Goal: Contribute content: Contribute content

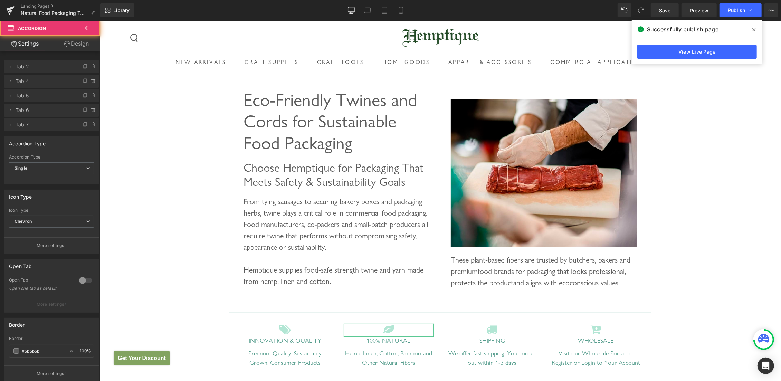
scroll to position [2255, 0]
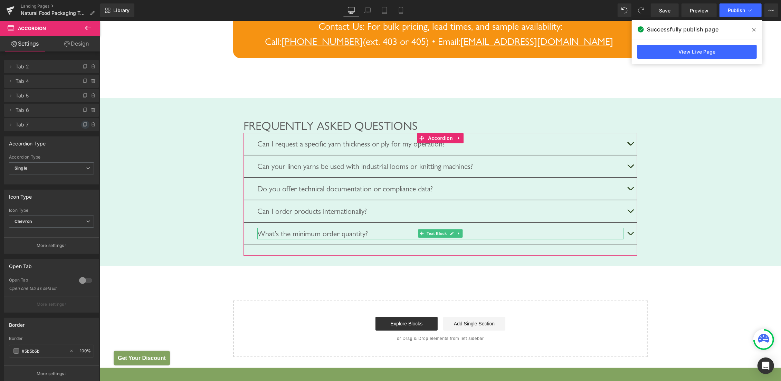
click at [83, 125] on icon at bounding box center [84, 124] width 3 height 3
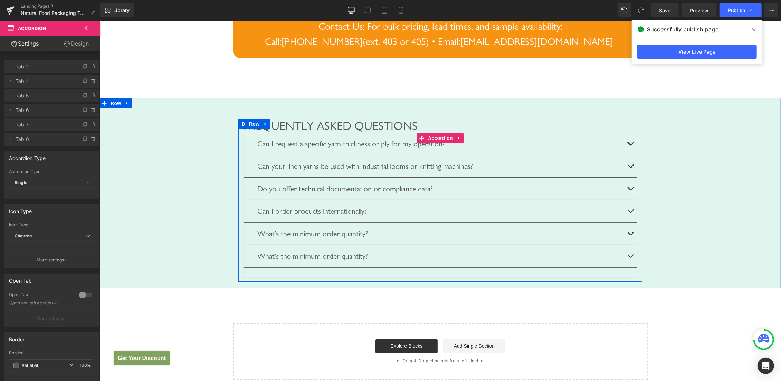
click at [274, 149] on div "Can I request a specific yarn thickness or ply for my operation?" at bounding box center [440, 143] width 366 height 11
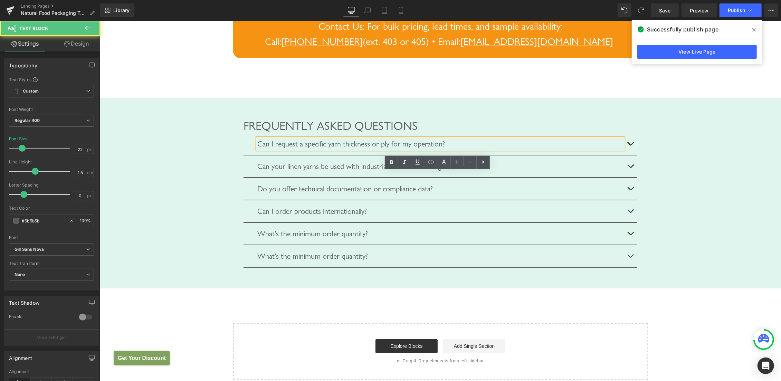
click at [281, 149] on div "Can I request a specific yarn thickness or ply for my operation?" at bounding box center [440, 143] width 366 height 11
drag, startPoint x: 259, startPoint y: 180, endPoint x: 531, endPoint y: 184, distance: 272.5
click at [531, 149] on div "Can I request a specific yarn thickness or ply for my operation?" at bounding box center [440, 143] width 366 height 11
click at [507, 149] on div "Can I request a specific yarn thickness or ply for my operation?" at bounding box center [440, 143] width 366 height 11
paste div
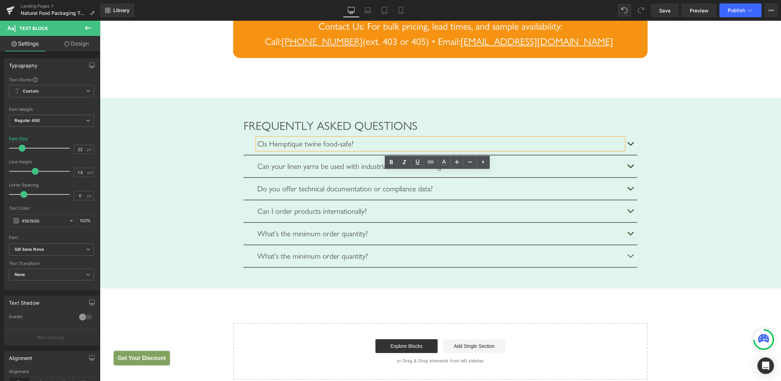
click at [257, 149] on div "CIs Hemptique twine food-safe?" at bounding box center [440, 143] width 366 height 11
click at [626, 154] on button "button" at bounding box center [630, 144] width 14 height 22
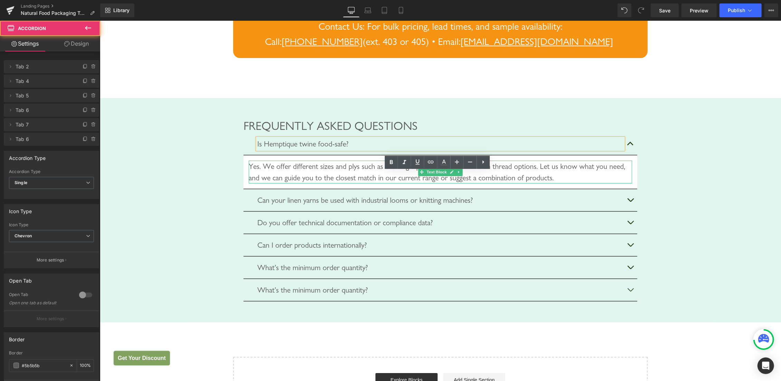
click at [296, 183] on div "Yes. We offer different sizes and plys such as our single-ply yarn and thicker …" at bounding box center [439, 171] width 383 height 23
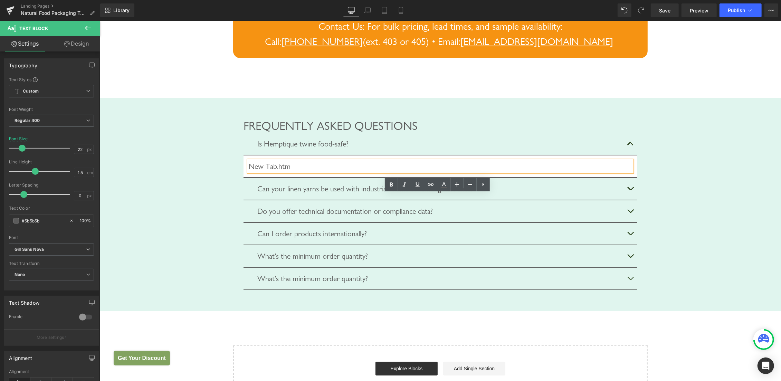
click at [304, 172] on div "New Tab.htm" at bounding box center [439, 165] width 383 height 11
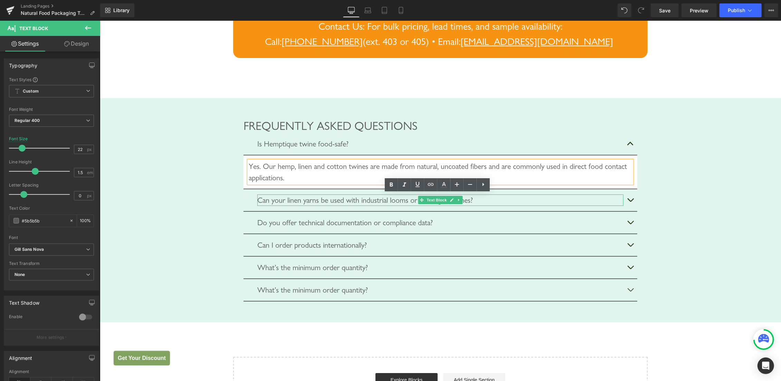
click at [369, 205] on div "Can your linen yarns be used with industrial looms or knitting machines?" at bounding box center [440, 199] width 366 height 11
click at [368, 205] on div "Can your linen yarns be used with industrial looms or knitting machines?" at bounding box center [440, 199] width 366 height 11
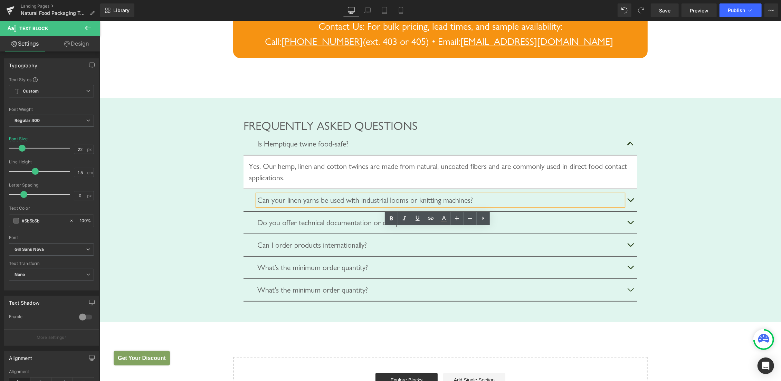
paste div
click at [626, 211] on button "button" at bounding box center [630, 200] width 14 height 22
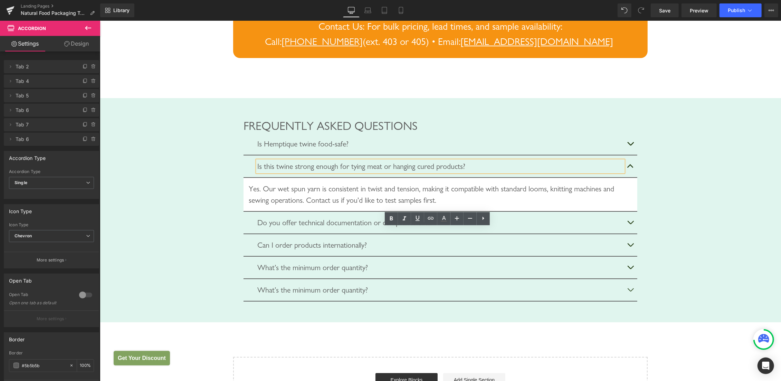
click at [304, 205] on div "Yes. Our wet spun yarn is consistent in twist and tension, making it compatible…" at bounding box center [439, 194] width 383 height 23
click at [286, 205] on div "Yes. Our wet spun yarn is consistent in twist and tension, making it compatible…" at bounding box center [439, 194] width 383 height 23
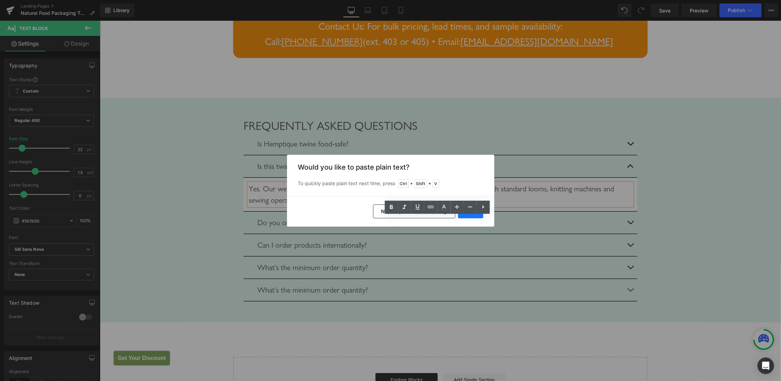
click at [467, 217] on button "Yes" at bounding box center [470, 211] width 25 height 14
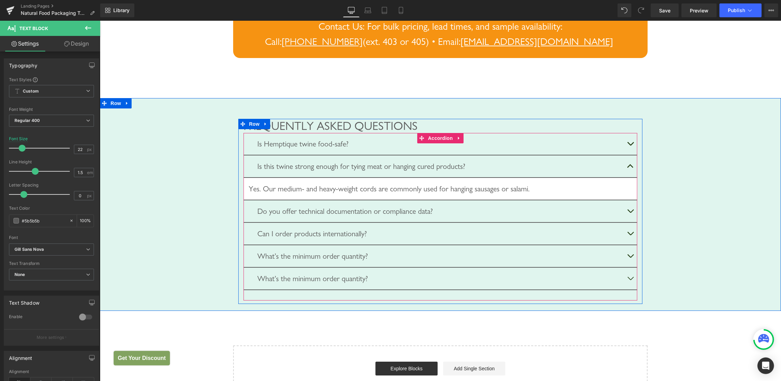
click at [311, 217] on div "Do you offer technical documentation or compliance data?" at bounding box center [440, 210] width 366 height 11
click at [317, 217] on div "Do you offer technical documentation or compliance data?" at bounding box center [440, 210] width 366 height 11
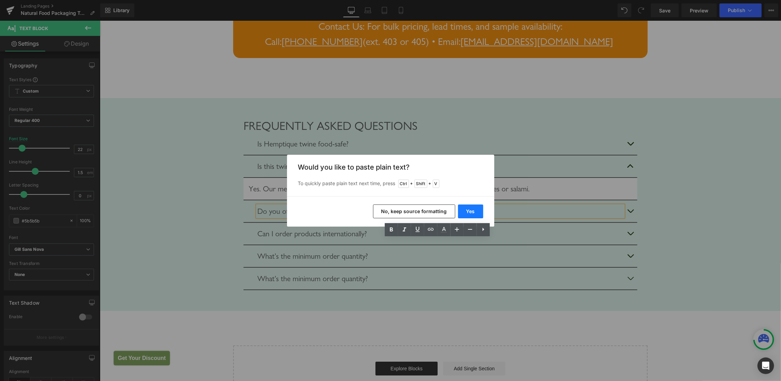
click at [465, 208] on button "Yes" at bounding box center [470, 211] width 25 height 14
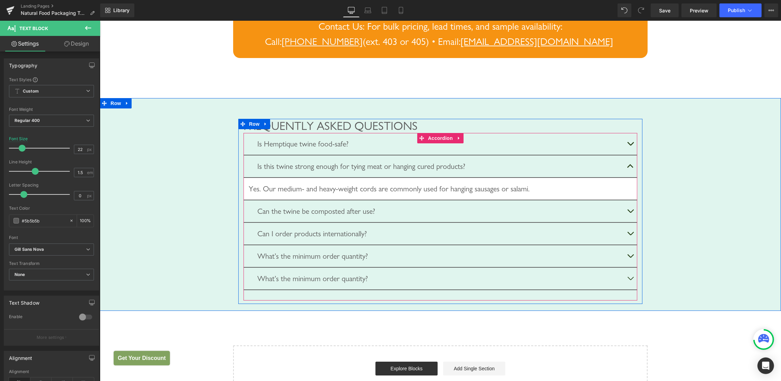
click at [627, 222] on button "button" at bounding box center [630, 211] width 14 height 22
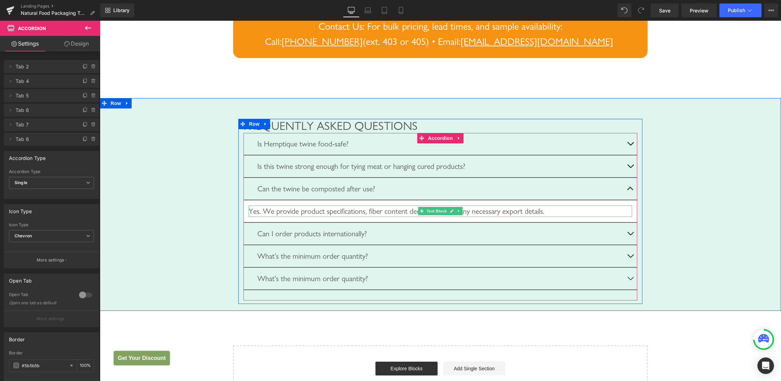
click at [305, 217] on div "Yes. We provide product specifications, fiber content declarations and any nece…" at bounding box center [439, 210] width 383 height 11
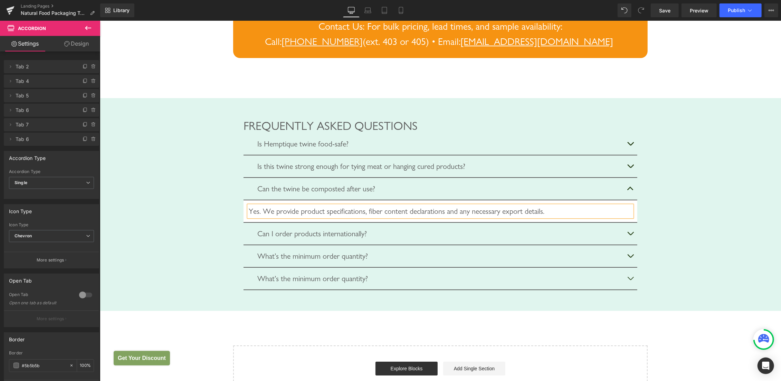
click at [305, 217] on div "Yes. We provide product specifications, fiber content declarations and any nece…" at bounding box center [439, 210] width 383 height 11
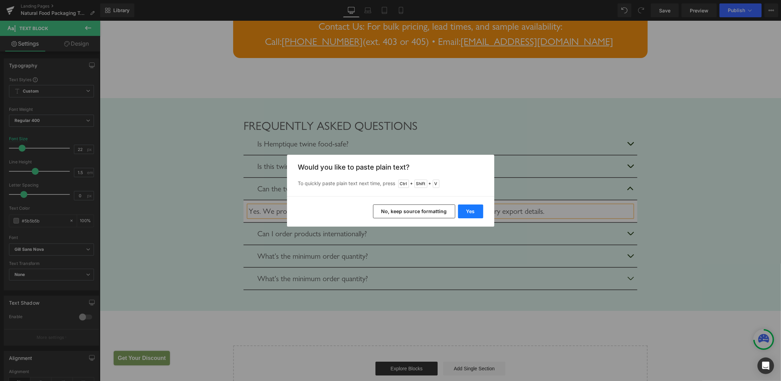
drag, startPoint x: 471, startPoint y: 212, endPoint x: 370, endPoint y: 191, distance: 103.2
click at [471, 212] on button "Yes" at bounding box center [470, 211] width 25 height 14
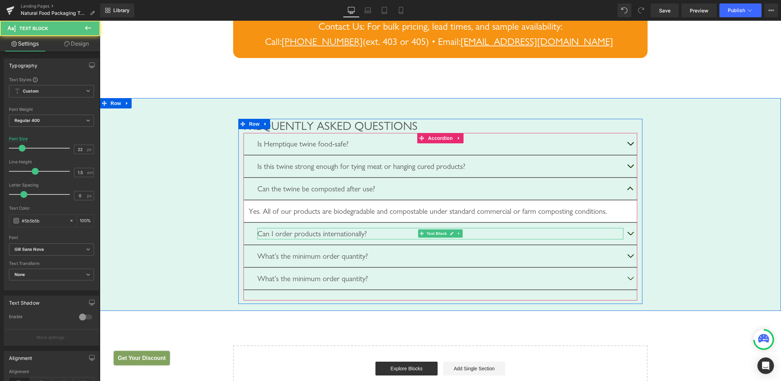
click at [310, 239] on div "Can I order products internationally?" at bounding box center [440, 233] width 366 height 11
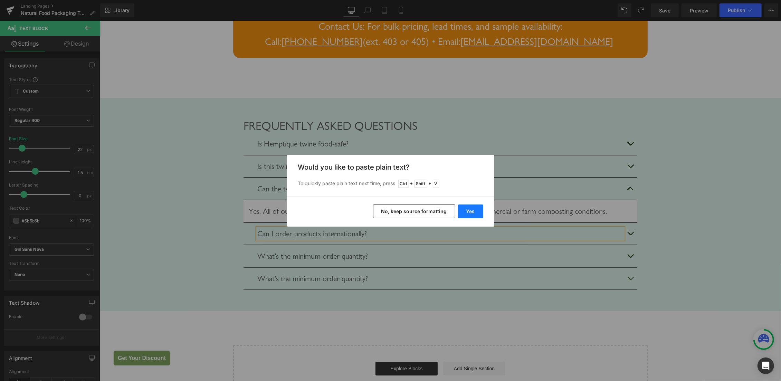
click at [467, 212] on button "Yes" at bounding box center [470, 211] width 25 height 14
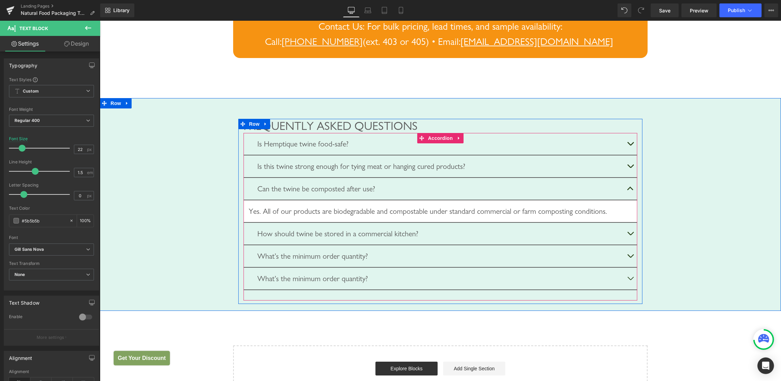
click at [630, 235] on span "button" at bounding box center [630, 235] width 0 height 0
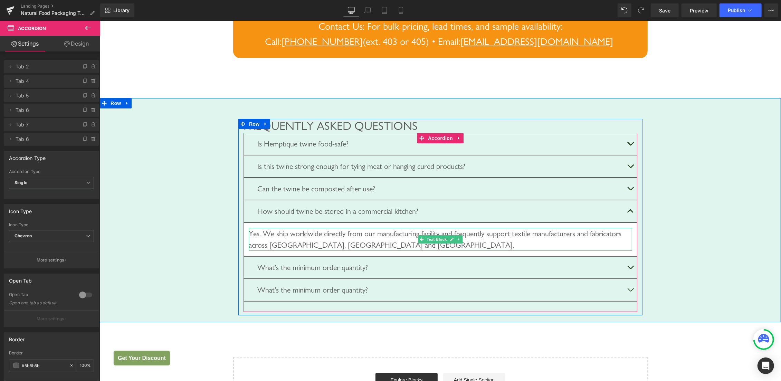
click at [294, 250] on div "Yes. We ship worldwide directly from our manufacturing facility and frequently …" at bounding box center [439, 239] width 383 height 23
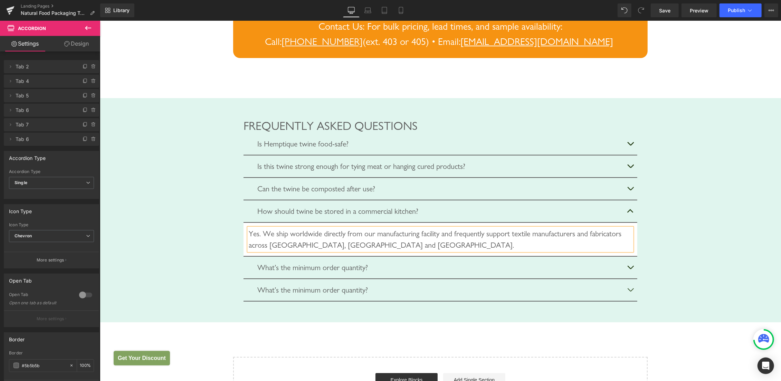
click at [294, 250] on div "Yes. We ship worldwide directly from our manufacturing facility and frequently …" at bounding box center [439, 239] width 383 height 23
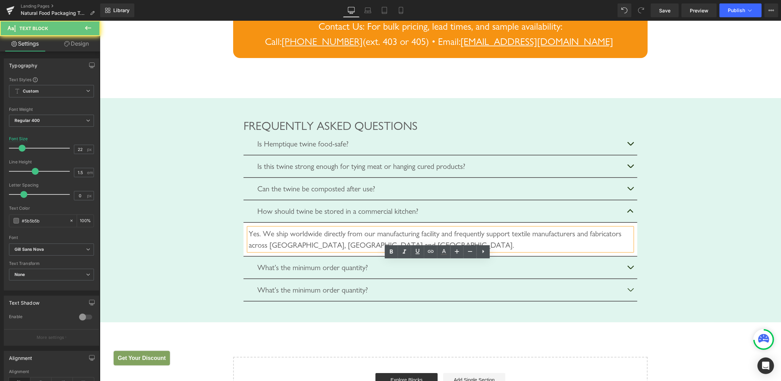
click at [296, 250] on div "Yes. We ship worldwide directly from our manufacturing facility and frequently …" at bounding box center [439, 239] width 383 height 23
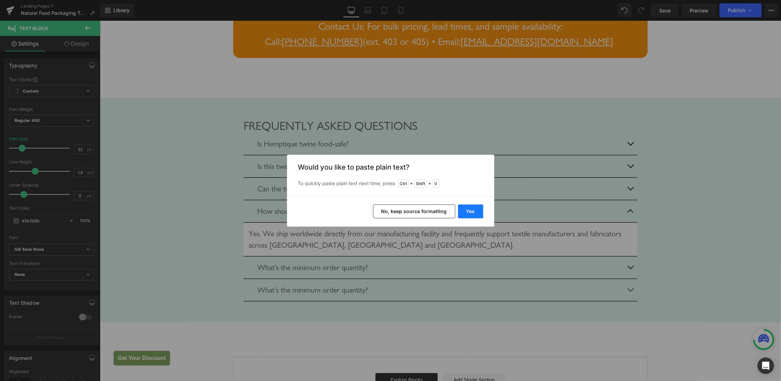
click at [471, 214] on button "Yes" at bounding box center [470, 211] width 25 height 14
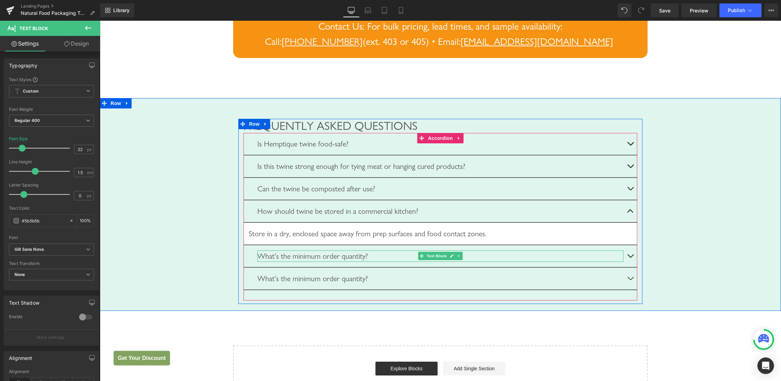
click at [286, 261] on div "What’s the minimum order quantity?" at bounding box center [440, 255] width 366 height 11
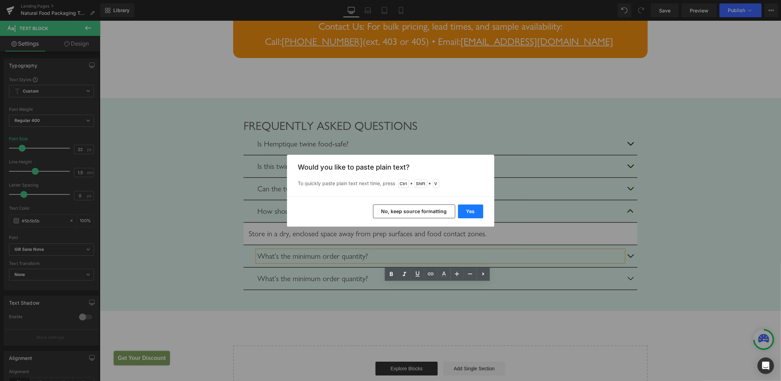
click at [465, 208] on button "Yes" at bounding box center [470, 211] width 25 height 14
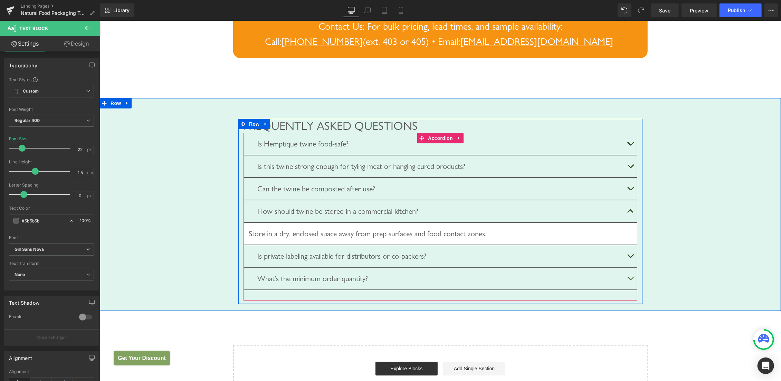
click at [626, 267] on button "button" at bounding box center [630, 256] width 14 height 22
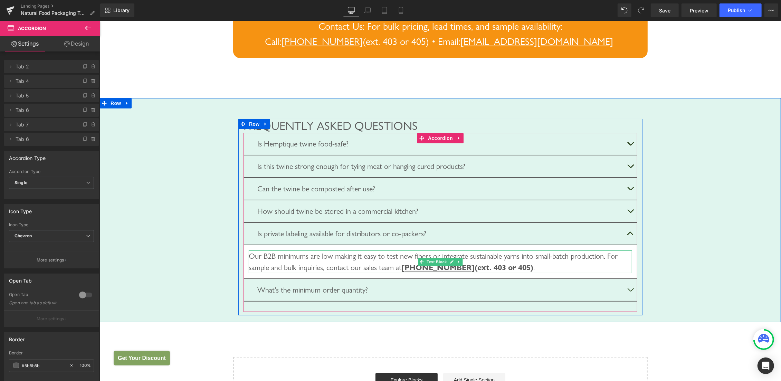
click at [314, 273] on div "Our B2B minimums are low making it easy to test new fibers or integrate sustain…" at bounding box center [439, 261] width 383 height 23
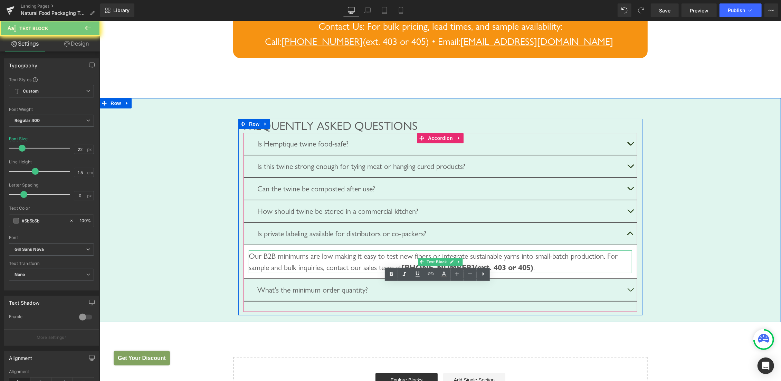
click at [314, 273] on div "Our B2B minimums are low making it easy to test new fibers or integrate sustain…" at bounding box center [439, 261] width 383 height 23
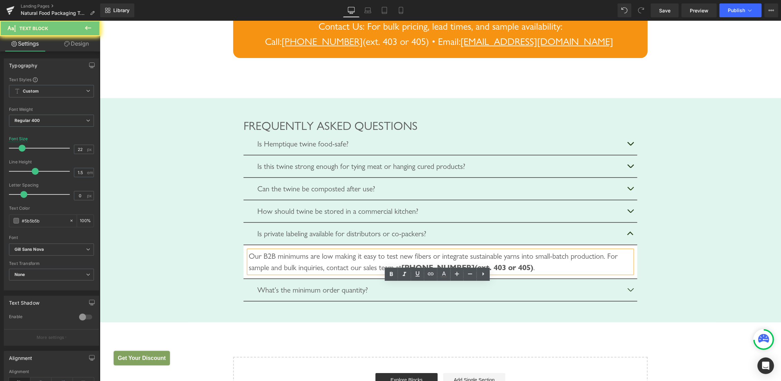
click at [314, 273] on div "Our B2B minimums are low making it easy to test new fibers or integrate sustain…" at bounding box center [439, 261] width 383 height 23
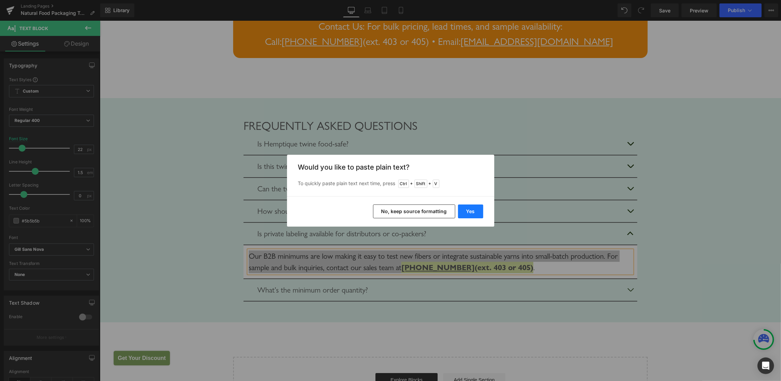
drag, startPoint x: 476, startPoint y: 210, endPoint x: 374, endPoint y: 191, distance: 103.4
click at [476, 210] on button "Yes" at bounding box center [470, 211] width 25 height 14
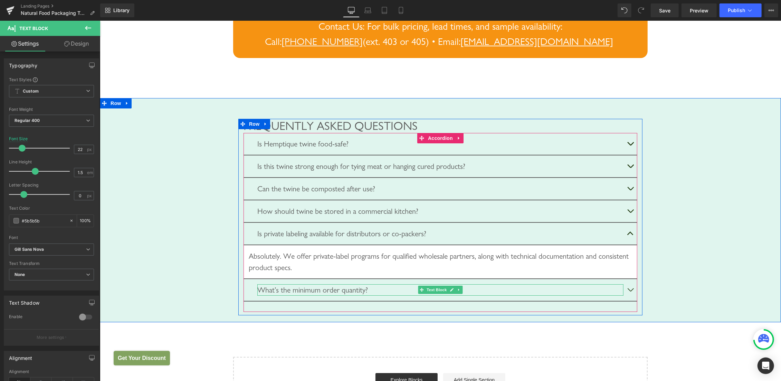
click at [311, 295] on div "What’s the minimum order quantity?" at bounding box center [440, 289] width 366 height 11
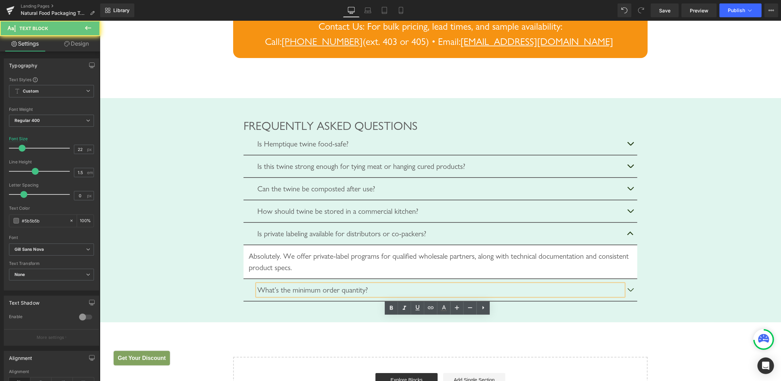
click at [333, 295] on div "What’s the minimum order quantity?" at bounding box center [440, 289] width 366 height 11
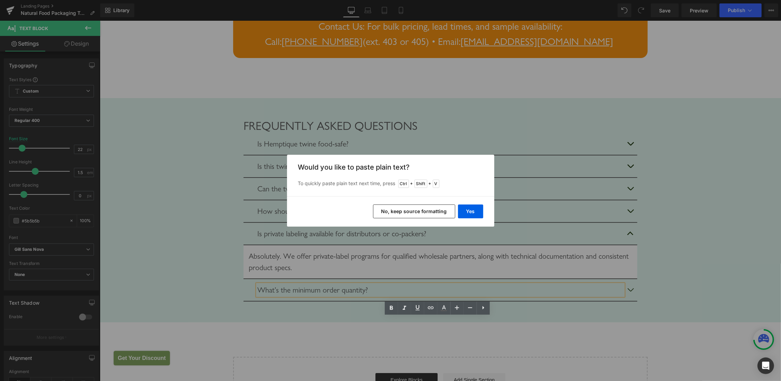
click at [465, 218] on div "Yes No, keep source formatting" at bounding box center [390, 211] width 207 height 30
click at [468, 207] on button "Yes" at bounding box center [470, 211] width 25 height 14
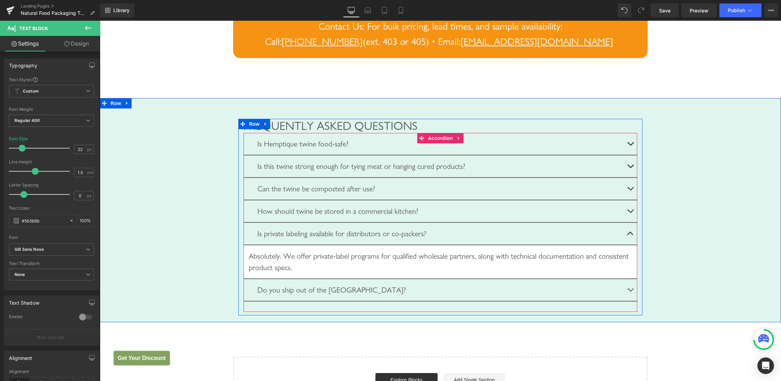
click at [628, 300] on button "button" at bounding box center [630, 290] width 14 height 22
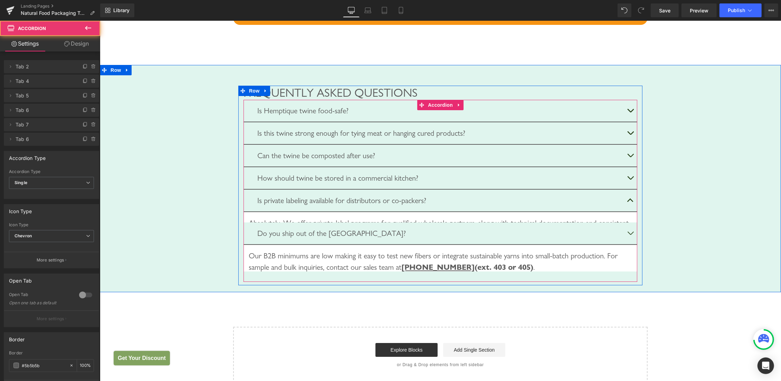
scroll to position [2365, 0]
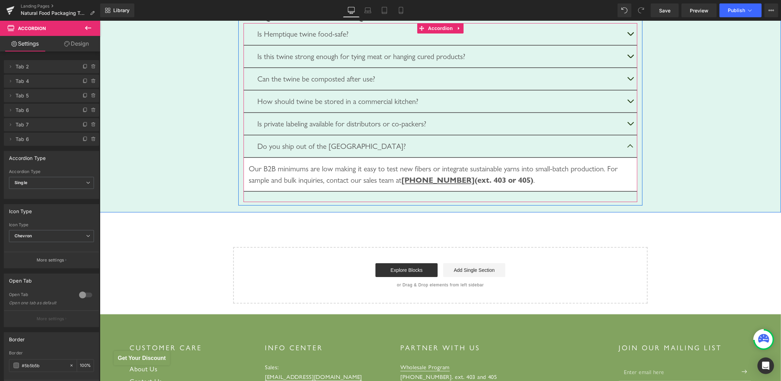
click at [301, 185] on div "Our B2B minimums are low making it easy to test new fibers or integrate sustain…" at bounding box center [439, 174] width 383 height 23
click at [297, 185] on div "Our B2B minimums are low making it easy to test new fibers or integrate sustain…" at bounding box center [439, 174] width 383 height 23
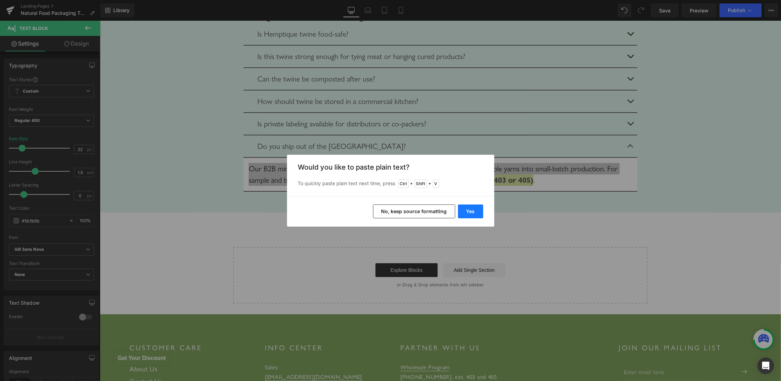
click at [470, 216] on button "Yes" at bounding box center [470, 211] width 25 height 14
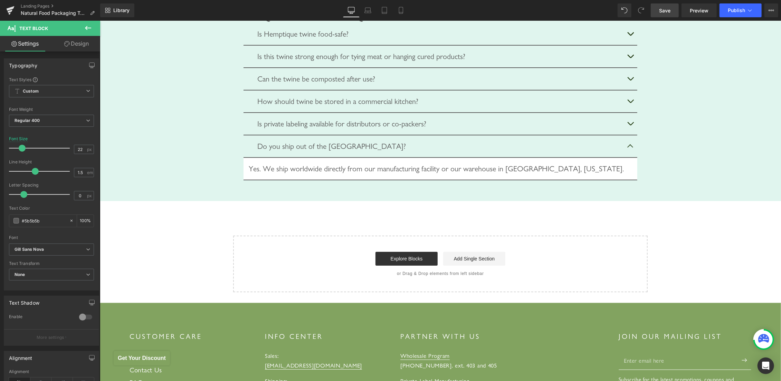
drag, startPoint x: 670, startPoint y: 13, endPoint x: 573, endPoint y: 140, distance: 159.4
click at [670, 13] on span "Save" at bounding box center [664, 10] width 11 height 7
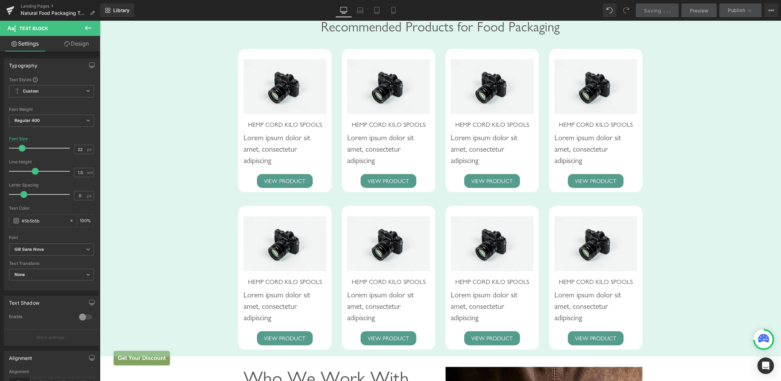
scroll to position [1376, 0]
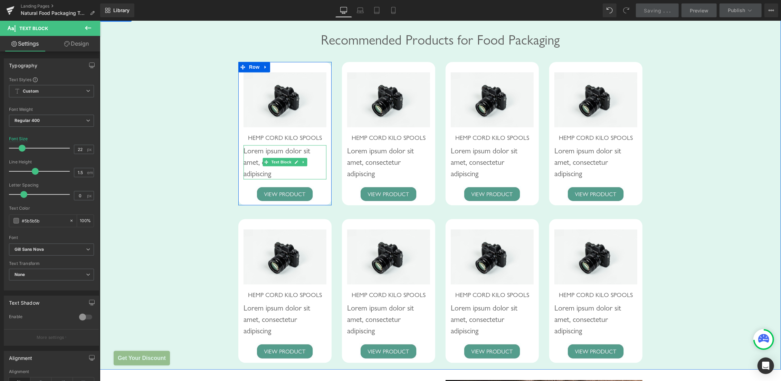
click at [254, 163] on p "Lorem ipsum dolor sit amet, consectetur adipiscing" at bounding box center [284, 162] width 83 height 34
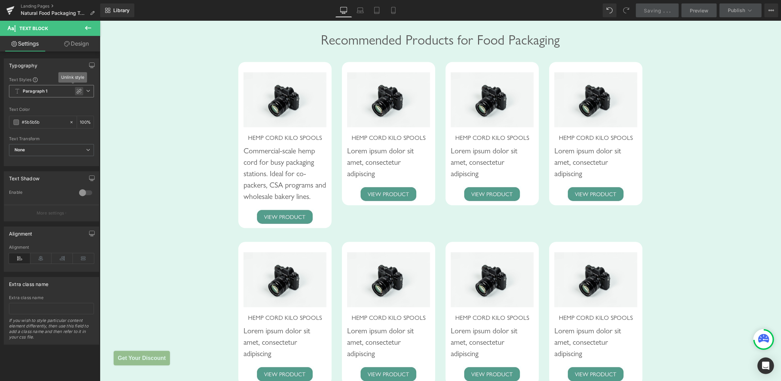
click at [75, 88] on div at bounding box center [79, 91] width 8 height 8
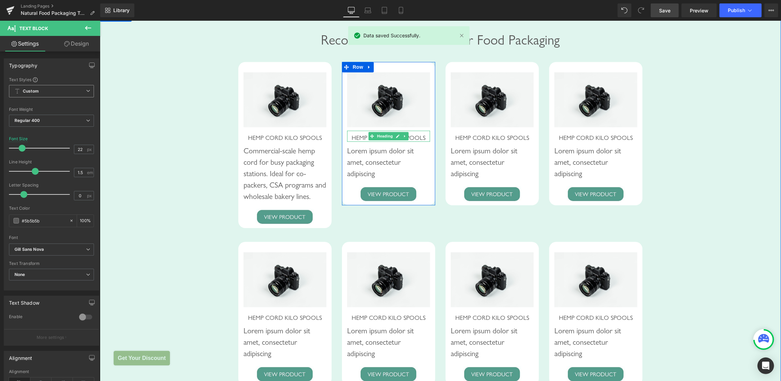
click at [357, 141] on span "HEMP CORD KILO SPOOLS" at bounding box center [388, 137] width 74 height 7
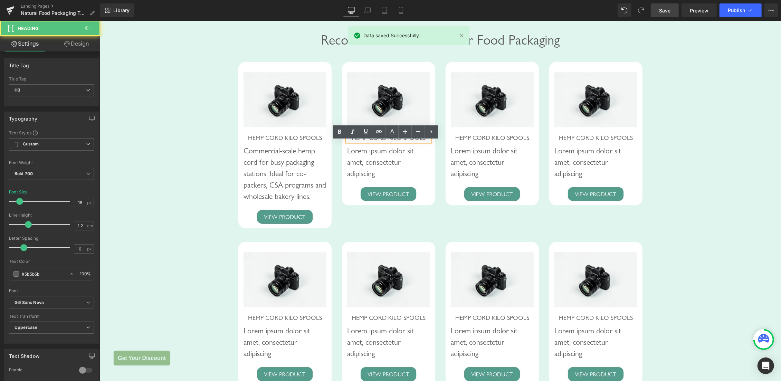
click at [353, 141] on span "HEMP CORD KILO SPOOLS" at bounding box center [388, 137] width 74 height 7
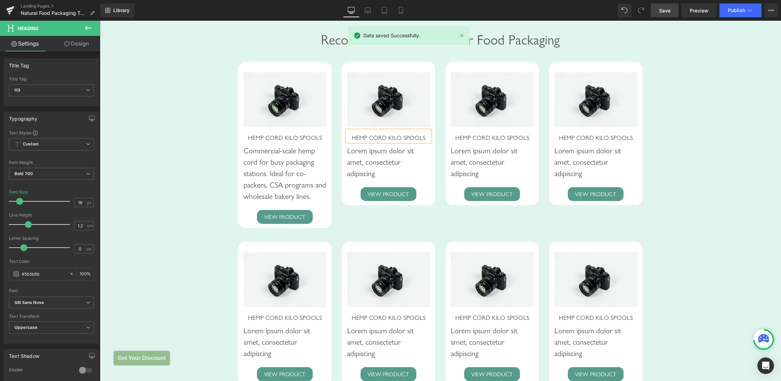
paste div
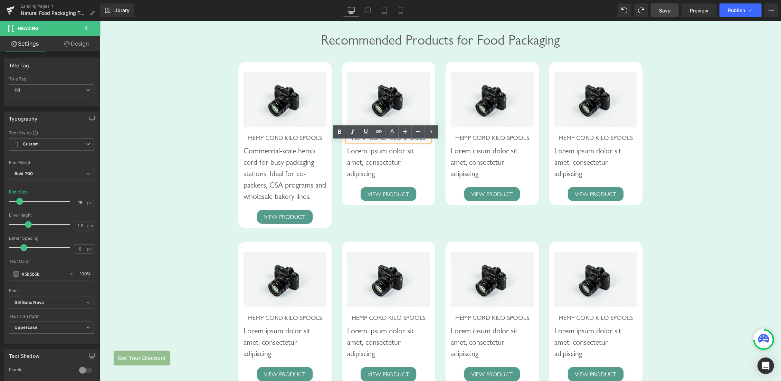
click at [383, 166] on p "Lorem ipsum dolor sit amet, consectetur adipiscing" at bounding box center [388, 162] width 83 height 34
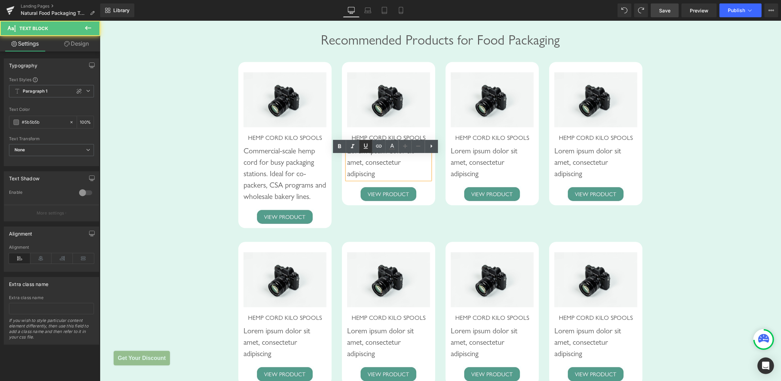
click at [372, 150] on link at bounding box center [365, 146] width 13 height 13
click at [347, 95] on div at bounding box center [348, 99] width 2 height 55
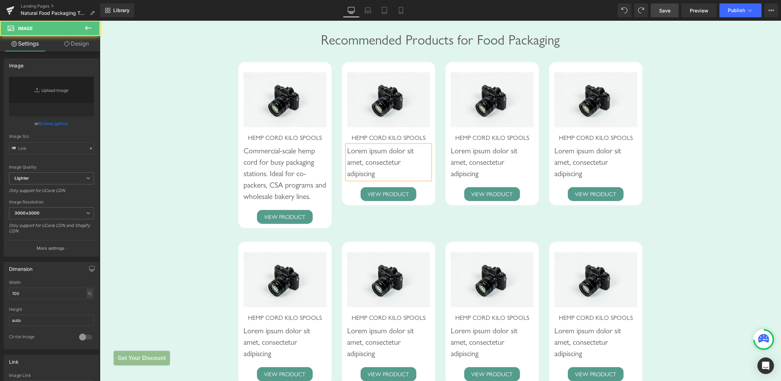
type input "//d1um8515vdn9kb.cloudfront.net/images/parallax.jpg"
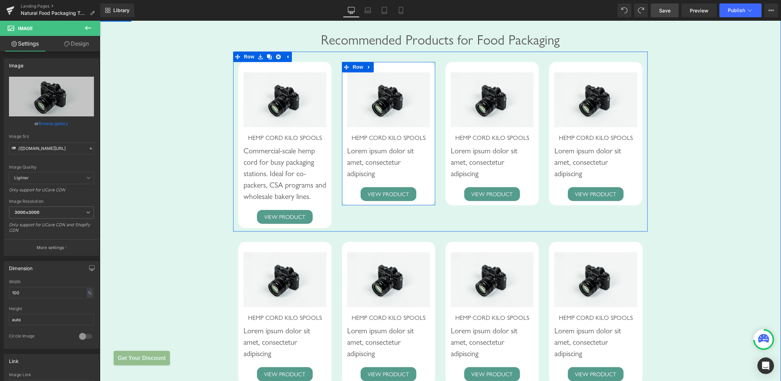
click at [99, 20] on div at bounding box center [99, 20] width 0 height 0
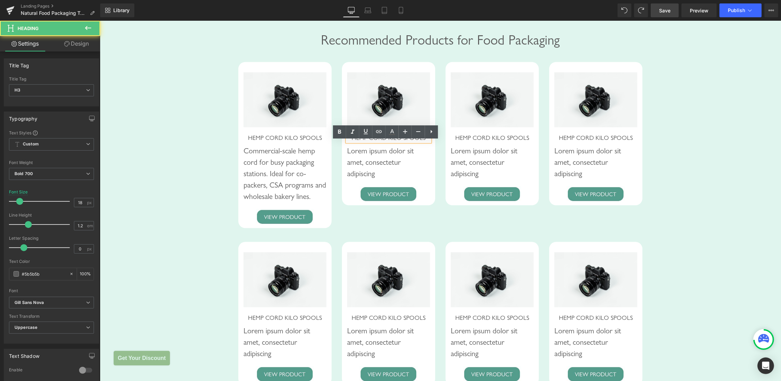
click at [353, 141] on span "HEMP CORD KILO SPOOLS" at bounding box center [388, 137] width 74 height 7
drag, startPoint x: 351, startPoint y: 146, endPoint x: 452, endPoint y: 147, distance: 101.2
click at [452, 147] on div "Image HEMP CORD KILO SPOOLS Heading Commercial-scale hemp cord for busy packagi…" at bounding box center [440, 141] width 414 height 180
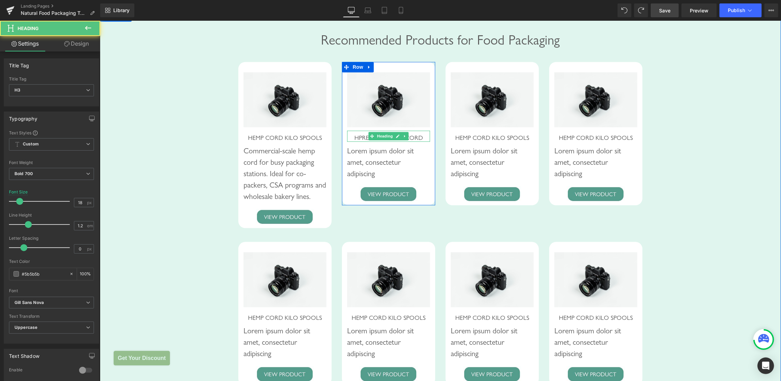
click at [354, 141] on span "HPREMIUM LINEN CORD" at bounding box center [388, 137] width 68 height 7
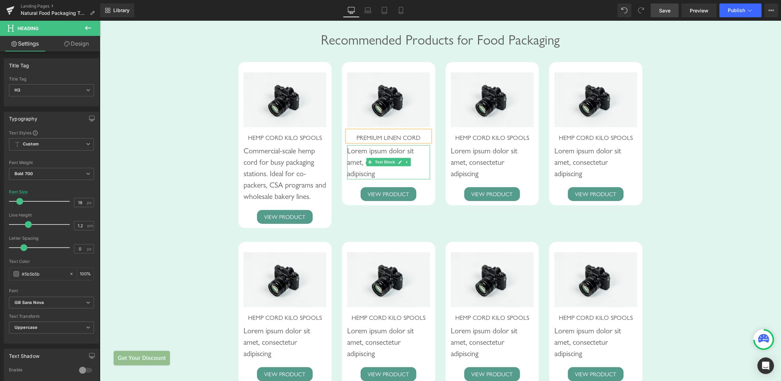
click at [369, 162] on p "Lorem ipsum dolor sit amet, consectetur adipiscing" at bounding box center [388, 162] width 83 height 34
click at [349, 162] on p "Lorem ipsum dolor sit amet, consectetur adipiscing" at bounding box center [388, 162] width 83 height 34
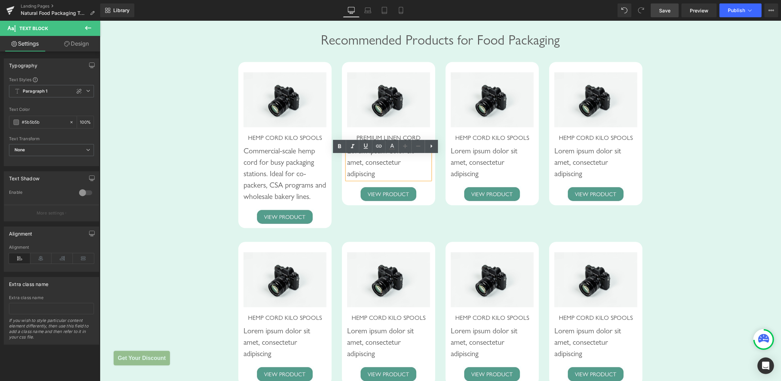
paste div
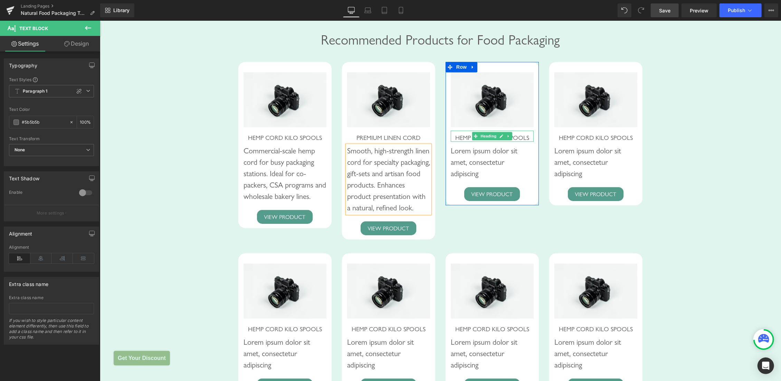
click at [459, 141] on span "HEMP CORD KILO SPOOLS" at bounding box center [492, 137] width 74 height 7
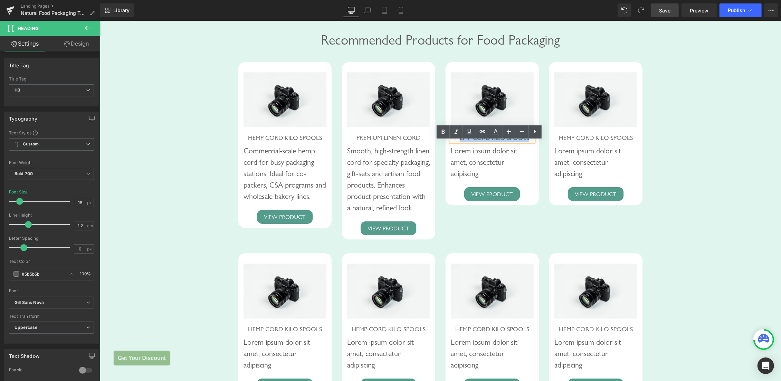
drag, startPoint x: 454, startPoint y: 147, endPoint x: 529, endPoint y: 146, distance: 74.9
click at [529, 141] on h3 "HEMP CORD KILO SPOOLS" at bounding box center [491, 138] width 83 height 8
paste div
click at [457, 141] on span "HPREMIUM LINEN TWINE" at bounding box center [492, 137] width 70 height 7
click at [462, 164] on p "Lorem ipsum dolor sit amet, consectetur adipiscing" at bounding box center [491, 162] width 83 height 34
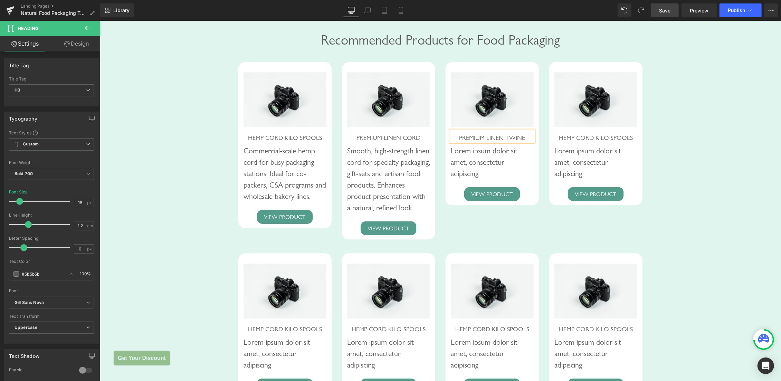
click at [455, 163] on p "Lorem ipsum dolor sit amet, consectetur adipiscing" at bounding box center [491, 162] width 83 height 34
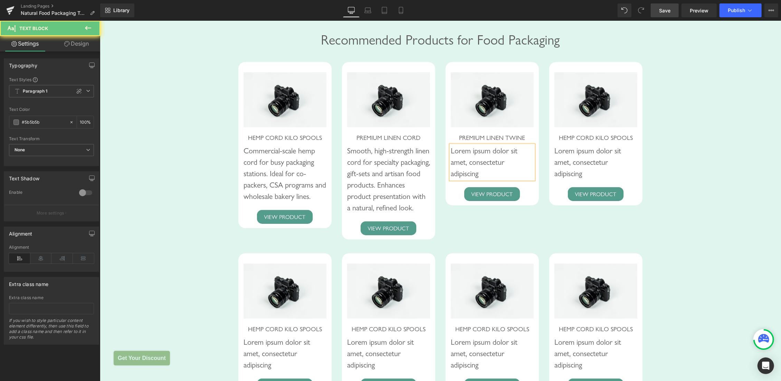
paste div
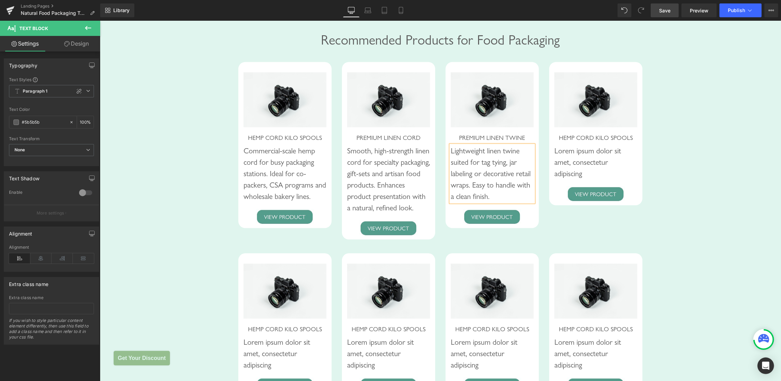
click at [578, 140] on span at bounding box center [578, 136] width 7 height 8
click at [570, 141] on span "HEMP CORD KILO SPOOLS" at bounding box center [595, 137] width 74 height 7
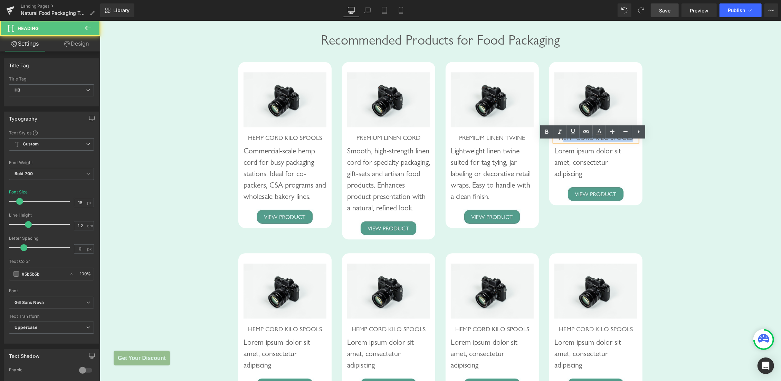
drag, startPoint x: 558, startPoint y: 148, endPoint x: 640, endPoint y: 149, distance: 82.2
click at [640, 149] on div "Image HEMP CORD KILO SPOOLS Heading Lorem ipsum dolor sit amet, consectetur adi…" at bounding box center [596, 132] width 104 height 143
paste div
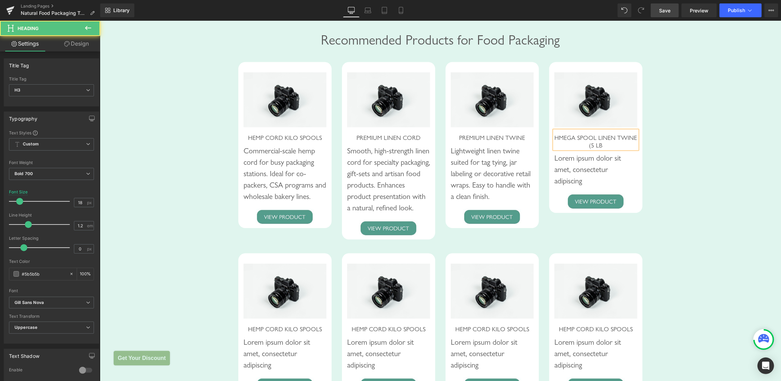
click at [566, 147] on span "HMEGA SPOOL LINEN TWINE (5 LB" at bounding box center [595, 141] width 83 height 15
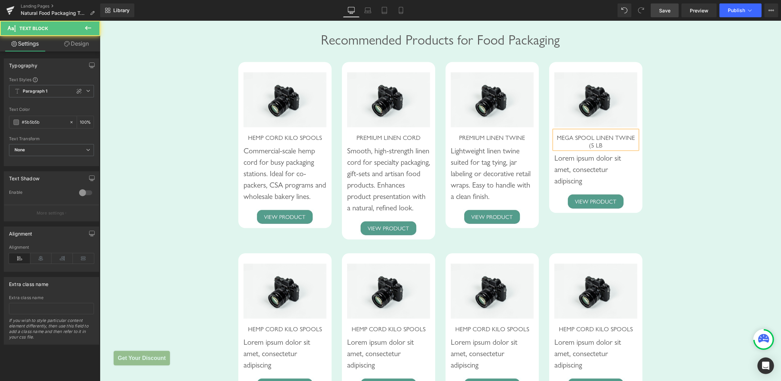
click at [555, 169] on p "Lorem ipsum dolor sit amet, consectetur adipiscing" at bounding box center [595, 169] width 83 height 34
click at [557, 169] on p "Lorem ipsum dolor sit amet, consectetur adipiscing" at bounding box center [595, 169] width 83 height 34
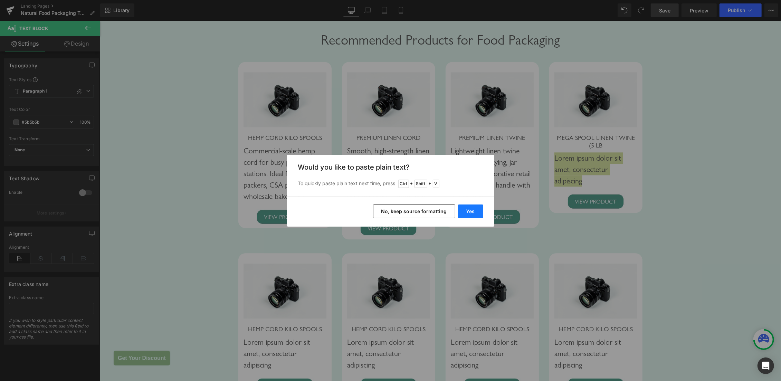
click at [471, 208] on button "Yes" at bounding box center [470, 211] width 25 height 14
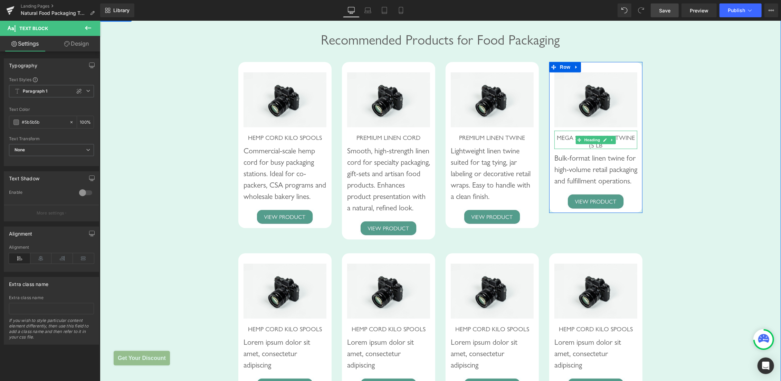
click at [607, 148] on h3 "MEGA SPOOL LINEN TWINE (5 LB" at bounding box center [595, 141] width 83 height 15
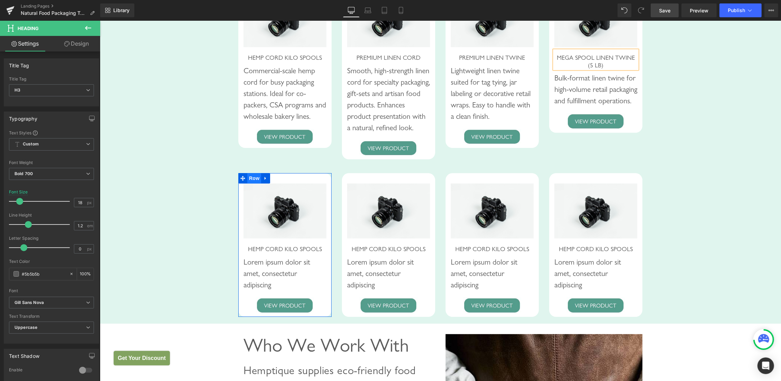
scroll to position [1560, 0]
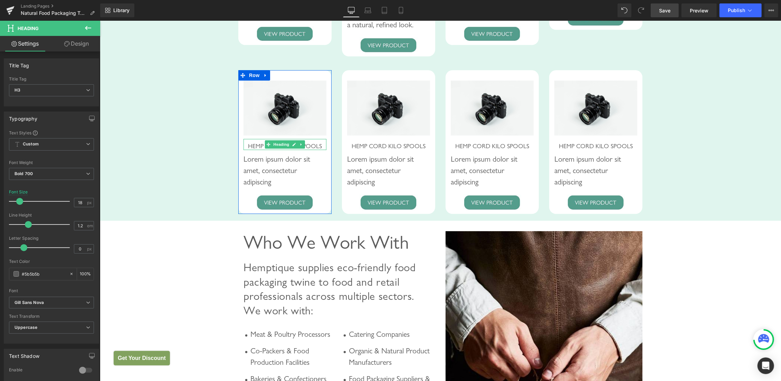
click at [259, 149] on span "HEMP CORD KILO SPOOLS" at bounding box center [285, 145] width 74 height 7
click at [250, 149] on span "HEMP CORD KILO SPOOLS" at bounding box center [285, 145] width 74 height 7
drag, startPoint x: 248, startPoint y: 168, endPoint x: 319, endPoint y: 168, distance: 70.4
click at [319, 149] on span "HEMP CORD KILO SPOOLS" at bounding box center [285, 145] width 74 height 7
paste div
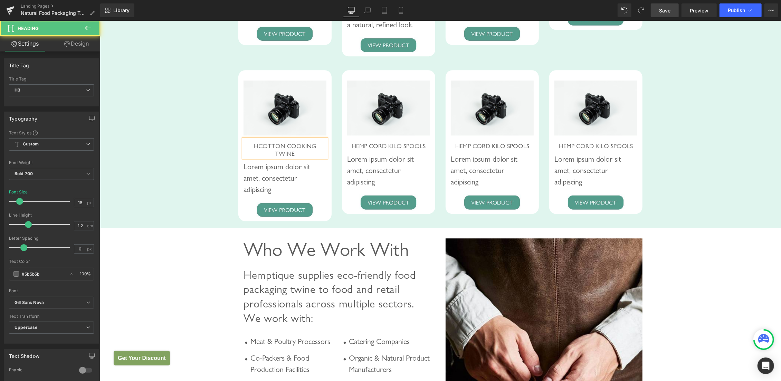
click at [253, 157] on span "HCOTTON COOKING TWINE" at bounding box center [284, 149] width 62 height 15
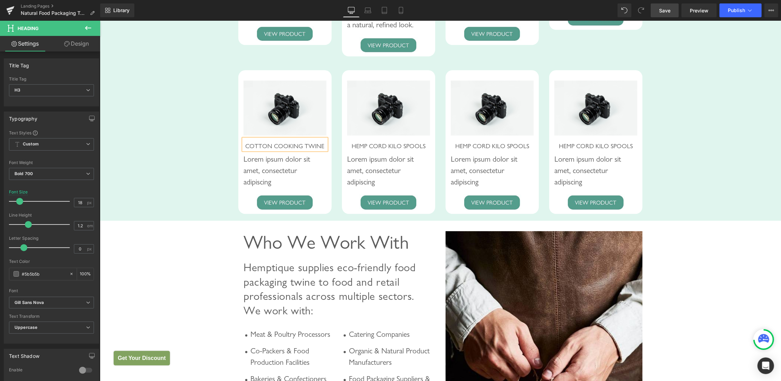
click at [254, 185] on p "Lorem ipsum dolor sit amet, consectetur adipiscing" at bounding box center [284, 170] width 83 height 34
click at [250, 181] on p "Lorem ipsum dolor sit amet, consectetur adipiscing" at bounding box center [284, 170] width 83 height 34
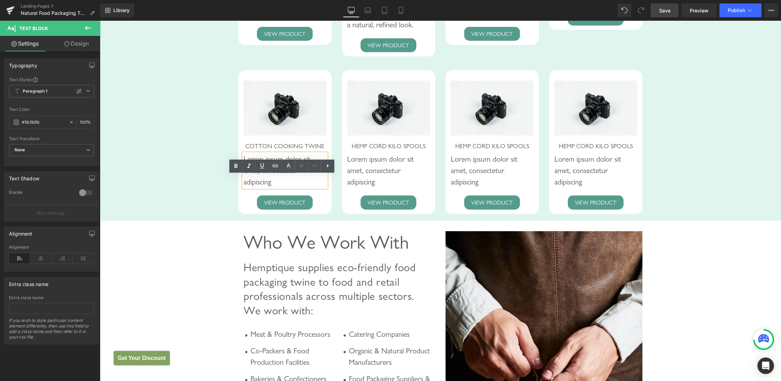
click at [248, 181] on p "Lorem ipsum dolor sit amet, consectetur adipiscing" at bounding box center [284, 170] width 83 height 34
paste div
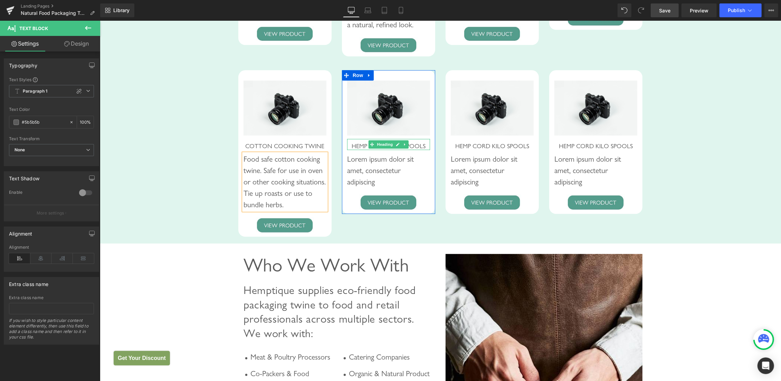
click at [351, 149] on span "HEMP CORD KILO SPOOLS" at bounding box center [388, 145] width 74 height 7
click at [353, 149] on span "HEMP CORD KILO SPOOLS" at bounding box center [388, 145] width 74 height 7
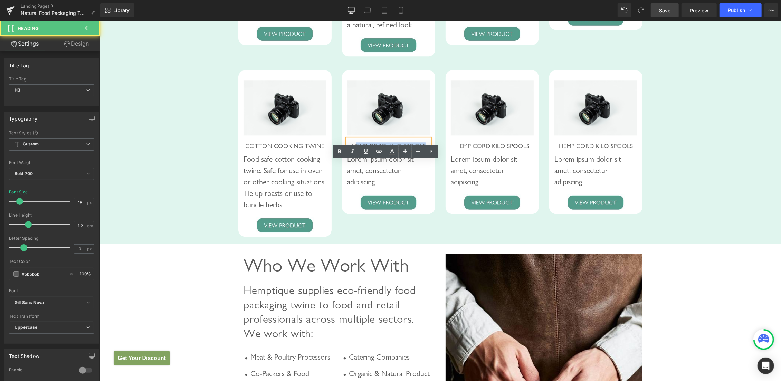
drag, startPoint x: 351, startPoint y: 167, endPoint x: 428, endPoint y: 169, distance: 76.7
click at [428, 150] on div "HEMP CORD KILO SPOOLS" at bounding box center [388, 143] width 83 height 11
paste div
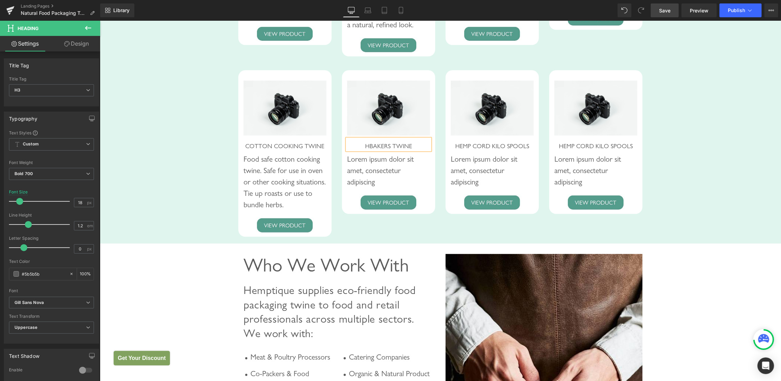
click at [365, 149] on span "HBAKERS TWINE" at bounding box center [388, 145] width 47 height 7
click at [351, 187] on p "Lorem ipsum dolor sit amet, consectetur adipiscing" at bounding box center [388, 170] width 83 height 34
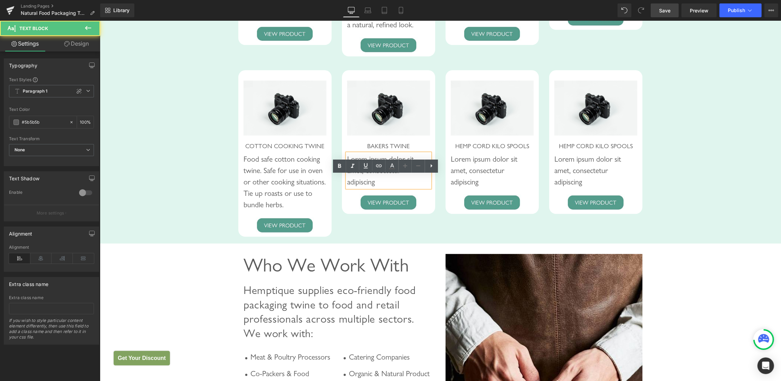
click at [351, 184] on p "Lorem ipsum dolor sit amet, consectetur adipiscing" at bounding box center [388, 170] width 83 height 34
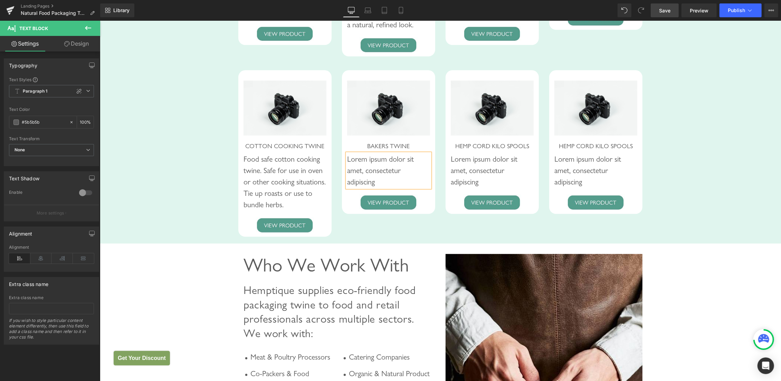
paste div
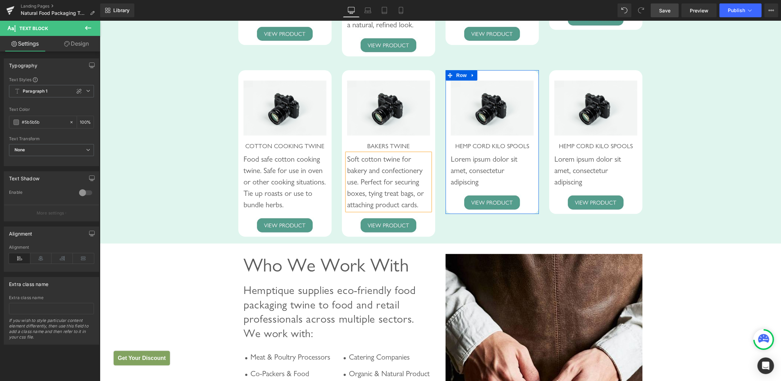
click at [473, 150] on div "HEMP CORD KILO SPOOLS Heading" at bounding box center [491, 143] width 83 height 11
click at [455, 149] on span "HEMP CORD KILO SPOOLS" at bounding box center [492, 145] width 74 height 7
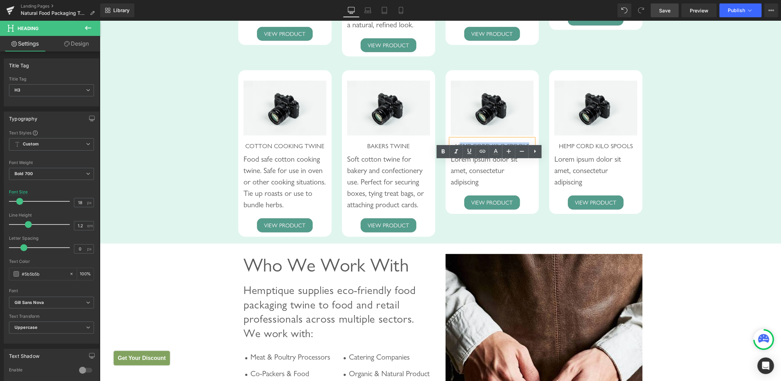
drag, startPoint x: 458, startPoint y: 168, endPoint x: 532, endPoint y: 172, distance: 74.4
click at [532, 172] on div "Image HEMP CORD KILO SPOOLS Heading Lorem ipsum dolor sit amet, consectetur adi…" at bounding box center [491, 144] width 93 height 129
paste div
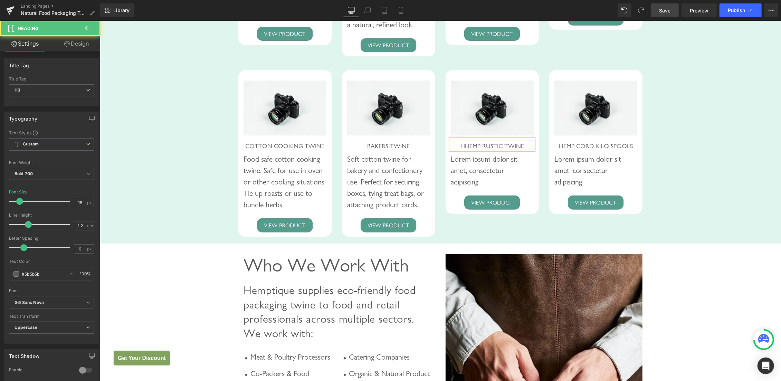
click at [460, 149] on span "HHEMP RUSTIC TWINE" at bounding box center [492, 145] width 64 height 7
click at [458, 181] on p "Lorem ipsum dolor sit amet, consectetur adipiscing" at bounding box center [491, 170] width 83 height 34
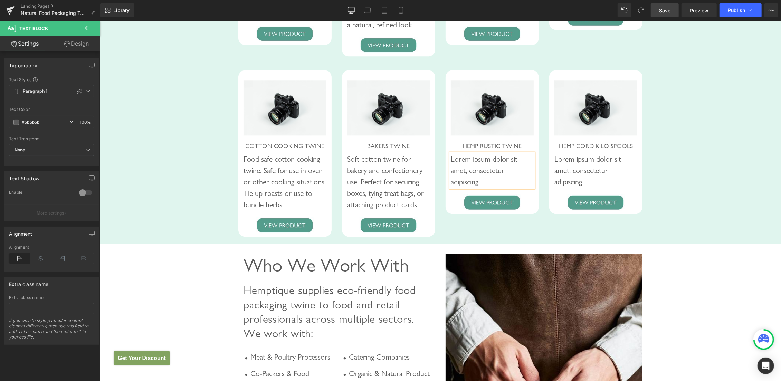
paste div
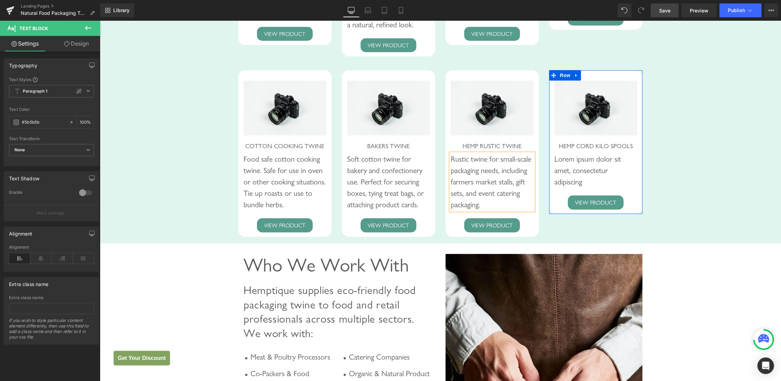
click at [575, 148] on span at bounding box center [578, 144] width 7 height 8
click at [558, 150] on div at bounding box center [595, 149] width 83 height 2
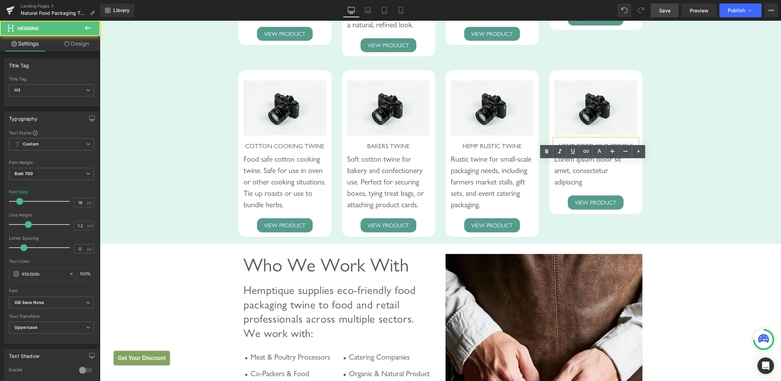
click at [558, 149] on span "HEMP CORD KILO SPOOLS" at bounding box center [595, 145] width 74 height 7
drag, startPoint x: 558, startPoint y: 169, endPoint x: 634, endPoint y: 168, distance: 76.0
click at [634, 150] on div "HEMP CORD KILO SPOOLS" at bounding box center [595, 143] width 83 height 11
paste div
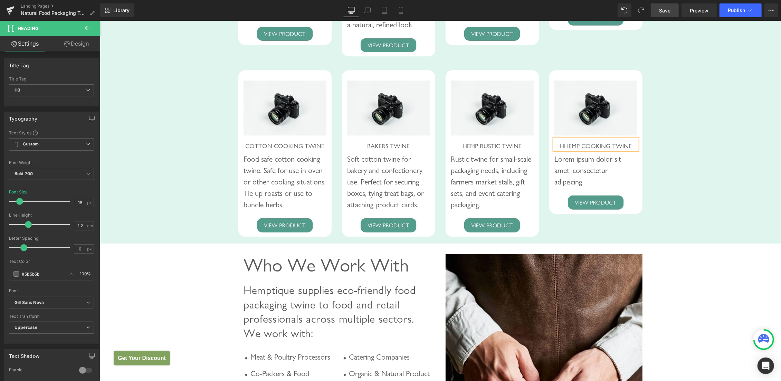
click at [560, 149] on span "HHEMP COOKING TWINE" at bounding box center [595, 145] width 72 height 7
click at [559, 183] on p "Lorem ipsum dolor sit amet, consectetur adipiscing" at bounding box center [595, 170] width 83 height 34
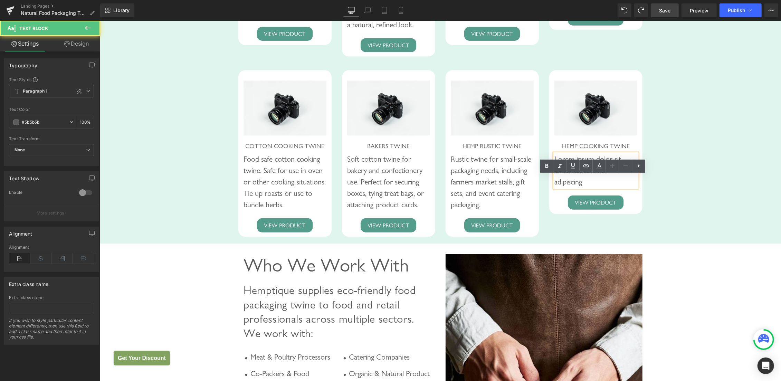
click at [556, 181] on p "Lorem ipsum dolor sit amet, consectetur adipiscing" at bounding box center [595, 170] width 83 height 34
paste div
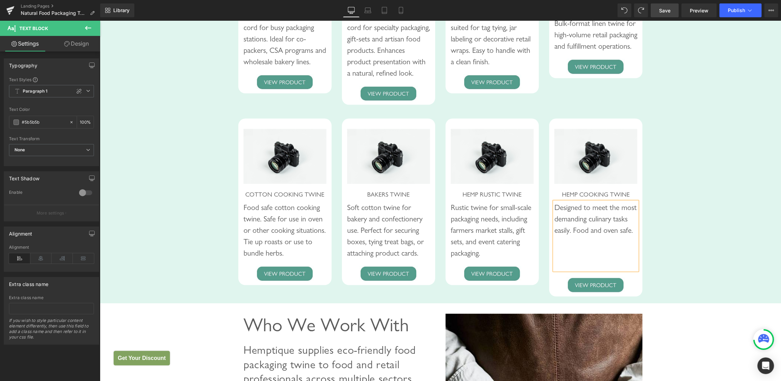
scroll to position [1486, 0]
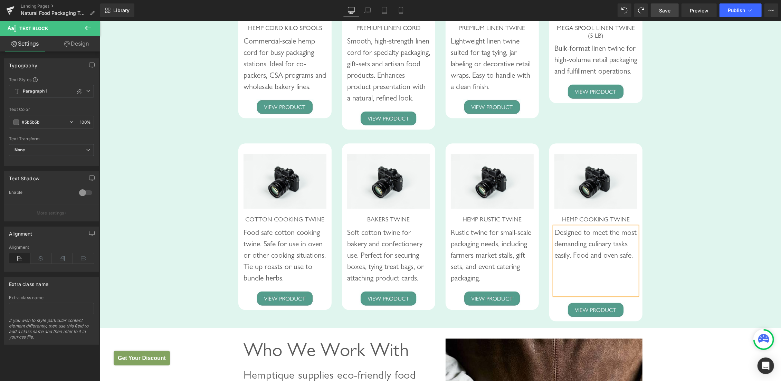
click at [306, 114] on div "Image HEMP CORD KILO SPOOLS Heading Commercial-scale hemp cord for busy packagi…" at bounding box center [284, 38] width 93 height 152
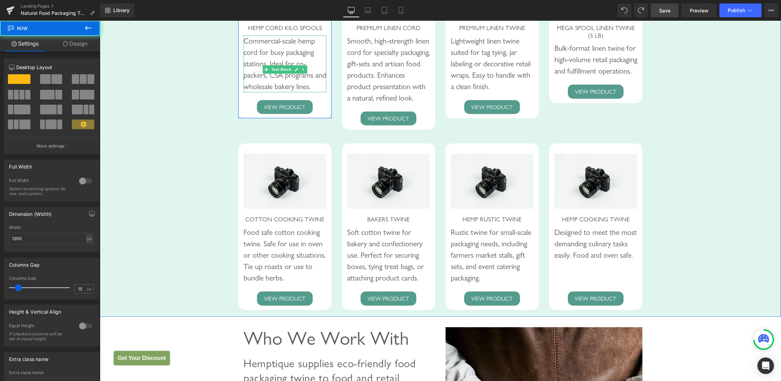
click at [288, 92] on div "Commercial-scale hemp cord for busy packaging stations. Ideal for co-packers, C…" at bounding box center [284, 63] width 83 height 57
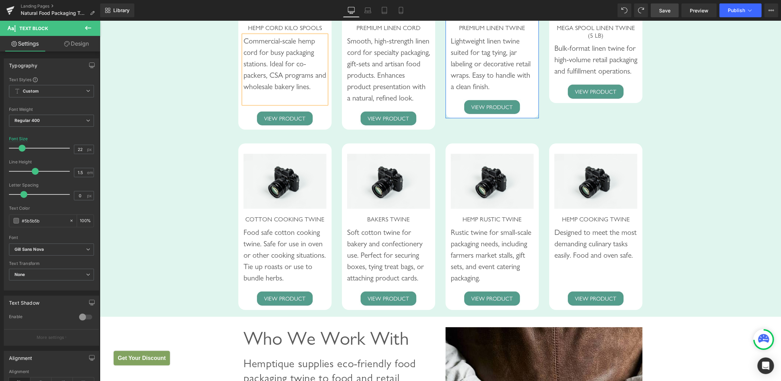
click at [518, 92] on div "Lightweight linen twine suited for tag tying, jar labeling or decorative retail…" at bounding box center [491, 63] width 83 height 57
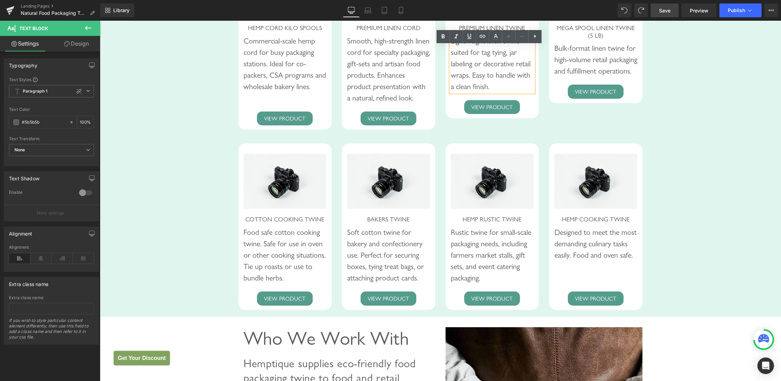
click at [528, 92] on div "Lightweight linen twine suited for tag tying, jar labeling or decorative retail…" at bounding box center [491, 63] width 83 height 57
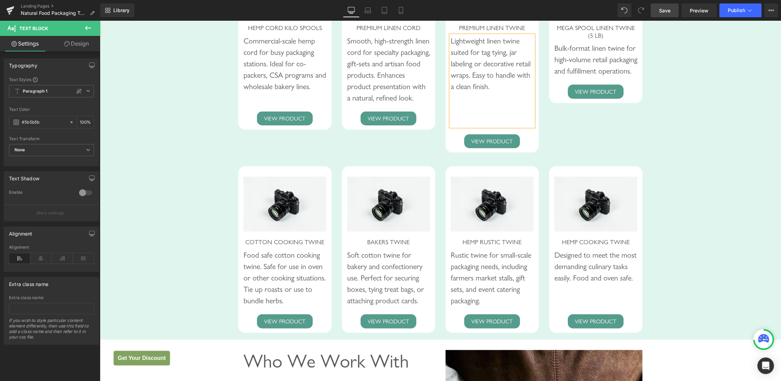
click at [624, 76] on div "Bulk-format linen twine for high-volume retail packaging and fulfillment operat…" at bounding box center [595, 59] width 83 height 34
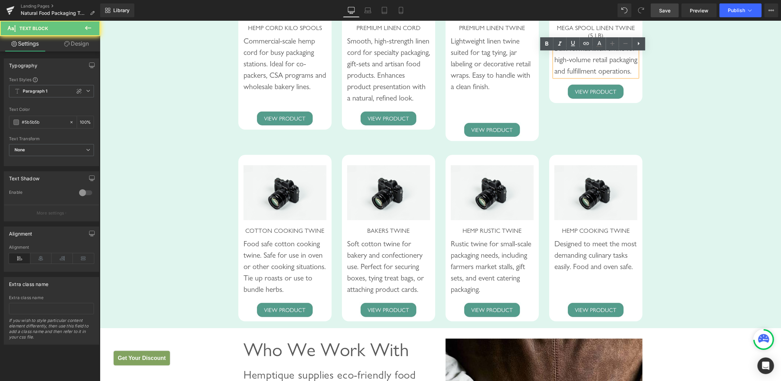
click at [615, 76] on div "Bulk-format linen twine for high-volume retail packaging and fulfillment operat…" at bounding box center [595, 59] width 83 height 34
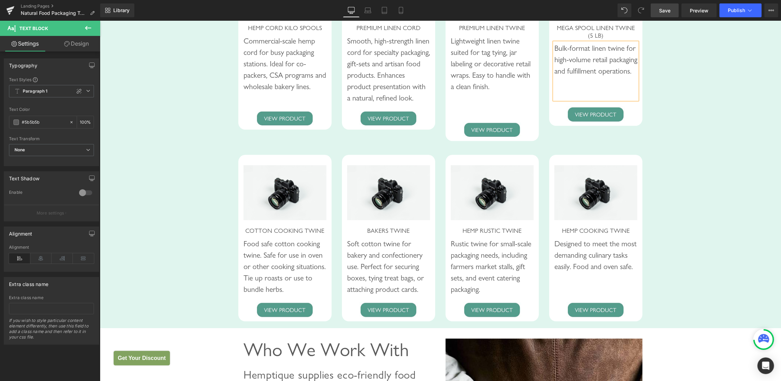
click at [658, 105] on div "Recommended Products for Food Packaging Heading Row Image HEMP CORD KILO SPOOLS…" at bounding box center [439, 117] width 681 height 413
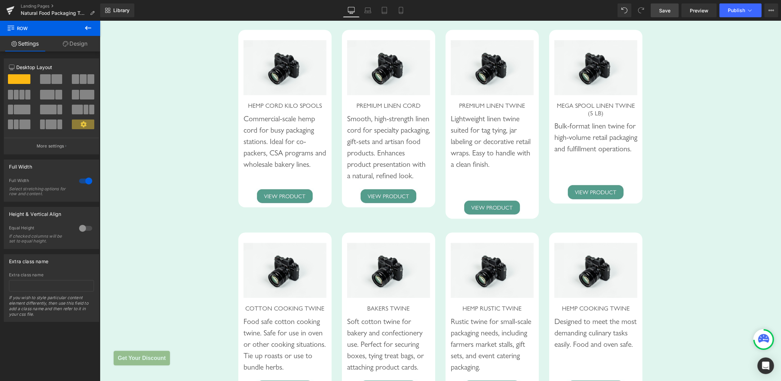
scroll to position [1340, 0]
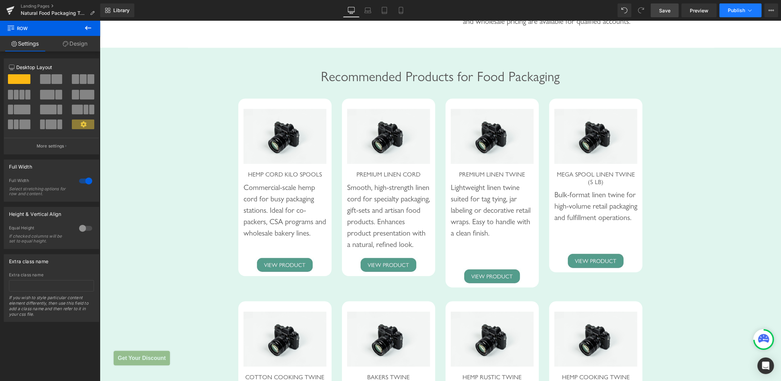
click at [731, 12] on span "Publish" at bounding box center [736, 11] width 17 height 6
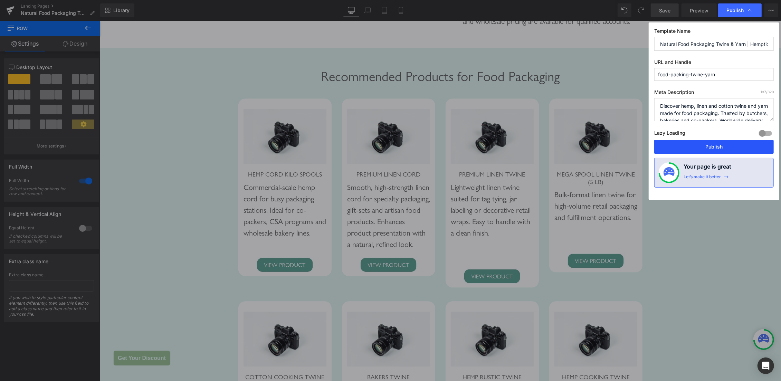
click at [702, 146] on button "Publish" at bounding box center [713, 147] width 119 height 14
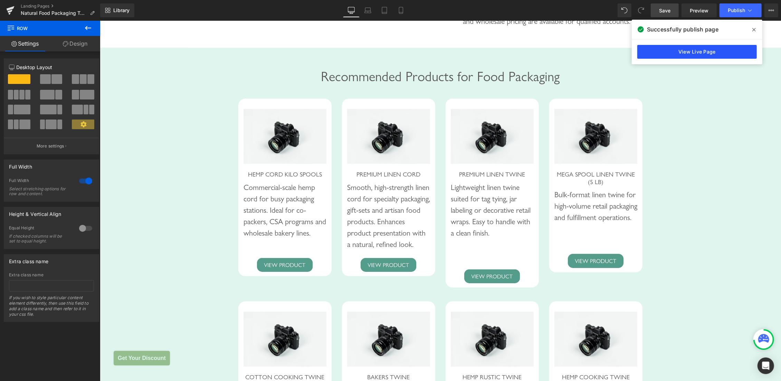
click at [695, 53] on link "View Live Page" at bounding box center [696, 52] width 119 height 14
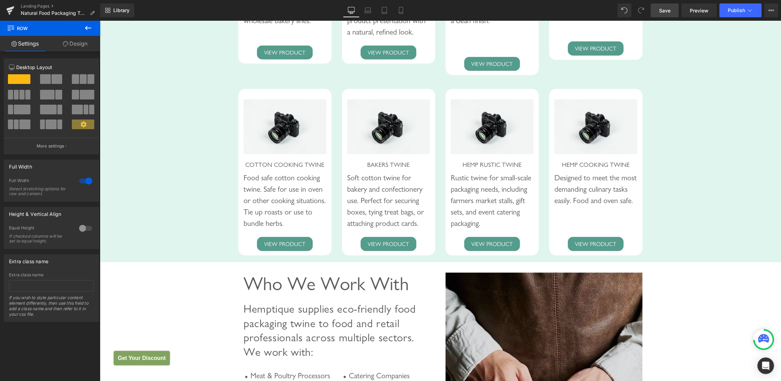
scroll to position [1596, 0]
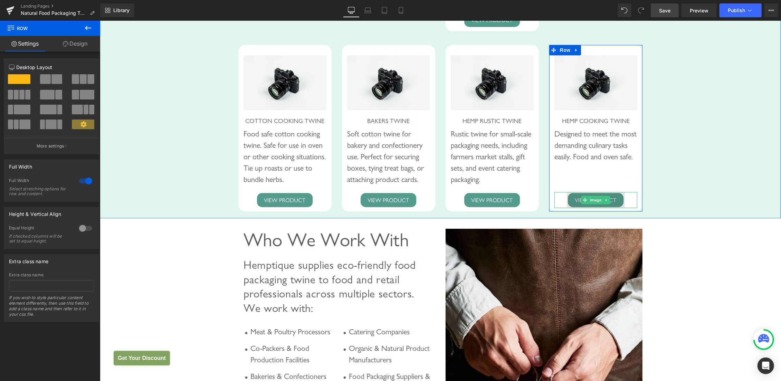
click at [588, 204] on span "Image" at bounding box center [595, 199] width 15 height 8
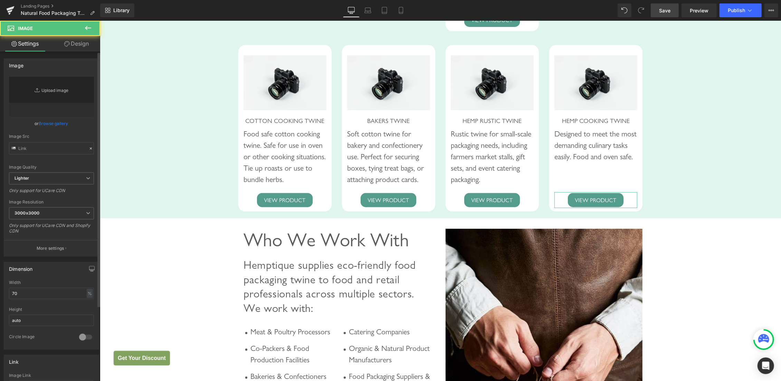
type input "[URL][DOMAIN_NAME]"
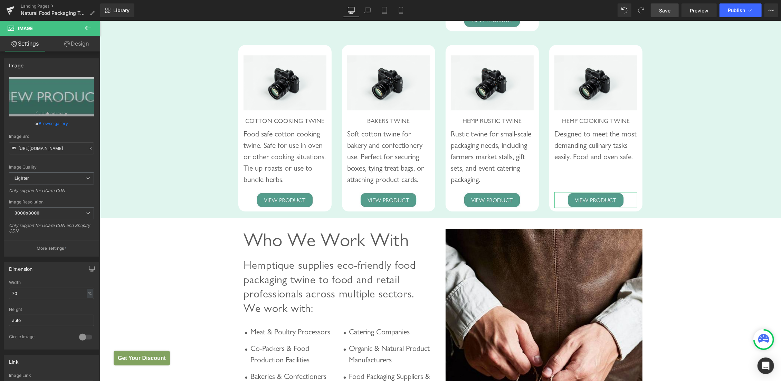
click at [77, 44] on link "Design" at bounding box center [76, 44] width 50 height 16
click at [0, 0] on div "Spacing" at bounding box center [0, 0] width 0 height 0
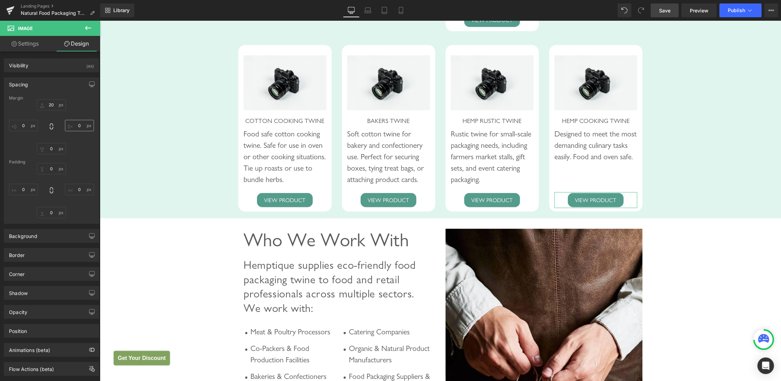
type input "20"
type input "0"
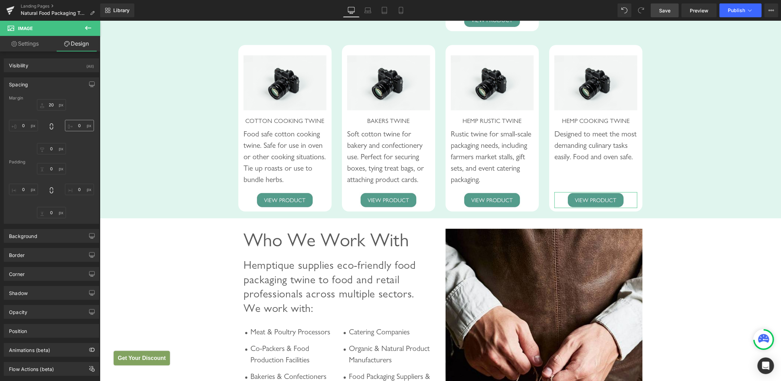
type input "0"
click at [48, 105] on input "20" at bounding box center [51, 104] width 29 height 11
click at [48, 106] on input "20" at bounding box center [51, 104] width 29 height 11
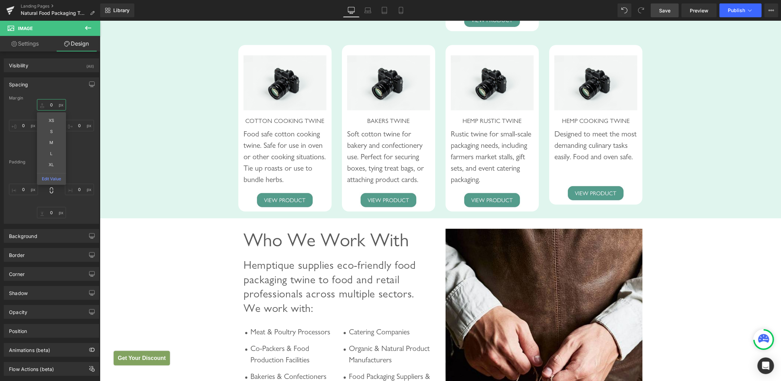
type input "0"
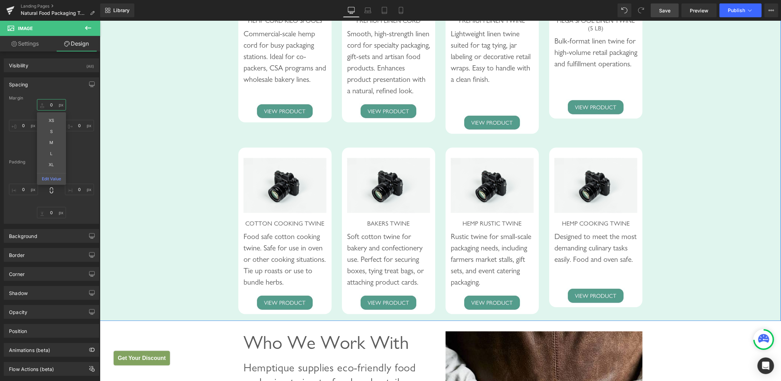
scroll to position [1486, 0]
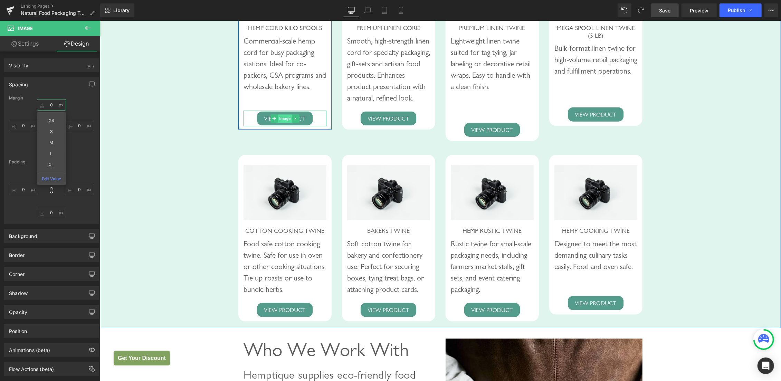
click at [282, 122] on span "Image" at bounding box center [284, 118] width 15 height 8
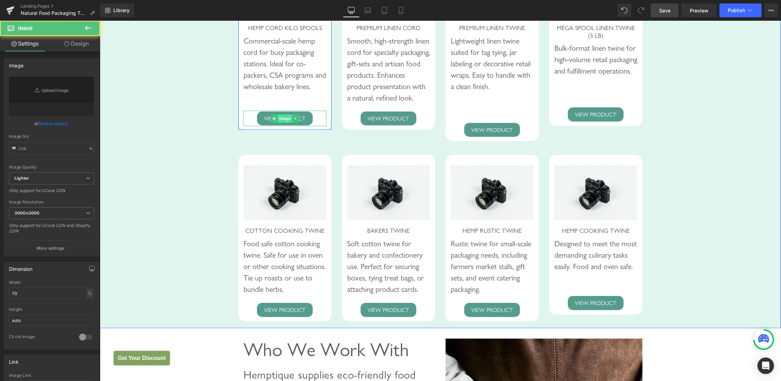
type input "[URL][DOMAIN_NAME]"
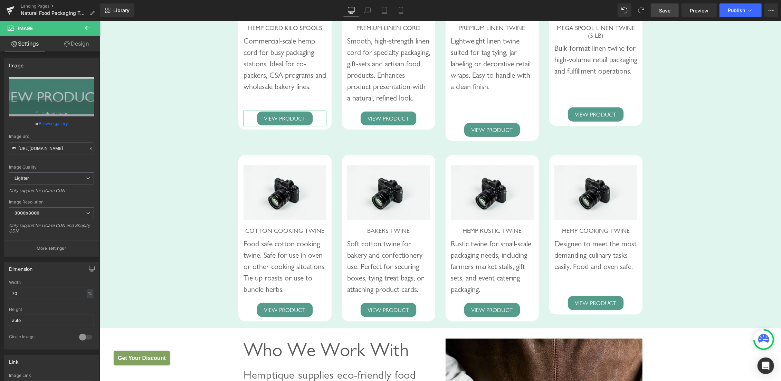
click at [86, 46] on link "Design" at bounding box center [76, 44] width 50 height 16
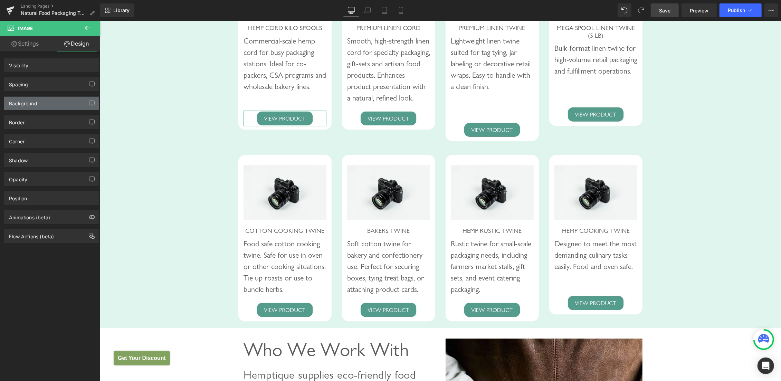
click at [37, 86] on div "Spacing" at bounding box center [51, 84] width 95 height 13
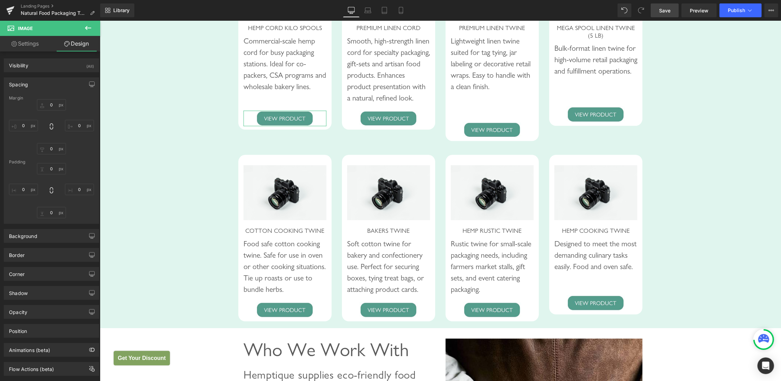
type input "20"
type input "0"
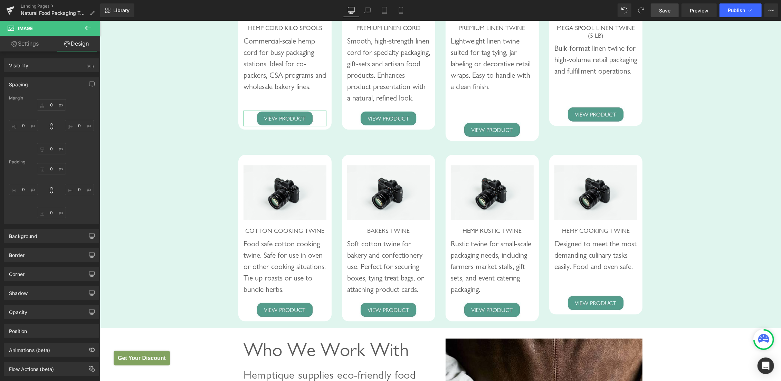
type input "0"
click at [47, 107] on input "20" at bounding box center [51, 104] width 29 height 11
click at [48, 106] on input "20" at bounding box center [51, 104] width 29 height 11
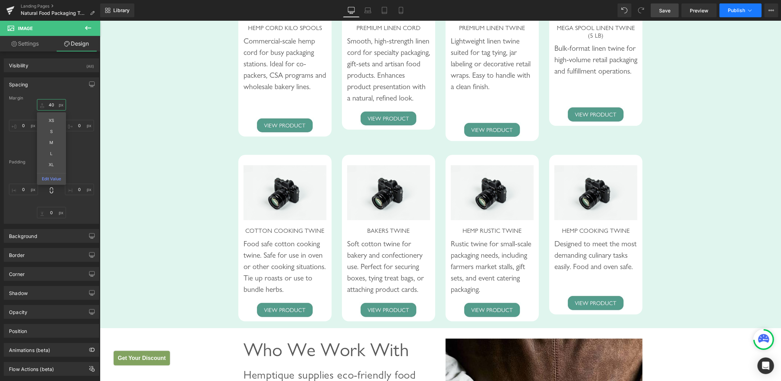
type input "40"
click at [733, 13] on span "Publish" at bounding box center [736, 11] width 17 height 6
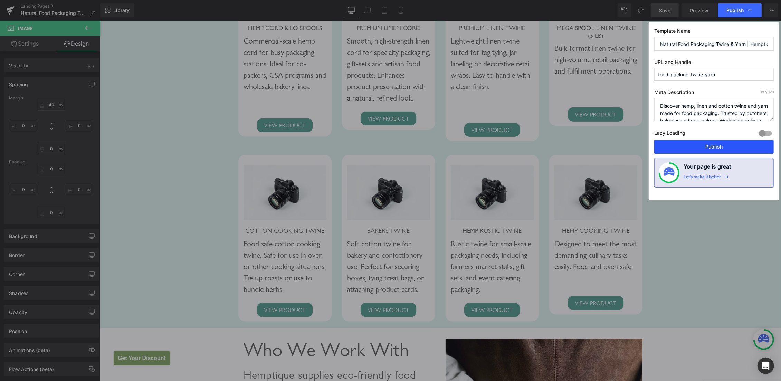
drag, startPoint x: 717, startPoint y: 143, endPoint x: 677, endPoint y: 120, distance: 46.1
click at [717, 143] on button "Publish" at bounding box center [713, 147] width 119 height 14
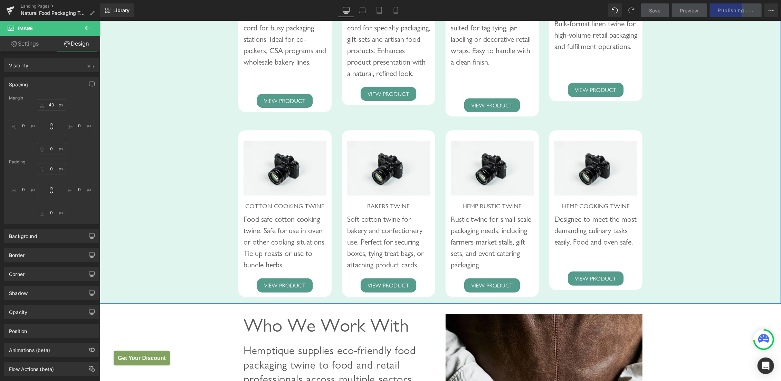
scroll to position [1523, 0]
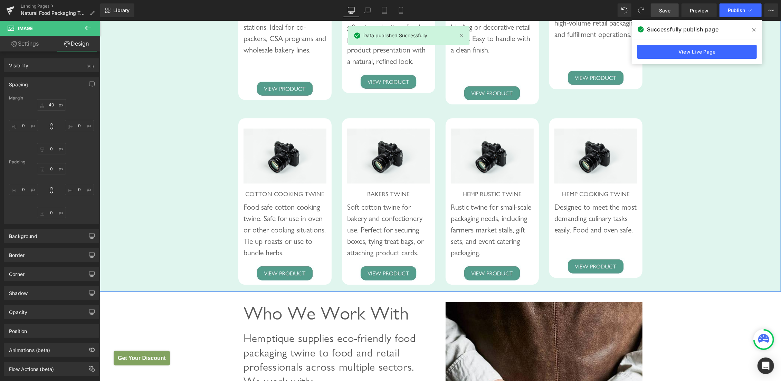
drag, startPoint x: 280, startPoint y: 110, endPoint x: 159, endPoint y: 265, distance: 196.3
click at [280, 93] on span "Image" at bounding box center [284, 88] width 15 height 8
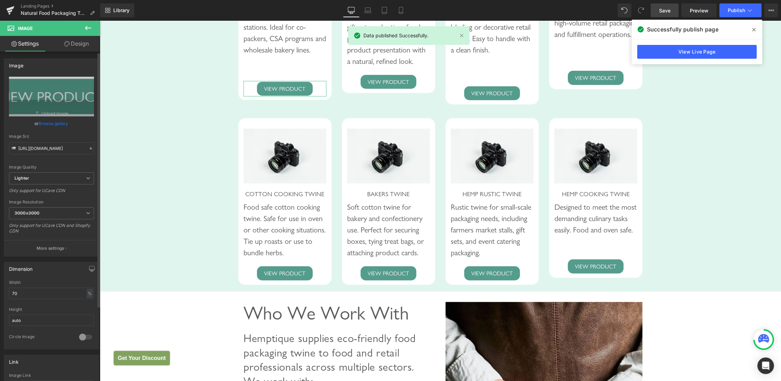
scroll to position [209, 0]
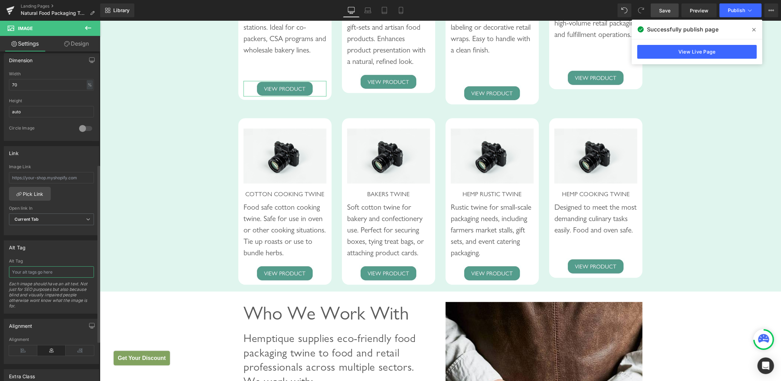
click at [51, 275] on input "text" at bounding box center [51, 271] width 85 height 11
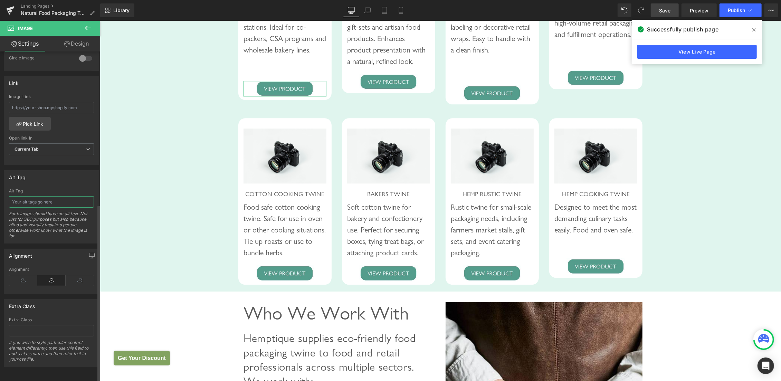
scroll to position [213, 0]
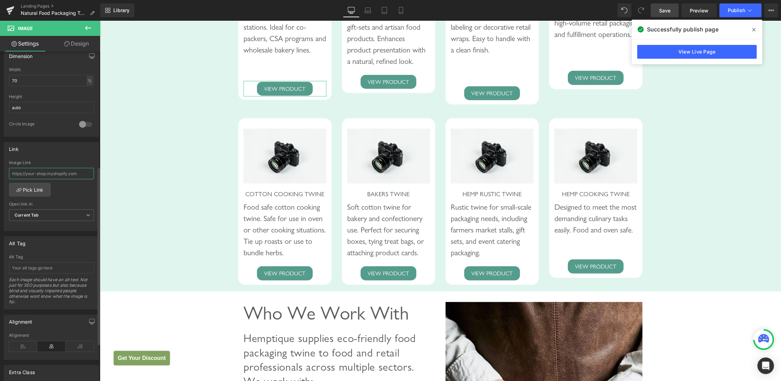
click at [56, 170] on input "text" at bounding box center [51, 173] width 85 height 11
paste input "https://hemptique.com/products/gardening-craft-hemp-cord-170-lb-7-kilo-spool"
type input "https://hemptique.com/products/gardening-craft-hemp-cord-170-lb-7-kilo-spool"
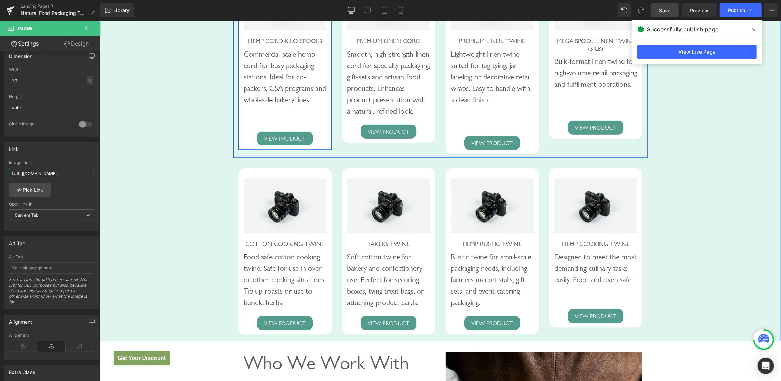
scroll to position [1450, 0]
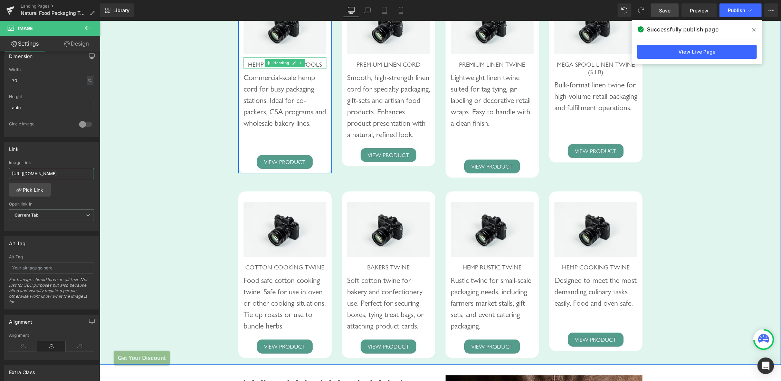
click at [282, 67] on span "Heading" at bounding box center [281, 62] width 19 height 8
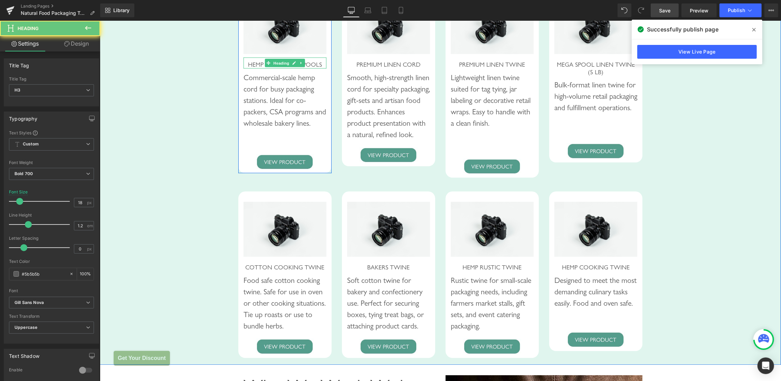
click at [254, 68] on span "HEMP CORD KILO SPOOLS" at bounding box center [285, 63] width 74 height 7
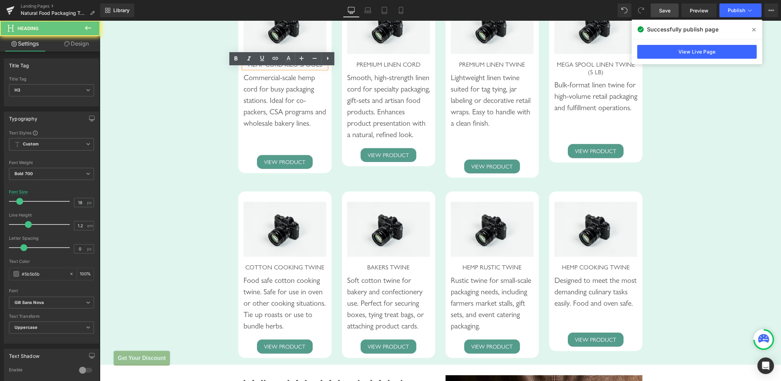
click at [254, 68] on span "HEMP CORD KILO SPOOLS" at bounding box center [285, 63] width 74 height 7
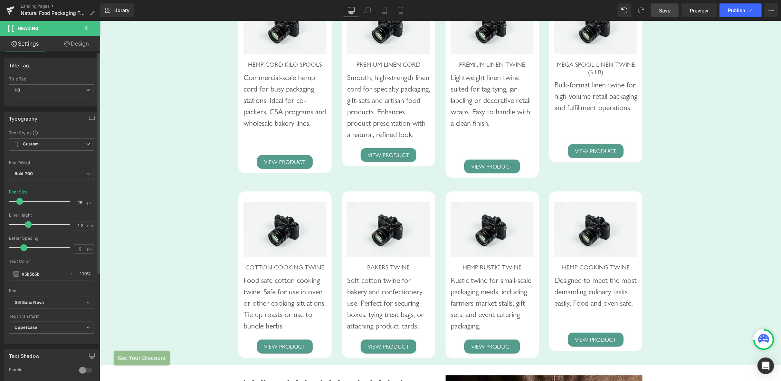
scroll to position [160, 0]
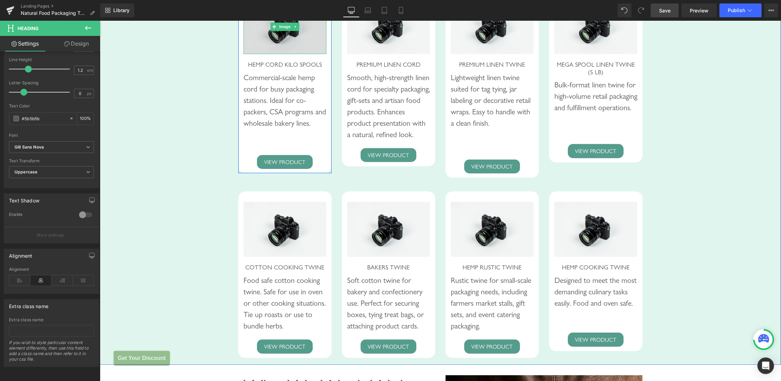
click at [284, 46] on img at bounding box center [284, 26] width 83 height 55
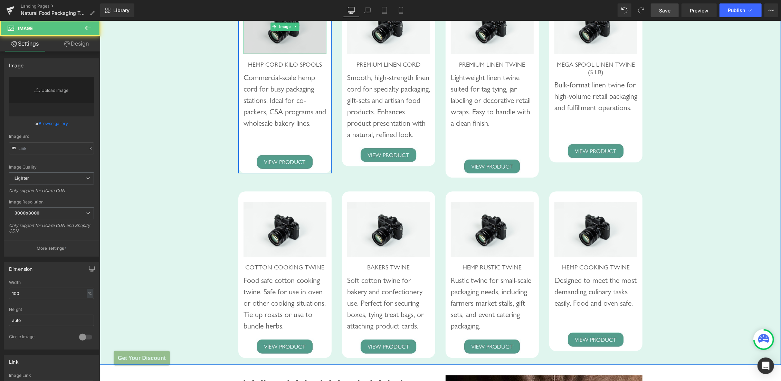
type input "//d1um8515vdn9kb.cloudfront.net/images/parallax.jpg"
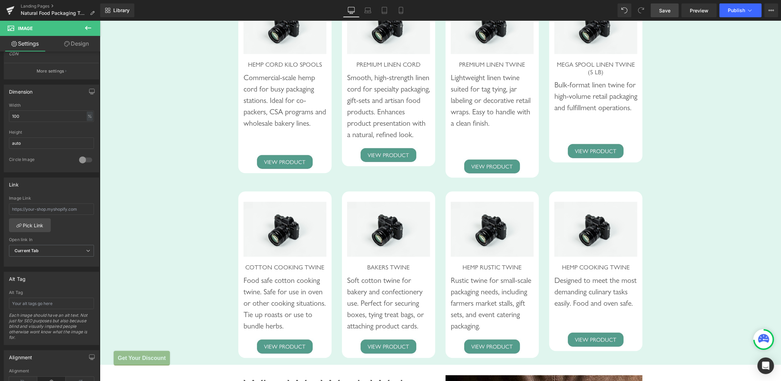
scroll to position [243, 0]
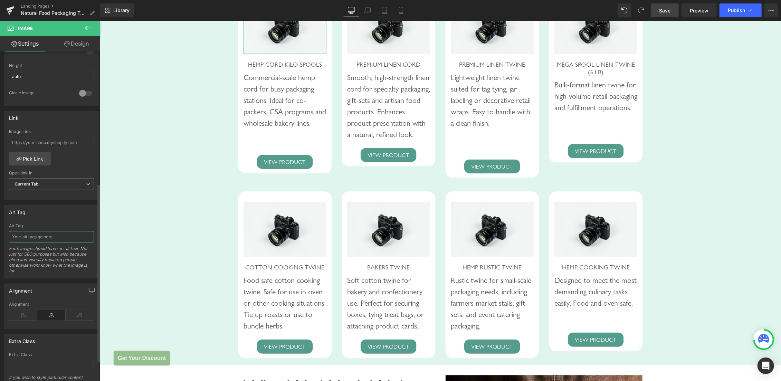
click at [59, 232] on input "text" at bounding box center [51, 236] width 85 height 11
type input "HEMP CORD KILO SPOOLS"
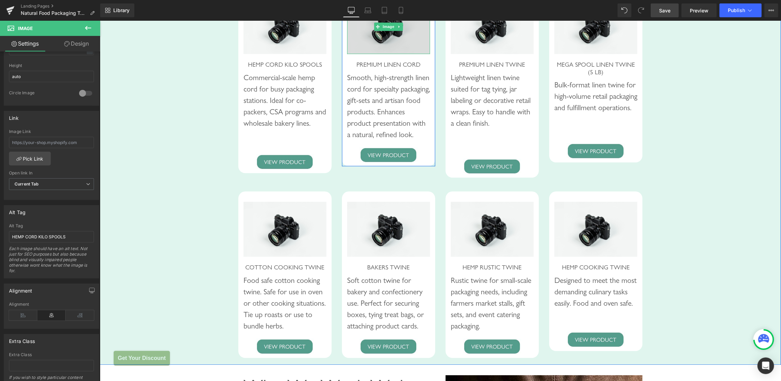
click at [378, 43] on img at bounding box center [388, 26] width 83 height 55
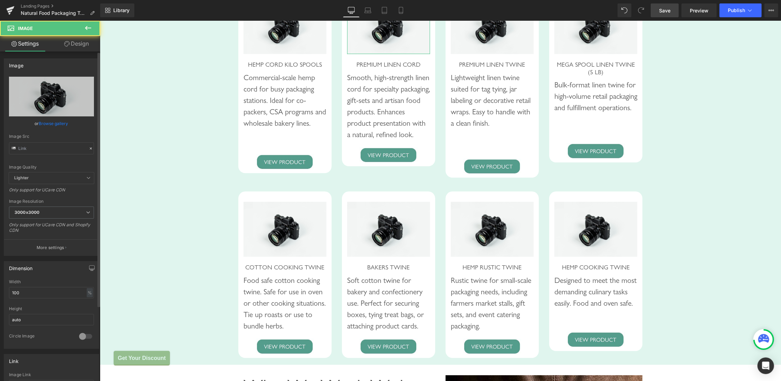
type input "//d1um8515vdn9kb.cloudfront.net/images/parallax.jpg"
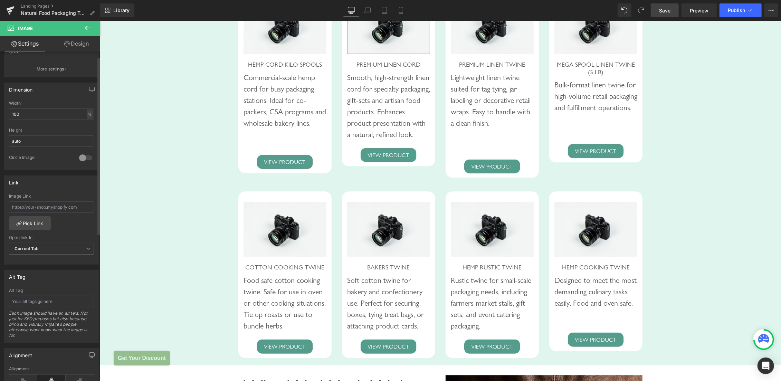
scroll to position [278, 0]
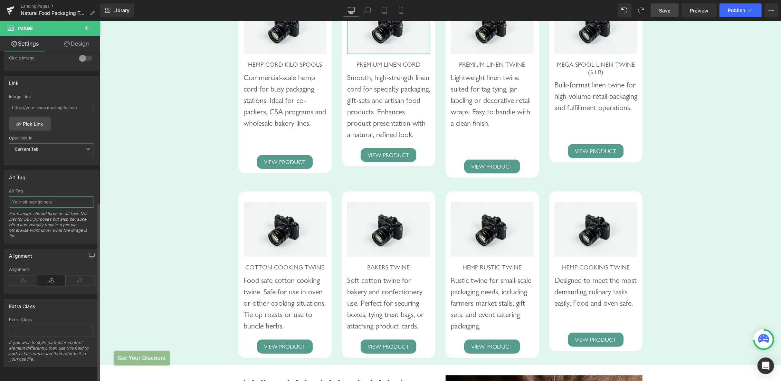
click at [38, 201] on input "text" at bounding box center [51, 201] width 85 height 11
paste input "PREMIUM LINEN CORD"
type input "PREMIUM LINEN CORD"
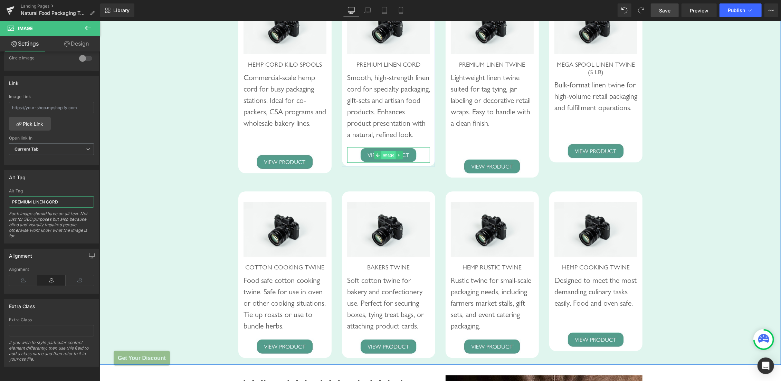
click at [386, 159] on span "Image" at bounding box center [388, 155] width 15 height 8
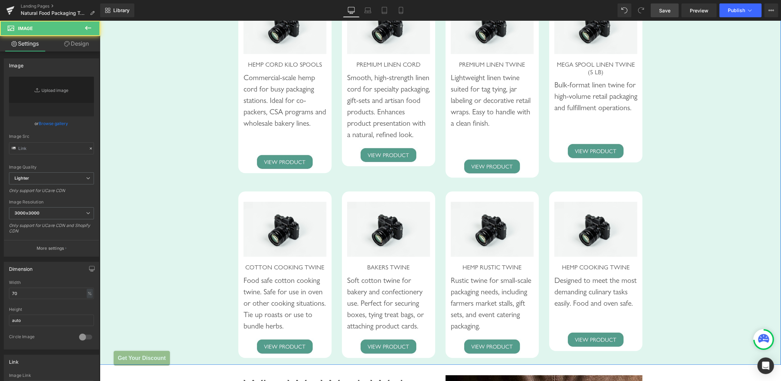
type input "[URL][DOMAIN_NAME]"
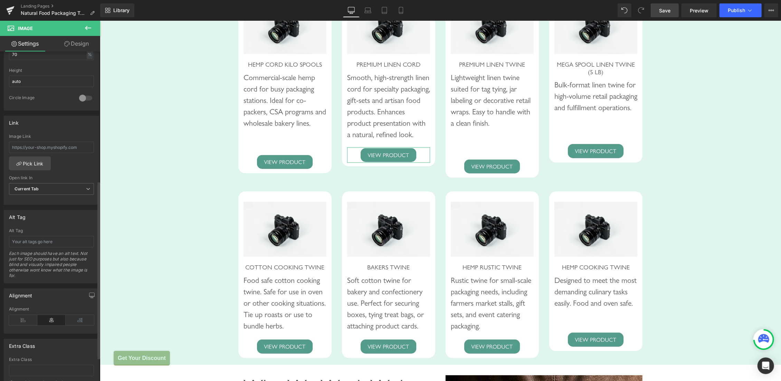
scroll to position [243, 0]
click at [49, 236] on input "text" at bounding box center [51, 237] width 85 height 11
click at [60, 135] on div "Image Link" at bounding box center [51, 141] width 85 height 22
click at [61, 137] on input "text" at bounding box center [51, 142] width 85 height 11
paste input "https://hemptique.com/products/premium-linen-cord?_pos=1&_sid=67de9314b&_ss=r"
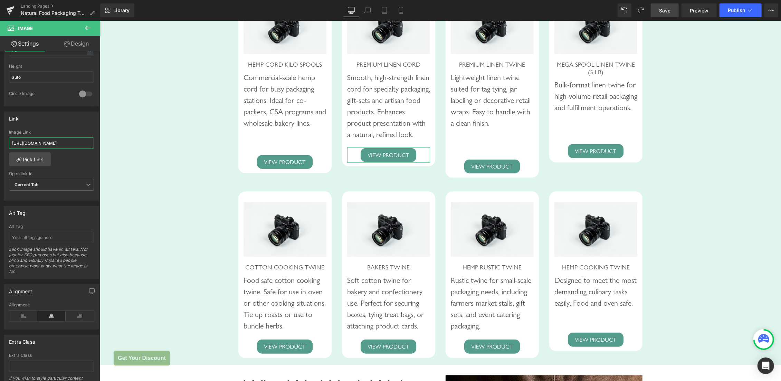
scroll to position [0, 95]
type input "https://hemptique.com/products/premium-linen-cord?_pos=1&_sid=67de9314b&_ss=r"
click at [485, 170] on span "Image" at bounding box center [492, 166] width 15 height 8
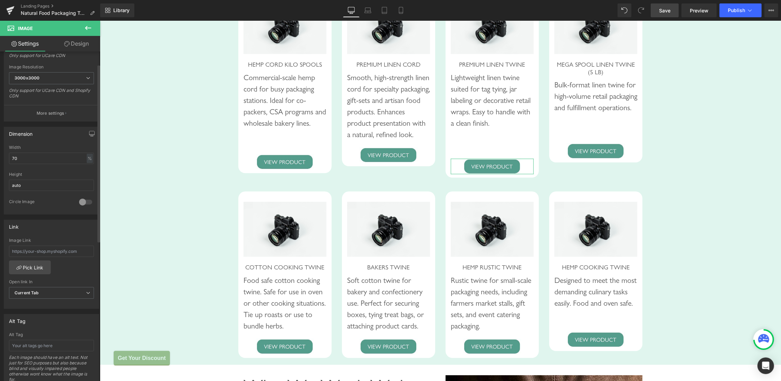
scroll to position [139, 0]
click at [44, 244] on input "text" at bounding box center [51, 247] width 85 height 11
paste input "[URL][DOMAIN_NAME]"
type input "[URL][DOMAIN_NAME]"
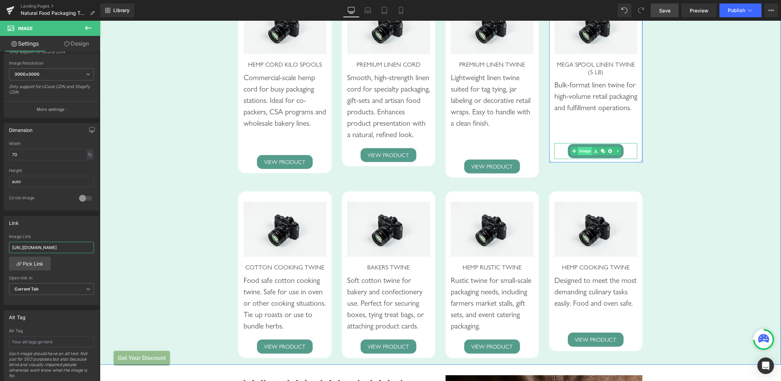
click at [585, 155] on span "Image" at bounding box center [584, 150] width 15 height 8
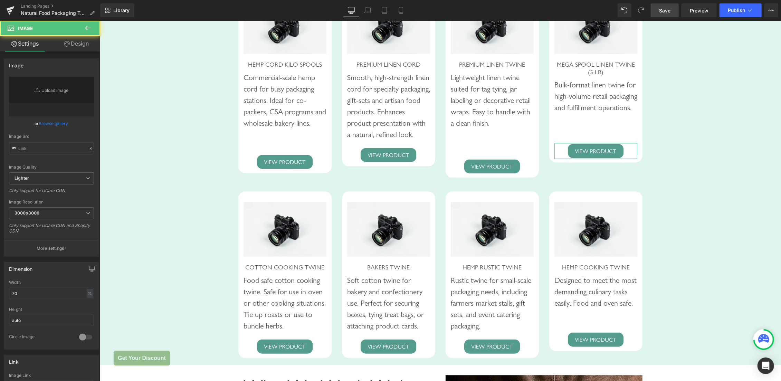
type input "[URL][DOMAIN_NAME]"
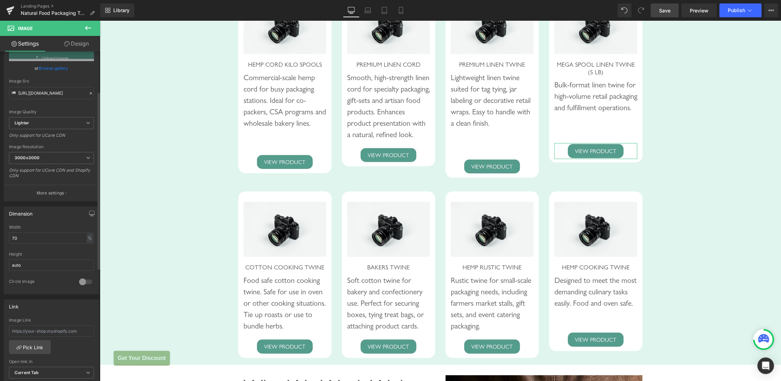
scroll to position [104, 0]
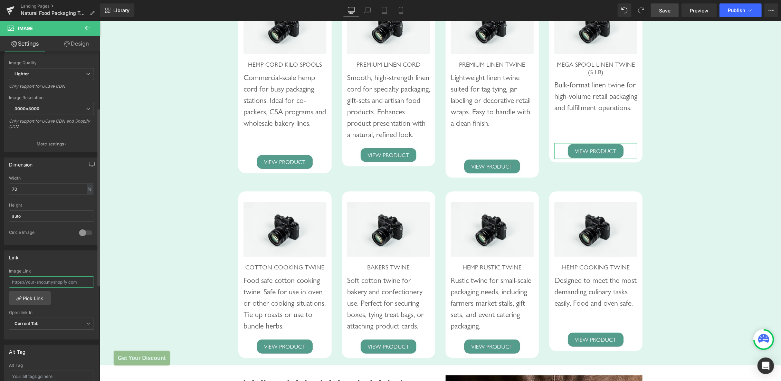
click at [41, 280] on input "text" at bounding box center [51, 281] width 85 height 11
paste input "[URL][DOMAIN_NAME]"
type input "[URL][DOMAIN_NAME]"
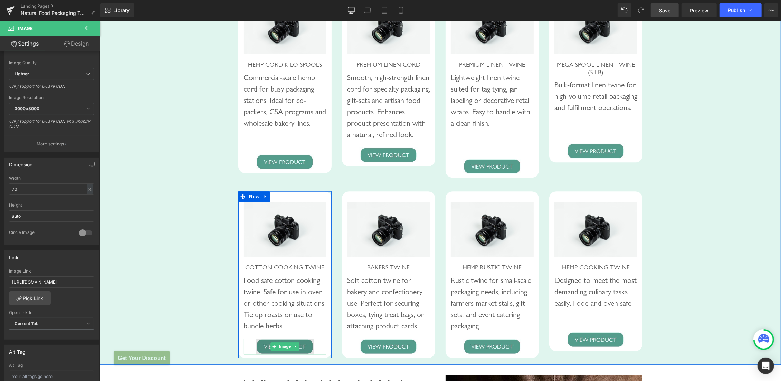
click at [260, 354] on img at bounding box center [285, 346] width 58 height 16
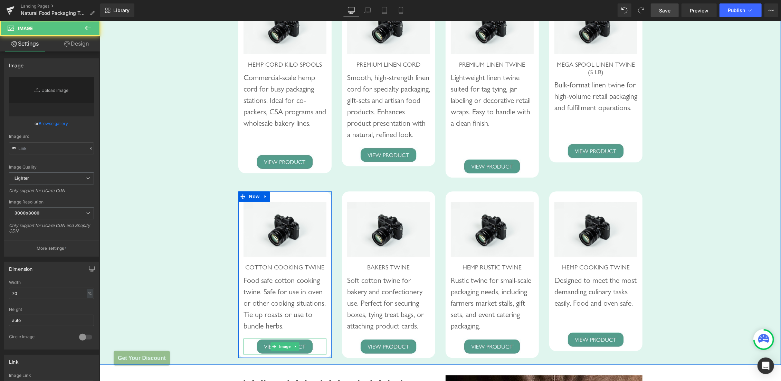
type input "[URL][DOMAIN_NAME]"
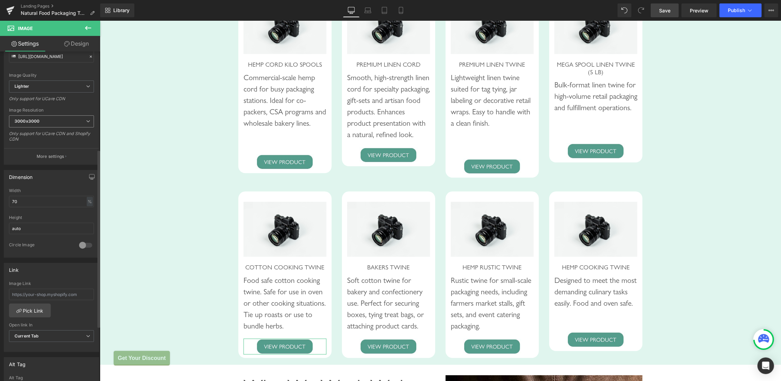
scroll to position [209, 0]
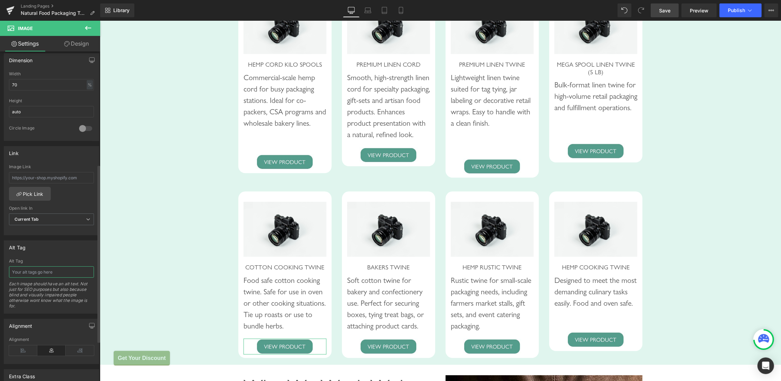
click at [36, 267] on input "text" at bounding box center [51, 271] width 85 height 11
click at [39, 176] on input "text" at bounding box center [51, 177] width 85 height 11
paste input "https://hemptique.com/products/hemp-cooking-twine"
type input "https://hemptique.com/products/hemp-cooking-twine"
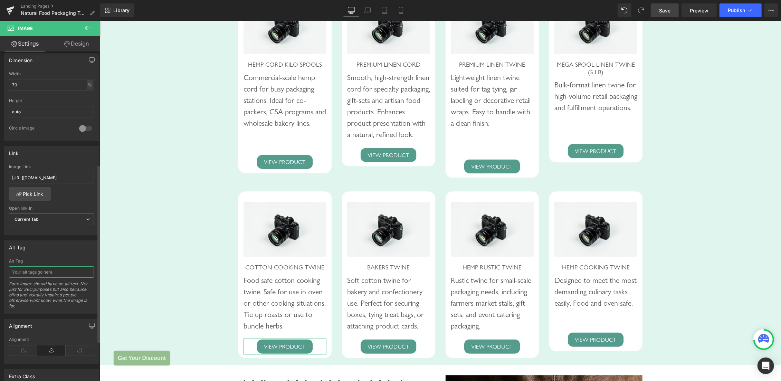
click at [19, 271] on input "text" at bounding box center [51, 271] width 85 height 11
paste input "Hemp Cooking Twine"
type input "Hemp Cooking Twine"
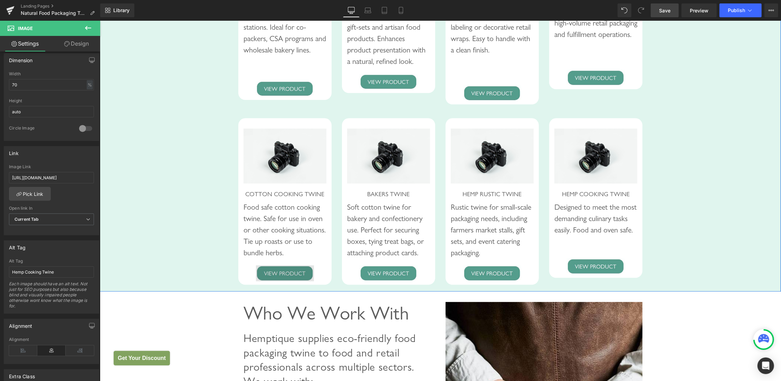
click at [279, 281] on div "Image" at bounding box center [284, 273] width 83 height 16
click at [46, 178] on input "https://hemptique.com/products/hemp-cooking-twine" at bounding box center [51, 177] width 85 height 11
paste input "https://hemptique.com/products/copy-of-cotton-bakers-twine-black-brown-2x2-ply?"
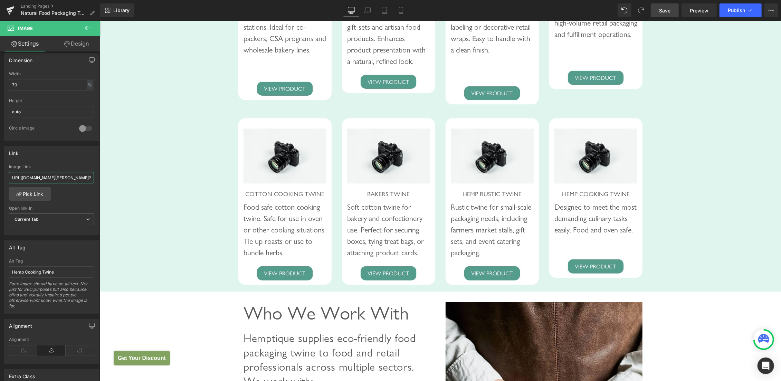
type input "https://hemptique.com/products/copy-of-cotton-bakers-twine-black-brown-2x2-ply?"
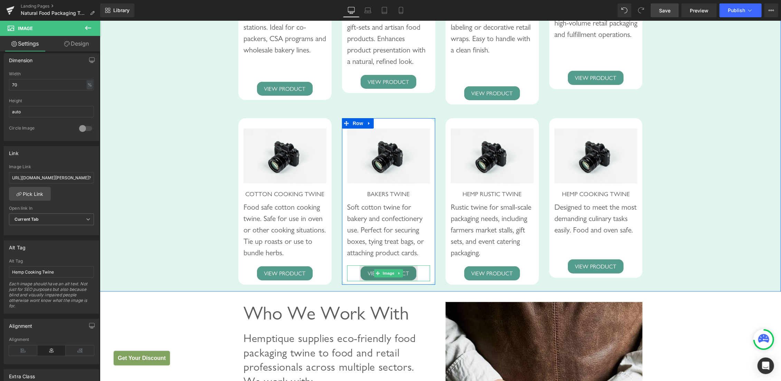
click at [384, 281] on img at bounding box center [388, 273] width 58 height 16
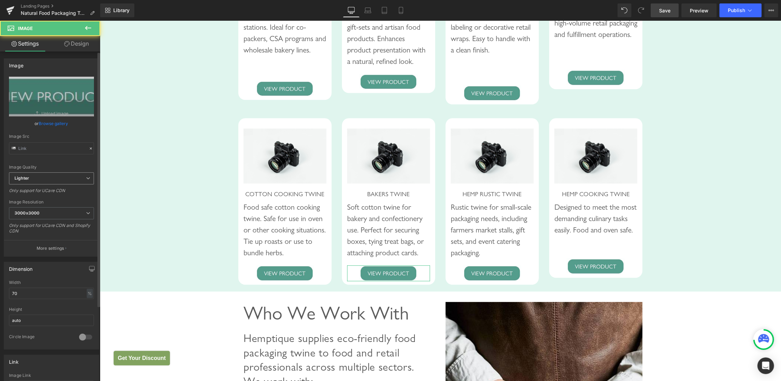
type input "[URL][DOMAIN_NAME]"
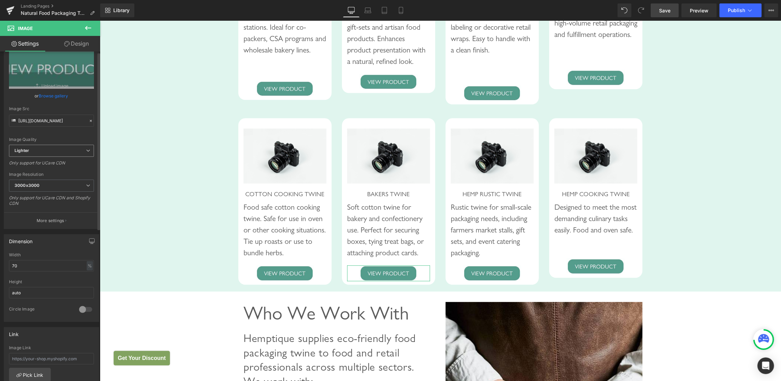
scroll to position [139, 0]
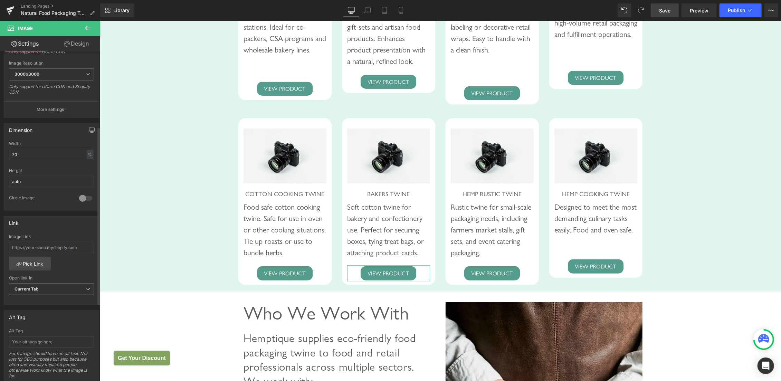
click at [44, 251] on div "Image Link" at bounding box center [51, 245] width 85 height 22
click at [50, 247] on input "text" at bounding box center [51, 247] width 85 height 11
paste input "https://hemptique.com/products/cotton-bakers-twine-seasonal"
type input "https://hemptique.com/products/cotton-bakers-twine-seasonal"
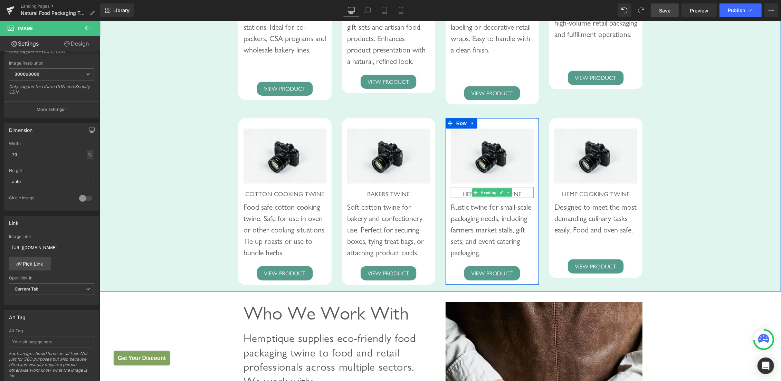
click at [463, 197] on span "HEMP RUSTIC TWINE" at bounding box center [491, 193] width 59 height 7
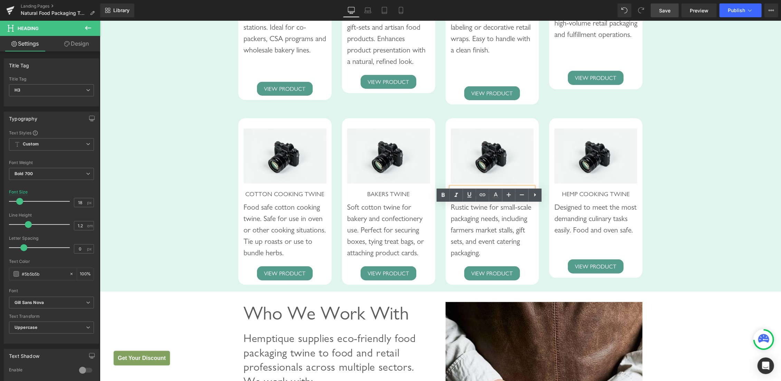
click at [462, 197] on span "HEMP RUSTIC TWINE" at bounding box center [491, 193] width 59 height 7
click at [485, 277] on span "Image" at bounding box center [492, 273] width 15 height 8
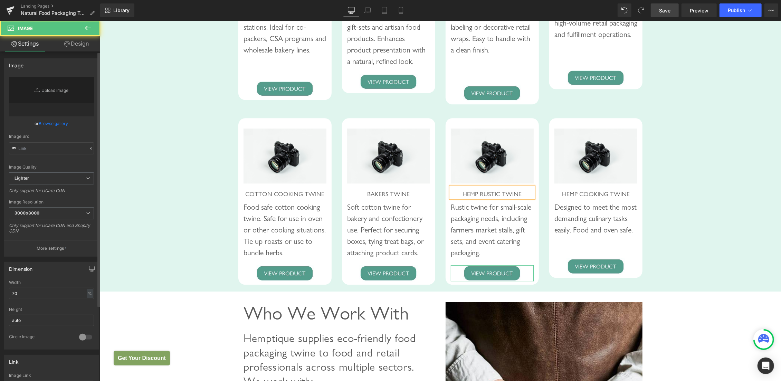
type input "[URL][DOMAIN_NAME]"
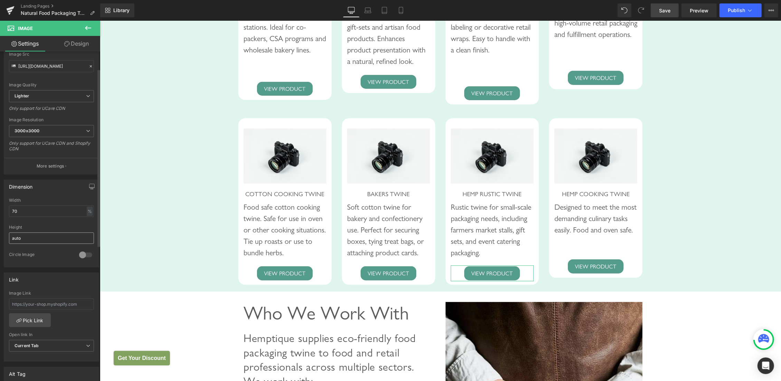
scroll to position [104, 0]
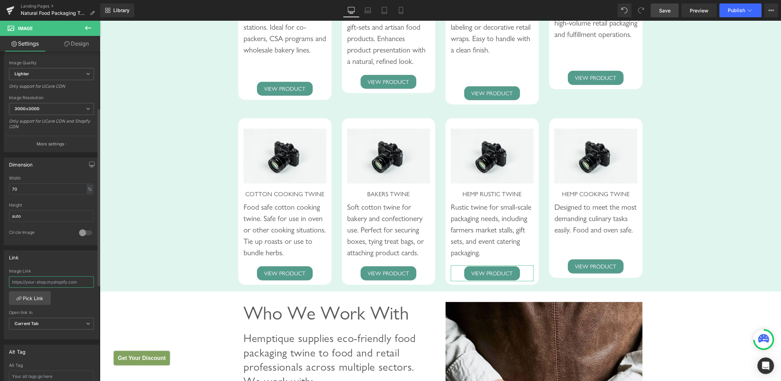
click at [44, 281] on input "text" at bounding box center [51, 281] width 85 height 11
type input "https://hemptique.com/products/rustic-hemp-twine"
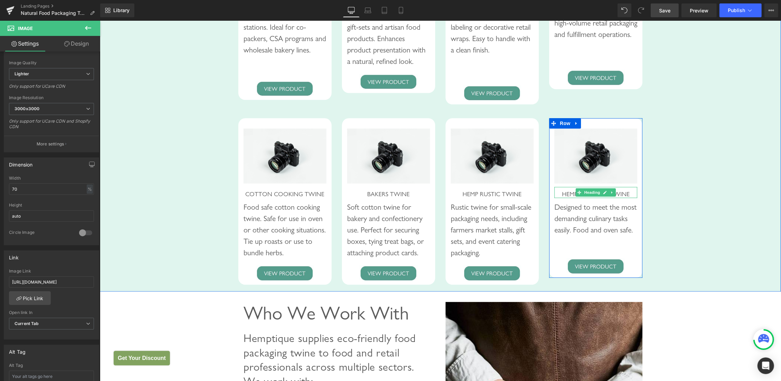
click at [568, 197] on span "HEMP COOKING TWINE" at bounding box center [596, 193] width 68 height 7
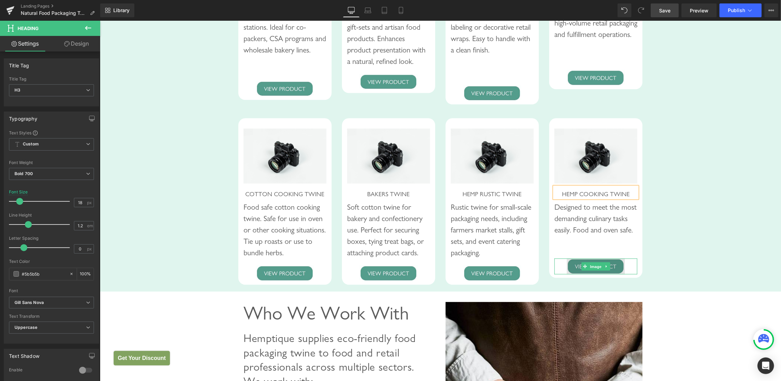
click at [596, 270] on span "Image" at bounding box center [595, 266] width 15 height 8
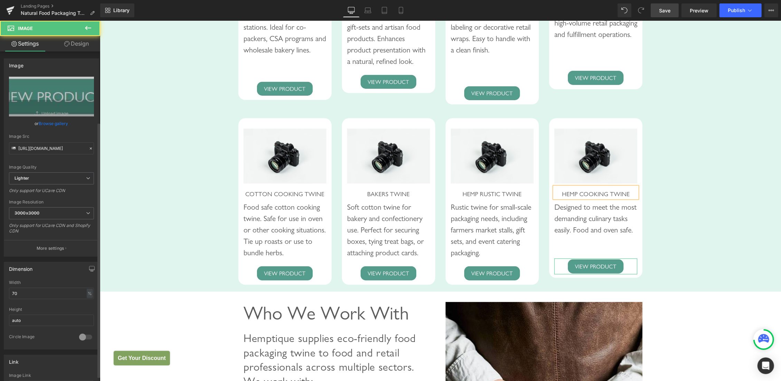
scroll to position [243, 0]
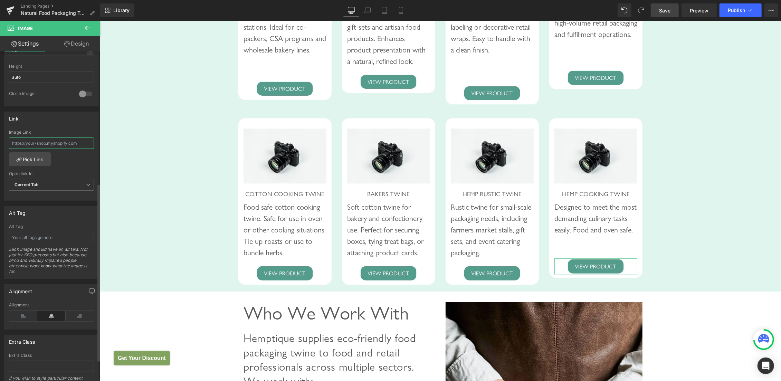
click at [42, 143] on input "text" at bounding box center [51, 142] width 85 height 11
paste input "https://hemptique.com/products/hemp-cooking-twine"
type input "https://hemptique.com/products/hemp-cooking-twine"
click at [43, 237] on input "text" at bounding box center [51, 237] width 85 height 11
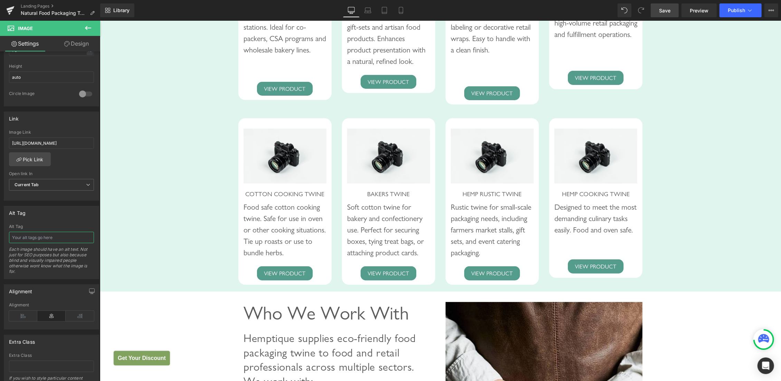
paste input "Hemp Cooking Twine"
type input "Hemp Cooking Twine"
click at [675, 101] on div "Recommended Products for Food Packaging Heading Row Image HEMP CORD KILO SPOOLS…" at bounding box center [439, 81] width 681 height 413
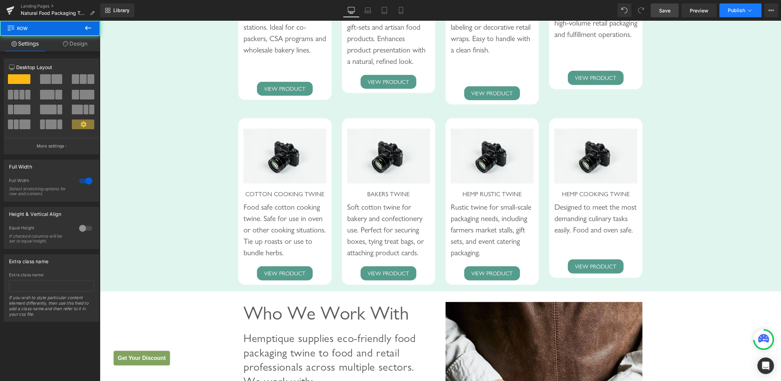
click at [732, 13] on span "Publish" at bounding box center [736, 11] width 17 height 6
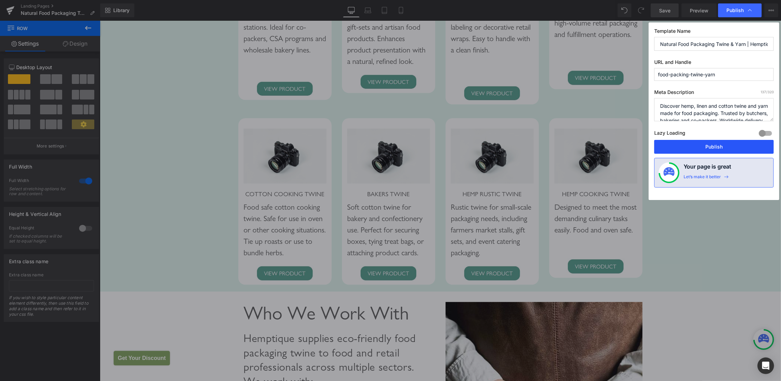
click at [710, 148] on button "Publish" at bounding box center [713, 147] width 119 height 14
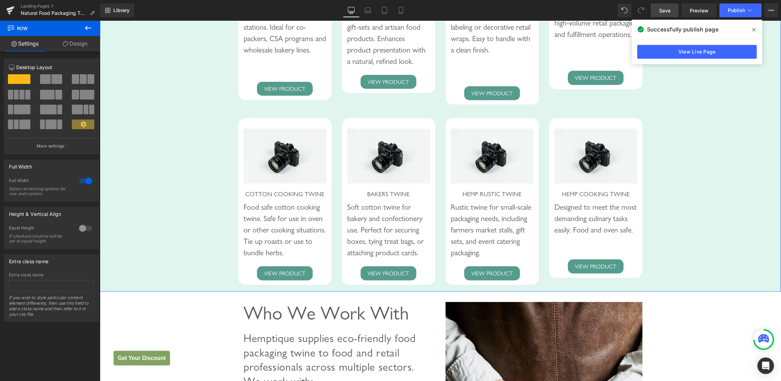
scroll to position [1376, 0]
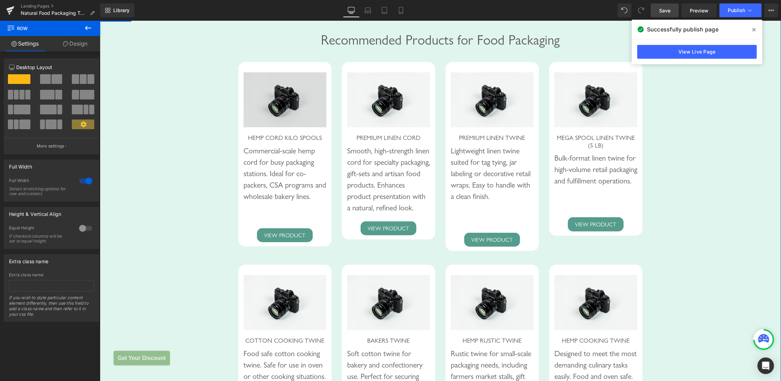
click at [280, 110] on div "Image" at bounding box center [284, 99] width 83 height 55
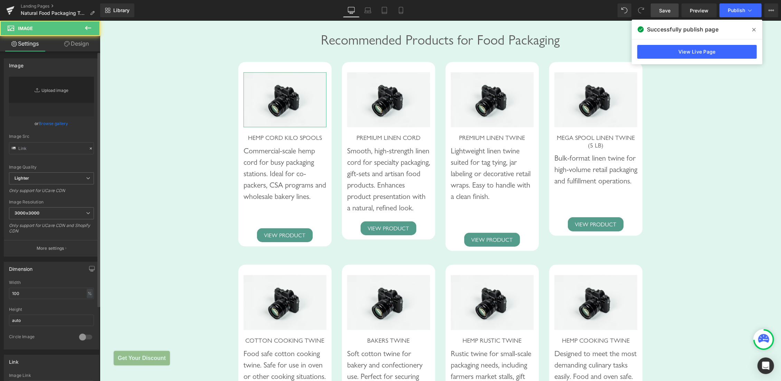
type input "//d1um8515vdn9kb.cloudfront.net/images/parallax.jpg"
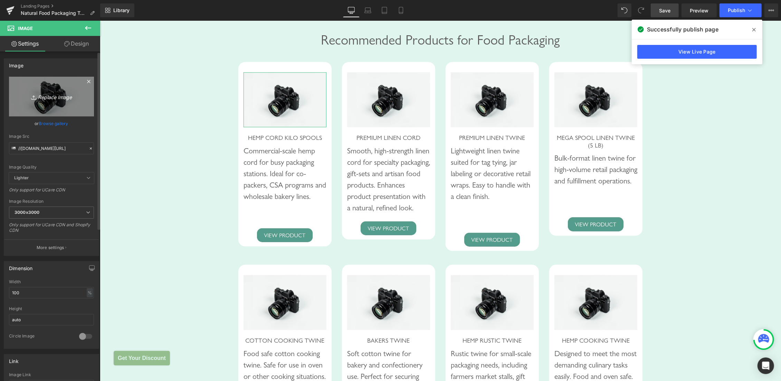
click at [35, 103] on link "Replace Image" at bounding box center [51, 97] width 85 height 40
type input "C:\fakepath\HEMP CORD KILO SPOOLS.jpg"
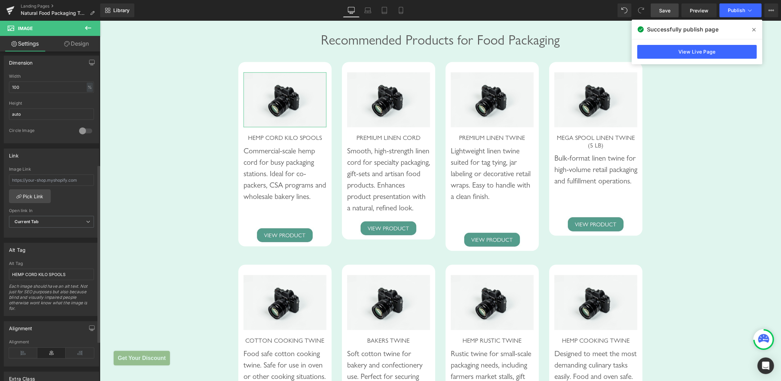
scroll to position [209, 0]
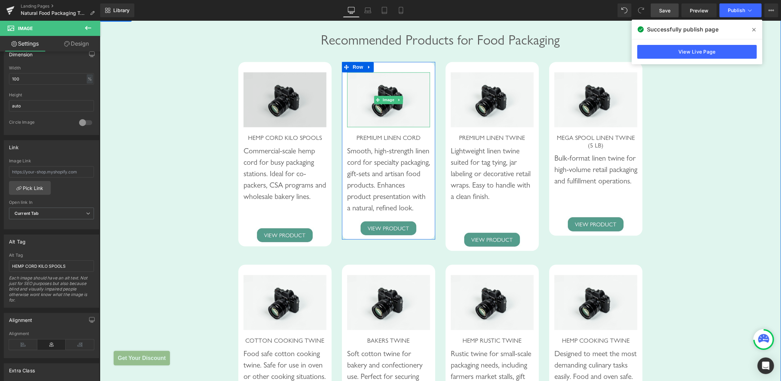
type input "https://ucarecdn.com/bb8690be-4306-44fc-92cf-ff8ce3ada529/-/format/auto/-/previ…"
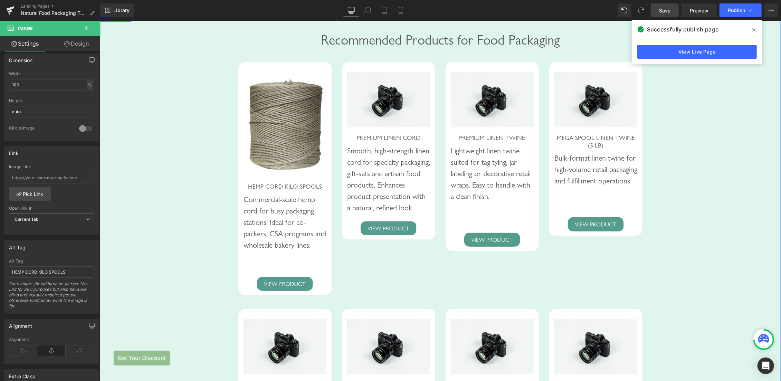
scroll to position [214, 0]
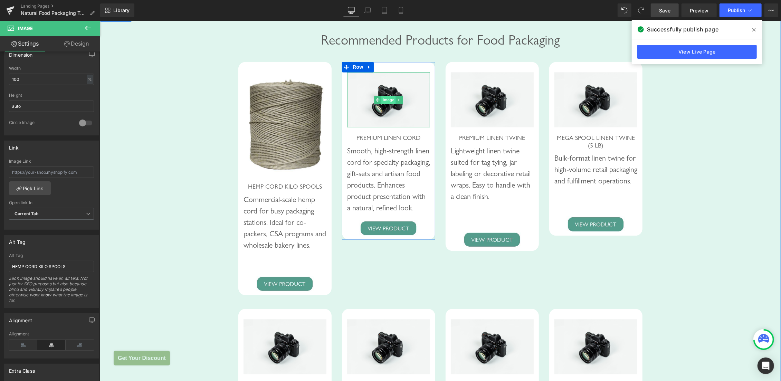
click at [386, 104] on span "Image" at bounding box center [388, 99] width 15 height 8
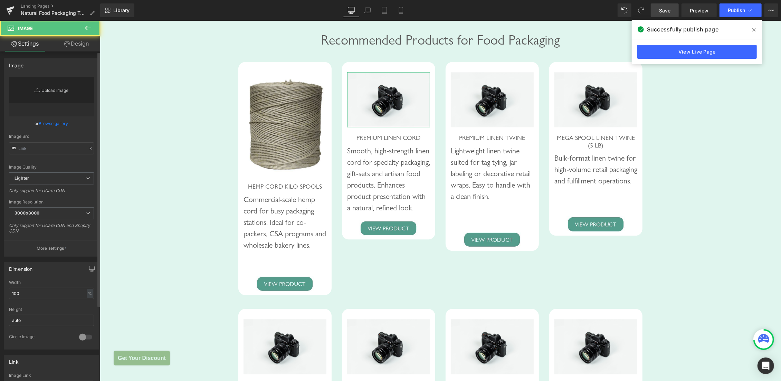
type input "//d1um8515vdn9kb.cloudfront.net/images/parallax.jpg"
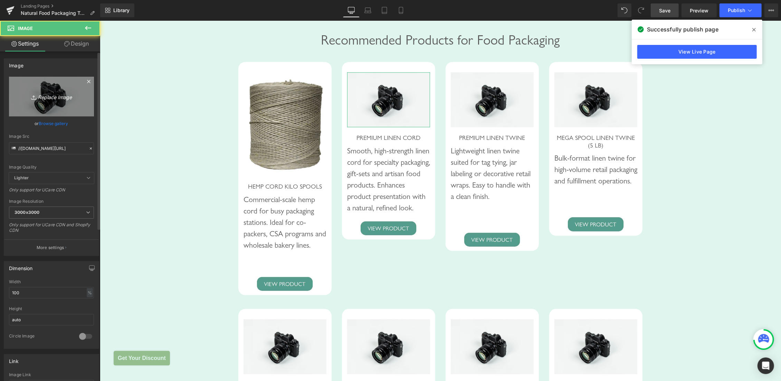
click at [42, 92] on link "Replace Image" at bounding box center [51, 97] width 85 height 40
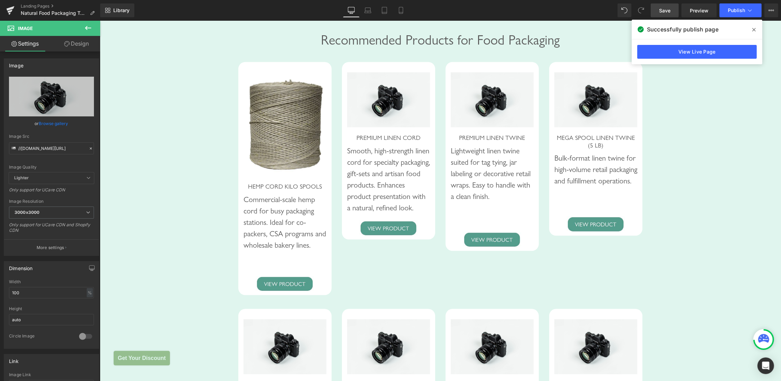
type input "C:\fakepath\PREMIUM LINEN CORD.jpg"
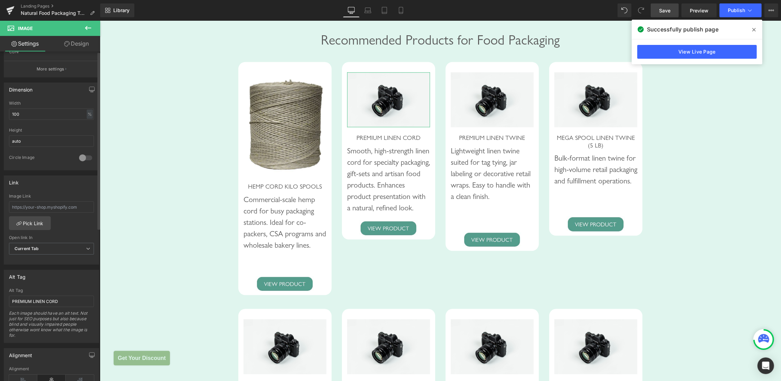
scroll to position [209, 0]
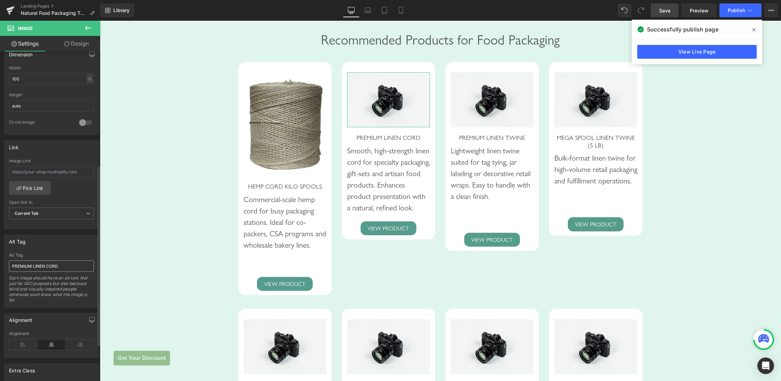
type input "https://ucarecdn.com/ea79e010-2339-4cae-849c-0398af56ea8e/-/format/auto/-/previ…"
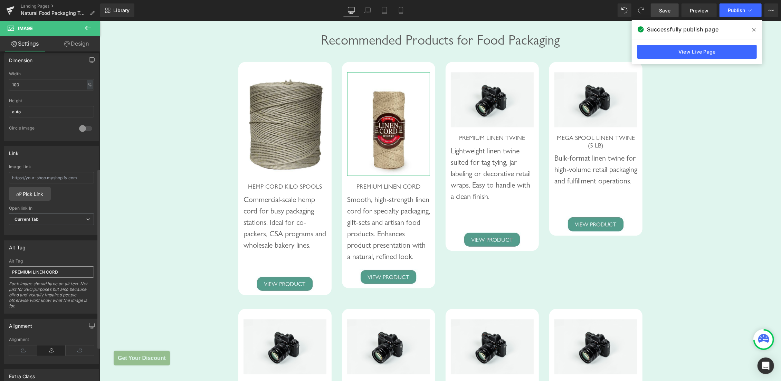
scroll to position [214, 0]
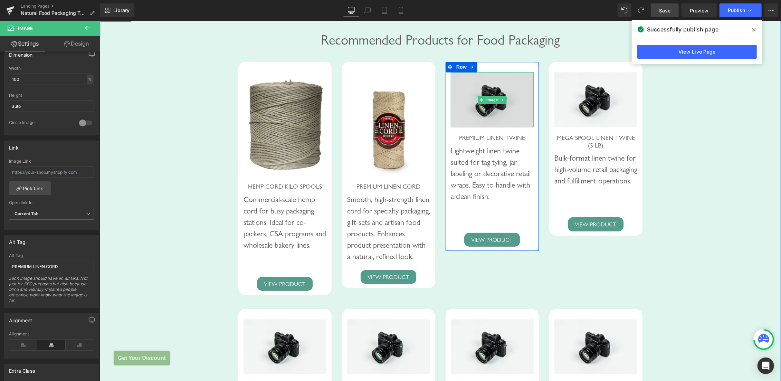
click at [490, 105] on img at bounding box center [491, 99] width 83 height 55
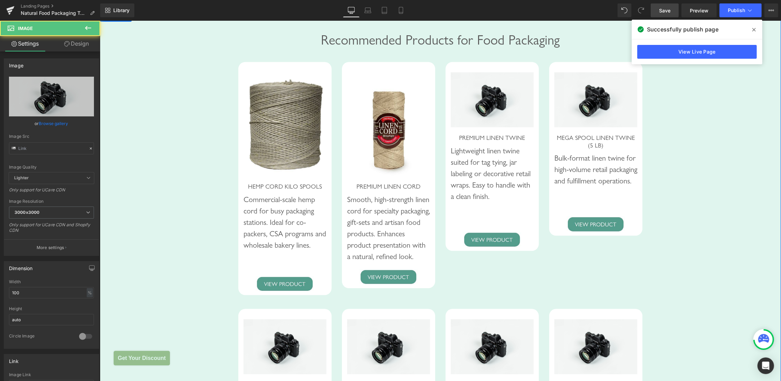
type input "//d1um8515vdn9kb.cloudfront.net/images/parallax.jpg"
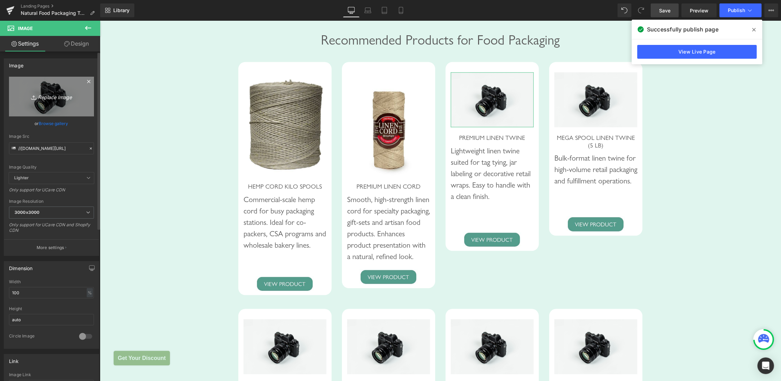
click at [47, 95] on icon "Replace Image" at bounding box center [51, 96] width 55 height 9
type input "C:\fakepath\Premium Linen Spring Twine.jpg"
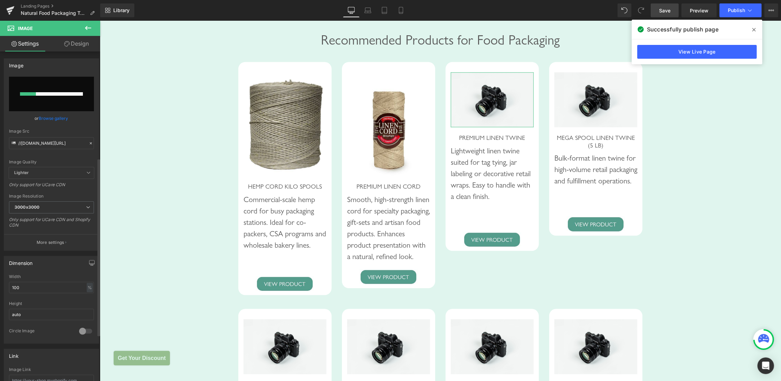
scroll to position [209, 0]
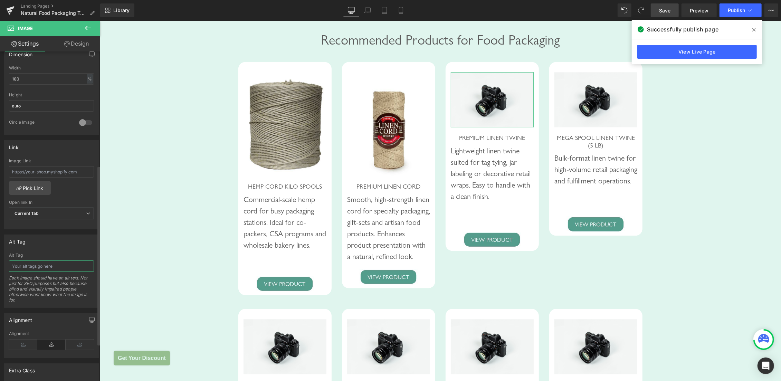
click at [47, 266] on input "text" at bounding box center [51, 265] width 85 height 11
paste input "Premium Linen Spring Twine"
type input "Premium Linen Spring Twine"
type input "https://ucarecdn.com/7d275448-420b-48b9-b54e-74c6ce4f37a0/-/format/auto/-/previ…"
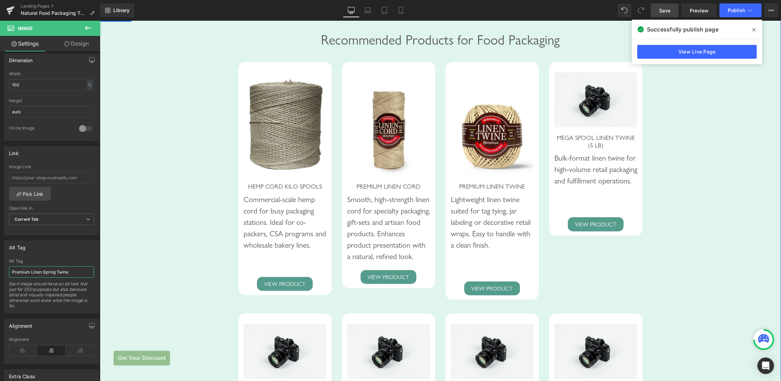
scroll to position [214, 0]
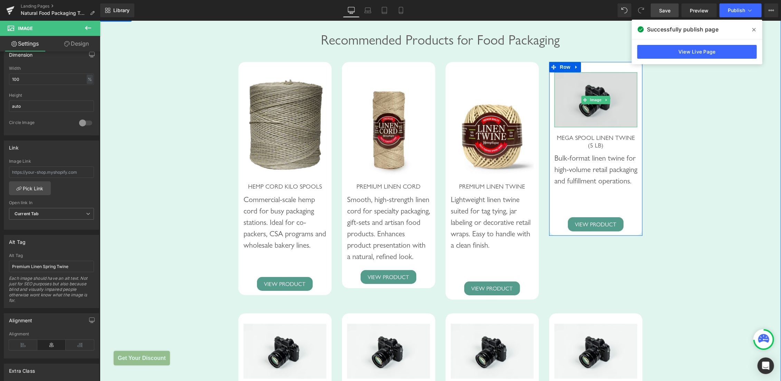
click at [599, 101] on img at bounding box center [595, 99] width 83 height 55
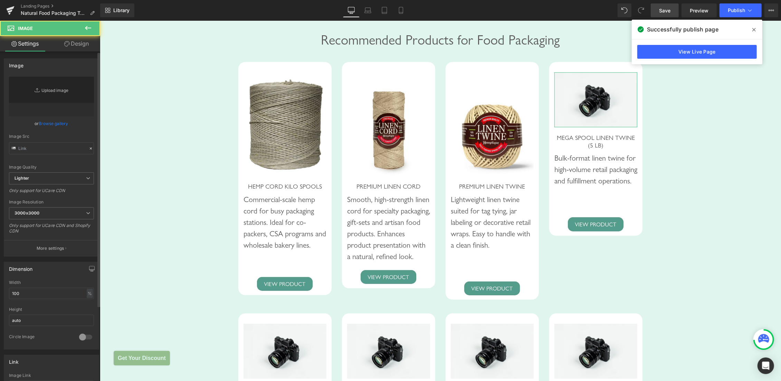
type input "//d1um8515vdn9kb.cloudfront.net/images/parallax.jpg"
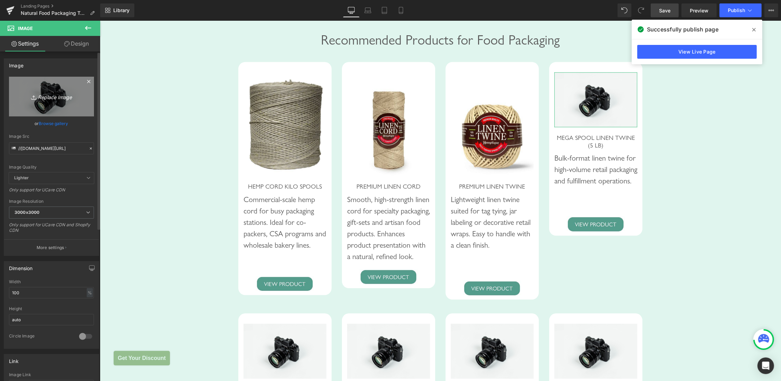
click at [45, 95] on icon "Replace Image" at bounding box center [51, 96] width 55 height 9
type input "C:\fakepath\Linen Spring Twine 5lb Mega Spool.jpg"
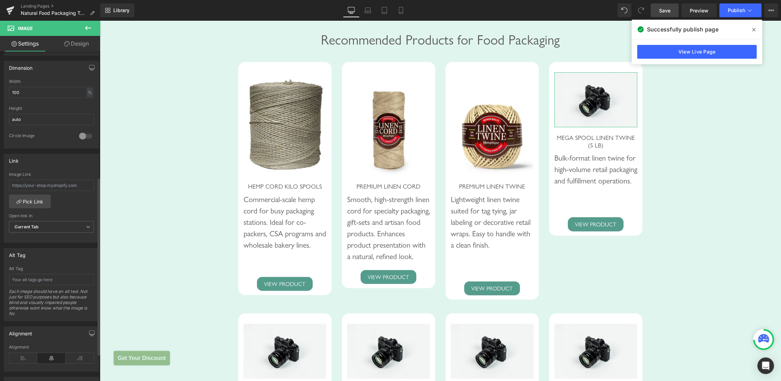
scroll to position [243, 0]
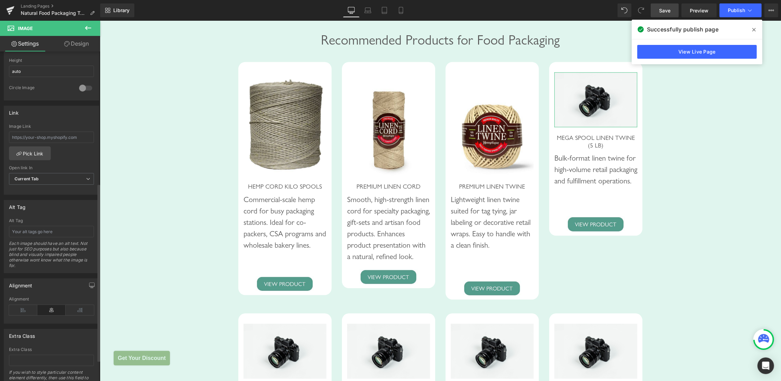
click at [35, 235] on div "Alt Tag Each image should have an alt text. Not just for SEO purposes but also …" at bounding box center [51, 245] width 85 height 55
click at [37, 232] on input "text" at bounding box center [51, 231] width 85 height 11
paste input "Linen Spring Twine 5lb Mega Spool"
type input "Linen Spring Twine 5lb Mega Spool"
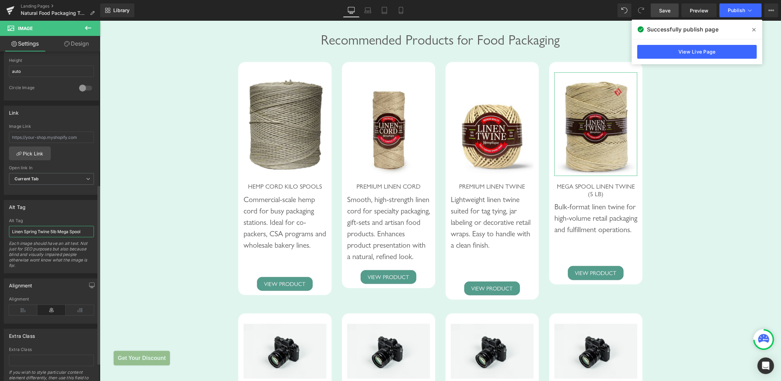
type input "https://ucarecdn.com/5dea6acb-25e3-40f1-b467-af8b10abdfa8/-/format/auto/-/previ…"
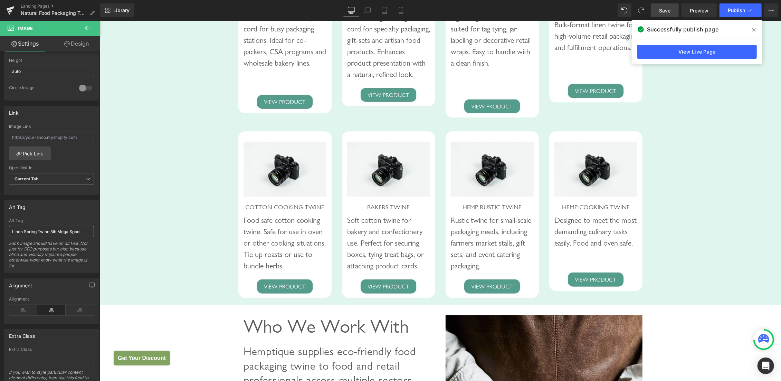
scroll to position [1560, 0]
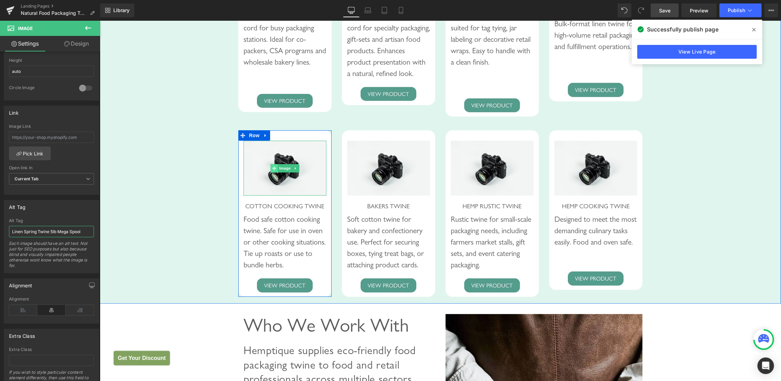
click at [274, 172] on span at bounding box center [273, 168] width 7 height 8
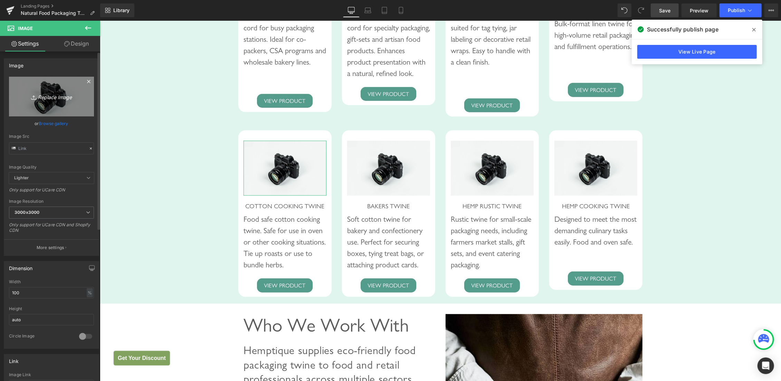
type input "//d1um8515vdn9kb.cloudfront.net/images/parallax.jpg"
click at [46, 93] on link "Replace Image" at bounding box center [51, 97] width 85 height 40
type input "C:\fakepath\Cotton Cooking Twine.jpg"
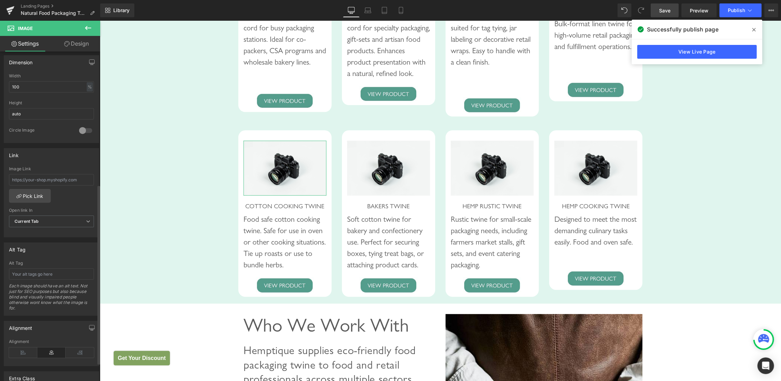
scroll to position [243, 0]
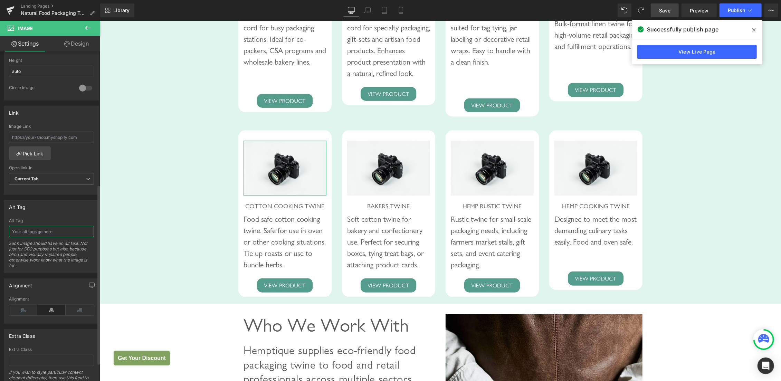
click at [50, 228] on input "text" at bounding box center [51, 231] width 85 height 11
paste input "Cotton Cooking Twine"
type input "Cotton Cooking Twine"
type input "https://ucarecdn.com/fde0c970-57dd-4182-ac53-742778e94463/-/format/auto/-/previ…"
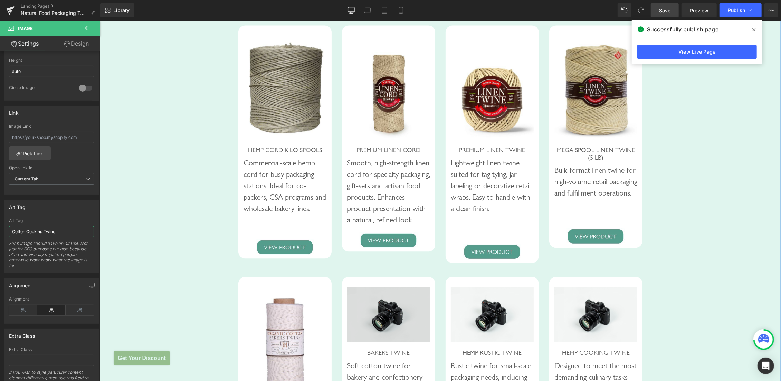
scroll to position [1523, 0]
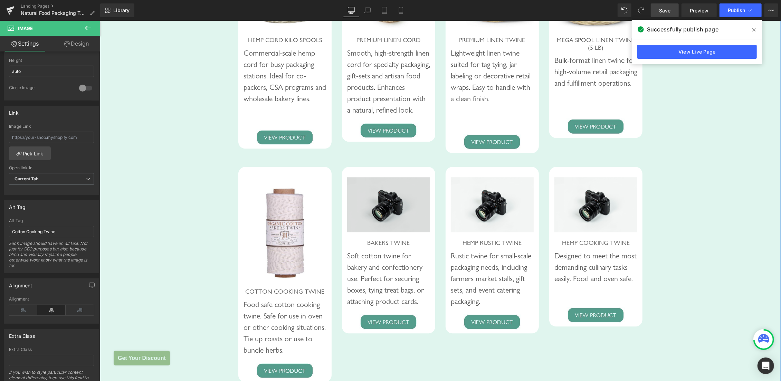
click at [376, 213] on img at bounding box center [388, 204] width 83 height 55
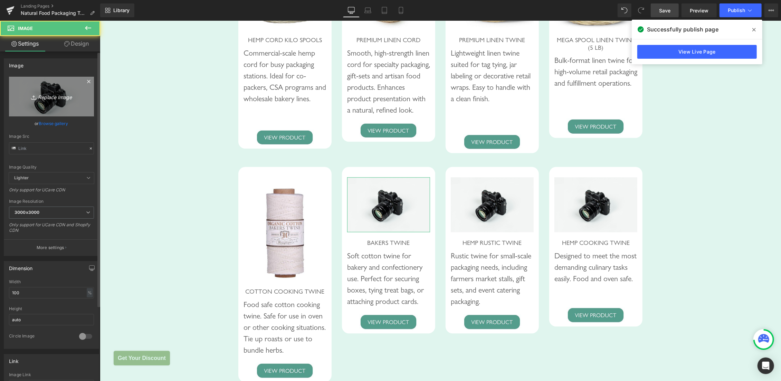
type input "//d1um8515vdn9kb.cloudfront.net/images/parallax.jpg"
click at [55, 101] on icon "Replace Image" at bounding box center [51, 96] width 55 height 9
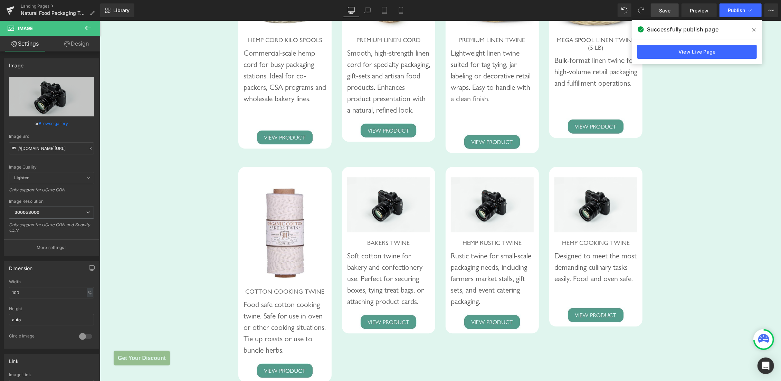
type input "C:\fakepath\Cotton Bakers Twine 2-Ply Spools.jpg"
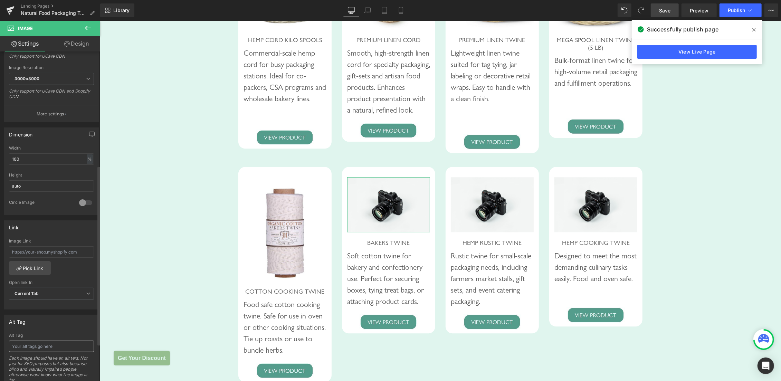
scroll to position [209, 0]
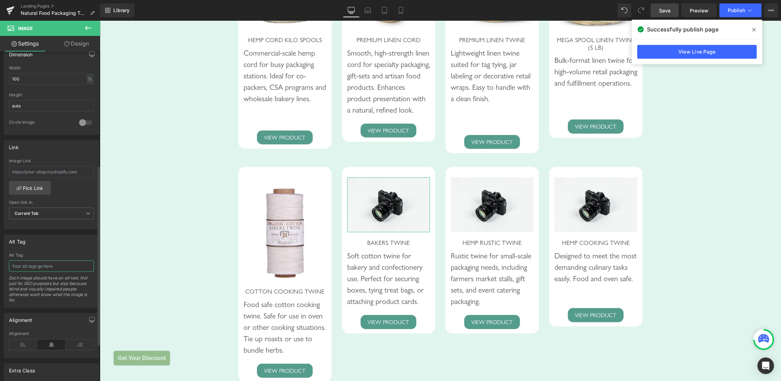
click at [51, 263] on input "text" at bounding box center [51, 265] width 85 height 11
paste input "Cotton Bakers Twine 2-Ply Spools"
type input "Cotton Bakers Twine 2-Ply Spools"
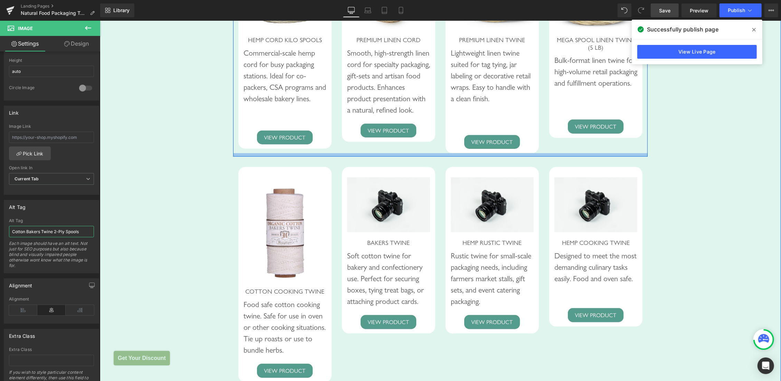
type input "https://ucarecdn.com/dc66b271-1ad4-4786-9ba3-e317cf013f28/-/format/auto/-/previ…"
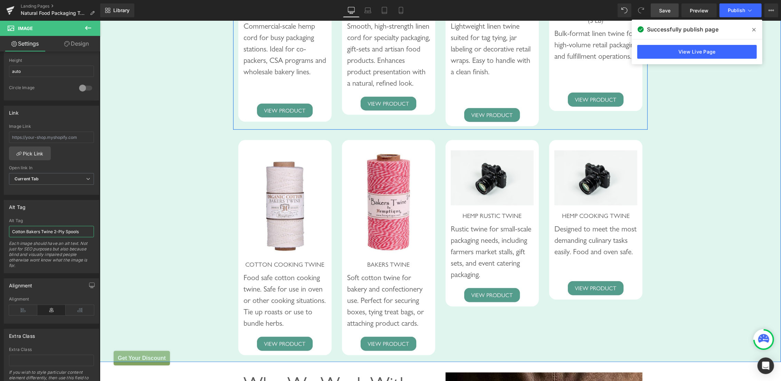
scroll to position [1560, 0]
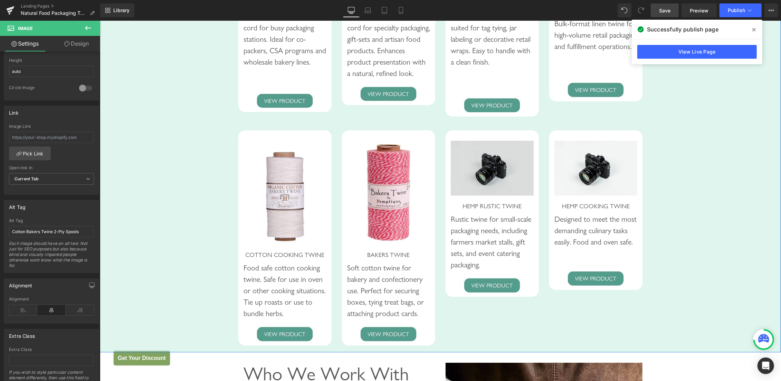
click at [490, 179] on img at bounding box center [491, 167] width 83 height 55
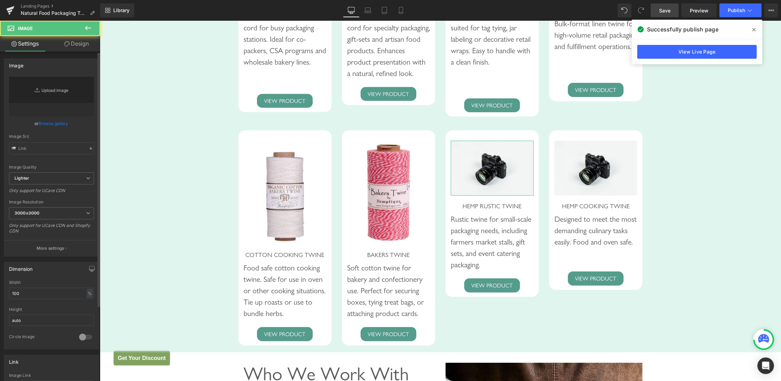
type input "//d1um8515vdn9kb.cloudfront.net/images/parallax.jpg"
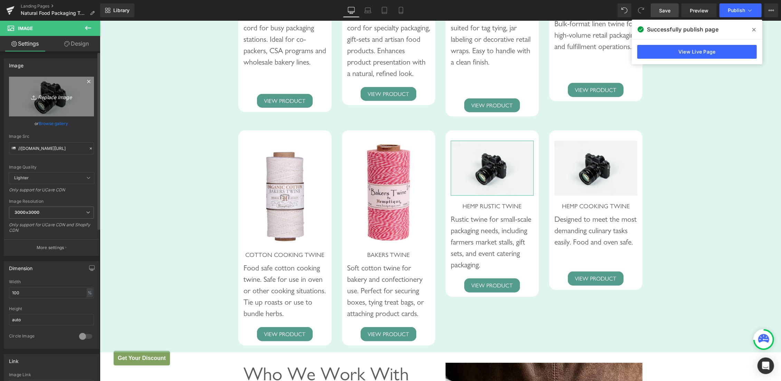
click at [44, 97] on icon "Replace Image" at bounding box center [51, 96] width 55 height 9
type input "C:\fakepath\HEMP RUSTIC TWINE.jpg"
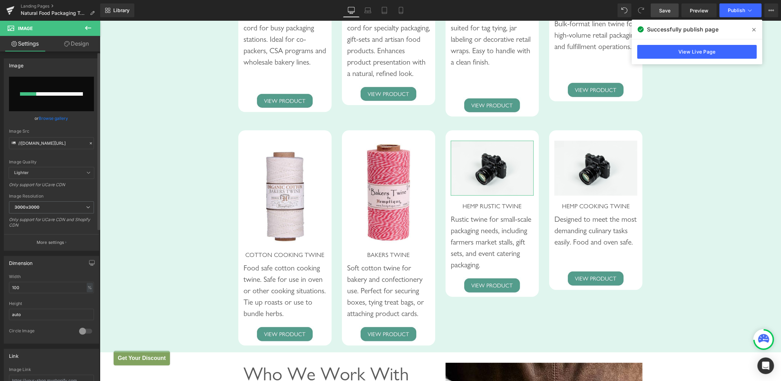
scroll to position [174, 0]
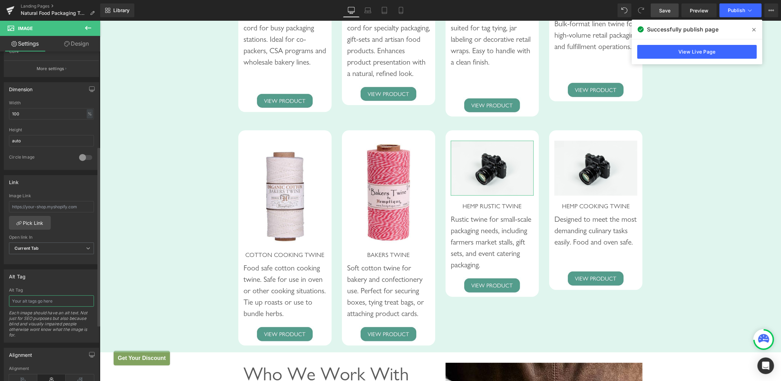
click at [54, 298] on input "text" at bounding box center [51, 300] width 85 height 11
paste input "HEMP RUSTIC TWINE"
type input "HEMP RUSTIC TWINE"
type input "https://ucarecdn.com/a2ed1b6b-2a1f-47c8-bcd0-4dd14fb07c3e/-/format/auto/-/previ…"
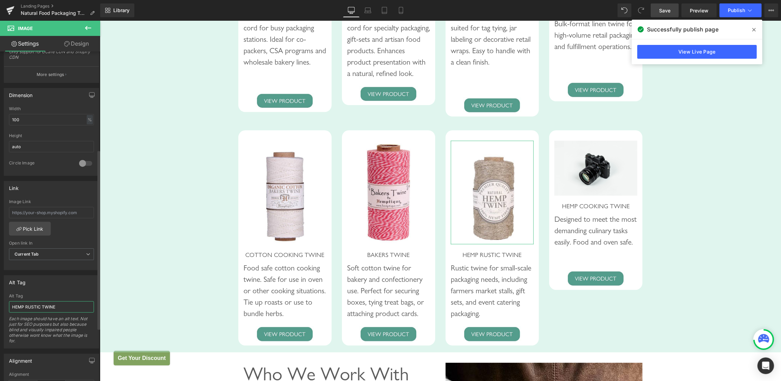
scroll to position [180, 0]
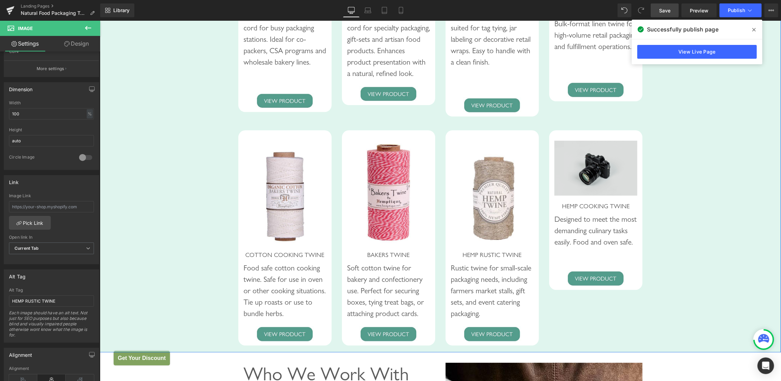
click at [595, 176] on img at bounding box center [595, 167] width 83 height 55
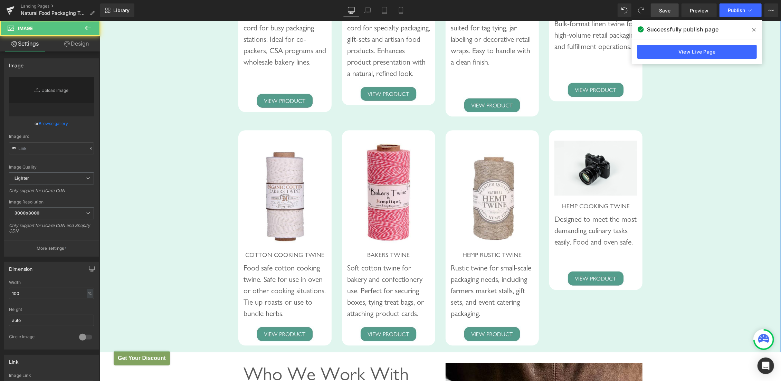
type input "//d1um8515vdn9kb.cloudfront.net/images/parallax.jpg"
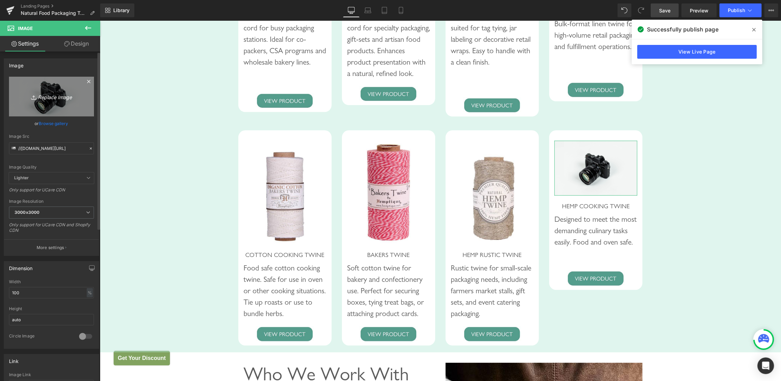
click at [50, 95] on icon "Replace Image" at bounding box center [51, 96] width 55 height 9
type input "C:\fakepath\Hemp Cooking Twine.jpg"
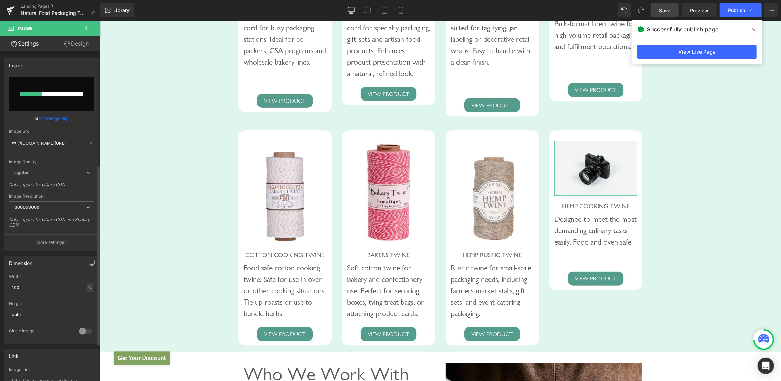
scroll to position [209, 0]
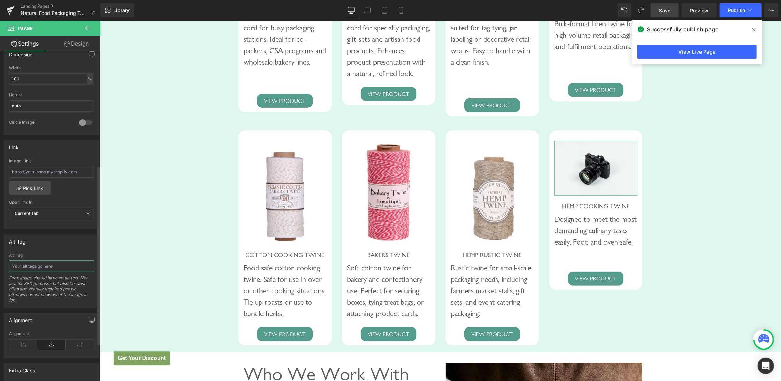
click at [41, 262] on input "text" at bounding box center [51, 265] width 85 height 11
paste input "Hemp Cooking Twine"
type input "Hemp Cooking Twine"
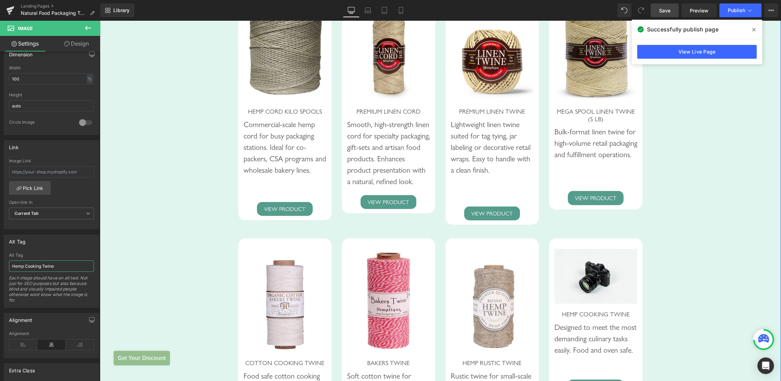
type input "https://ucarecdn.com/258317d5-daa8-4495-aa40-a6909d0d6e5d/-/format/auto/-/previ…"
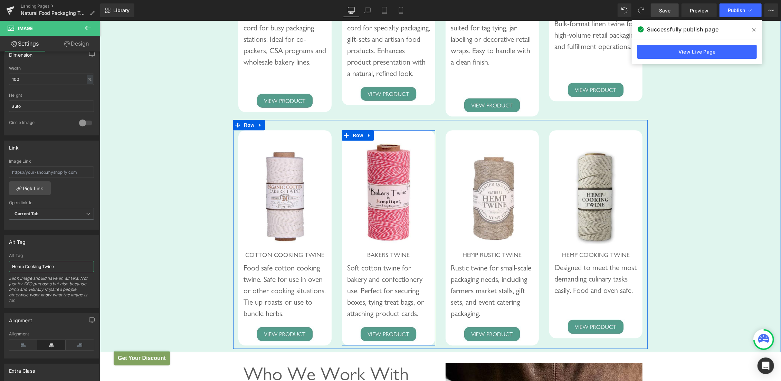
scroll to position [1413, 0]
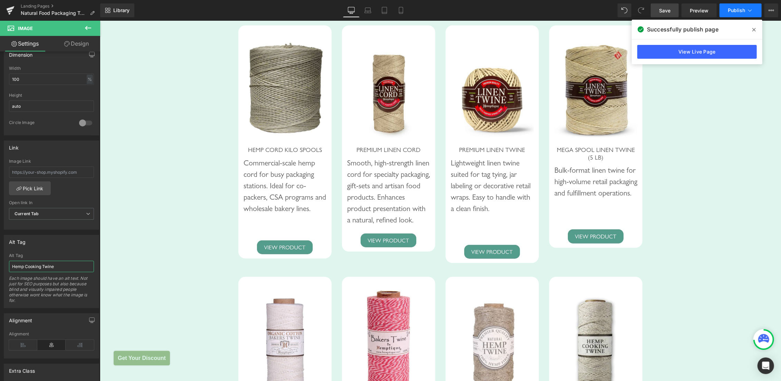
type input "Hemp Cooking Twine"
drag, startPoint x: 727, startPoint y: 12, endPoint x: 634, endPoint y: 77, distance: 113.2
click at [727, 12] on button "Publish" at bounding box center [740, 10] width 42 height 14
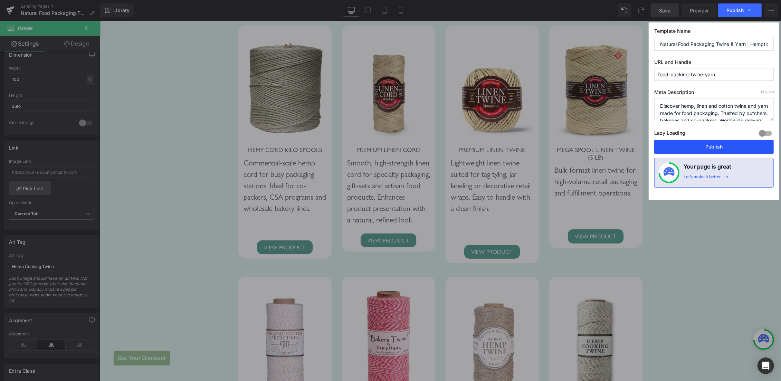
click at [722, 142] on button "Publish" at bounding box center [713, 147] width 119 height 14
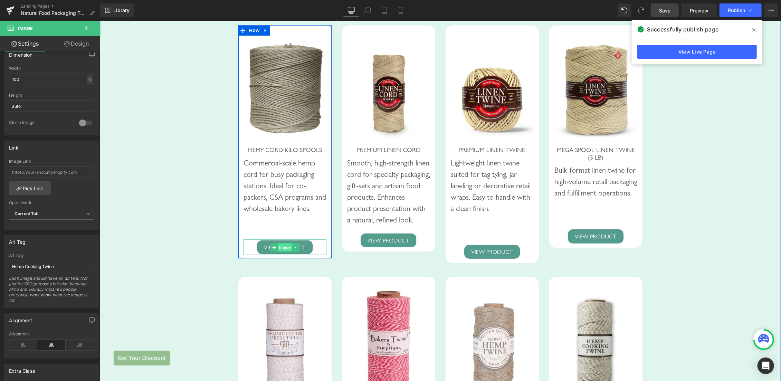
click at [280, 251] on span "Image" at bounding box center [284, 247] width 15 height 8
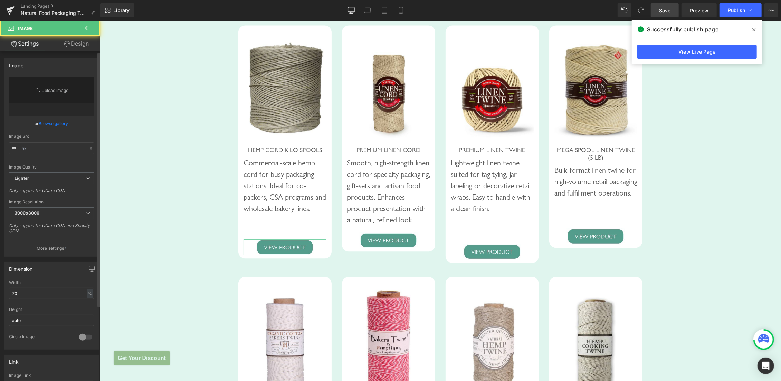
type input "[URL][DOMAIN_NAME]"
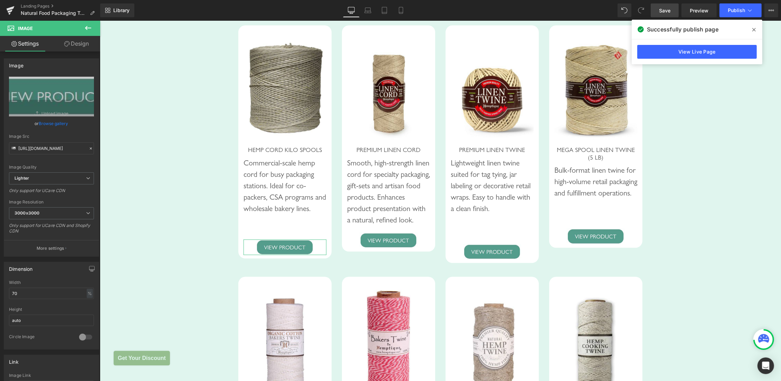
click at [80, 43] on link "Design" at bounding box center [76, 44] width 50 height 16
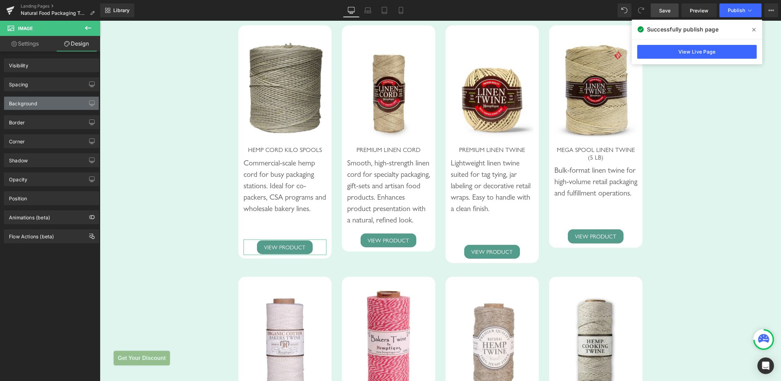
click at [48, 83] on div "Spacing" at bounding box center [51, 84] width 95 height 13
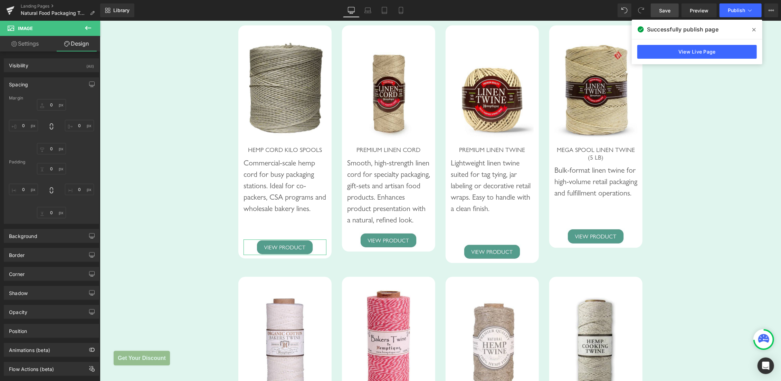
type input "40"
type input "0"
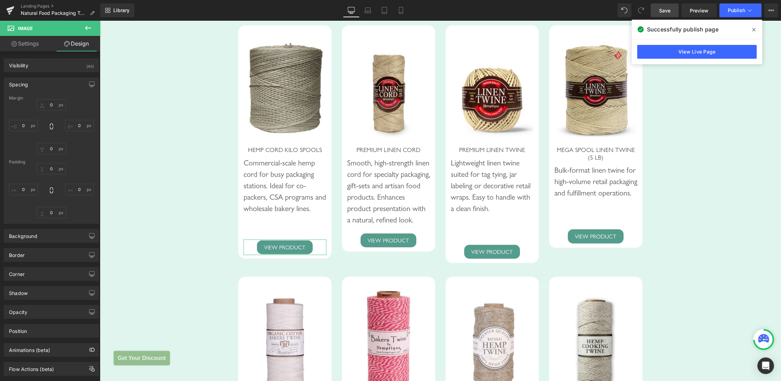
type input "0"
click at [47, 103] on input "40" at bounding box center [51, 104] width 29 height 11
click at [50, 105] on input "40" at bounding box center [51, 104] width 29 height 11
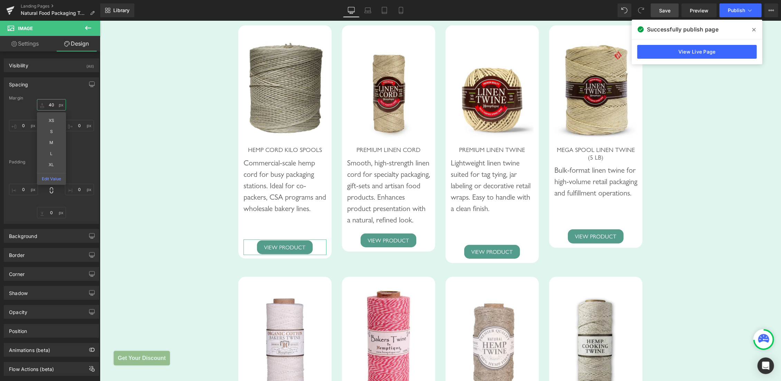
type input "4"
type input "50"
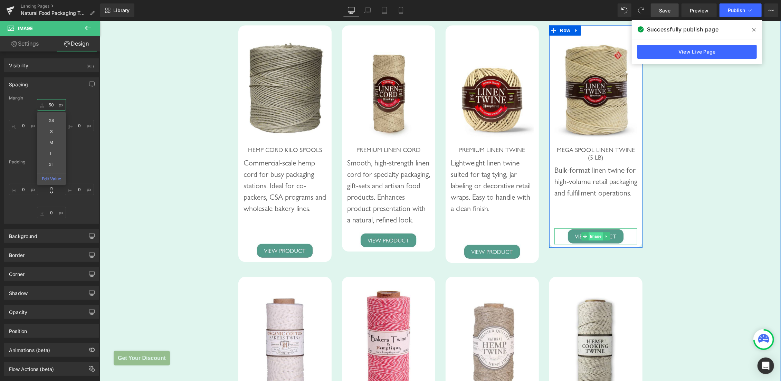
click at [591, 240] on span "Image" at bounding box center [595, 236] width 15 height 8
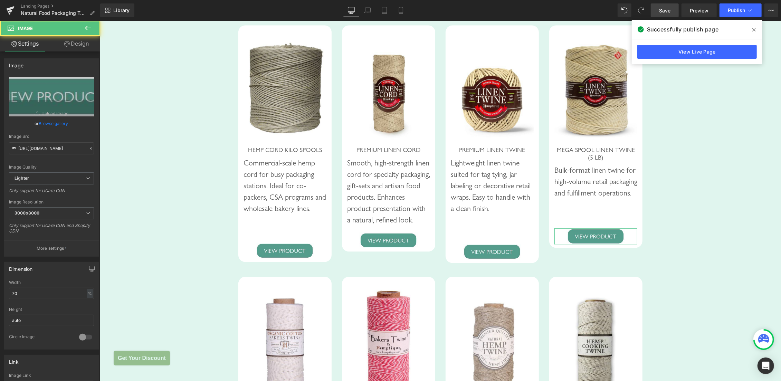
click at [88, 42] on link "Design" at bounding box center [76, 44] width 50 height 16
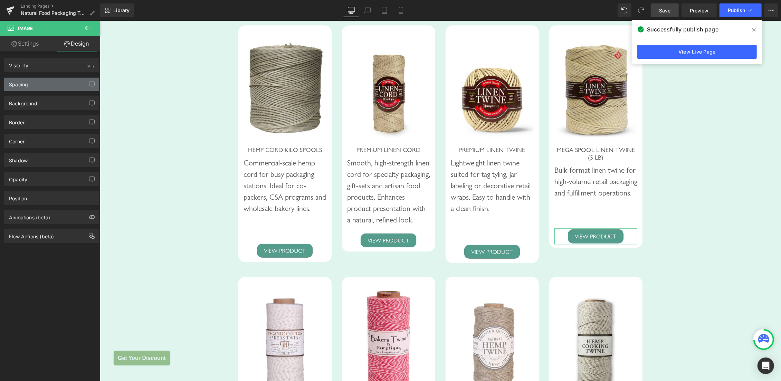
type input "20"
type input "0"
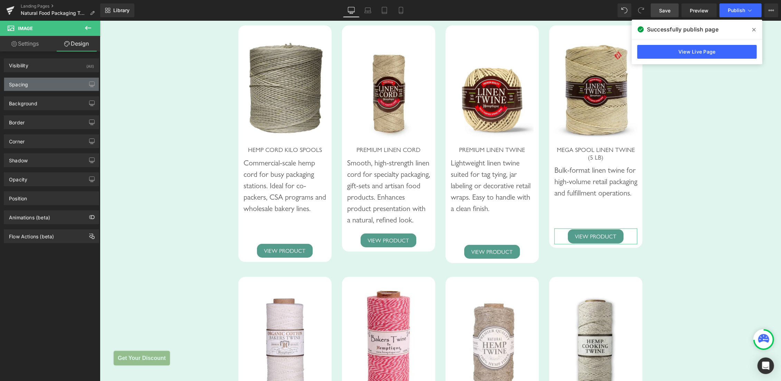
type input "0"
click at [49, 85] on div "Spacing" at bounding box center [51, 84] width 95 height 13
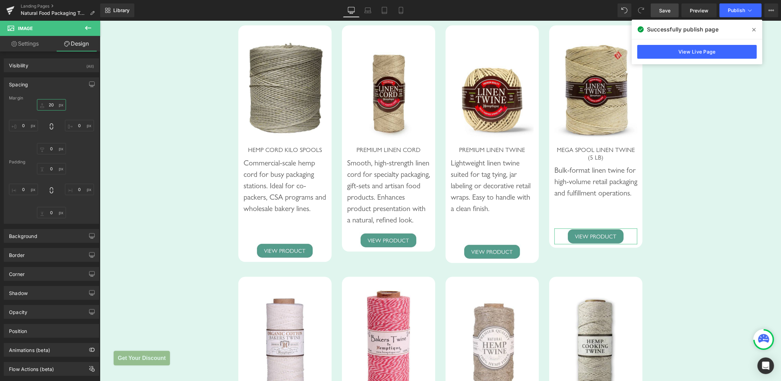
click at [51, 106] on input "20" at bounding box center [51, 104] width 29 height 11
click at [49, 105] on input "20" at bounding box center [51, 104] width 29 height 11
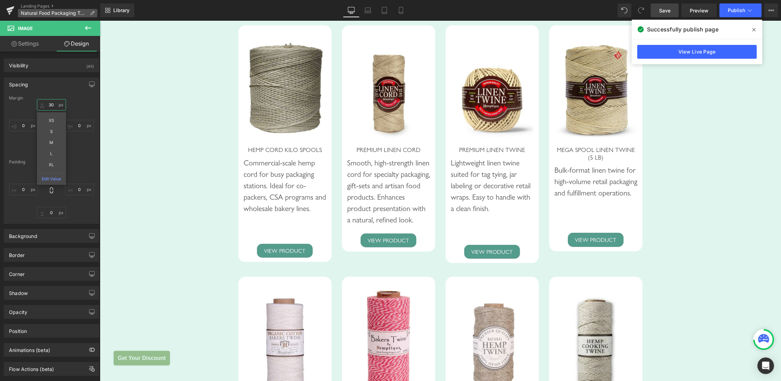
type input "30"
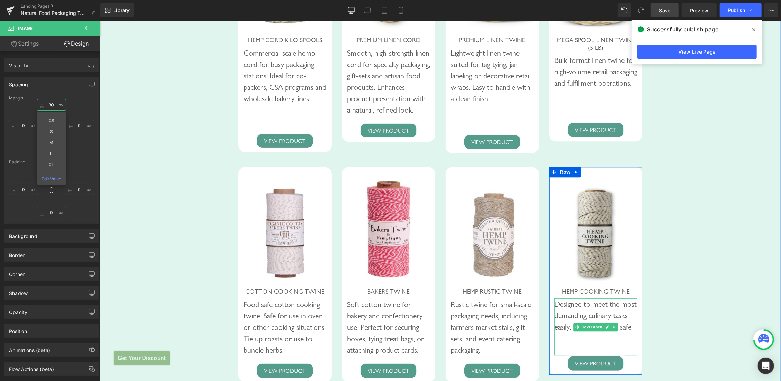
scroll to position [1633, 0]
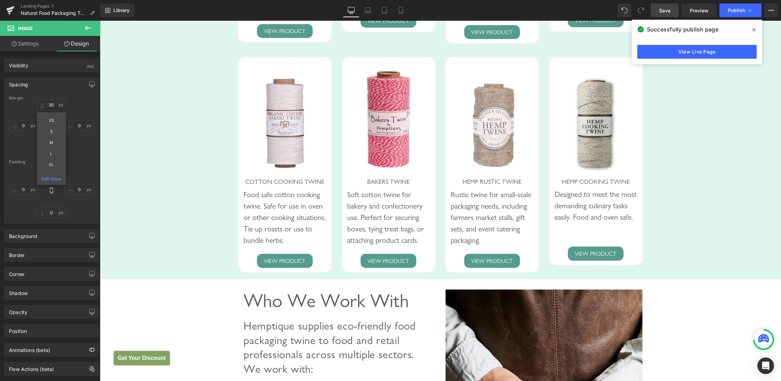
click at [718, 220] on div "Recommended Products for Food Packaging Heading Row Image HEMP CORD KILO SPOOLS…" at bounding box center [439, 20] width 681 height 510
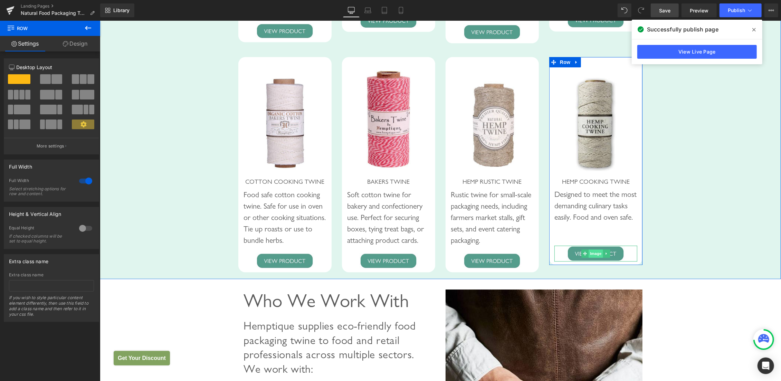
click at [594, 257] on span "Image" at bounding box center [595, 253] width 15 height 8
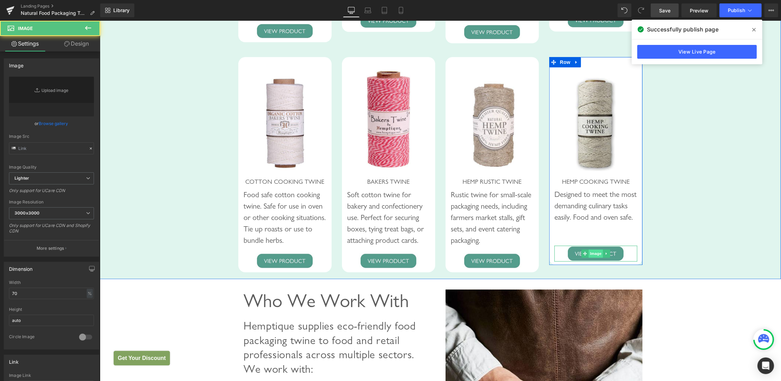
type input "[URL][DOMAIN_NAME]"
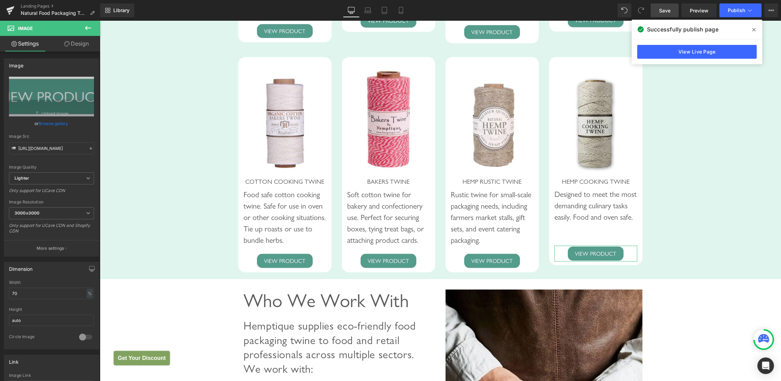
click at [78, 43] on link "Design" at bounding box center [76, 44] width 50 height 16
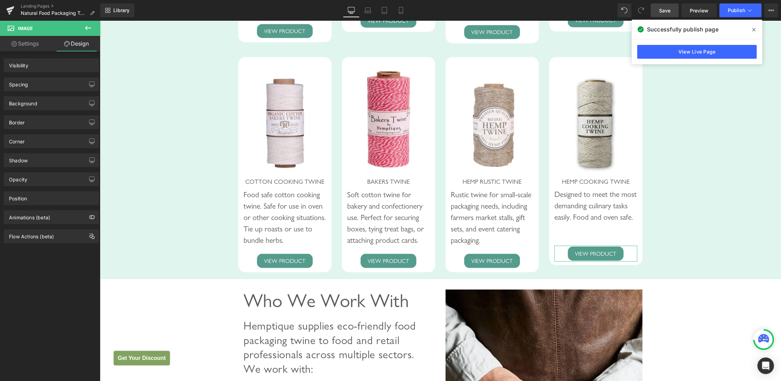
click at [51, 85] on div "Spacing" at bounding box center [51, 84] width 95 height 13
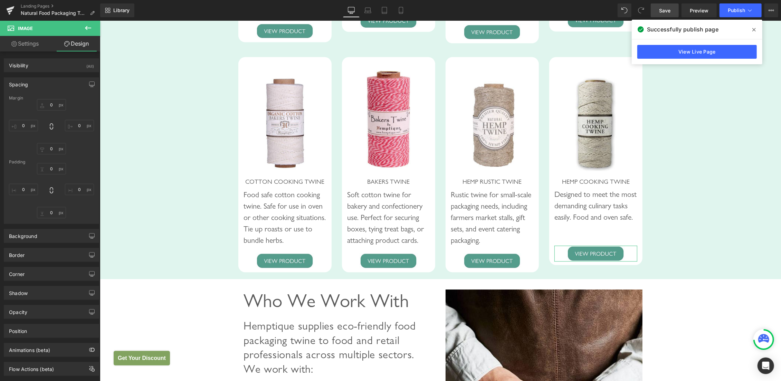
type input "0"
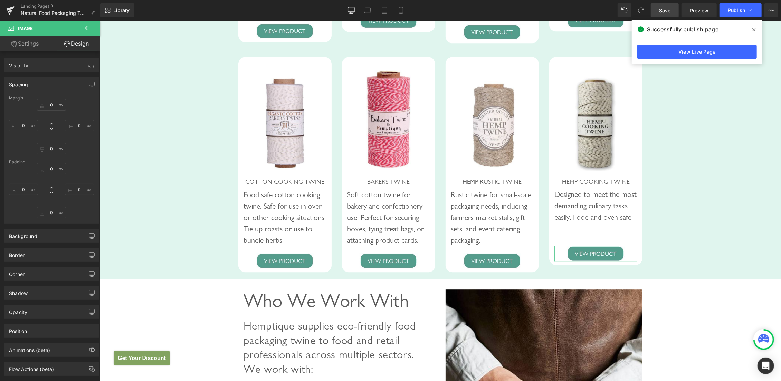
type input "0"
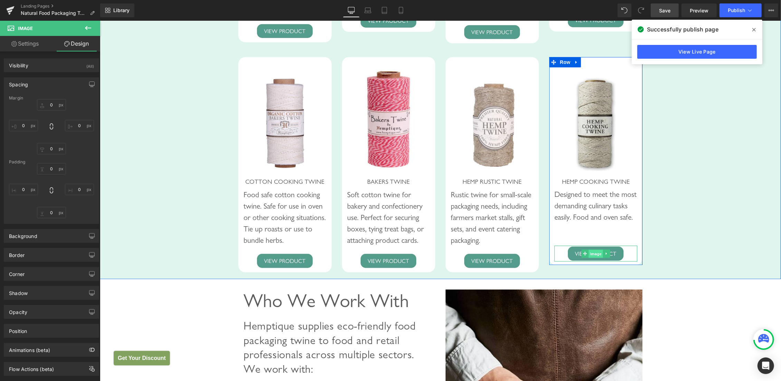
click at [598, 258] on span "Image" at bounding box center [595, 253] width 15 height 8
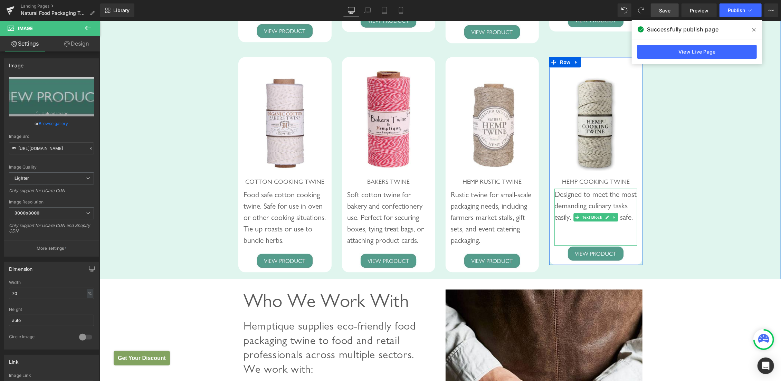
click at [605, 245] on div "Designed to meet the most demanding culinary tasks easily. Food and oven safe." at bounding box center [595, 216] width 83 height 57
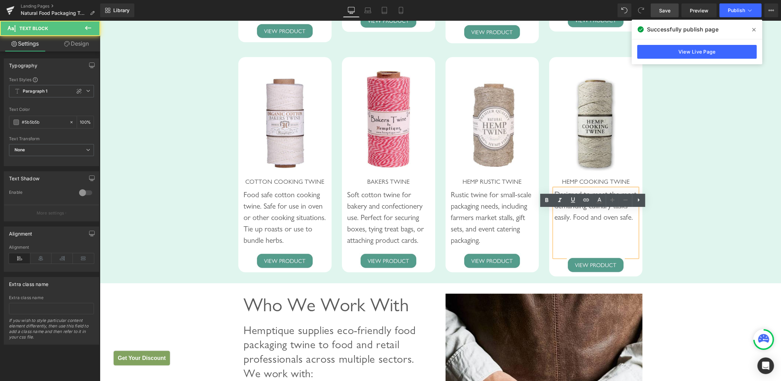
click at [587, 257] on div "Designed to meet the most demanding culinary tasks easily. Food and oven safe." at bounding box center [595, 222] width 83 height 68
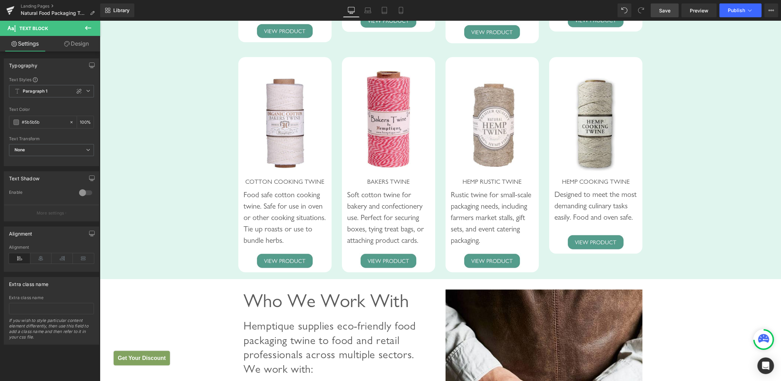
click at [692, 226] on div "Recommended Products for Food Packaging Heading Row Image HEMP CORD KILO SPOOLS…" at bounding box center [439, 20] width 681 height 510
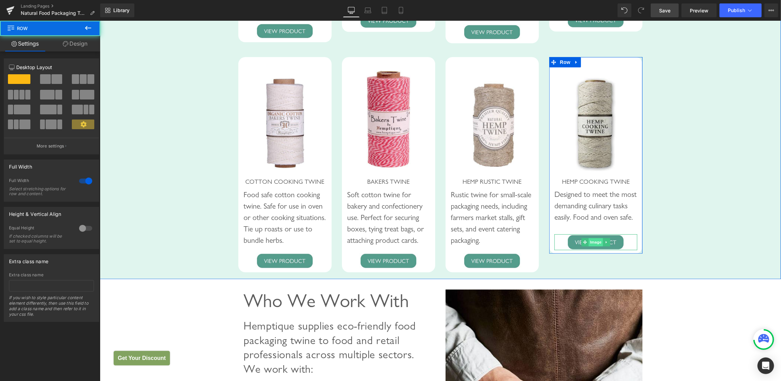
click at [589, 246] on span "Image" at bounding box center [595, 242] width 15 height 8
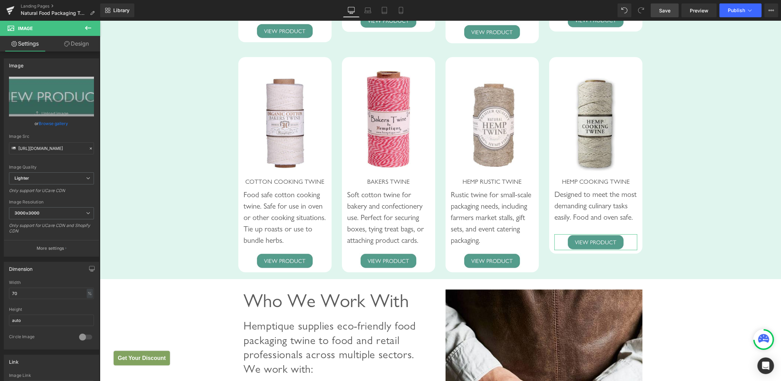
click at [78, 45] on link "Design" at bounding box center [76, 44] width 50 height 16
click at [0, 0] on div "Spacing" at bounding box center [0, 0] width 0 height 0
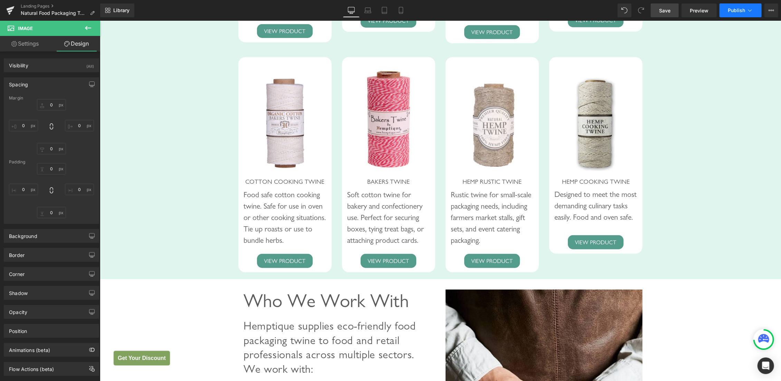
click at [742, 9] on span "Publish" at bounding box center [736, 11] width 17 height 6
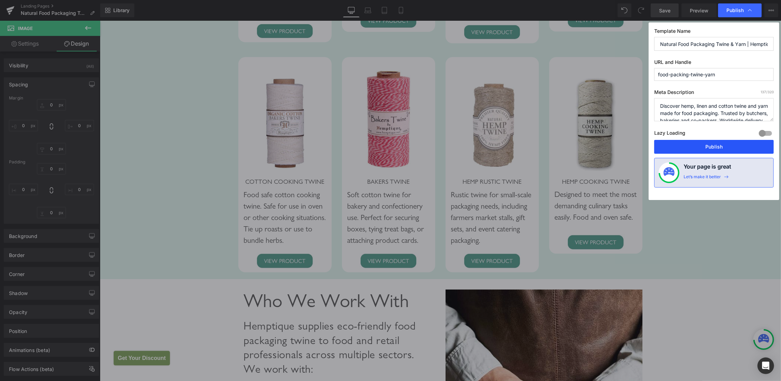
click at [711, 141] on button "Publish" at bounding box center [713, 147] width 119 height 14
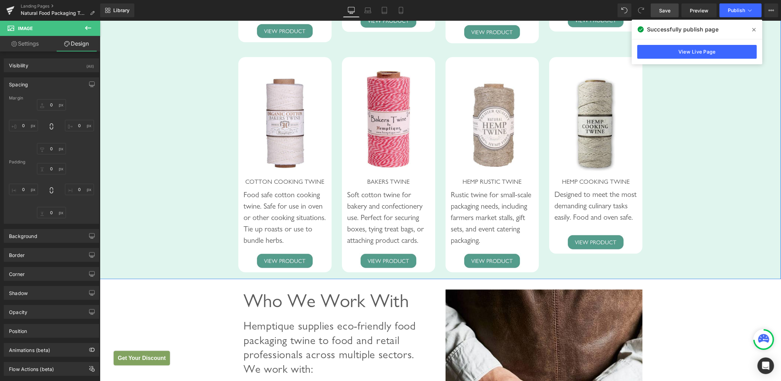
click at [658, 204] on div "Recommended Products for Food Packaging Heading Row Image HEMP CORD KILO SPOOLS…" at bounding box center [439, 20] width 681 height 510
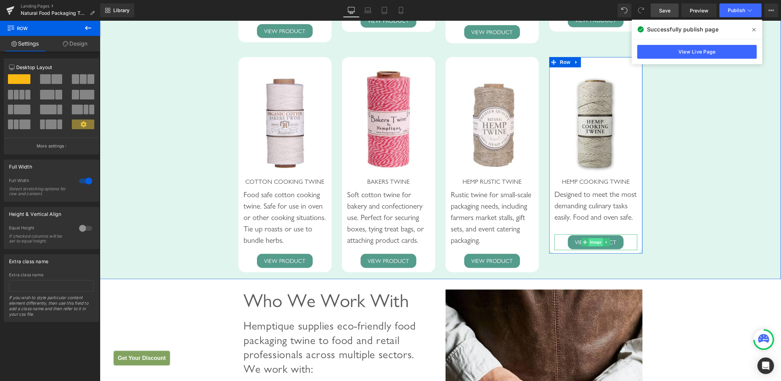
click at [590, 246] on span "Image" at bounding box center [595, 242] width 15 height 8
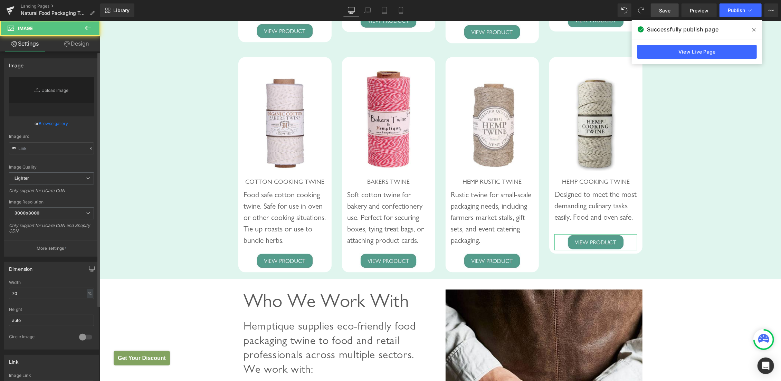
type input "[URL][DOMAIN_NAME]"
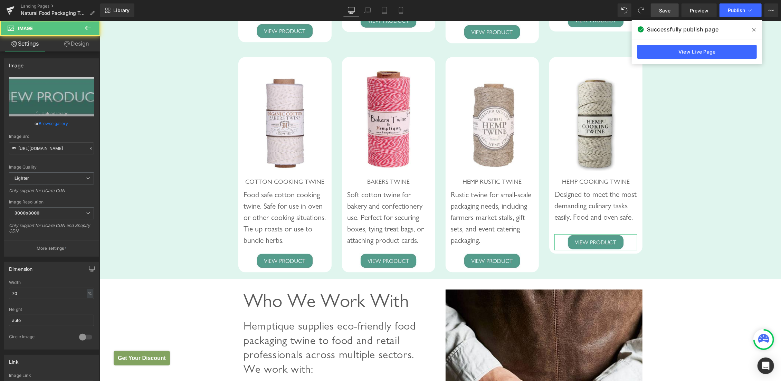
click at [80, 45] on link "Design" at bounding box center [76, 44] width 50 height 16
click at [0, 0] on div "Spacing" at bounding box center [0, 0] width 0 height 0
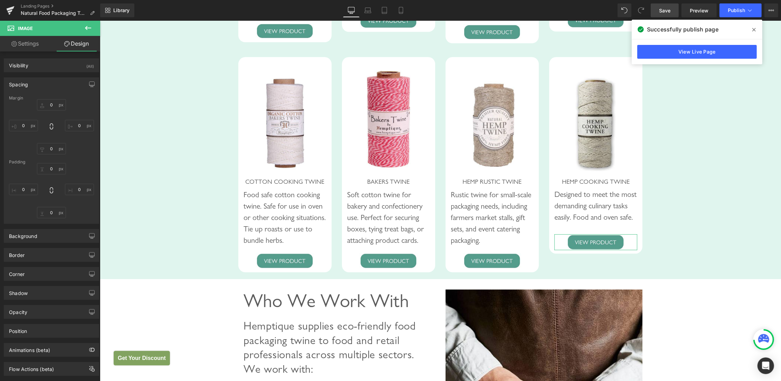
type input "0"
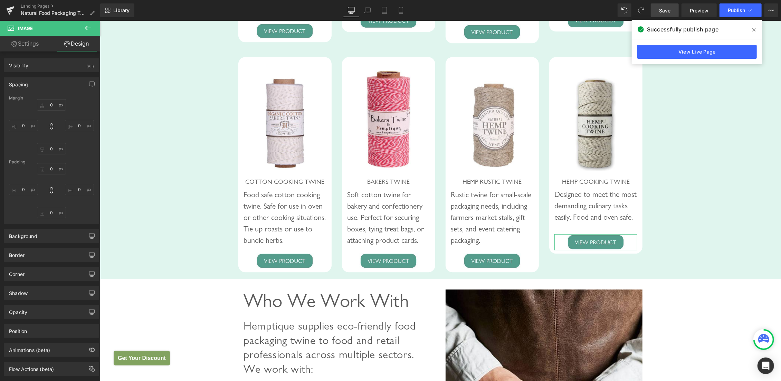
type input "0"
click at [48, 107] on input "0" at bounding box center [51, 104] width 29 height 11
click at [45, 104] on input "0" at bounding box center [51, 104] width 29 height 11
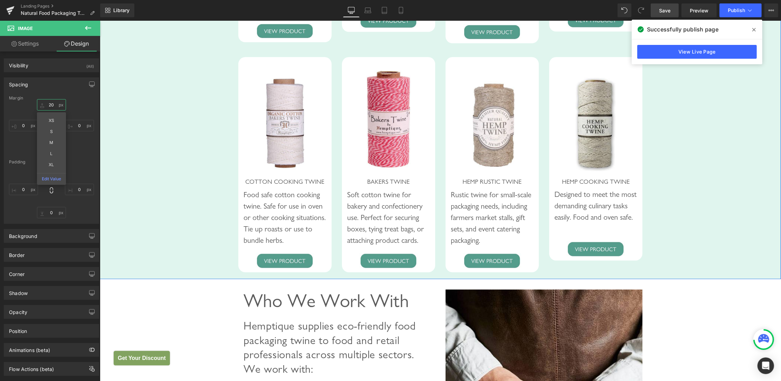
type input "20"
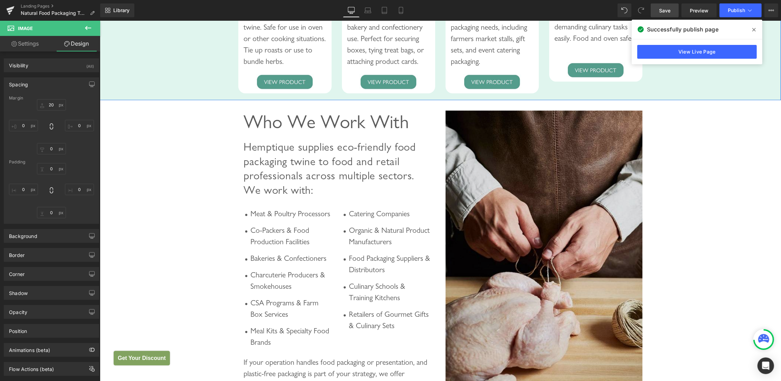
scroll to position [1816, 0]
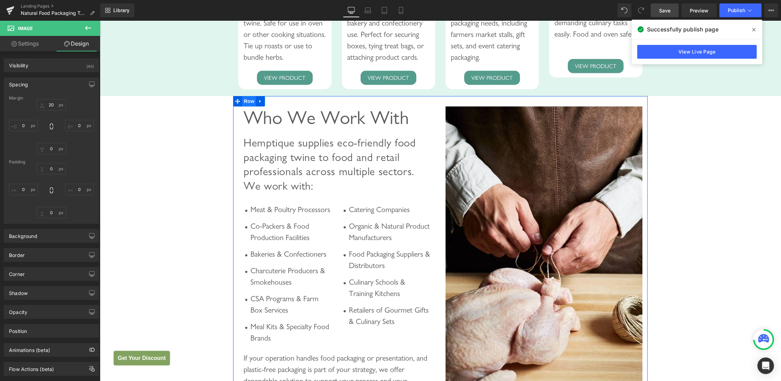
click at [244, 106] on span "Row" at bounding box center [249, 101] width 14 height 10
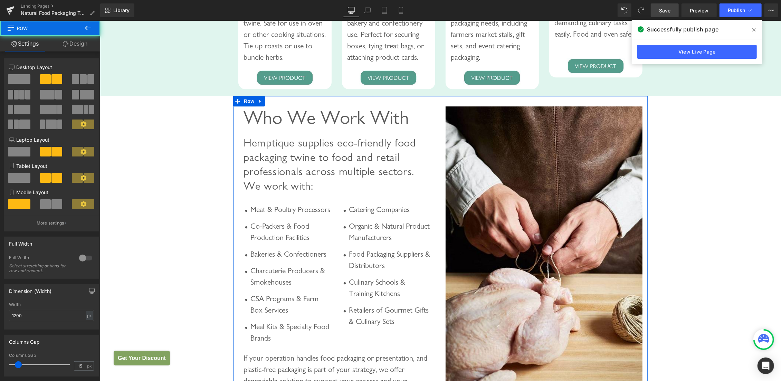
click at [85, 45] on link "Design" at bounding box center [75, 44] width 50 height 16
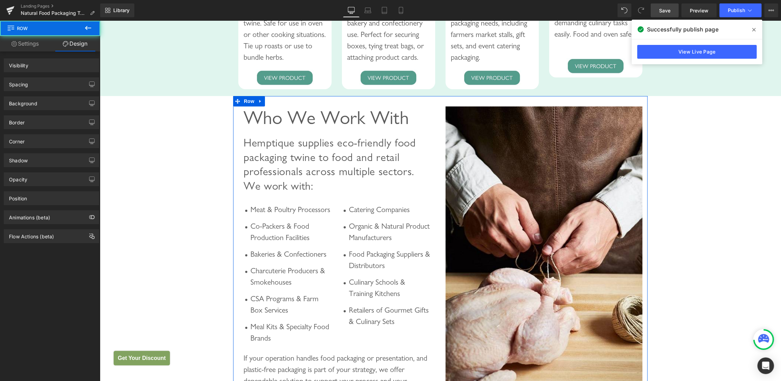
click at [29, 85] on div "Spacing" at bounding box center [51, 84] width 95 height 13
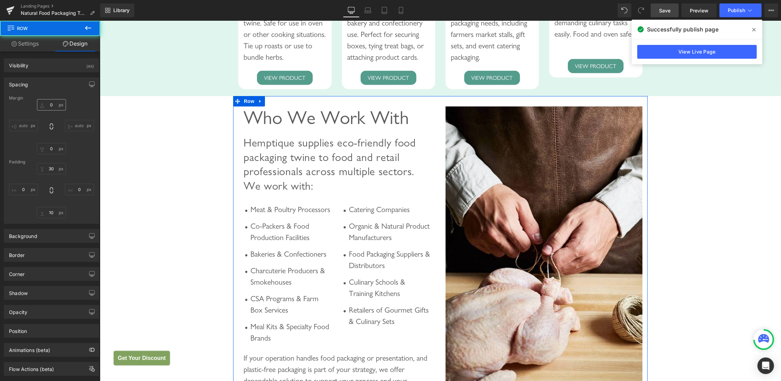
type input "0"
type input "30"
type input "0"
type input "10"
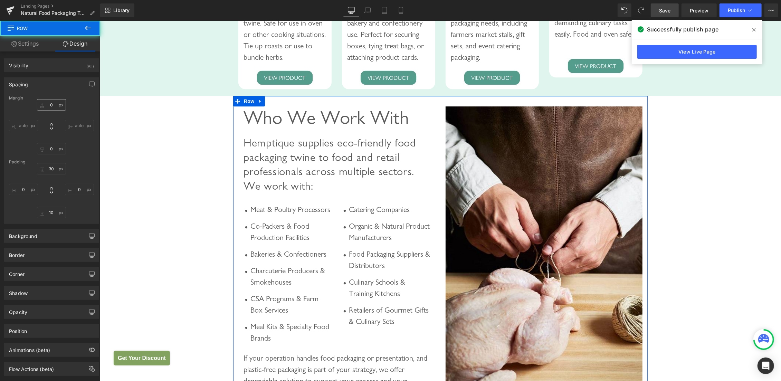
type input "0"
click at [45, 105] on input "0" at bounding box center [51, 104] width 29 height 11
click at [44, 104] on input "0" at bounding box center [51, 104] width 29 height 11
type input "40"
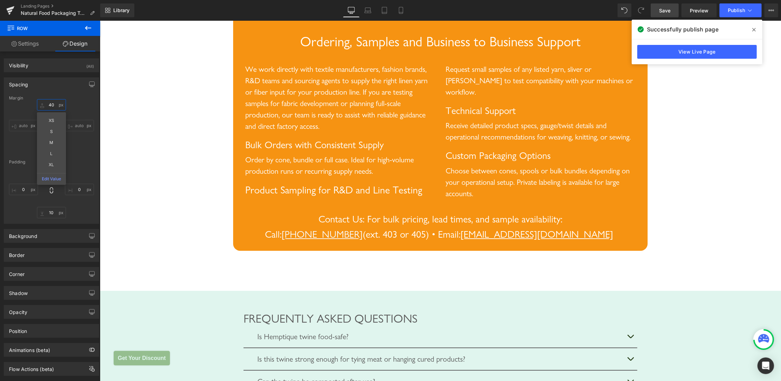
scroll to position [2218, 0]
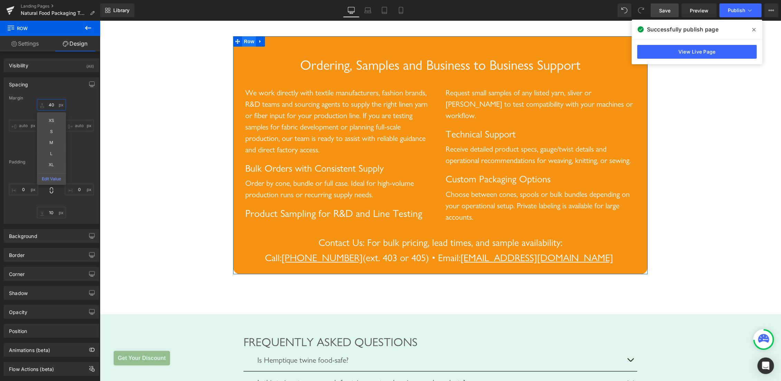
click at [243, 46] on span "Row" at bounding box center [249, 41] width 14 height 10
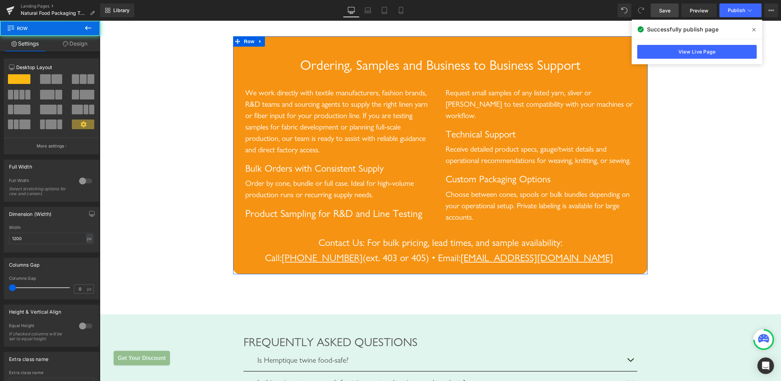
click at [79, 43] on link "Design" at bounding box center [75, 44] width 50 height 16
click at [0, 0] on div "Spacing" at bounding box center [0, 0] width 0 height 0
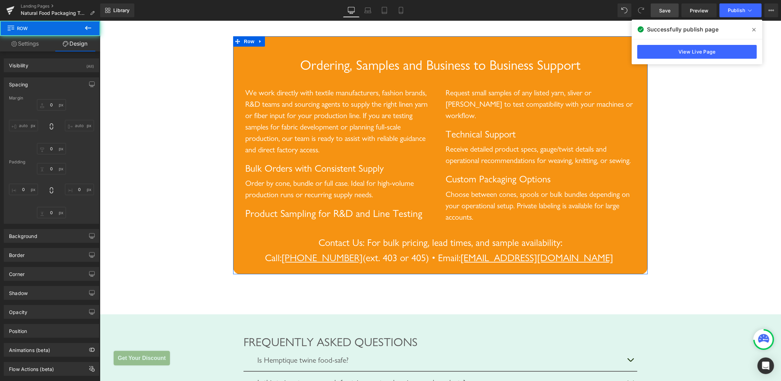
type input "L"
type input "30"
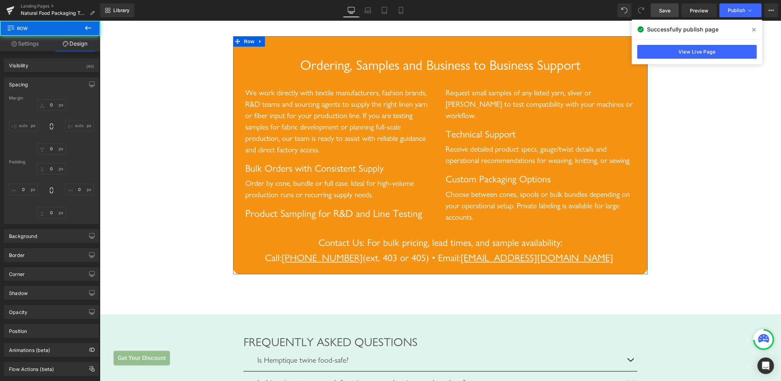
type input "20"
type input "30"
type input "20"
click at [45, 106] on input "L" at bounding box center [51, 104] width 29 height 11
click at [48, 81] on div "Spacing" at bounding box center [51, 84] width 95 height 13
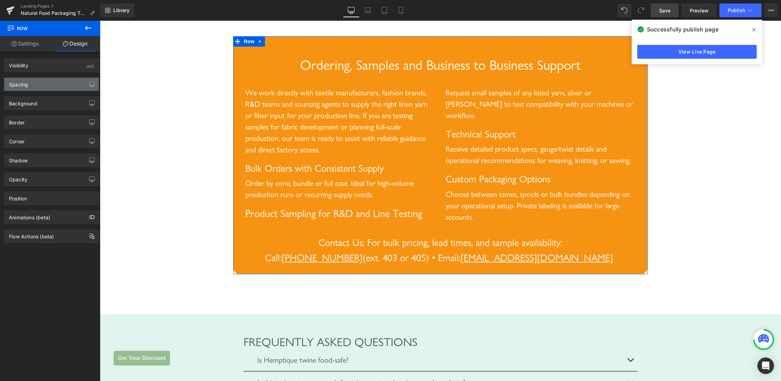
click at [48, 84] on div "Spacing" at bounding box center [51, 84] width 95 height 13
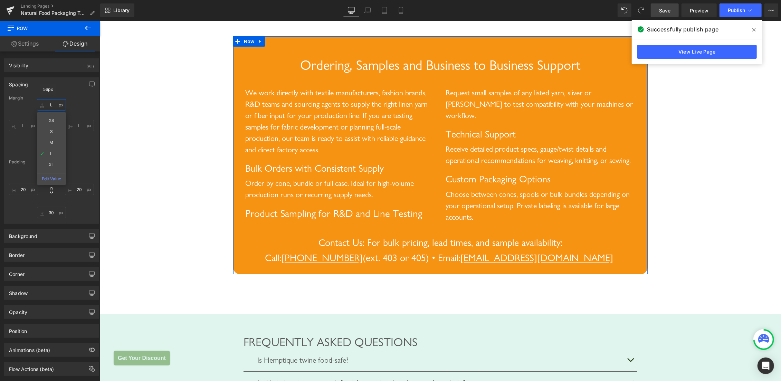
click at [45, 103] on input "L" at bounding box center [51, 104] width 29 height 11
click at [49, 105] on input "L" at bounding box center [51, 104] width 29 height 11
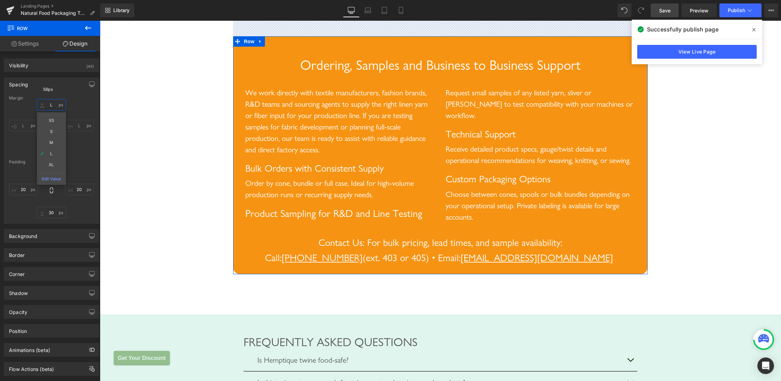
click at [45, 103] on input "L" at bounding box center [51, 104] width 29 height 11
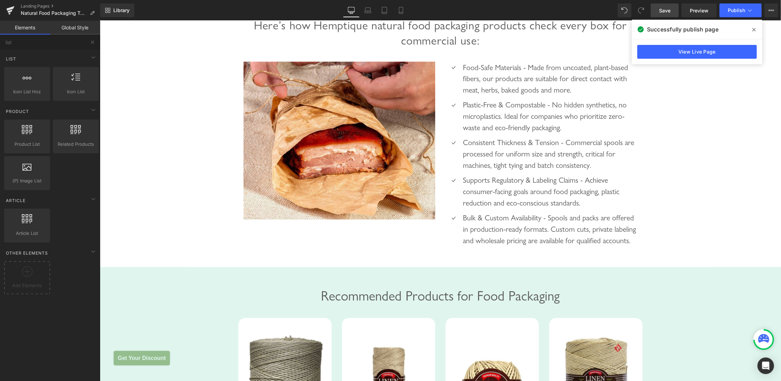
scroll to position [901, 0]
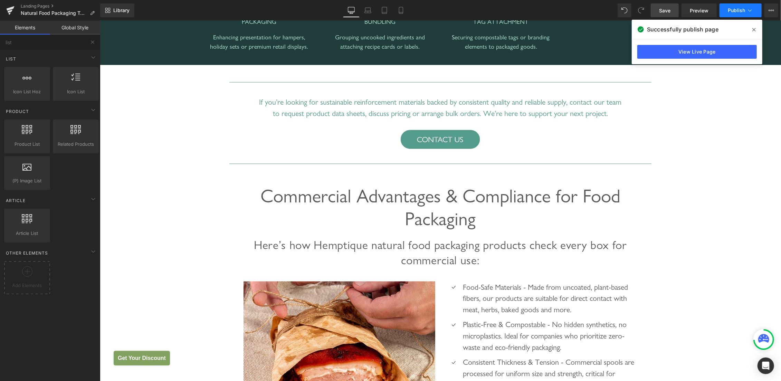
click at [727, 7] on button "Publish" at bounding box center [740, 10] width 42 height 14
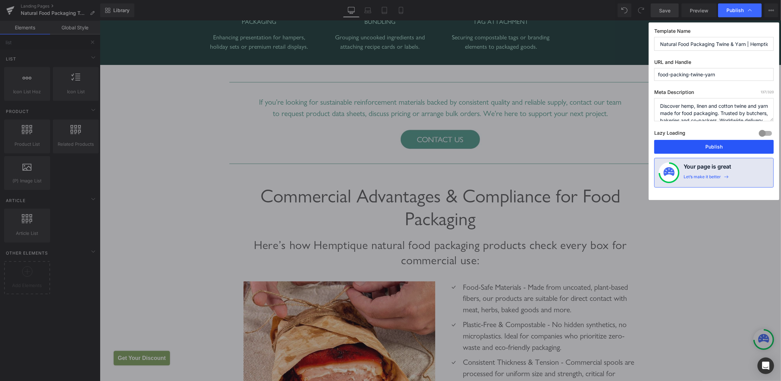
click at [710, 145] on button "Publish" at bounding box center [713, 147] width 119 height 14
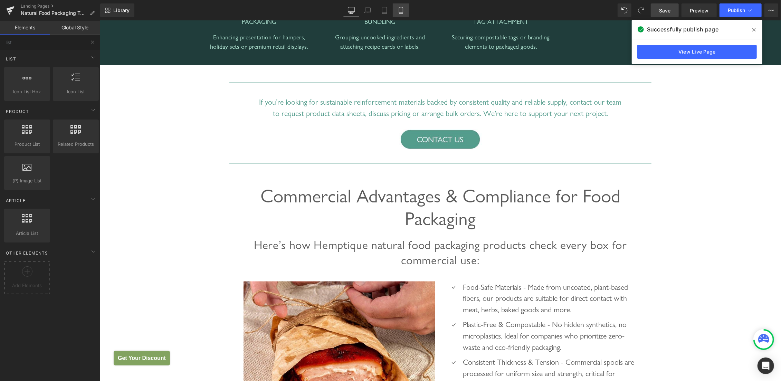
click at [399, 9] on icon at bounding box center [400, 10] width 7 height 7
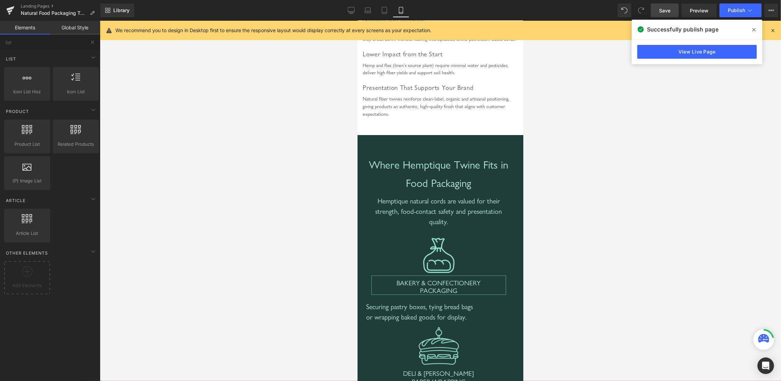
click at [752, 30] on span at bounding box center [753, 29] width 11 height 11
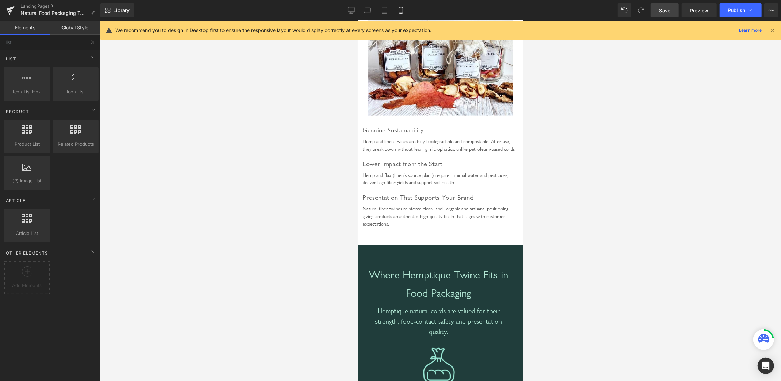
scroll to position [0, 0]
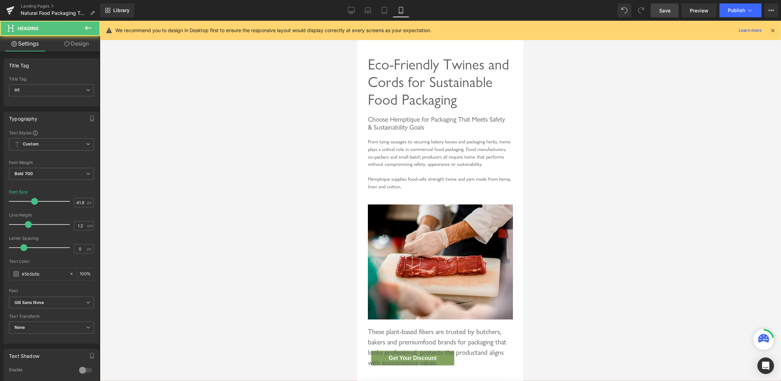
click at [412, 81] on span "Eco-Friendly Twines and Cords for Sustainable Food Packaging" at bounding box center [437, 81] width 141 height 53
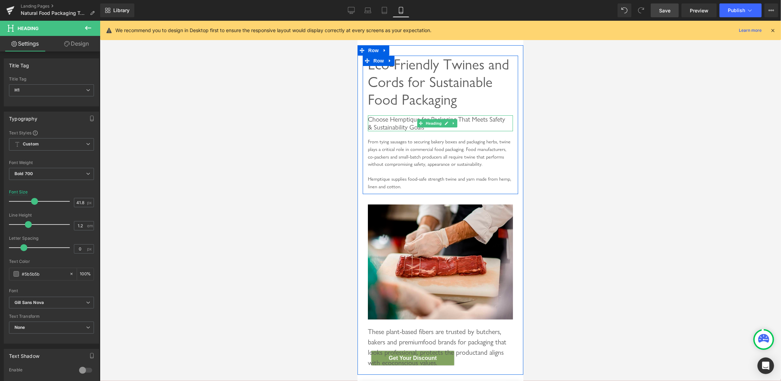
click at [394, 131] on span "Choose Hemptique for Packaging That Meets Safety & Sustainability Goals" at bounding box center [435, 123] width 137 height 16
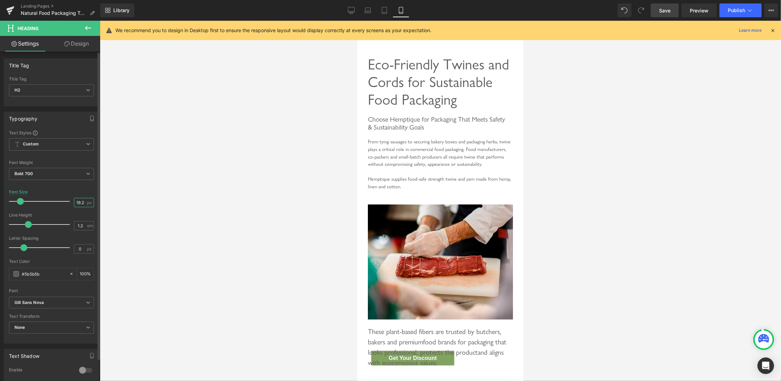
click at [77, 204] on input "19.26" at bounding box center [80, 202] width 12 height 9
type input "30"
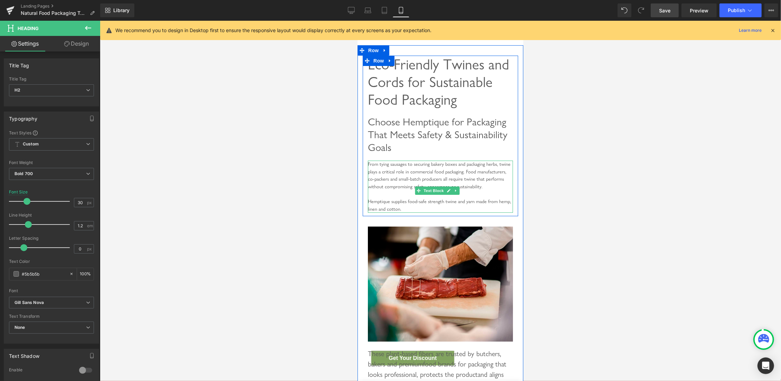
click at [400, 188] on div "From tying sausages to securing bakery boxes and packaging herbs, twine plays a…" at bounding box center [439, 175] width 145 height 30
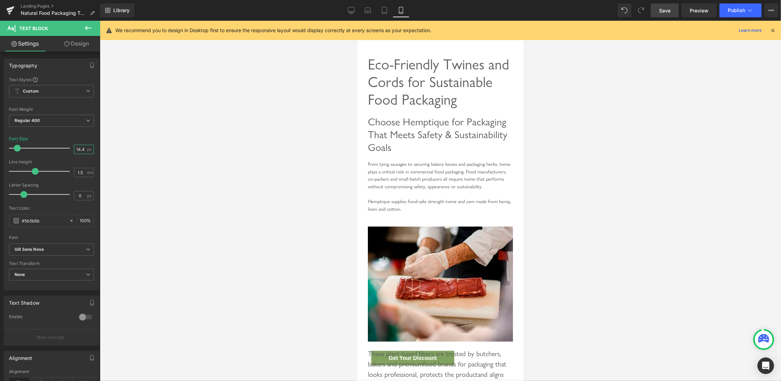
click at [76, 152] on input "14.4" at bounding box center [80, 149] width 12 height 9
type input "20"
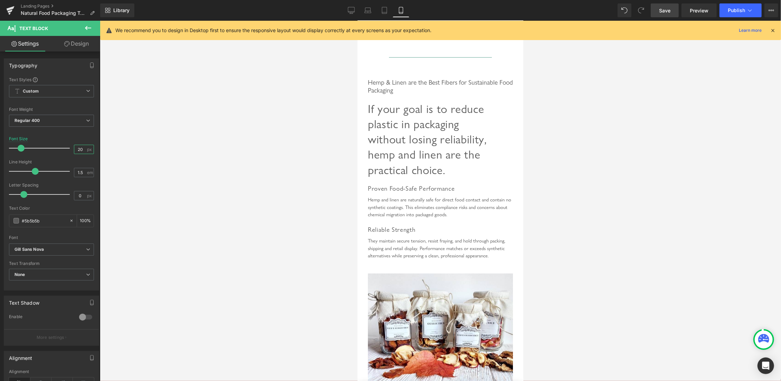
scroll to position [586, 0]
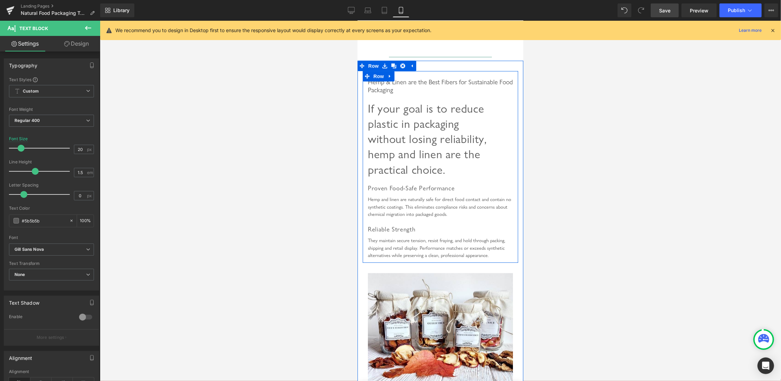
click at [395, 94] on span "Hemp & Linen are the Best Fibers for Sustainable Food Packaging" at bounding box center [439, 86] width 145 height 16
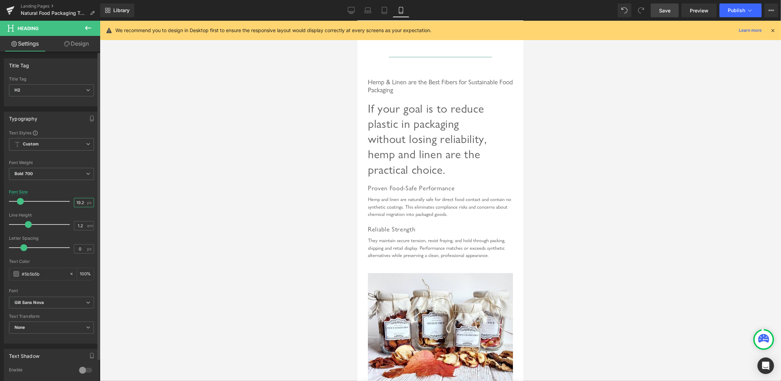
click at [75, 202] on input "19.26" at bounding box center [80, 202] width 12 height 9
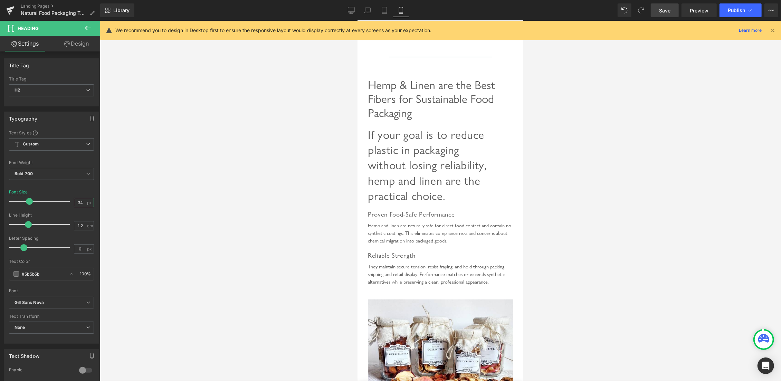
type input "34"
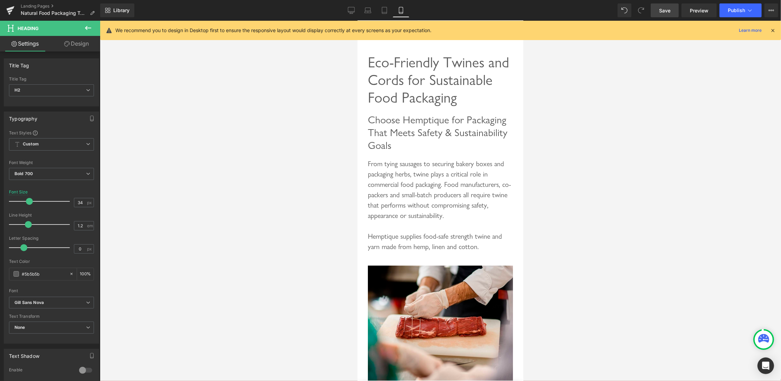
scroll to position [0, 0]
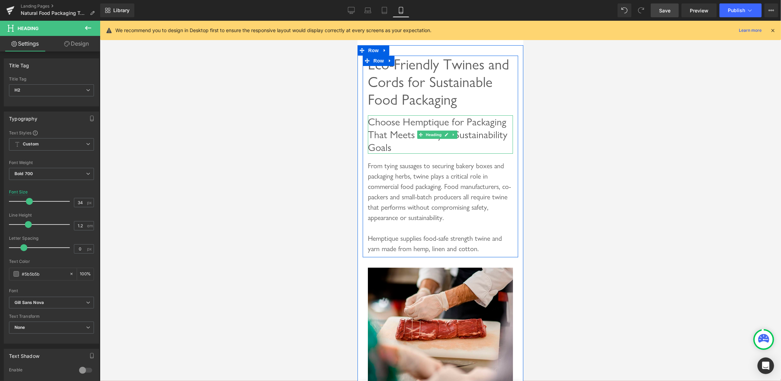
click at [401, 153] on span "Choose Hemptique for Packaging That Meets Safety & Sustainability Goals" at bounding box center [437, 134] width 140 height 38
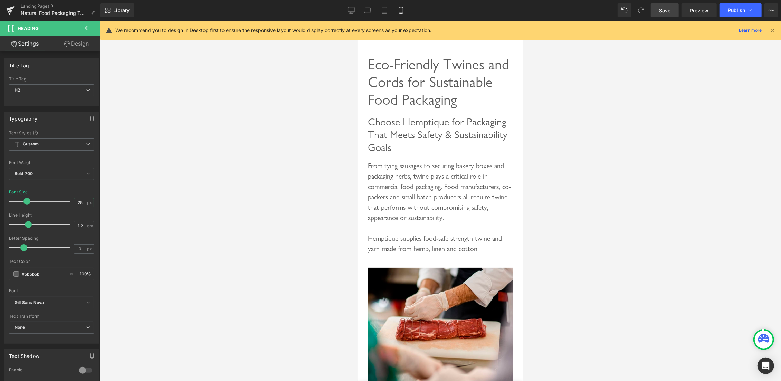
type input "25.5"
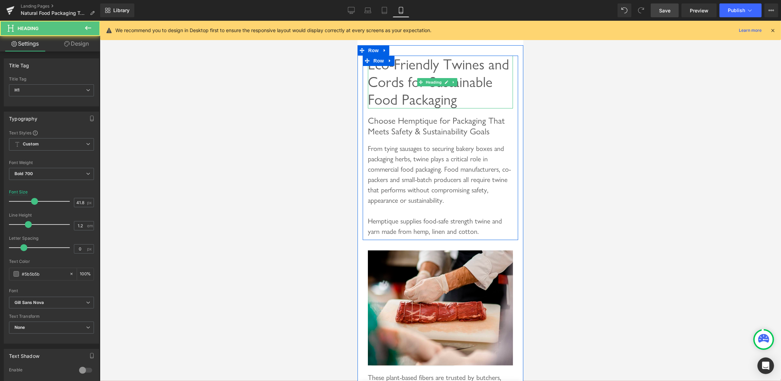
click at [399, 96] on span "Eco-Friendly Twines and Cords for Sustainable Food Packaging" at bounding box center [437, 81] width 141 height 53
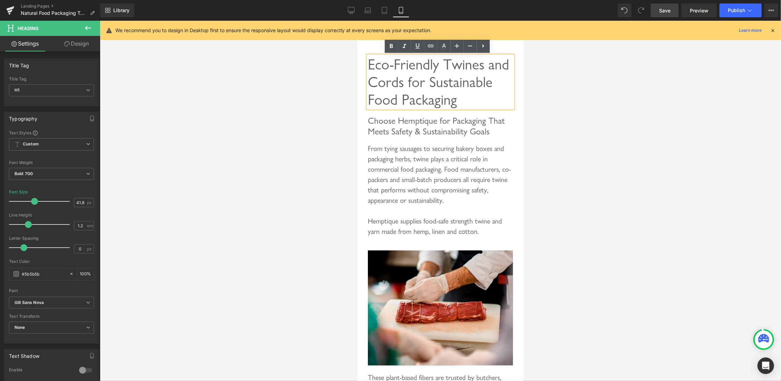
click at [403, 84] on span "Eco-Friendly Twines and Cords for Sustainable Food Packaging" at bounding box center [437, 81] width 141 height 53
click at [415, 86] on span "Eco-Friendly Twines and Cords for Sustainable Food Packaging" at bounding box center [437, 81] width 141 height 53
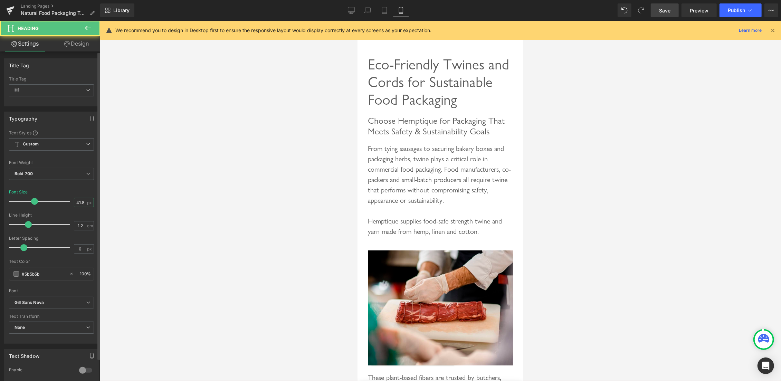
click at [74, 204] on input "41.8" at bounding box center [80, 202] width 12 height 9
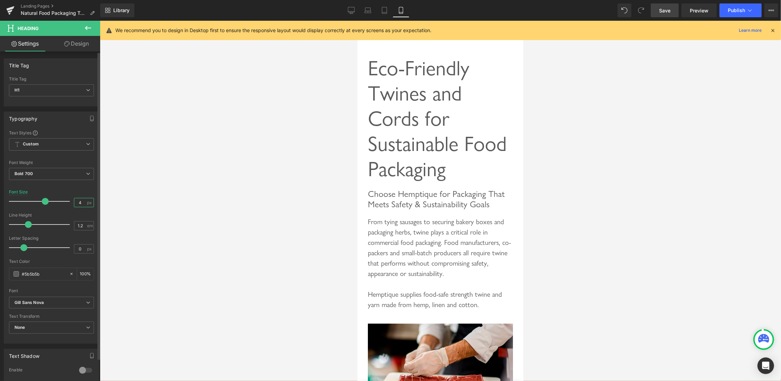
type input "40"
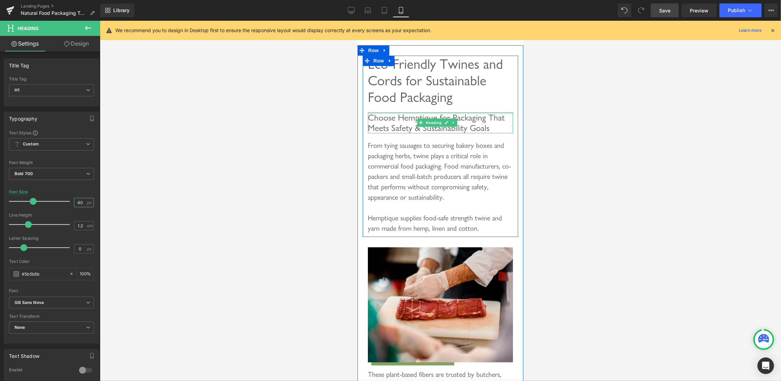
click at [479, 114] on div at bounding box center [439, 113] width 145 height 2
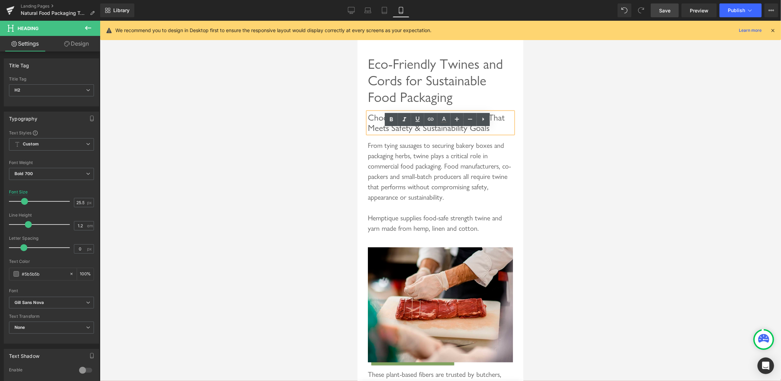
click at [468, 133] on span "Choose Hemptique for Packaging That Meets Safety & Sustainability Goals" at bounding box center [435, 123] width 137 height 22
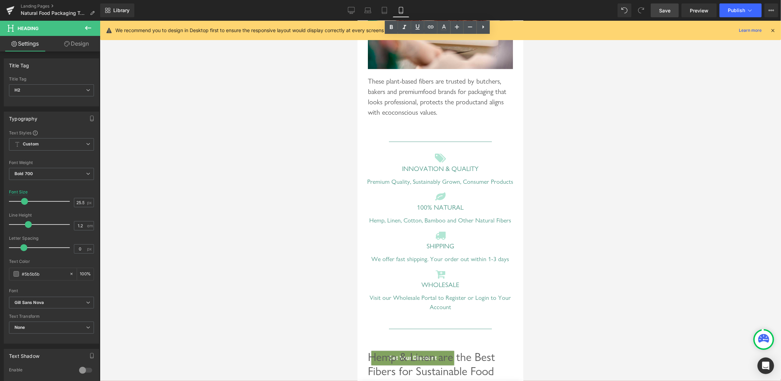
scroll to position [476, 0]
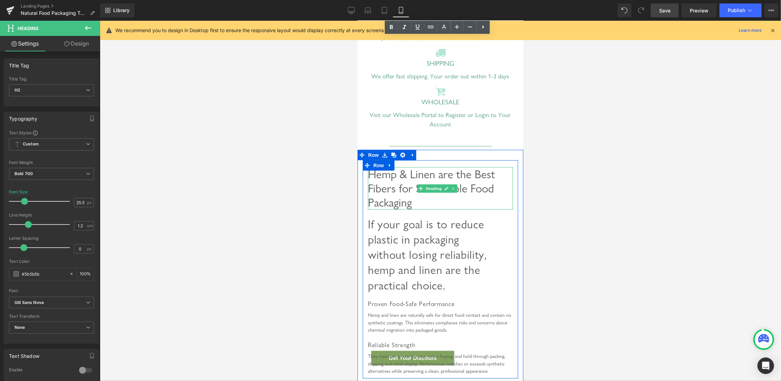
click at [438, 200] on span "Hemp & Linen are the Best Fibers for Sustainable Food Packaging" at bounding box center [430, 188] width 127 height 42
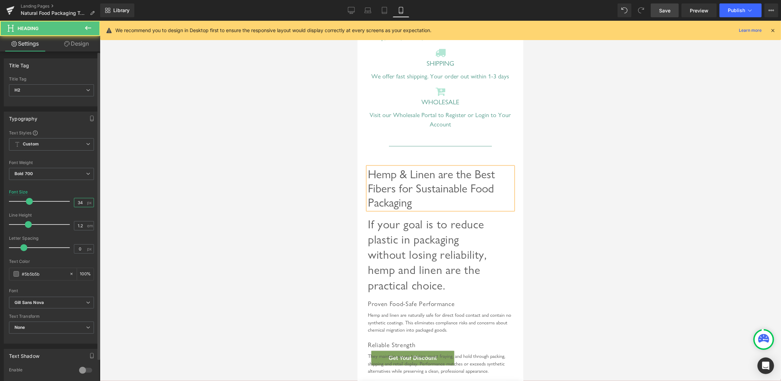
click at [74, 200] on input "34" at bounding box center [80, 202] width 12 height 9
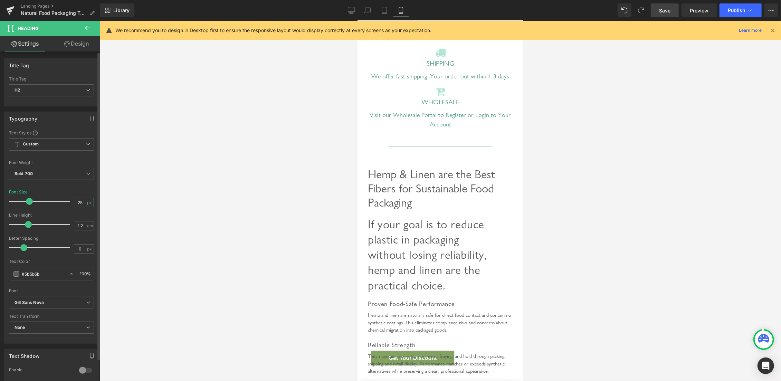
type input "25.5"
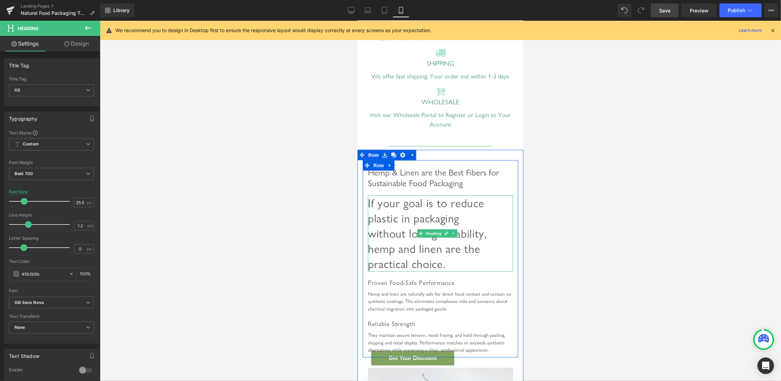
click at [414, 230] on span "If your goal is to reduce plastic in packaging without losing reliability, hemp…" at bounding box center [426, 233] width 119 height 75
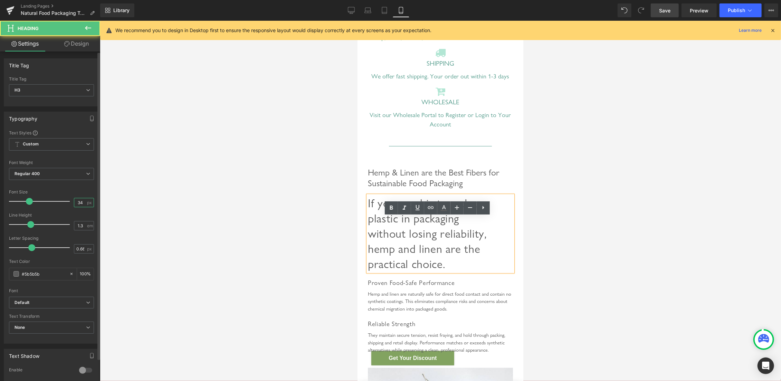
click at [74, 202] on input "34" at bounding box center [80, 202] width 12 height 9
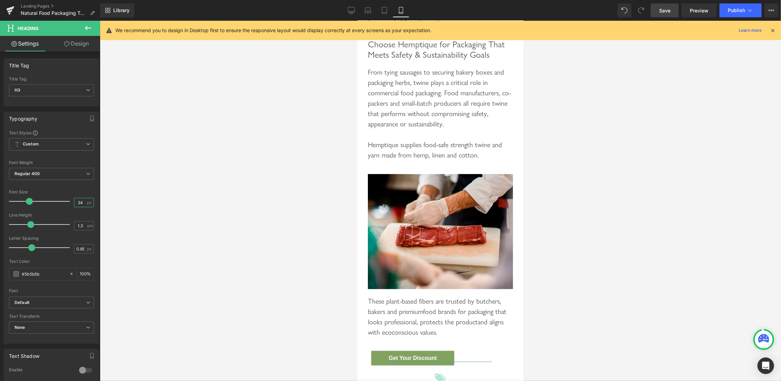
scroll to position [0, 0]
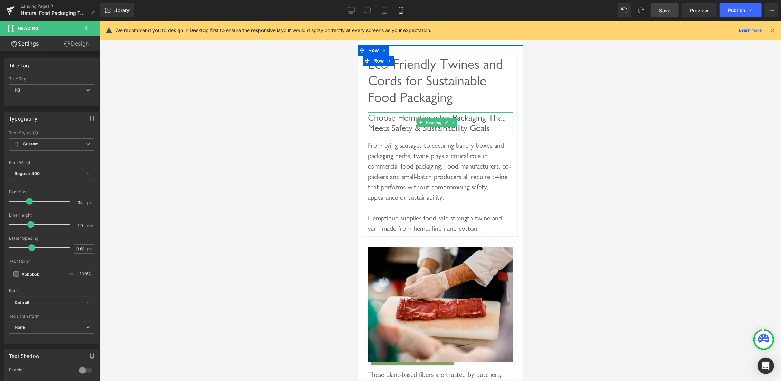
click at [410, 133] on span "Choose Hemptique for Packaging That Meets Safety & Sustainability Goals" at bounding box center [435, 123] width 137 height 22
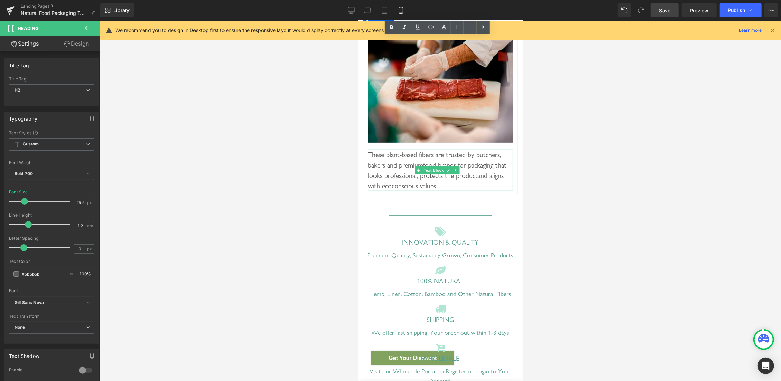
scroll to position [476, 0]
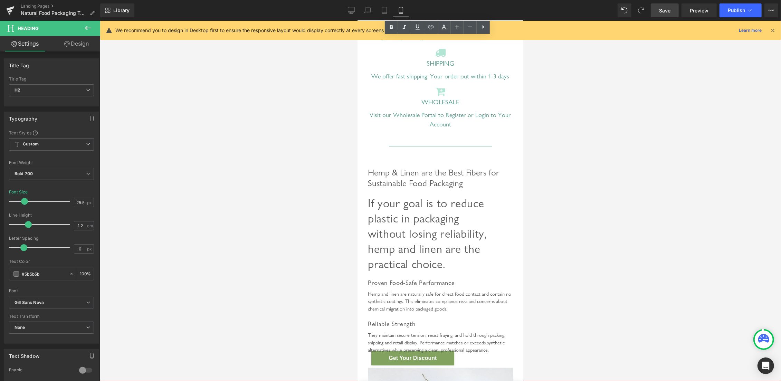
click at [421, 221] on span "If your goal is to reduce plastic in packaging without losing reliability, hemp…" at bounding box center [426, 233] width 119 height 75
click at [74, 203] on input "34" at bounding box center [80, 202] width 12 height 9
type input "20"
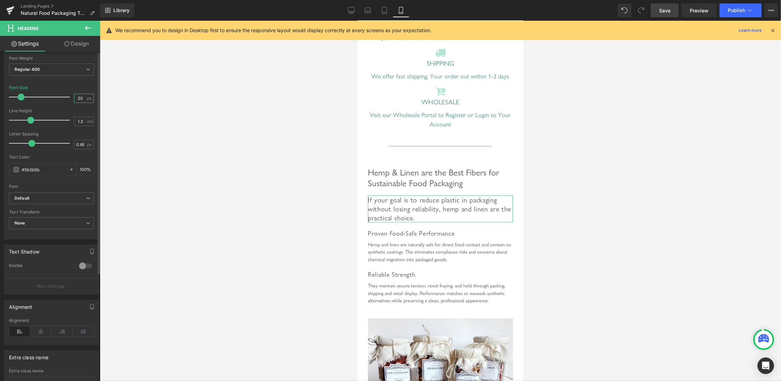
scroll to position [0, 0]
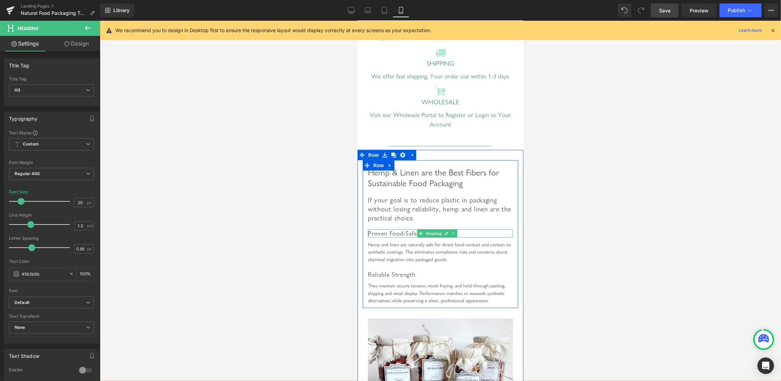
click at [386, 237] on span "Proven Food-Safe Performance" at bounding box center [410, 233] width 87 height 8
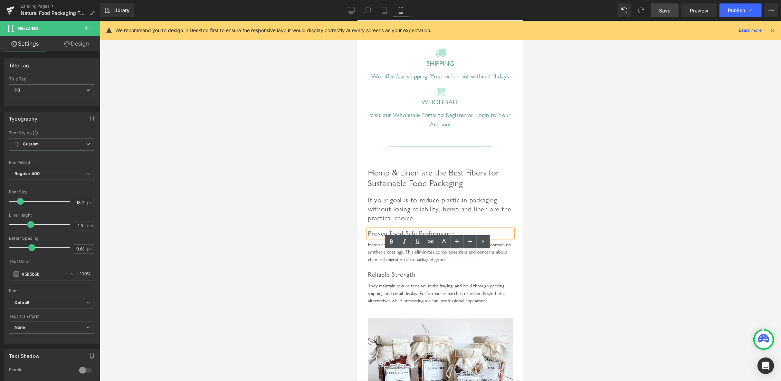
click at [412, 222] on span "If your goal is to reduce plastic in packaging without losing reliability, hemp…" at bounding box center [438, 208] width 143 height 26
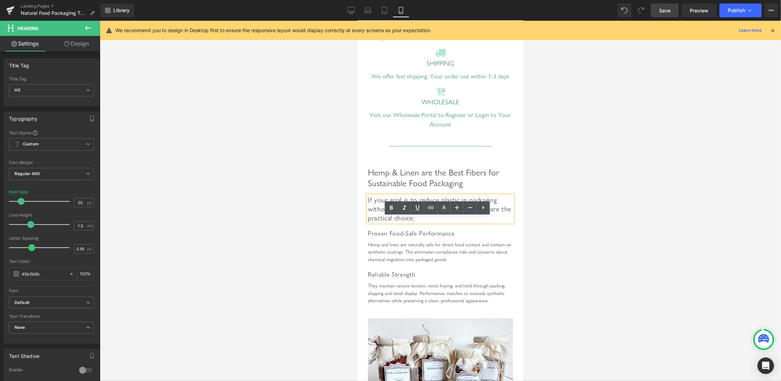
click at [376, 188] on span "Hemp & Linen are the Best Fibers for Sustainable Food Packaging" at bounding box center [432, 177] width 131 height 22
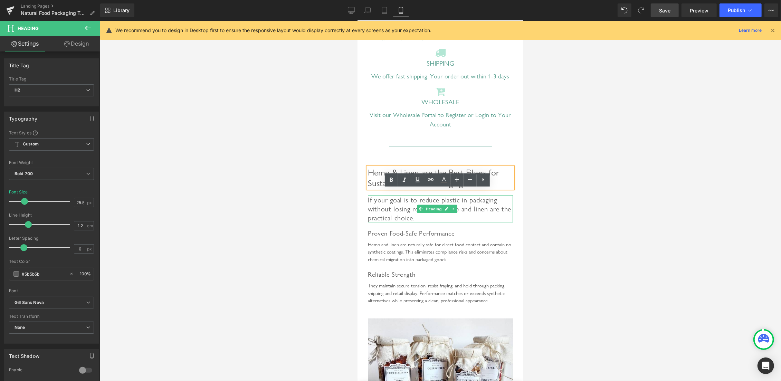
click at [394, 222] on h3 "If your goal is to reduce plastic in packaging without losing reliability, hemp…" at bounding box center [439, 208] width 145 height 27
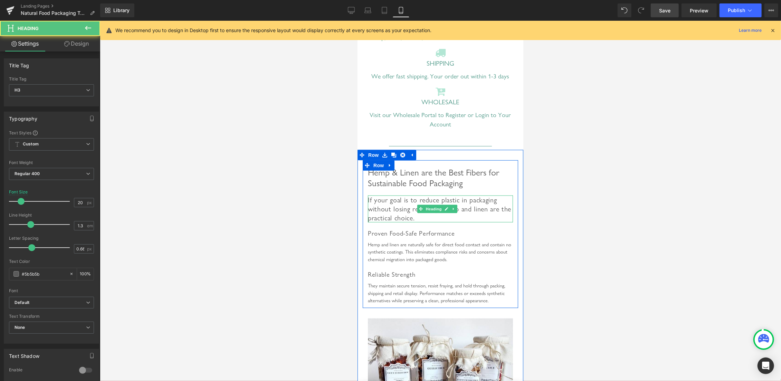
click at [407, 222] on h3 "If your goal is to reduce plastic in packaging without losing reliability, hemp…" at bounding box center [439, 208] width 145 height 27
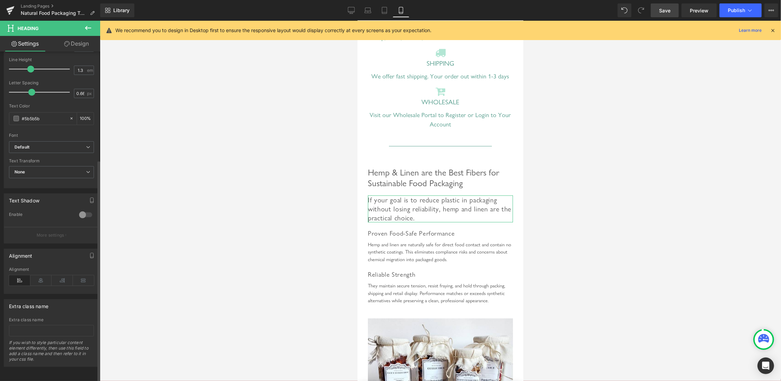
scroll to position [160, 0]
click at [86, 145] on icon at bounding box center [88, 147] width 4 height 4
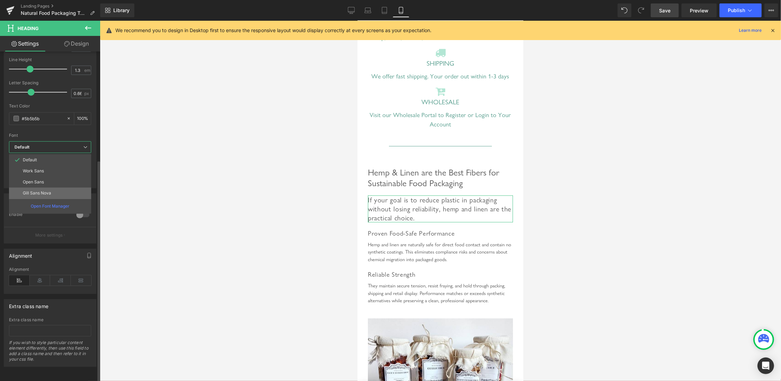
click at [43, 191] on p "Gill Sans Nova" at bounding box center [37, 193] width 28 height 5
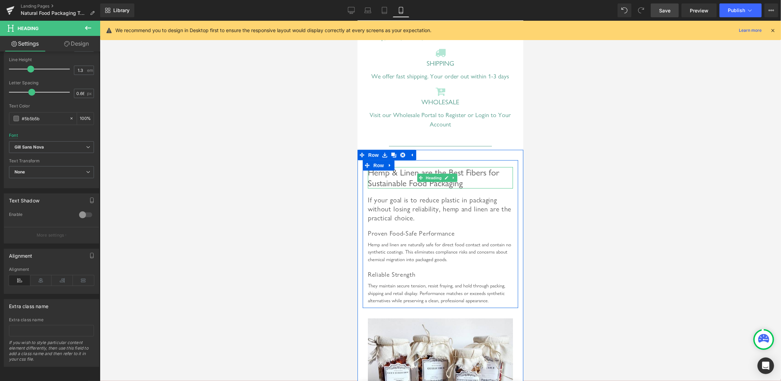
click at [396, 188] on span "Hemp & Linen are the Best Fibers for Sustainable Food Packaging" at bounding box center [432, 177] width 131 height 22
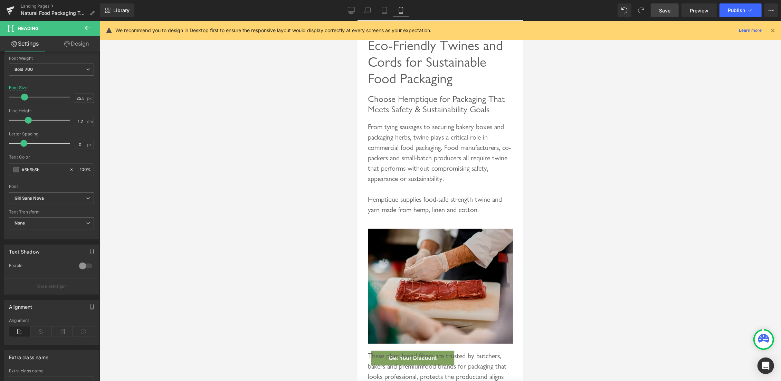
scroll to position [0, 0]
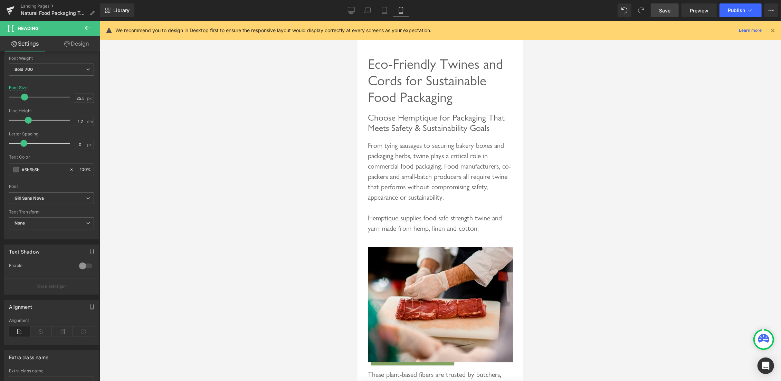
click at [413, 189] on div "From tying sausages to securing bakery boxes and packaging herbs, twine plays a…" at bounding box center [439, 171] width 145 height 62
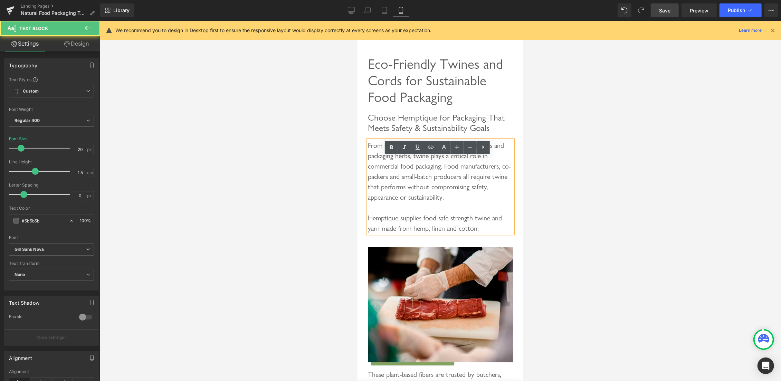
click at [411, 233] on div "Hemptique supplies food-safe strength twine and yarn made from hemp, linen and …" at bounding box center [439, 217] width 145 height 31
click at [390, 96] on span "Eco-Friendly Twines and Cords for Sustainable Food Packaging" at bounding box center [434, 80] width 135 height 50
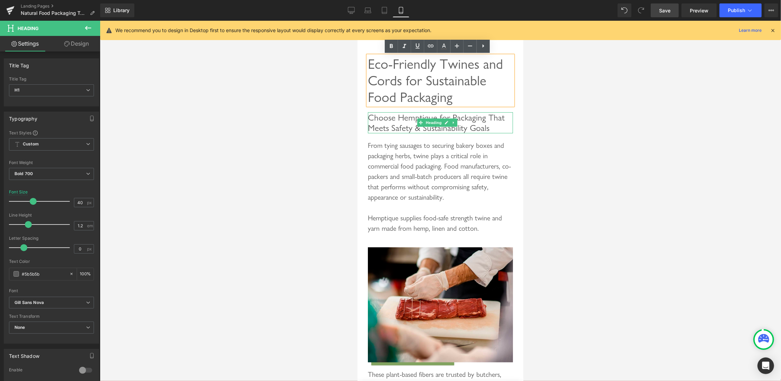
click at [388, 133] on span "Choose Hemptique for Packaging That Meets Safety & Sustainability Goals" at bounding box center [435, 123] width 137 height 22
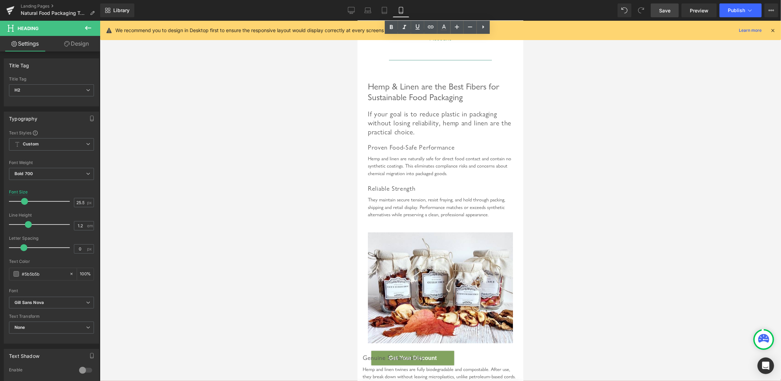
scroll to position [622, 0]
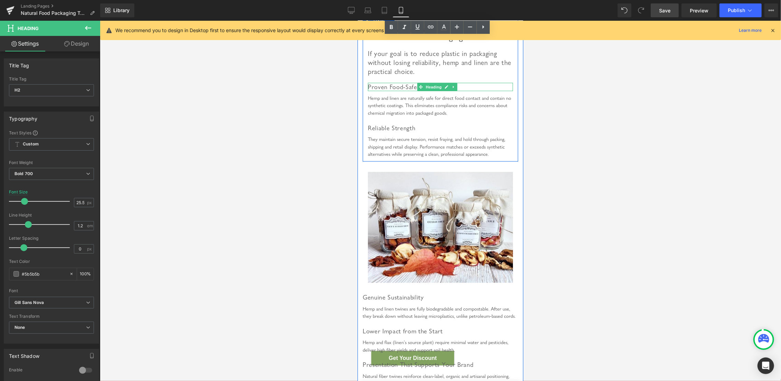
click at [395, 90] on span "Proven Food-Safe Performance" at bounding box center [410, 87] width 87 height 8
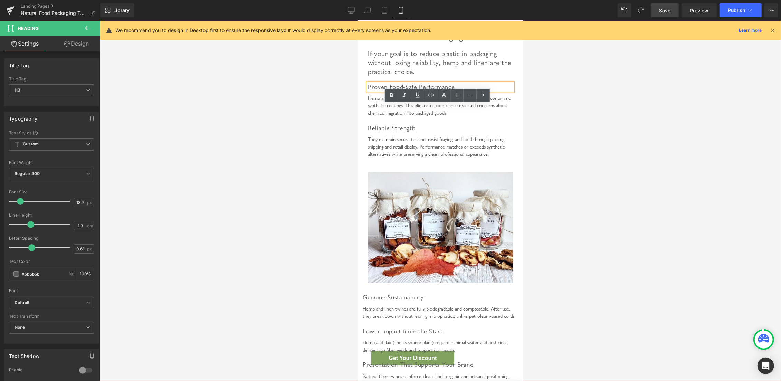
click at [384, 117] on div "Hemp and linen are naturally safe for direct food contact and contain no synthe…" at bounding box center [439, 105] width 145 height 22
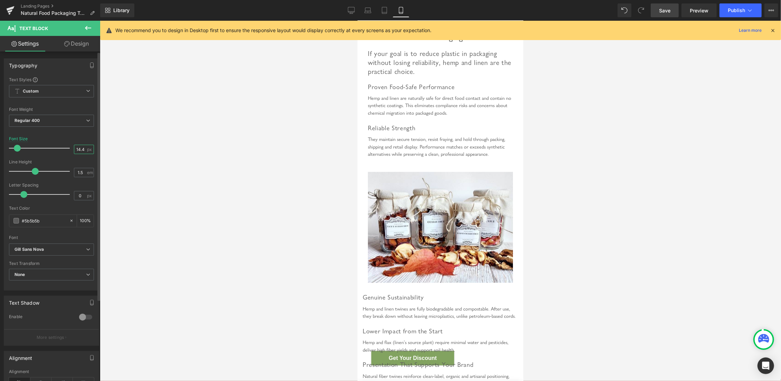
click at [75, 148] on input "14.4" at bounding box center [80, 149] width 12 height 9
type input "20"
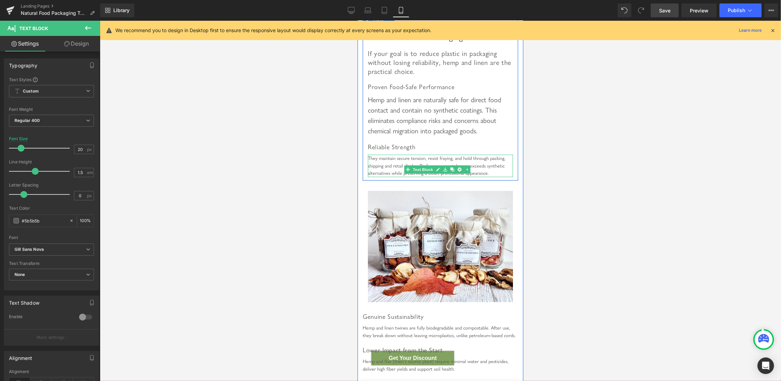
click at [386, 177] on div "They maintain secure tension, resist fraying, and hold through packing, shippin…" at bounding box center [439, 165] width 145 height 22
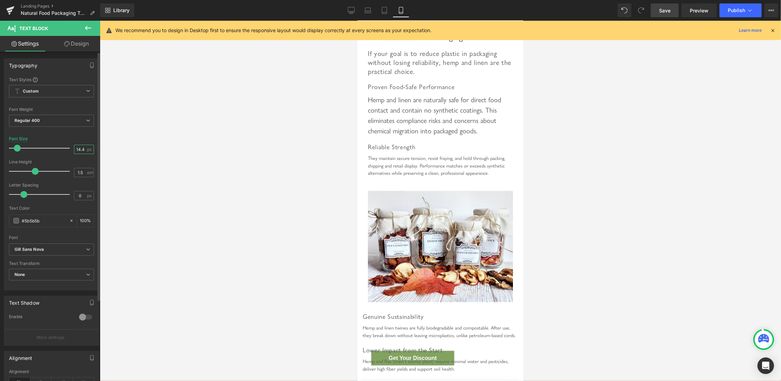
click at [74, 149] on input "14.4" at bounding box center [80, 149] width 12 height 9
type input "20"
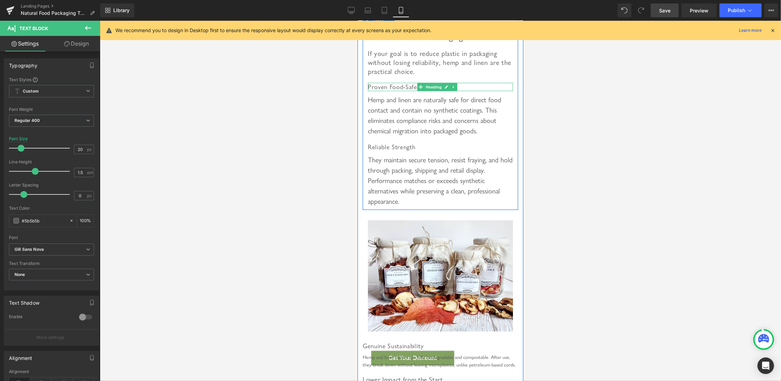
click at [403, 90] on span "Proven Food-Safe Performance" at bounding box center [410, 87] width 87 height 8
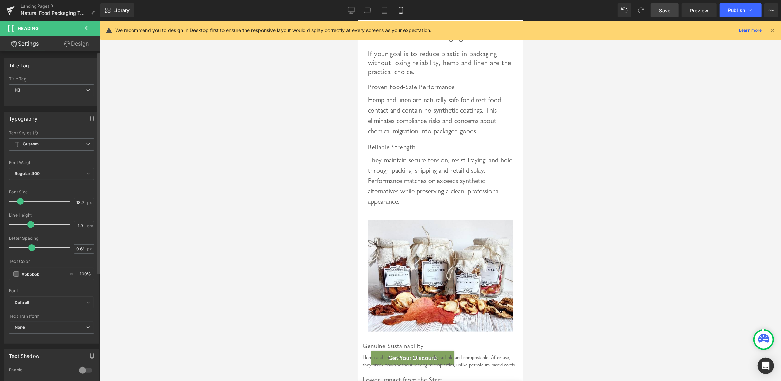
click at [48, 302] on b "Default" at bounding box center [50, 303] width 71 height 6
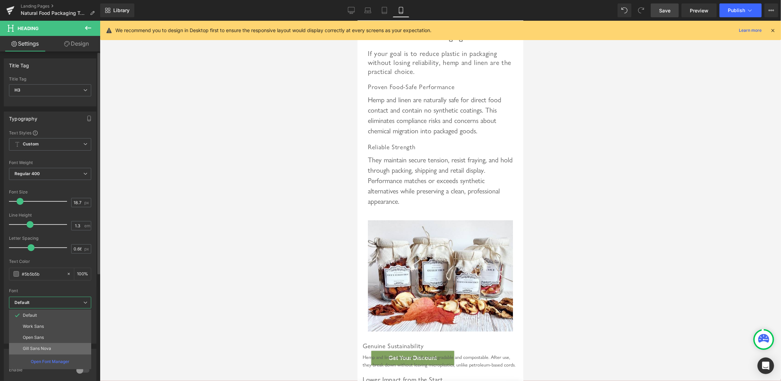
click at [39, 347] on p "Gill Sans Nova" at bounding box center [37, 348] width 28 height 5
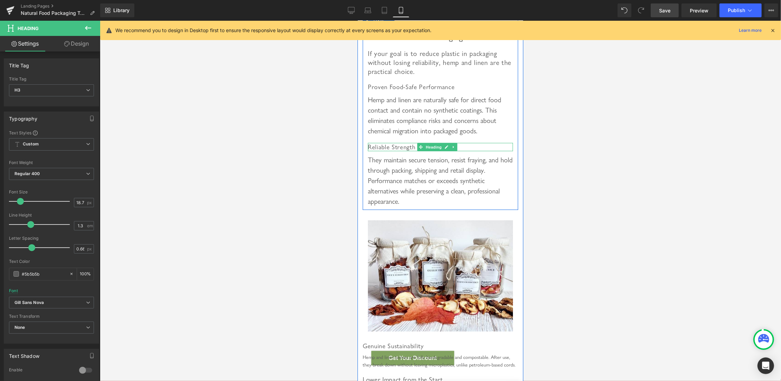
click at [403, 151] on span "Reliable Strength" at bounding box center [390, 147] width 47 height 8
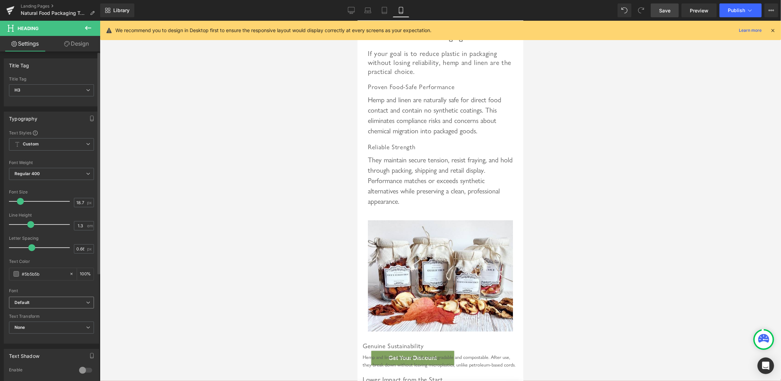
click at [30, 304] on b "Default" at bounding box center [50, 303] width 71 height 6
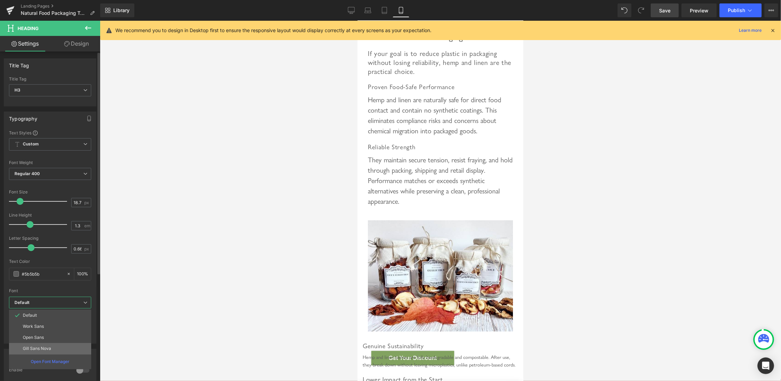
click at [40, 349] on p "Gill Sans Nova" at bounding box center [37, 348] width 28 height 5
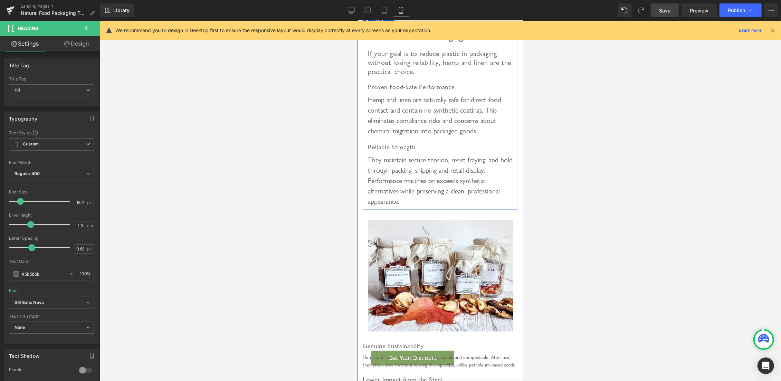
click at [393, 175] on div "Hemp & Linen are the Best Fibers for Sustainable Food Packaging Heading If your…" at bounding box center [439, 109] width 155 height 193
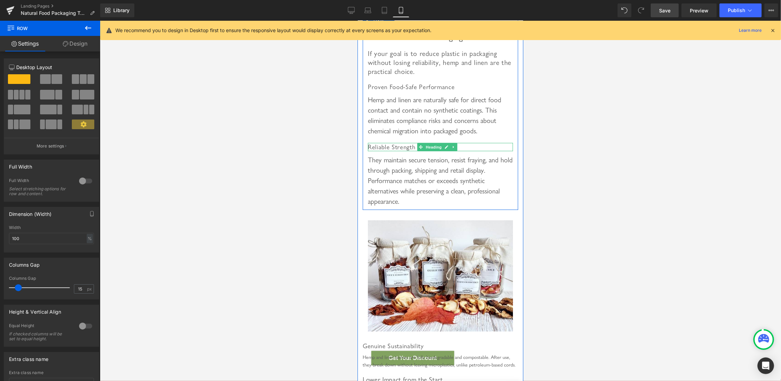
click at [400, 151] on span "Reliable Strength" at bounding box center [390, 147] width 47 height 8
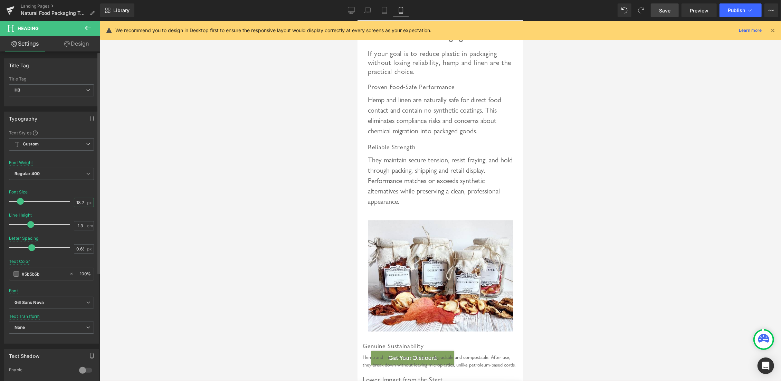
click at [74, 200] on input "18.7" at bounding box center [80, 202] width 12 height 9
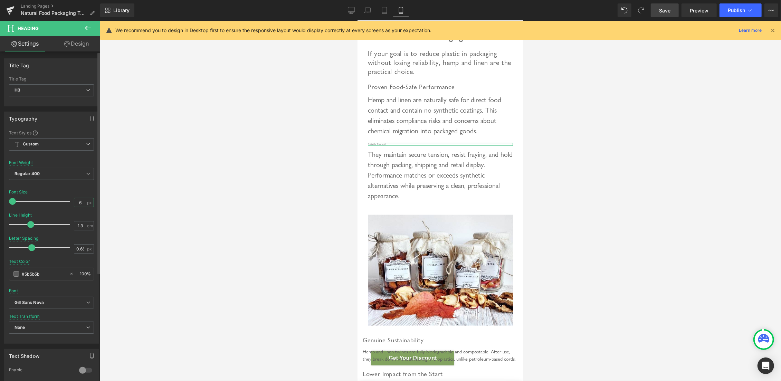
type input "60"
type input "20"
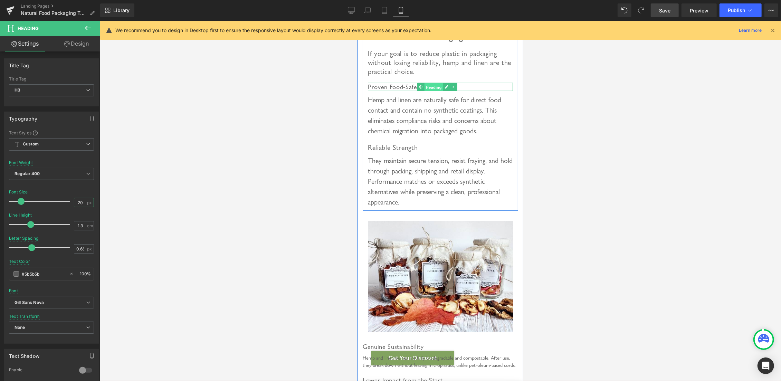
click at [425, 91] on span "Heading" at bounding box center [433, 87] width 19 height 8
click at [379, 90] on span "Proven Food-Safe Performance" at bounding box center [410, 87] width 87 height 8
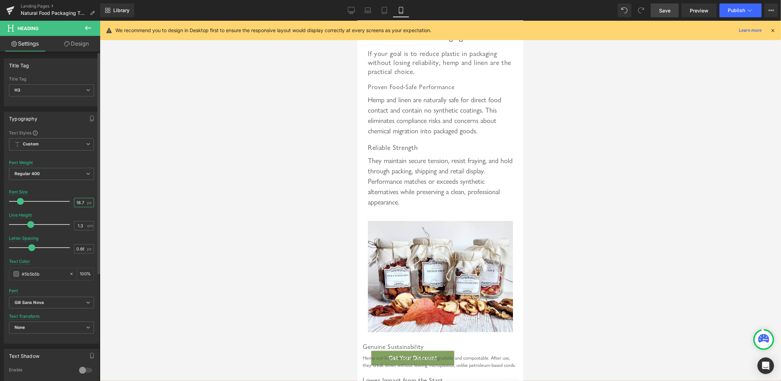
click at [77, 203] on input "18.7" at bounding box center [80, 202] width 12 height 9
type input "60"
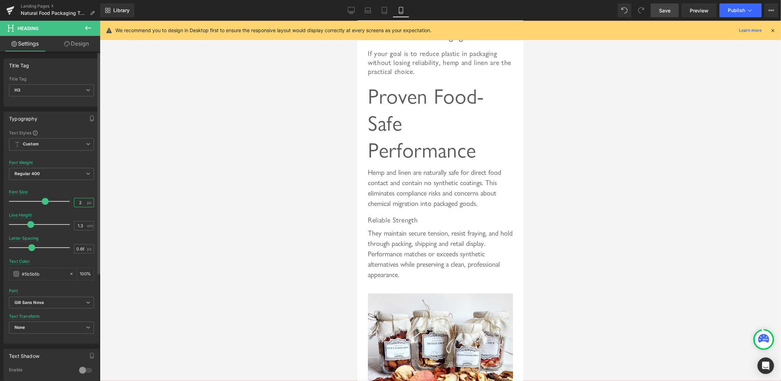
type input "20"
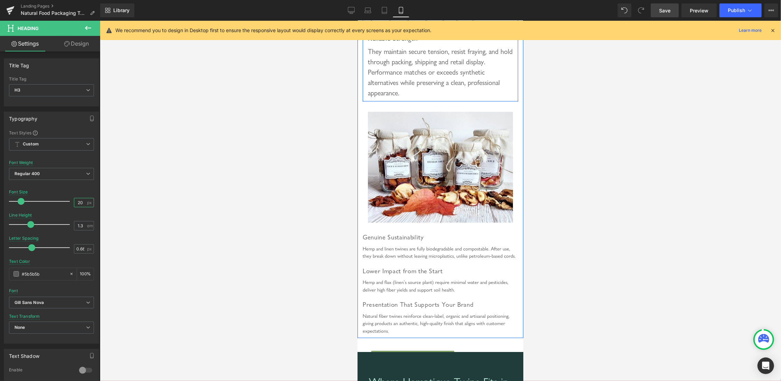
scroll to position [842, 0]
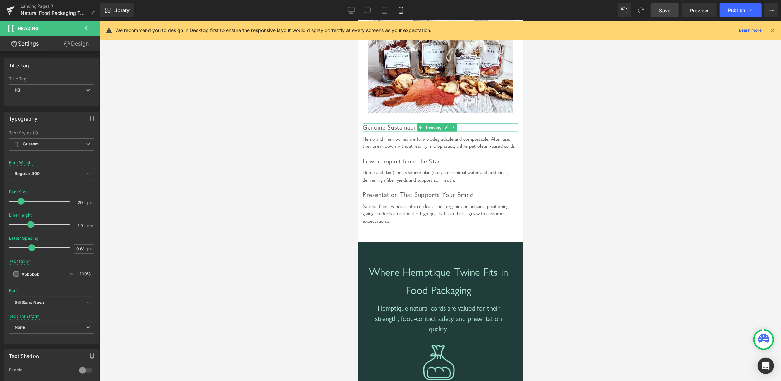
click at [389, 131] on span "Genuine Sustainability" at bounding box center [392, 127] width 61 height 8
click at [42, 300] on b "Default" at bounding box center [50, 303] width 71 height 6
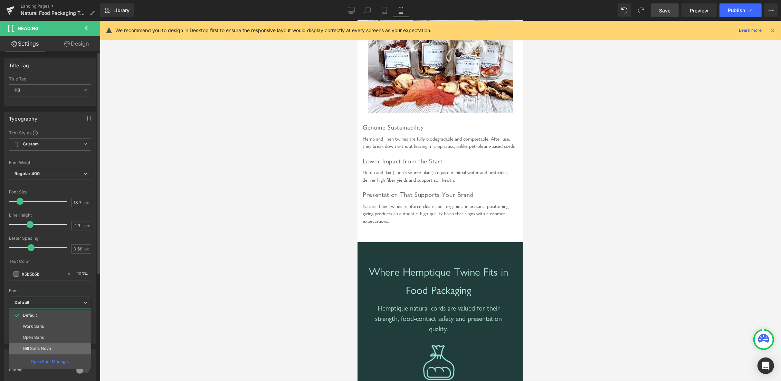
click at [43, 345] on li "Gill Sans Nova" at bounding box center [50, 348] width 82 height 11
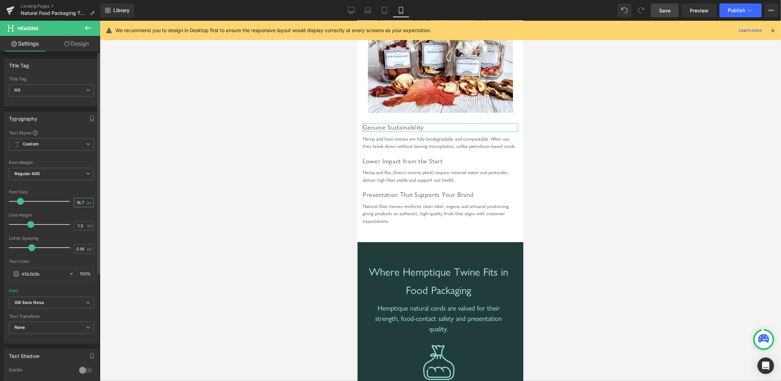
drag, startPoint x: 72, startPoint y: 204, endPoint x: 75, endPoint y: 204, distance: 3.5
click at [74, 204] on input "18.7" at bounding box center [80, 202] width 12 height 9
type input "20"
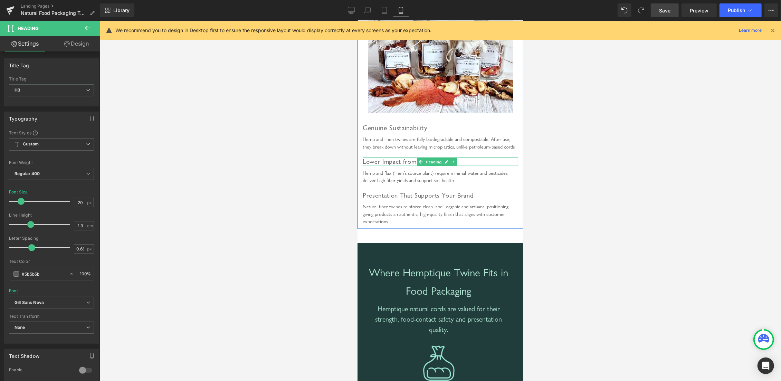
click at [378, 166] on div at bounding box center [439, 165] width 155 height 2
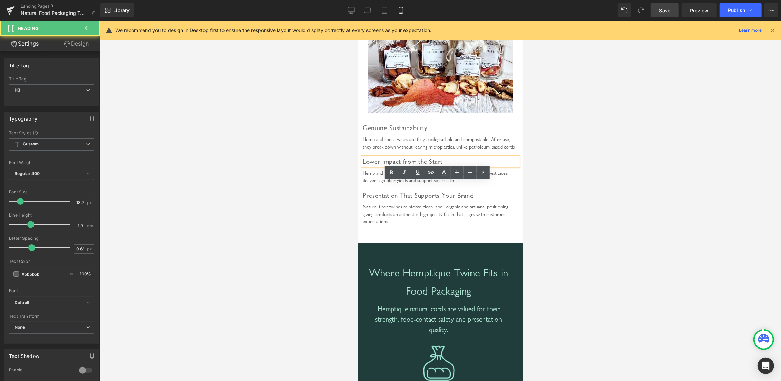
click at [374, 150] on div "Hemp and linen twines are fully biodegradable and compostable. After use, they …" at bounding box center [439, 142] width 155 height 15
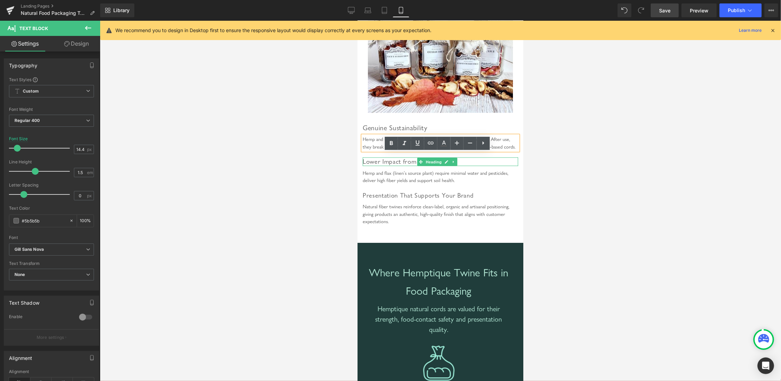
click at [379, 165] on span "Lower Impact from the Start" at bounding box center [402, 161] width 80 height 8
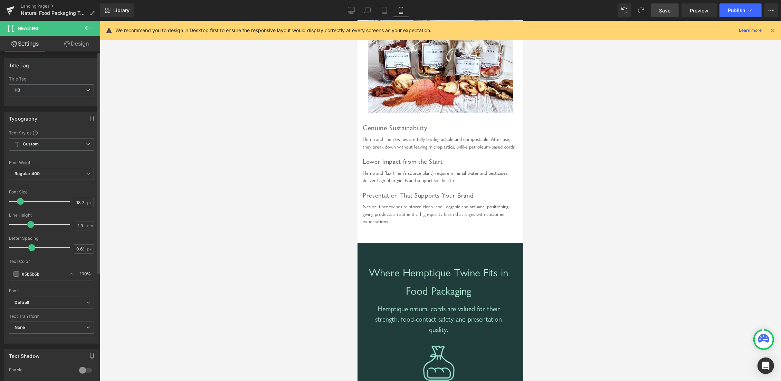
click at [76, 200] on input "18.7" at bounding box center [80, 202] width 12 height 9
type input "20"
click at [28, 303] on icon "Default" at bounding box center [22, 303] width 15 height 6
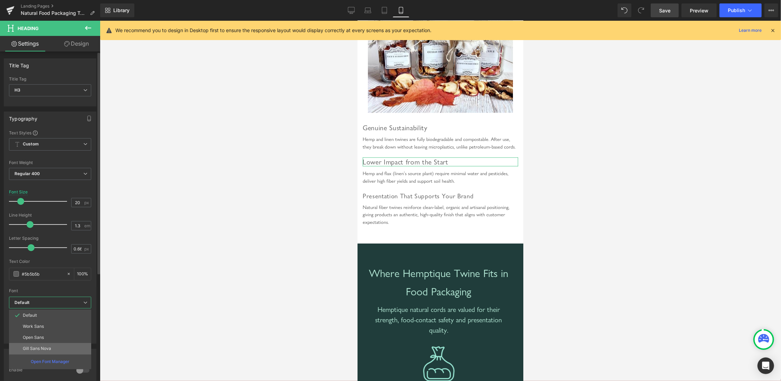
click at [39, 345] on li "Gill Sans Nova" at bounding box center [50, 348] width 82 height 11
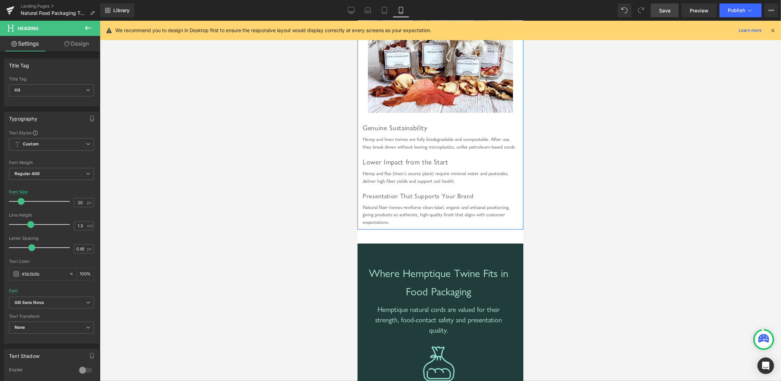
click at [357, 20] on div at bounding box center [357, 20] width 0 height 0
click at [30, 301] on b "Default" at bounding box center [50, 303] width 71 height 6
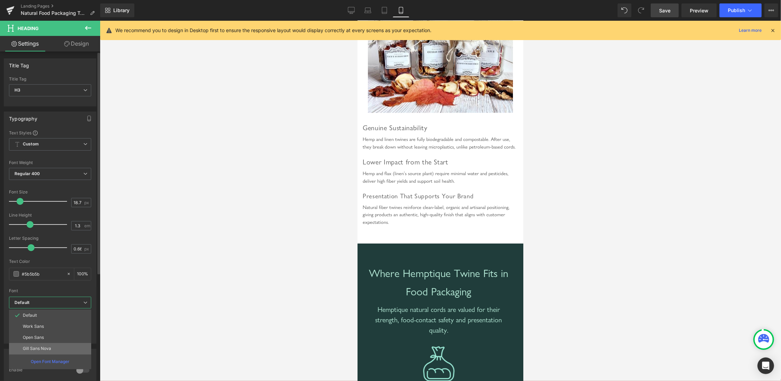
click at [40, 347] on p "Gill Sans Nova" at bounding box center [37, 348] width 28 height 5
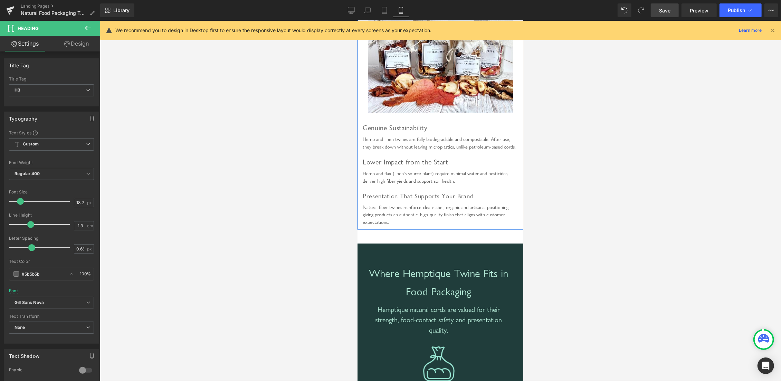
click at [407, 166] on span "Lower Impact from the Start" at bounding box center [405, 161] width 86 height 8
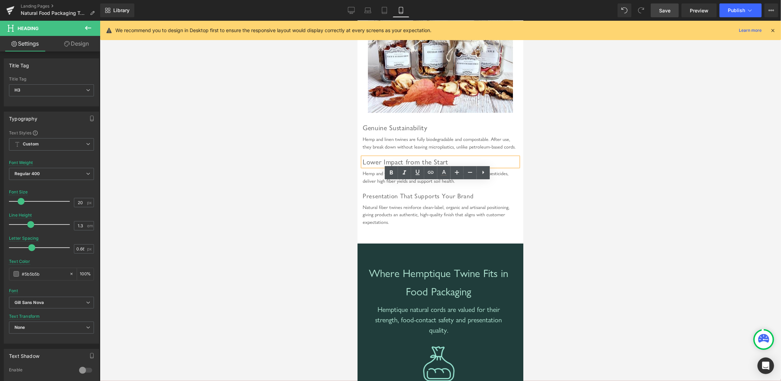
click at [388, 200] on span "Presentation That Supports Your Brand" at bounding box center [417, 196] width 111 height 8
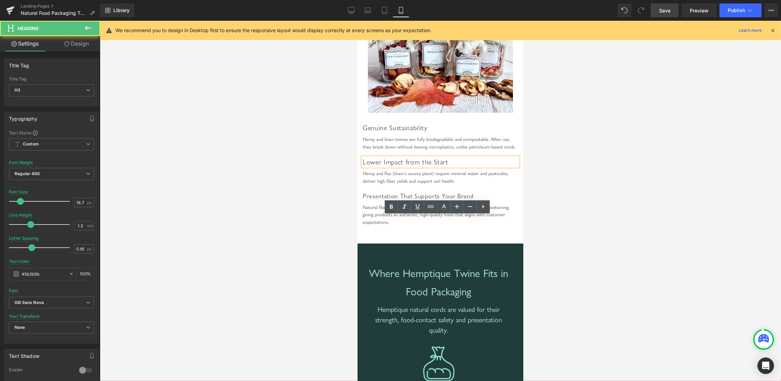
click at [386, 200] on span "Presentation That Supports Your Brand" at bounding box center [417, 196] width 111 height 8
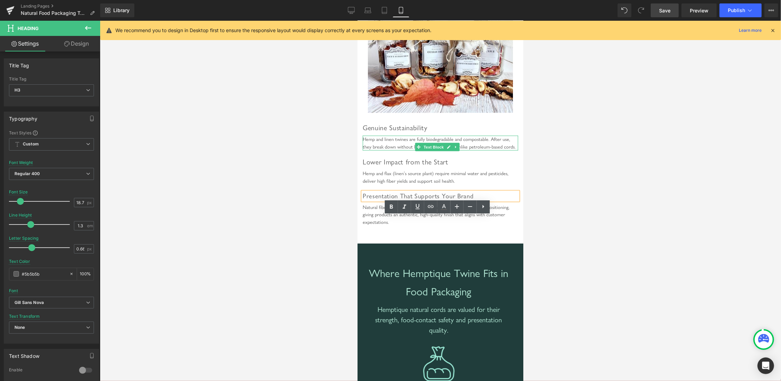
click at [377, 150] on div "Hemp and linen twines are fully biodegradable and compostable. After use, they …" at bounding box center [439, 142] width 155 height 15
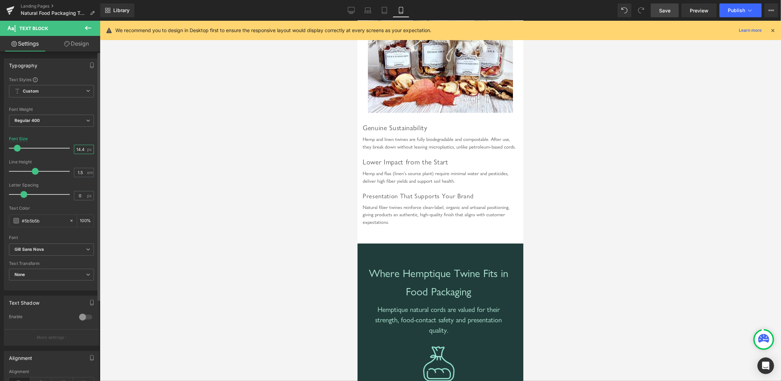
click at [75, 152] on input "14.4" at bounding box center [80, 149] width 12 height 9
type input "20"
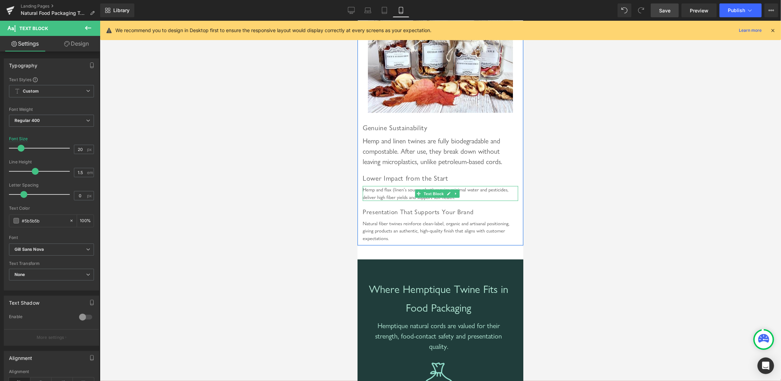
click at [407, 201] on div "Hemp and flax (linen’s source plant) require minimal water and pesticides, deli…" at bounding box center [439, 193] width 155 height 15
click at [77, 150] on input "14.4" at bounding box center [80, 149] width 12 height 9
type input "20"
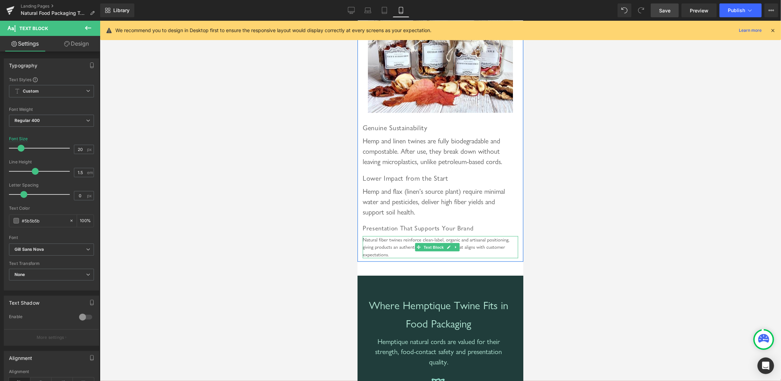
click at [396, 258] on div "Natural fiber twines reinforce clean-label, organic and artisanal positioning, …" at bounding box center [439, 247] width 155 height 22
click at [76, 150] on input "14.4" at bounding box center [80, 149] width 12 height 9
type input "20"
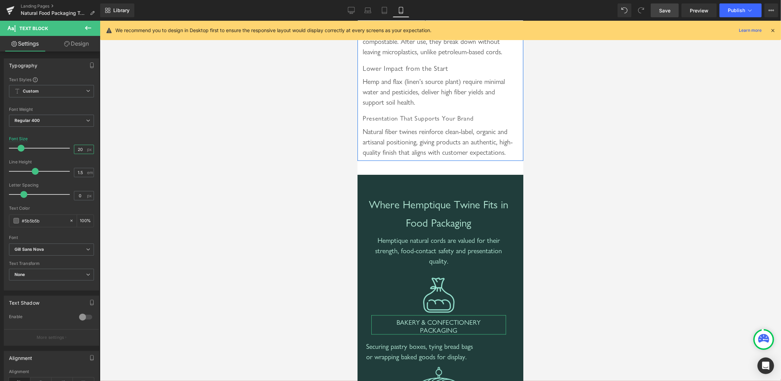
scroll to position [1098, 0]
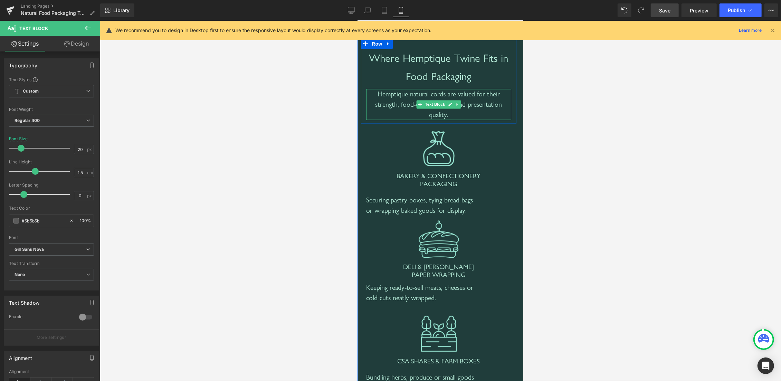
click at [407, 120] on div "Hemptique natural cords are valued for their strength, food-contact safety and …" at bounding box center [438, 104] width 145 height 31
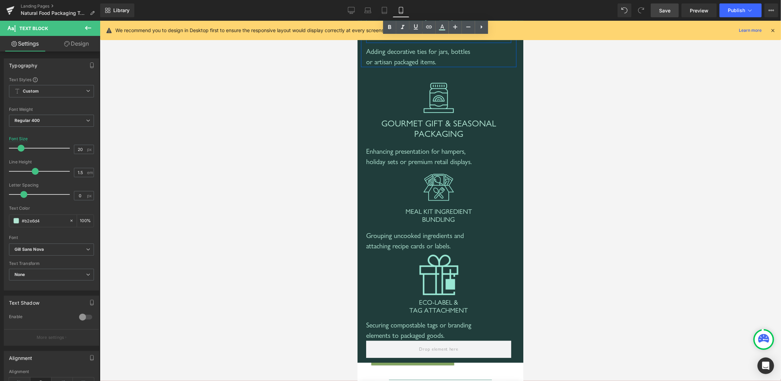
scroll to position [1574, 0]
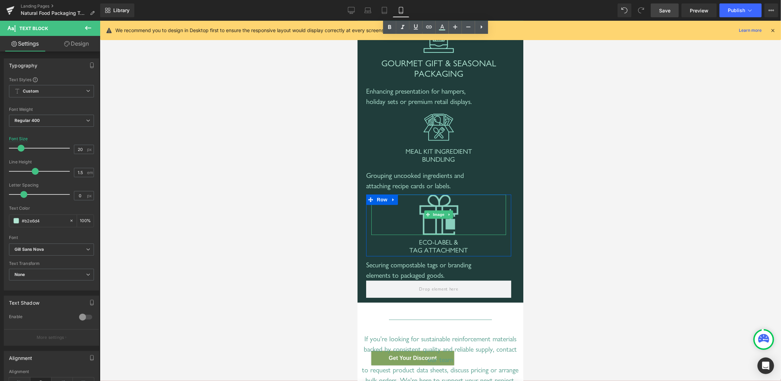
click at [425, 234] on img at bounding box center [438, 214] width 40 height 40
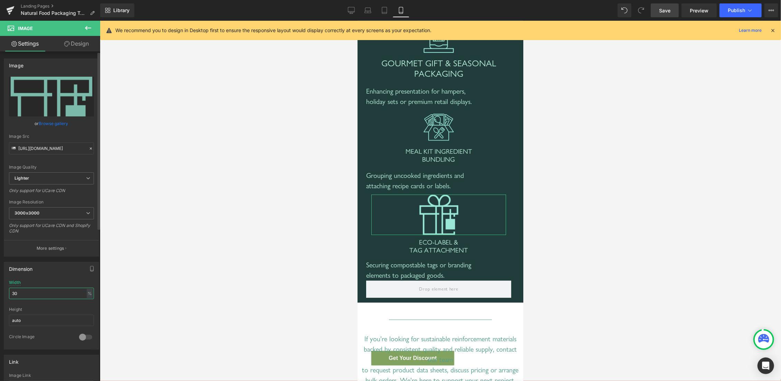
drag, startPoint x: 20, startPoint y: 291, endPoint x: 0, endPoint y: 286, distance: 20.5
click at [9, 288] on input "30" at bounding box center [51, 293] width 85 height 11
type input "20"
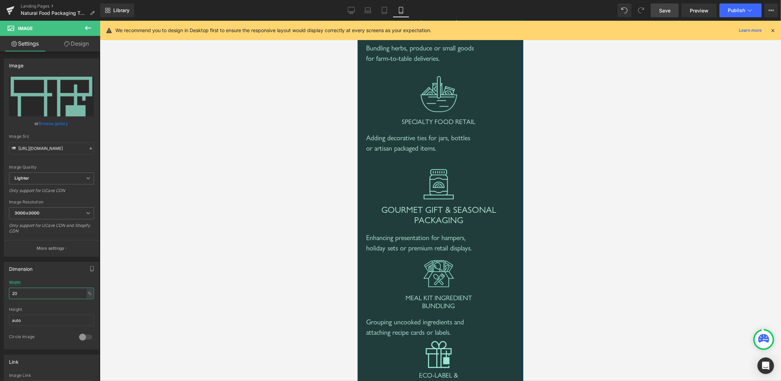
scroll to position [1281, 0]
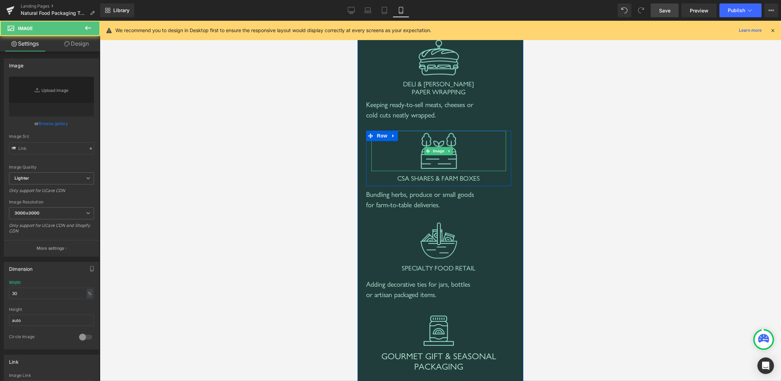
click at [442, 171] on img at bounding box center [438, 150] width 40 height 40
type input "[URL][DOMAIN_NAME]"
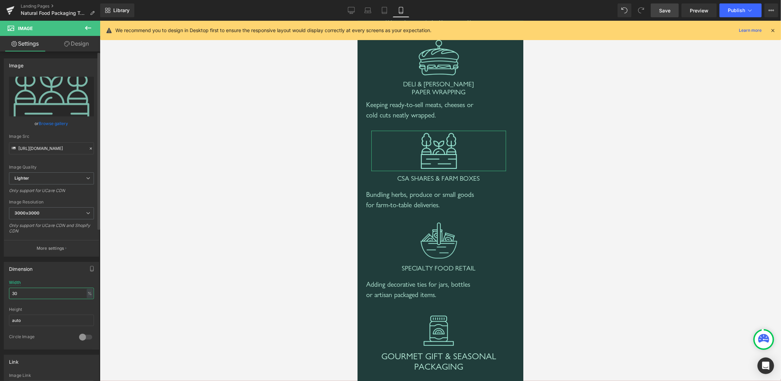
drag, startPoint x: 20, startPoint y: 292, endPoint x: 0, endPoint y: 285, distance: 21.6
click at [9, 288] on input "30" at bounding box center [51, 293] width 85 height 11
type input "20"
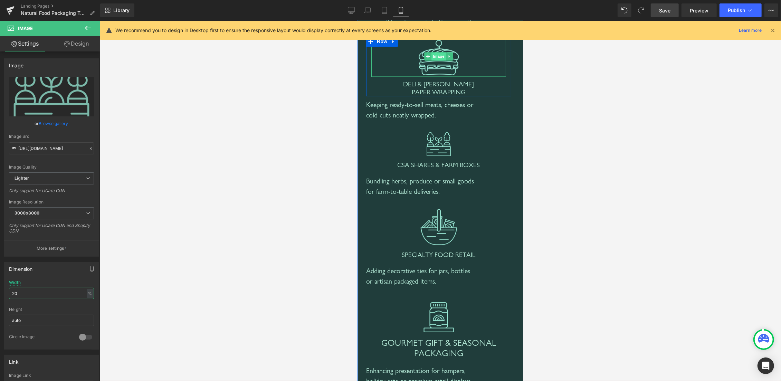
click at [435, 60] on span "Image" at bounding box center [438, 56] width 15 height 8
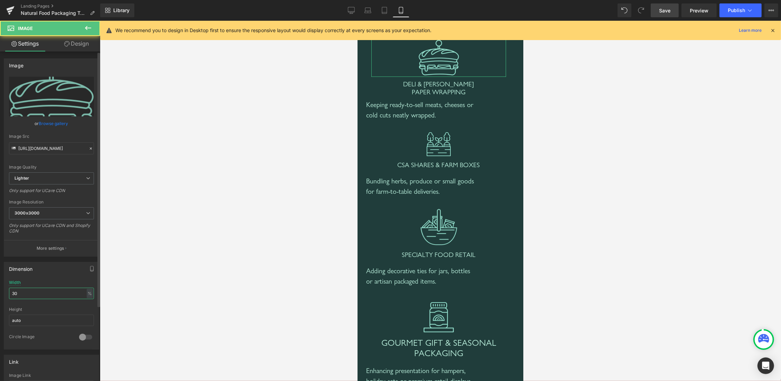
drag, startPoint x: 18, startPoint y: 294, endPoint x: 0, endPoint y: 291, distance: 18.1
click at [9, 291] on input "30" at bounding box center [51, 293] width 85 height 11
type input "20"
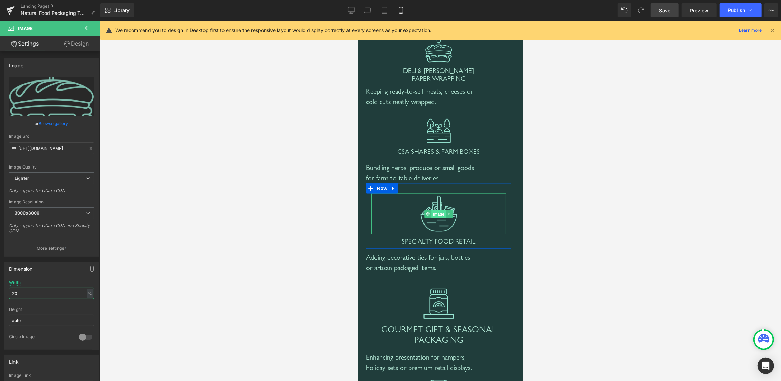
click at [433, 218] on span "Image" at bounding box center [438, 213] width 15 height 8
drag, startPoint x: 31, startPoint y: 289, endPoint x: 0, endPoint y: 281, distance: 31.7
click at [9, 288] on input "30" at bounding box center [51, 293] width 85 height 11
type input "20"
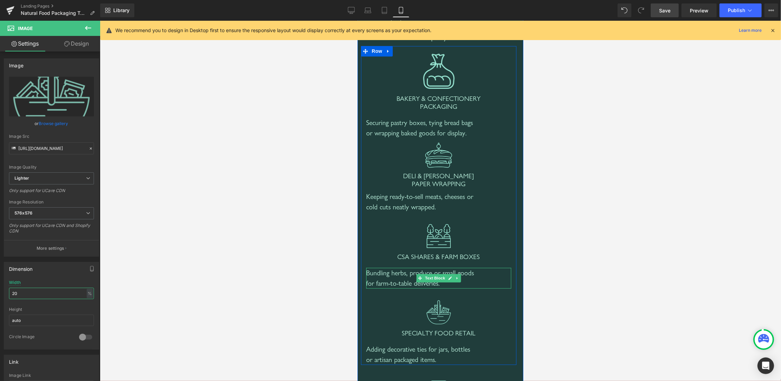
scroll to position [1098, 0]
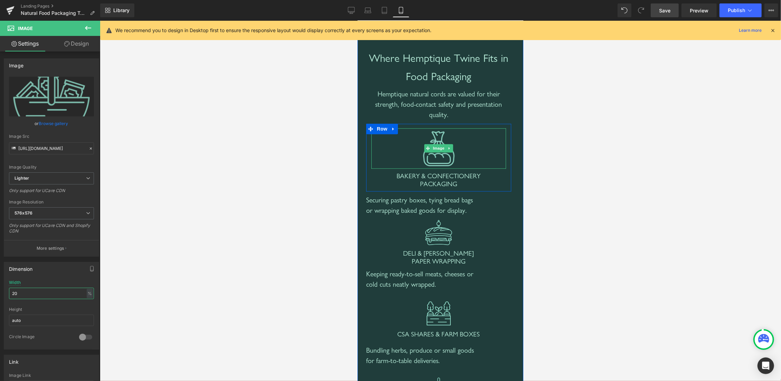
click at [432, 152] on span "Image" at bounding box center [438, 148] width 15 height 8
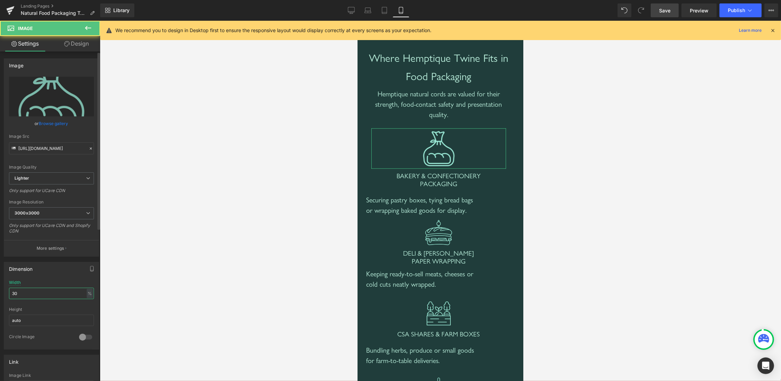
click at [9, 288] on input "30" at bounding box center [51, 293] width 85 height 11
type input "20"
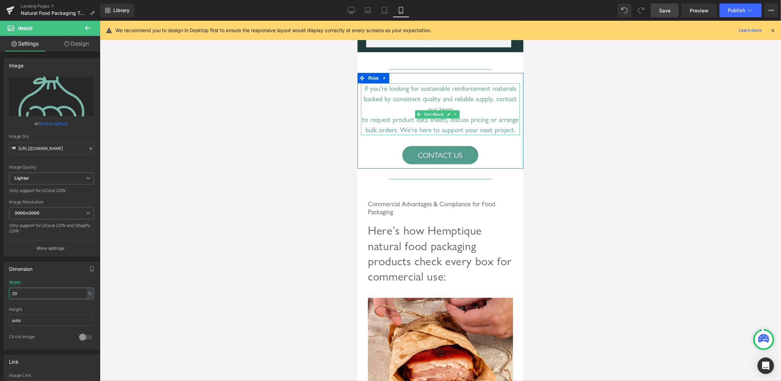
scroll to position [1794, 0]
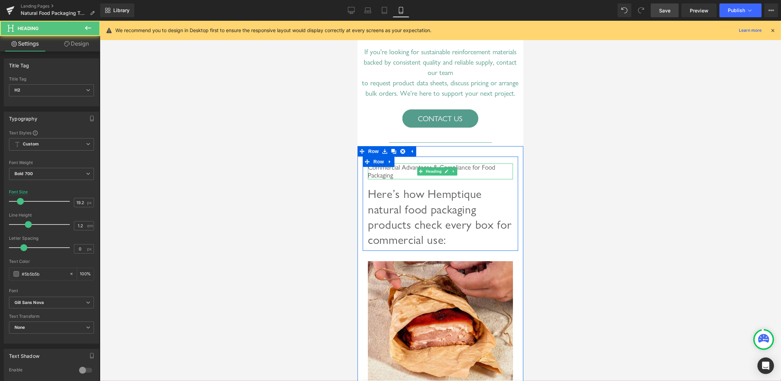
click at [382, 179] on span "Commercial Advantages & Compliance for Food Packaging" at bounding box center [430, 171] width 127 height 16
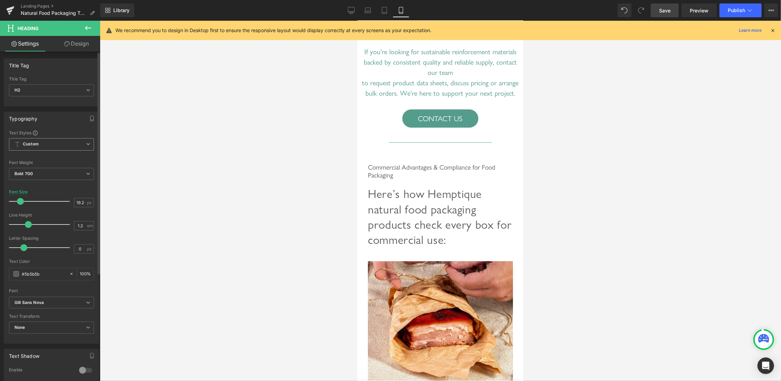
click at [81, 146] on span "Custom" at bounding box center [51, 144] width 85 height 12
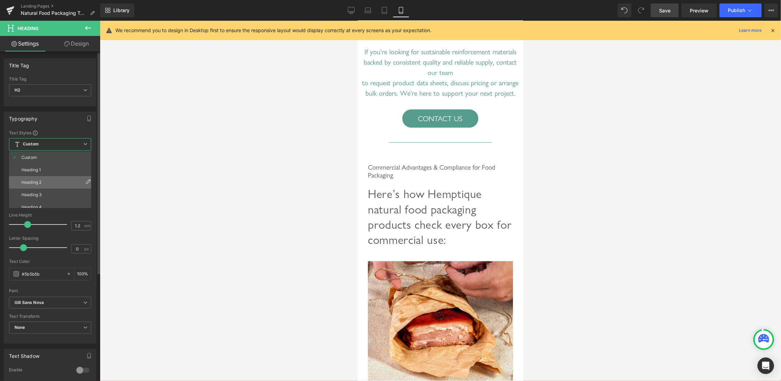
click at [44, 182] on li "Heading 2" at bounding box center [51, 182] width 85 height 12
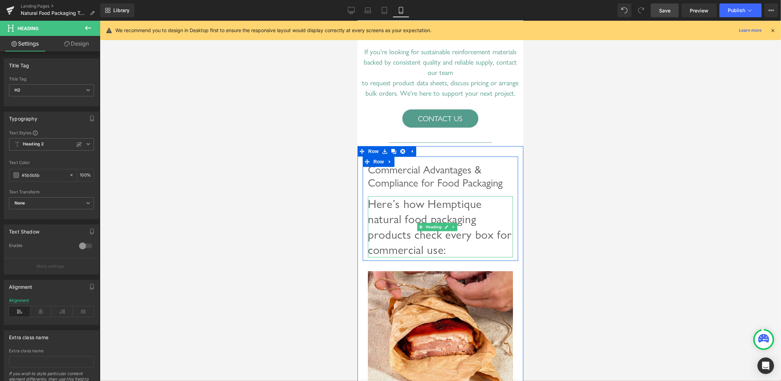
click at [426, 251] on span "Here’s how Hemptique natural food packaging products check every box for commer…" at bounding box center [439, 226] width 144 height 60
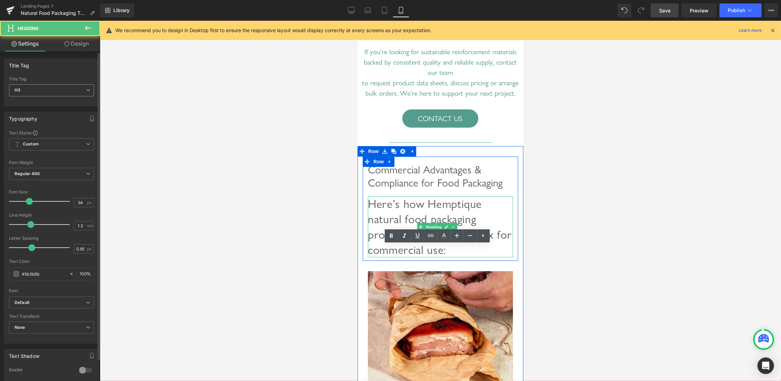
click at [84, 92] on span "H3" at bounding box center [51, 90] width 85 height 12
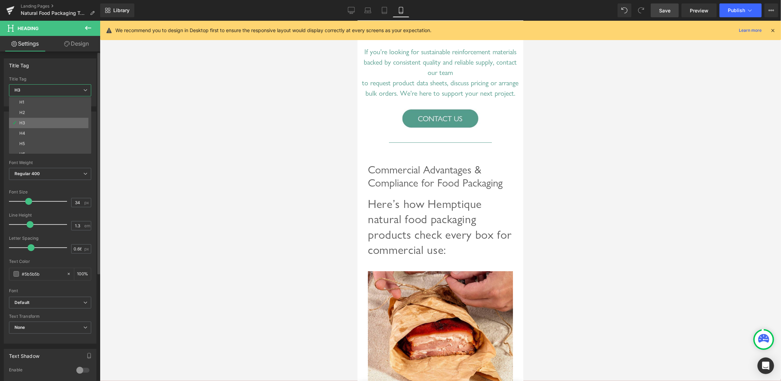
click at [27, 123] on li "H3" at bounding box center [51, 123] width 85 height 10
type input "100"
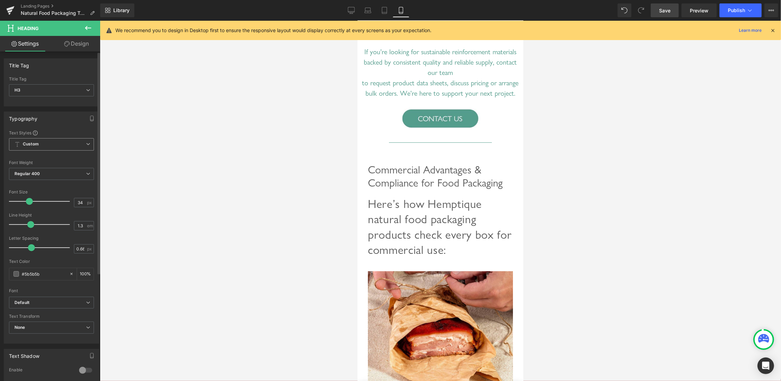
click at [84, 146] on span "Custom" at bounding box center [51, 144] width 85 height 12
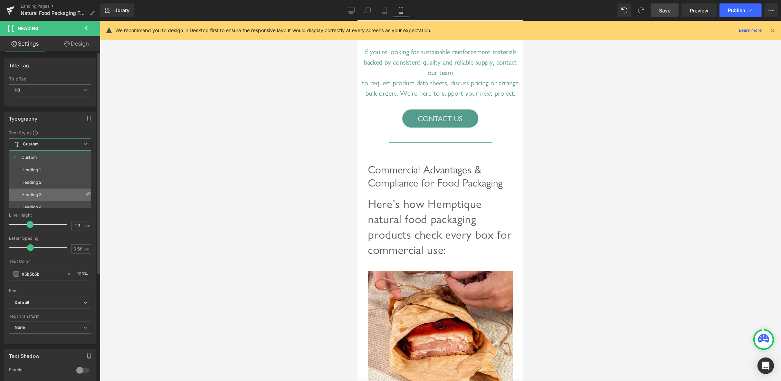
click at [39, 197] on li "Heading 3" at bounding box center [51, 195] width 85 height 12
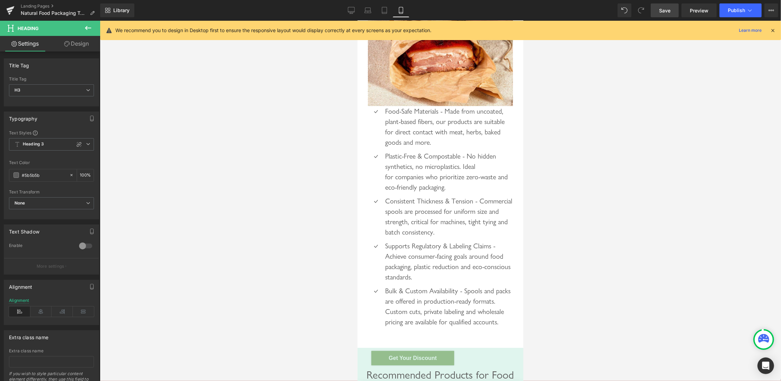
scroll to position [2050, 0]
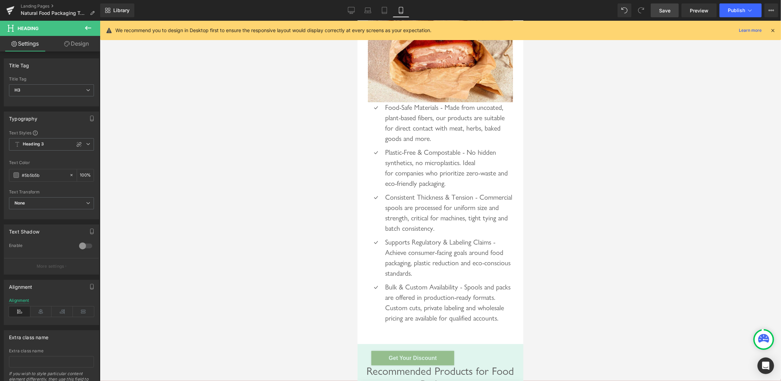
drag, startPoint x: 615, startPoint y: 177, endPoint x: 608, endPoint y: 179, distance: 7.5
click at [616, 177] on div at bounding box center [440, 201] width 681 height 360
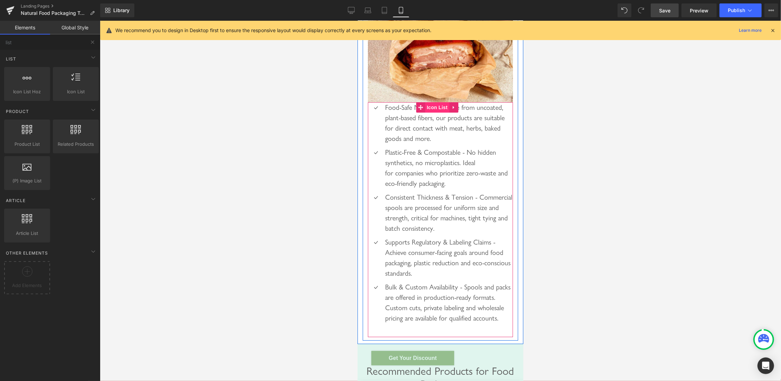
click at [432, 112] on span "Icon List" at bounding box center [436, 107] width 24 height 10
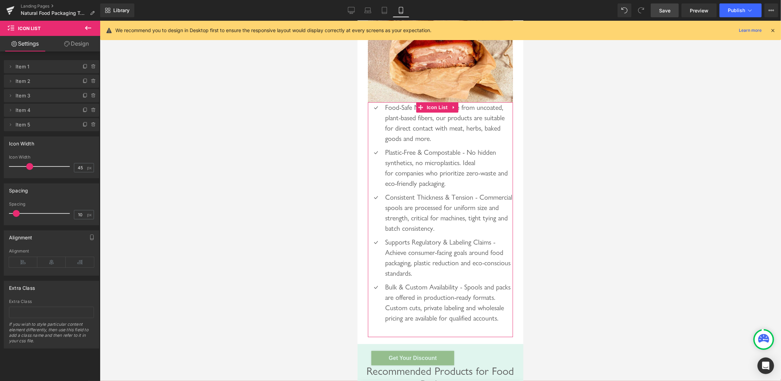
click at [77, 44] on link "Design" at bounding box center [76, 44] width 50 height 16
click at [0, 0] on div "Spacing" at bounding box center [0, 0] width 0 height 0
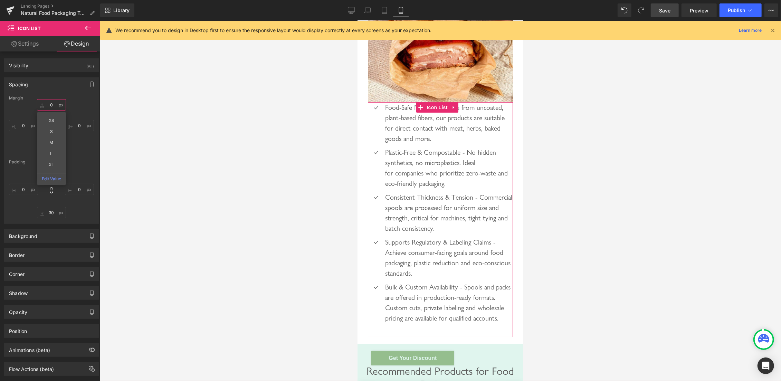
type input "0"
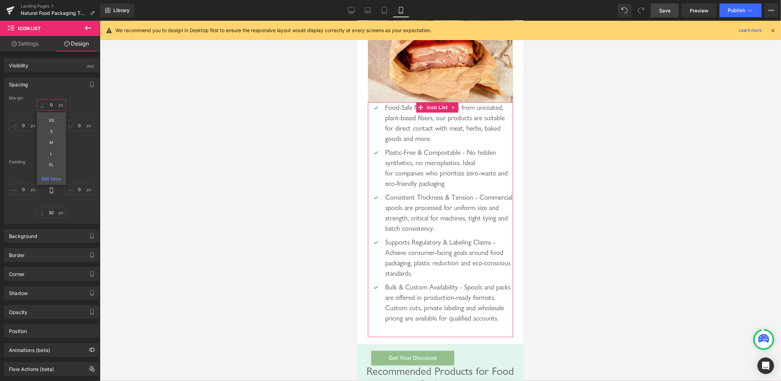
type input "0"
type input "30"
type input "0"
click at [49, 102] on input "0" at bounding box center [51, 104] width 29 height 11
click at [44, 103] on input "0" at bounding box center [51, 104] width 29 height 11
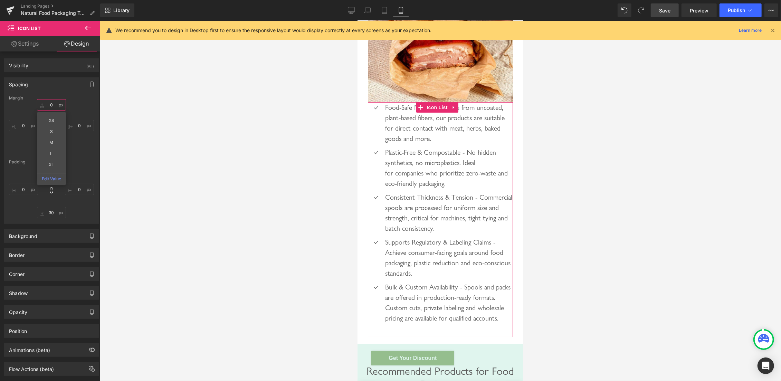
type input "10"
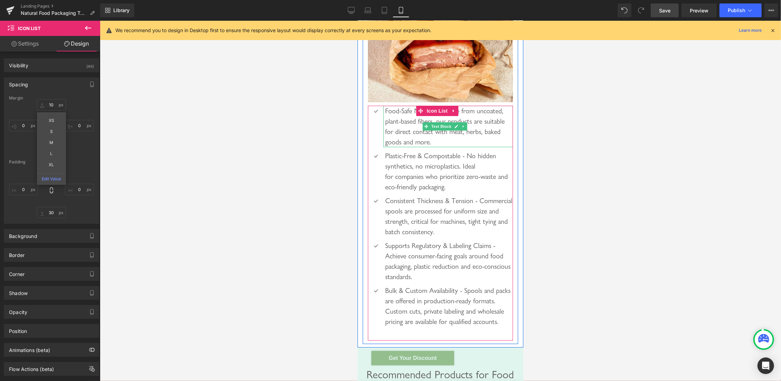
click at [419, 147] on div "Food-Safe Materials - Made from uncoated, plant-based fibers, our products are …" at bounding box center [447, 125] width 129 height 41
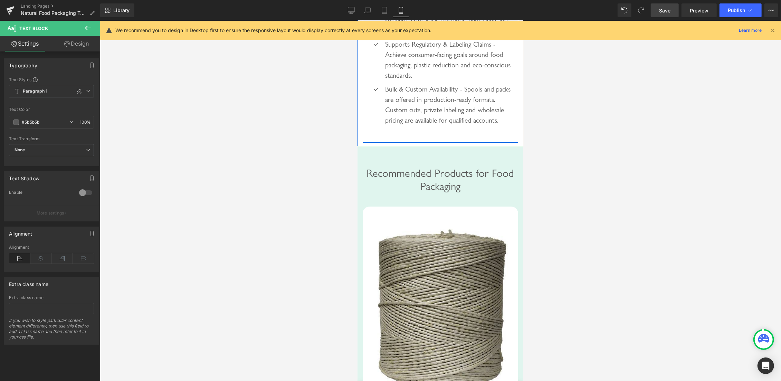
scroll to position [2343, 0]
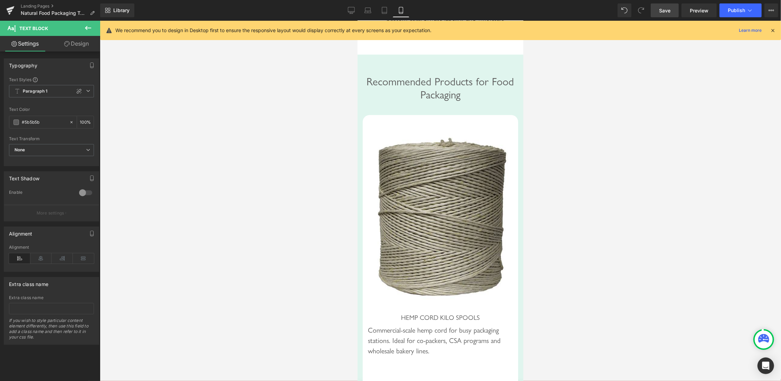
click at [444, 100] on span "Recommended Products for Food Packaging" at bounding box center [439, 88] width 147 height 26
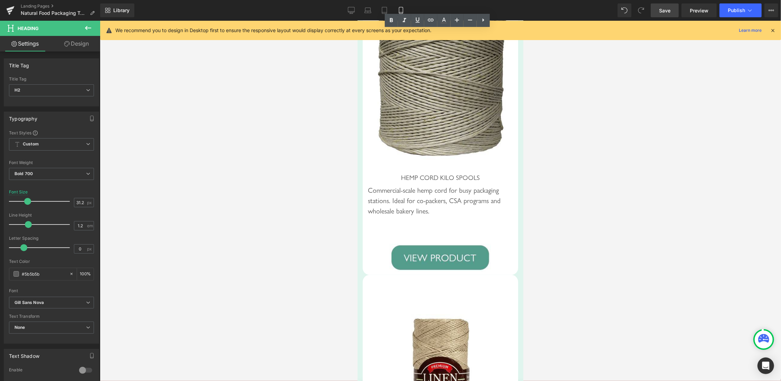
scroll to position [2489, 0]
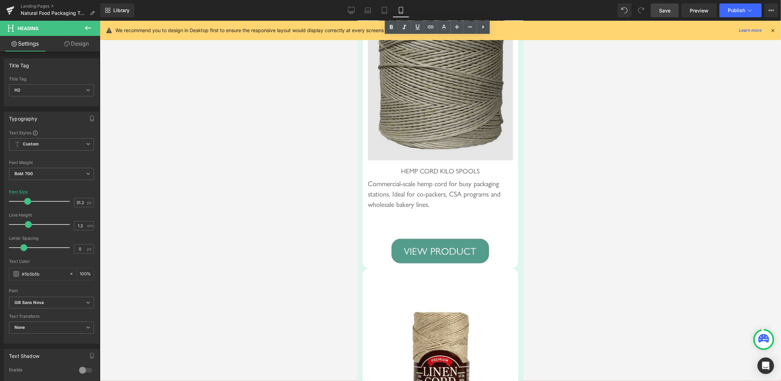
click at [428, 104] on img at bounding box center [439, 69] width 145 height 181
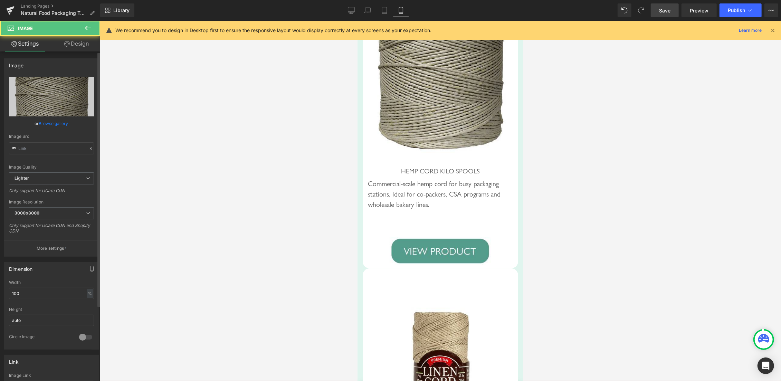
type input "https://ucarecdn.com/bb8690be-4306-44fc-92cf-ff8ce3ada529/-/format/auto/-/previ…"
drag, startPoint x: 21, startPoint y: 293, endPoint x: 0, endPoint y: 291, distance: 21.1
click at [9, 291] on input "100" at bounding box center [51, 293] width 85 height 11
type input "50"
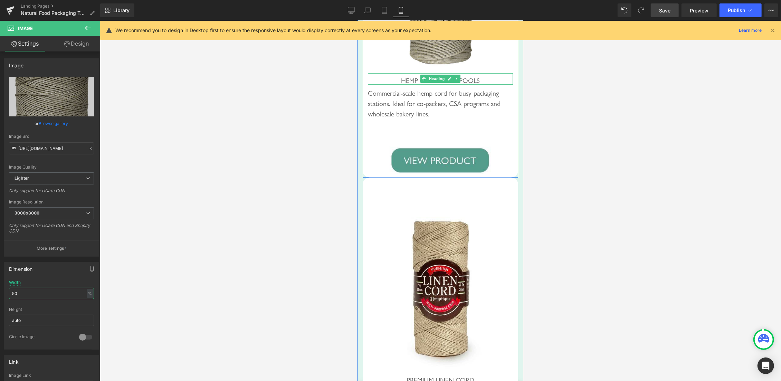
scroll to position [2562, 0]
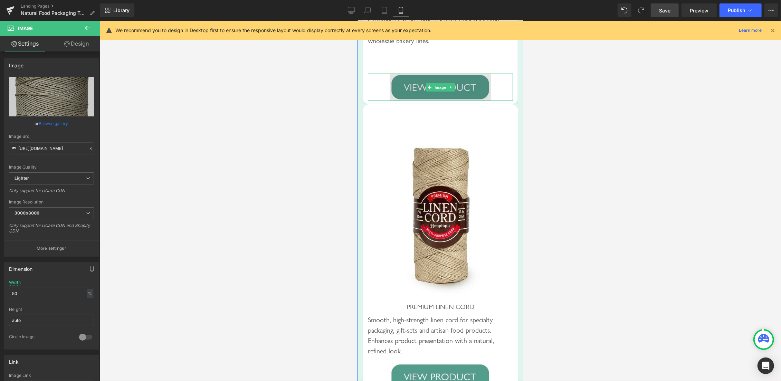
click at [401, 101] on img at bounding box center [440, 87] width 102 height 28
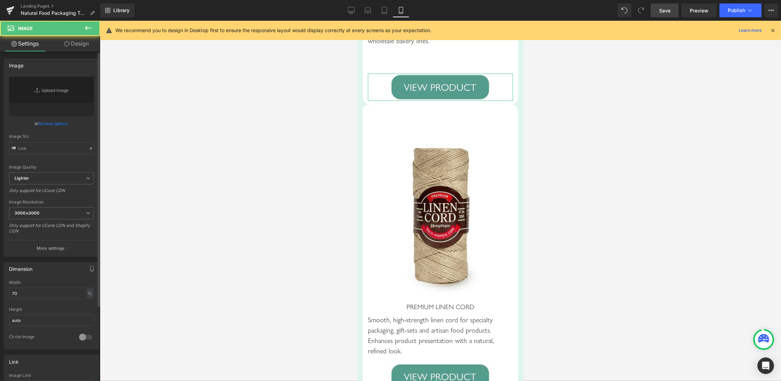
type input "[URL][DOMAIN_NAME]"
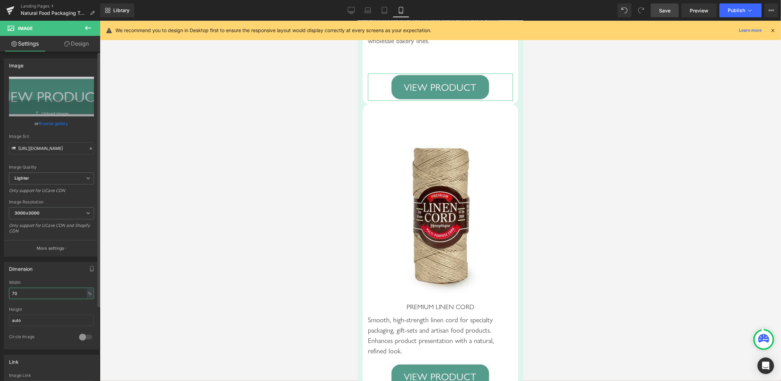
drag, startPoint x: 25, startPoint y: 289, endPoint x: 0, endPoint y: 289, distance: 24.5
click at [9, 289] on input "70" at bounding box center [51, 293] width 85 height 11
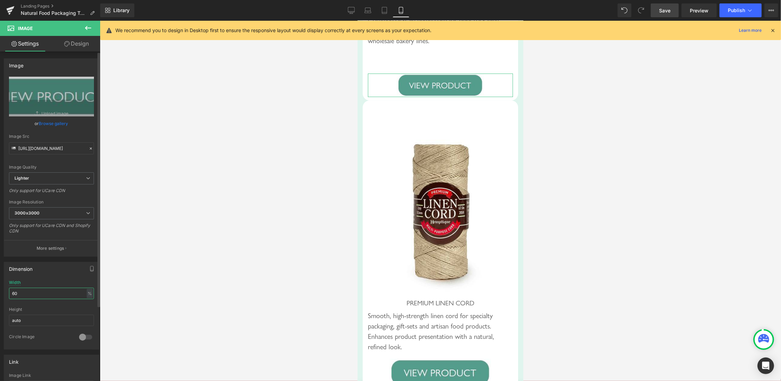
drag, startPoint x: 20, startPoint y: 293, endPoint x: 0, endPoint y: 288, distance: 21.0
click at [9, 288] on input "60" at bounding box center [51, 293] width 85 height 11
type input "50"
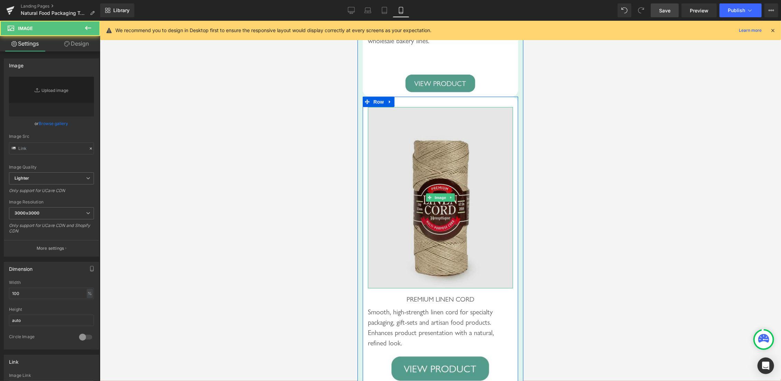
click at [425, 218] on img at bounding box center [439, 197] width 145 height 181
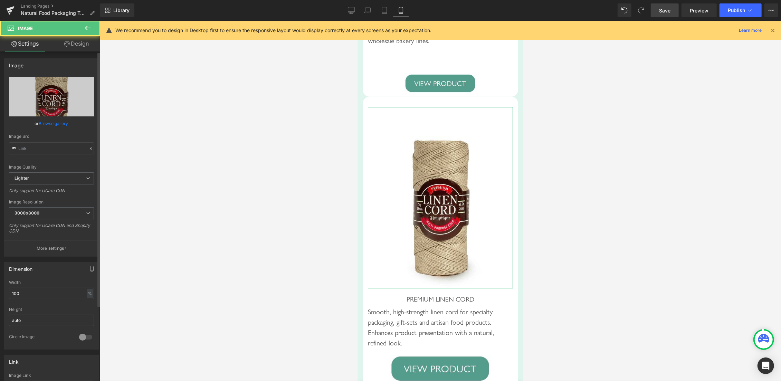
type input "https://ucarecdn.com/ea79e010-2339-4cae-849c-0398af56ea8e/-/format/auto/-/previ…"
drag, startPoint x: 30, startPoint y: 294, endPoint x: 0, endPoint y: 294, distance: 30.0
click at [9, 294] on input "100" at bounding box center [51, 293] width 85 height 11
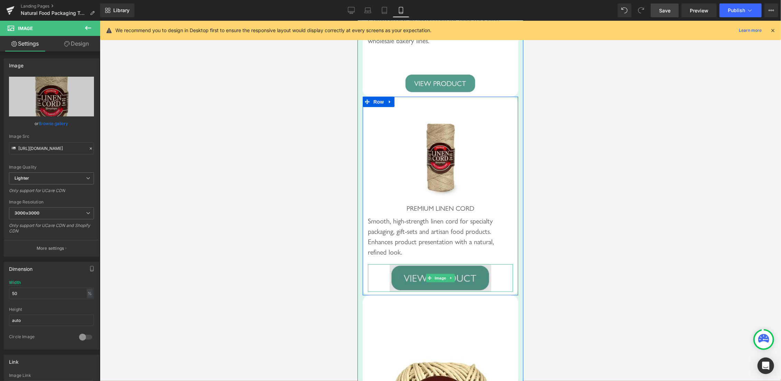
click at [425, 291] on img at bounding box center [440, 278] width 102 height 28
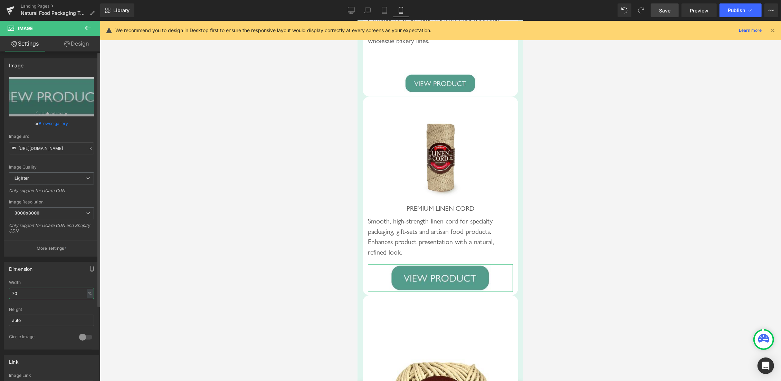
drag, startPoint x: 1, startPoint y: 291, endPoint x: 0, endPoint y: 284, distance: 7.7
click at [9, 288] on input "70" at bounding box center [51, 293] width 85 height 11
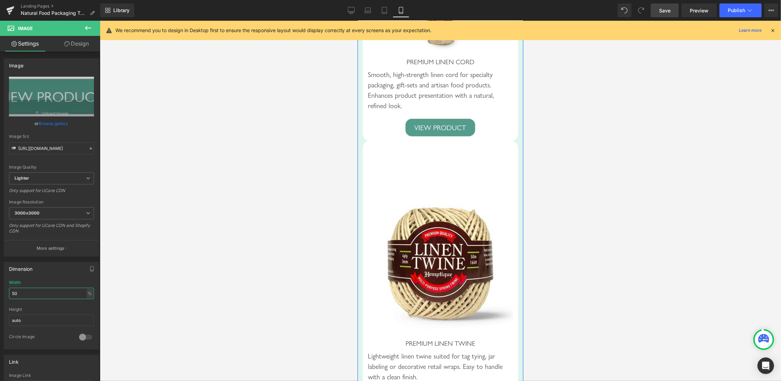
scroll to position [2782, 0]
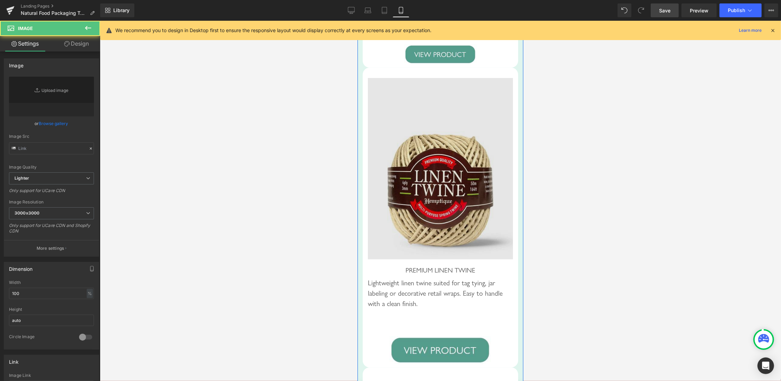
click at [448, 202] on img at bounding box center [439, 168] width 145 height 181
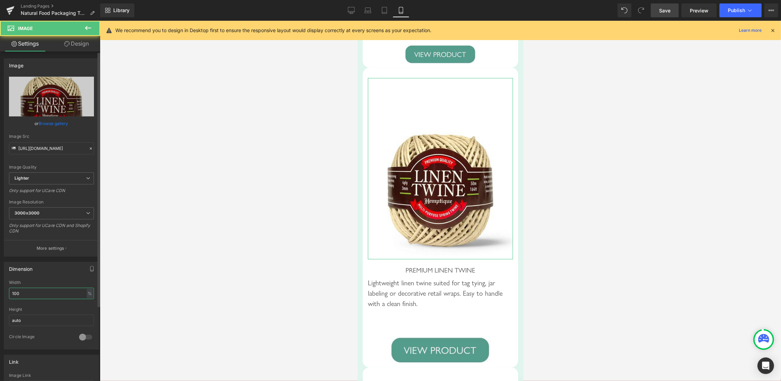
drag, startPoint x: 25, startPoint y: 292, endPoint x: 0, endPoint y: 286, distance: 25.2
click at [9, 288] on input "100" at bounding box center [51, 293] width 85 height 11
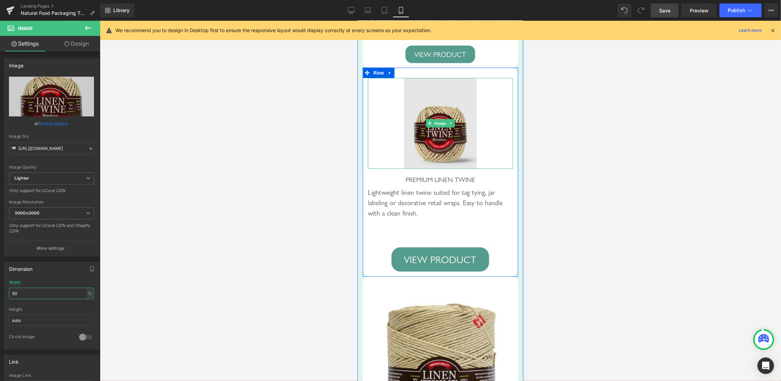
scroll to position [2855, 0]
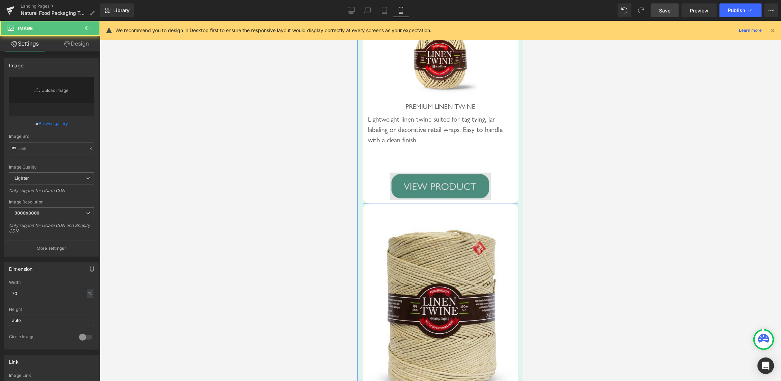
click at [438, 200] on img at bounding box center [440, 186] width 102 height 28
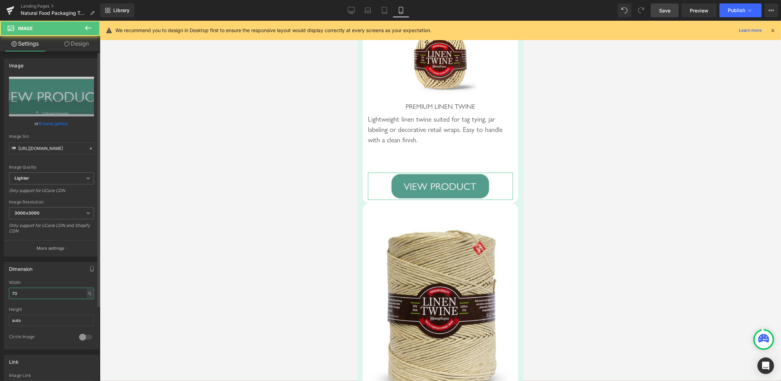
drag, startPoint x: 8, startPoint y: 292, endPoint x: 0, endPoint y: 291, distance: 7.7
click at [9, 290] on input "70" at bounding box center [51, 293] width 85 height 11
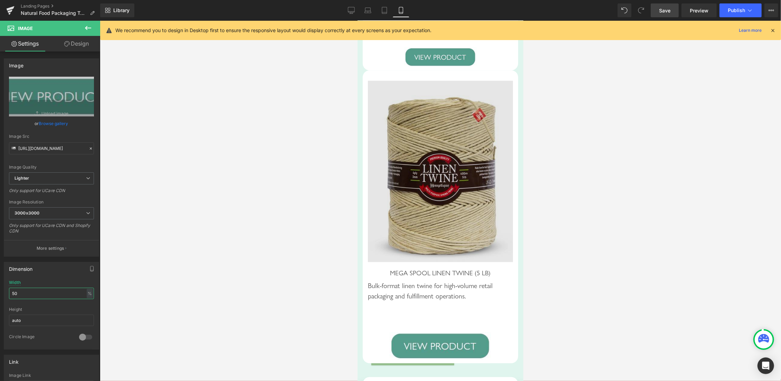
scroll to position [3002, 0]
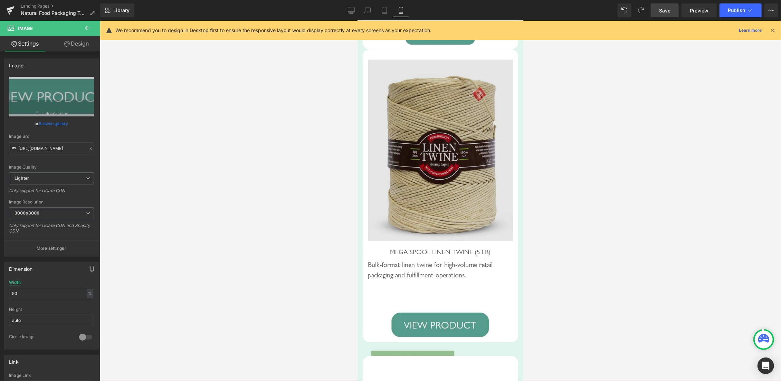
click at [419, 179] on img at bounding box center [439, 149] width 145 height 181
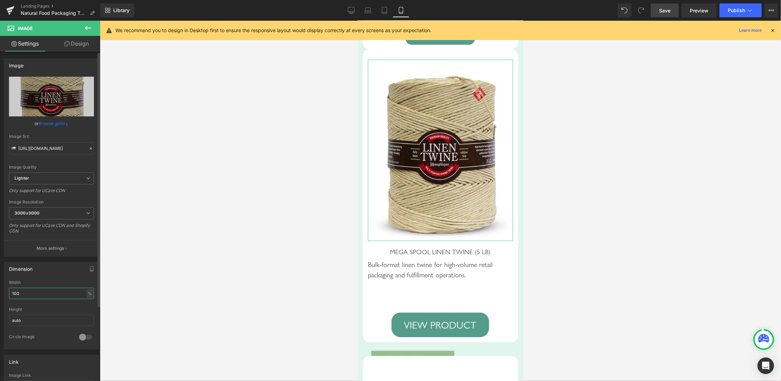
drag, startPoint x: 6, startPoint y: 290, endPoint x: 0, endPoint y: 289, distance: 6.4
click at [9, 289] on input "100" at bounding box center [51, 293] width 85 height 11
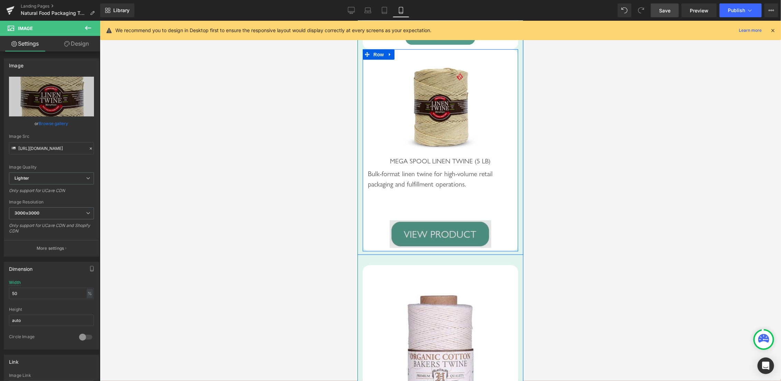
click at [411, 248] on img at bounding box center [440, 234] width 102 height 28
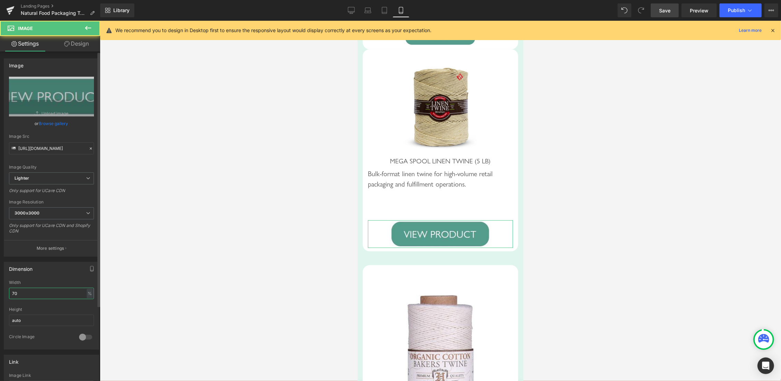
click at [9, 288] on input "70" at bounding box center [51, 293] width 85 height 11
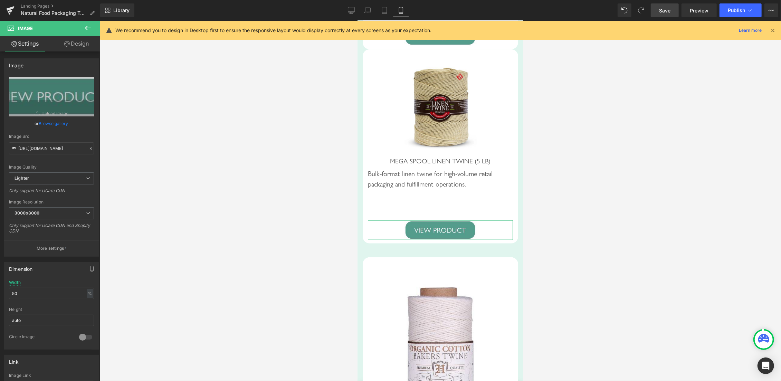
click at [78, 44] on link "Design" at bounding box center [76, 44] width 50 height 16
click at [0, 0] on div "Spacing" at bounding box center [0, 0] width 0 height 0
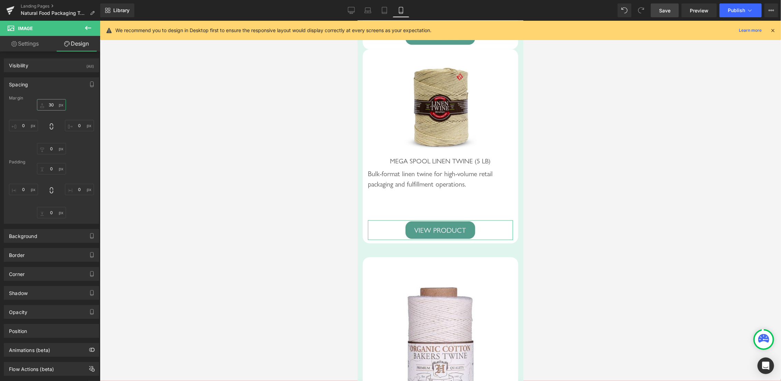
click at [48, 105] on input "30" at bounding box center [51, 104] width 29 height 11
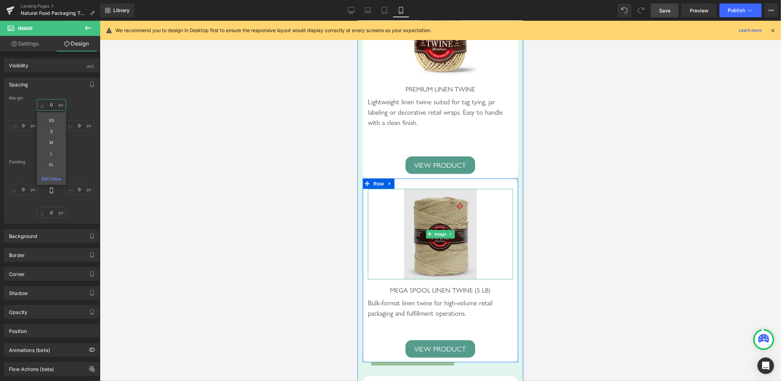
scroll to position [2855, 0]
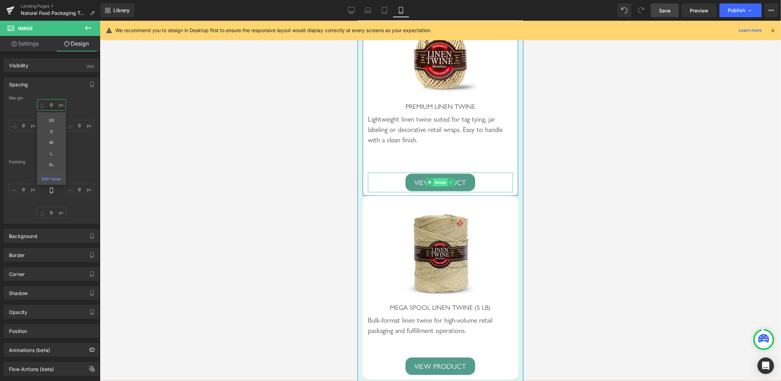
click at [435, 186] on span "Image" at bounding box center [440, 182] width 15 height 8
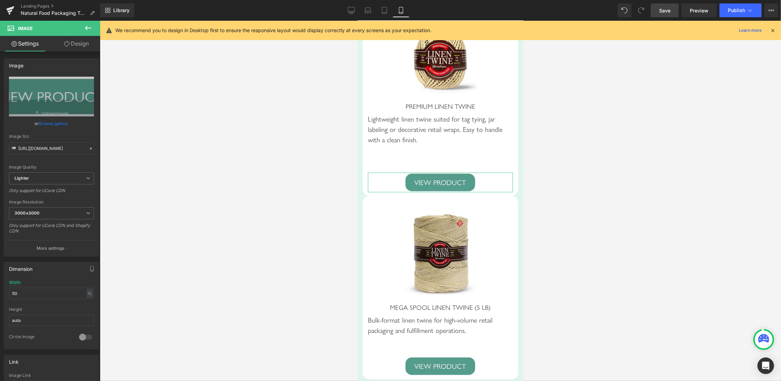
click at [77, 46] on link "Design" at bounding box center [76, 44] width 50 height 16
click at [0, 0] on div "Spacing" at bounding box center [0, 0] width 0 height 0
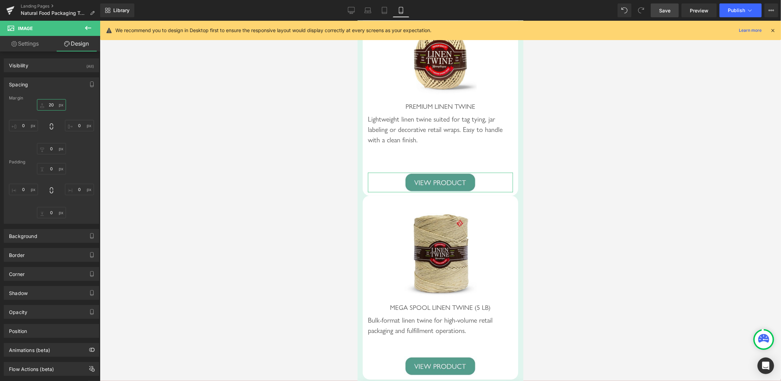
click at [46, 104] on input "20" at bounding box center [51, 104] width 29 height 11
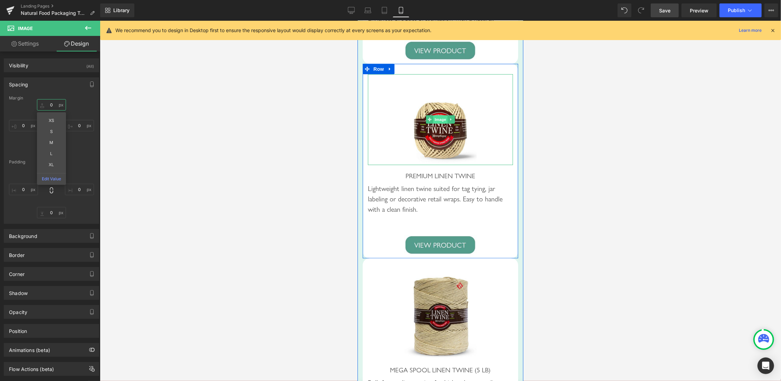
scroll to position [2782, 0]
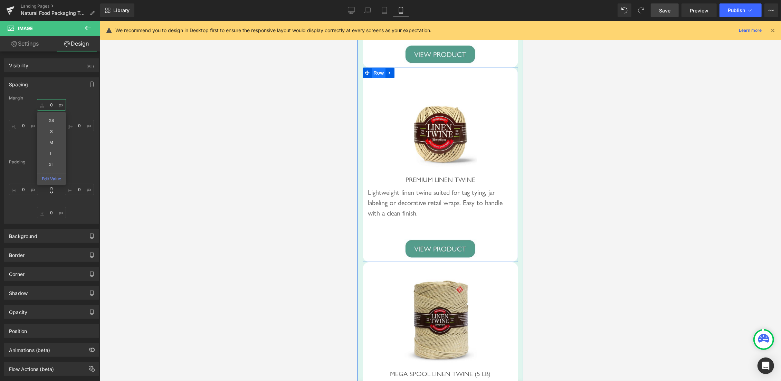
click at [371, 78] on span "Row" at bounding box center [378, 72] width 14 height 10
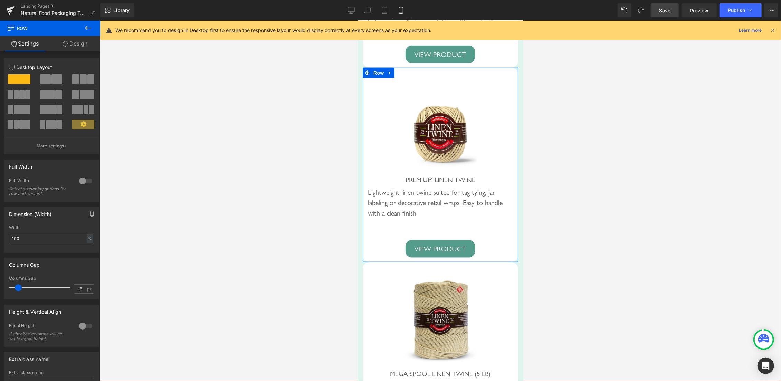
click at [76, 44] on link "Design" at bounding box center [75, 44] width 50 height 16
click at [0, 0] on div "Spacing" at bounding box center [0, 0] width 0 height 0
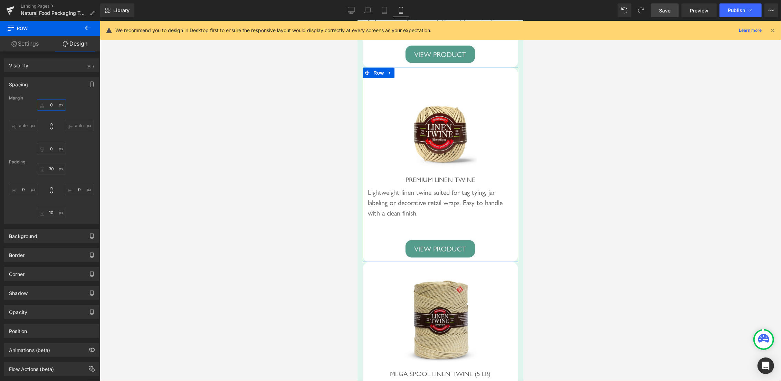
click at [47, 102] on input "0" at bounding box center [51, 104] width 29 height 11
click at [44, 107] on input "0" at bounding box center [51, 104] width 29 height 11
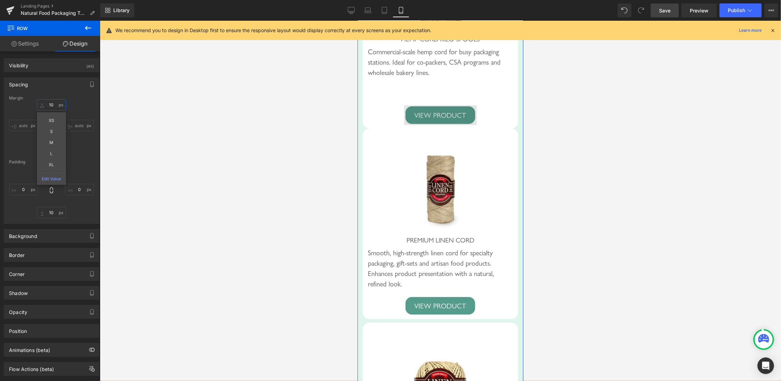
scroll to position [2526, 0]
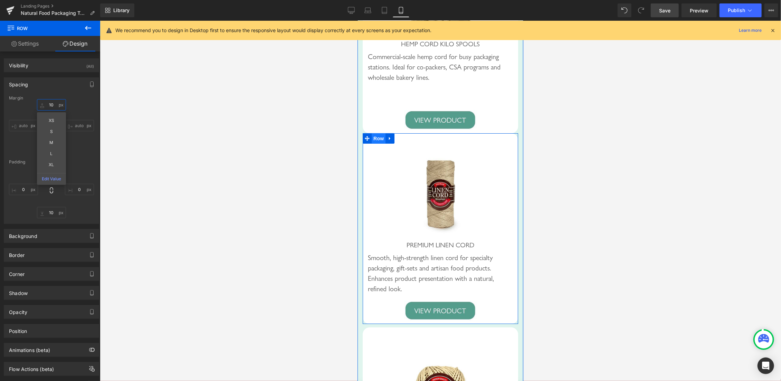
click at [372, 143] on span "Row" at bounding box center [378, 138] width 14 height 10
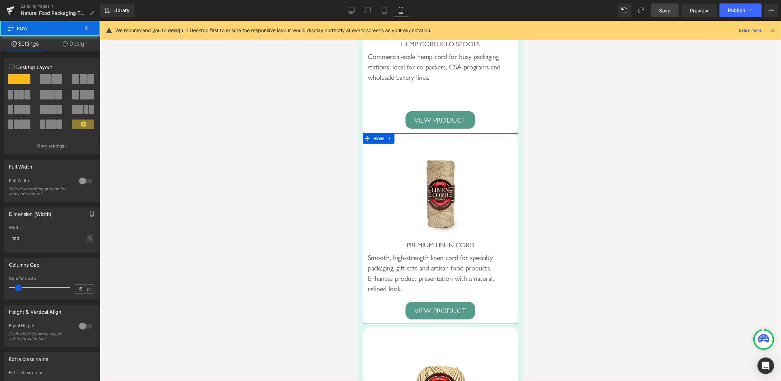
click at [85, 44] on link "Design" at bounding box center [75, 44] width 50 height 16
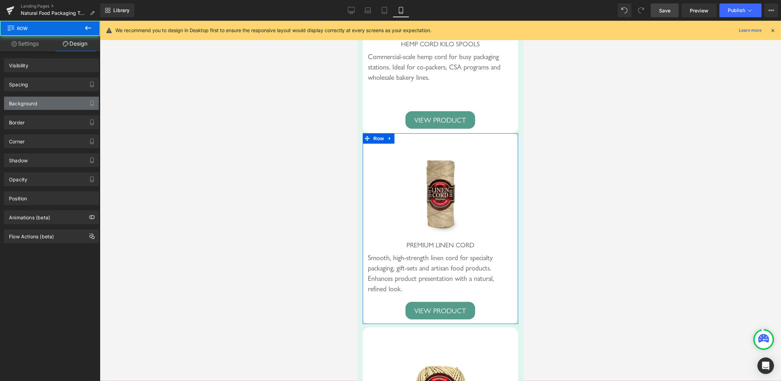
click at [33, 85] on div "Spacing" at bounding box center [51, 84] width 95 height 13
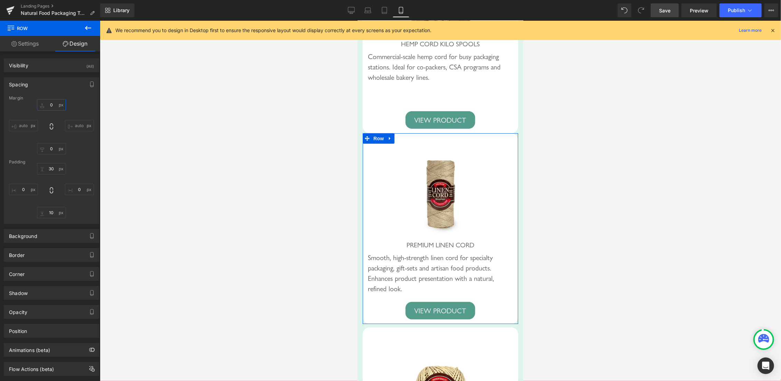
click at [47, 103] on input "0" at bounding box center [51, 104] width 29 height 11
click at [46, 104] on input "0" at bounding box center [51, 104] width 29 height 11
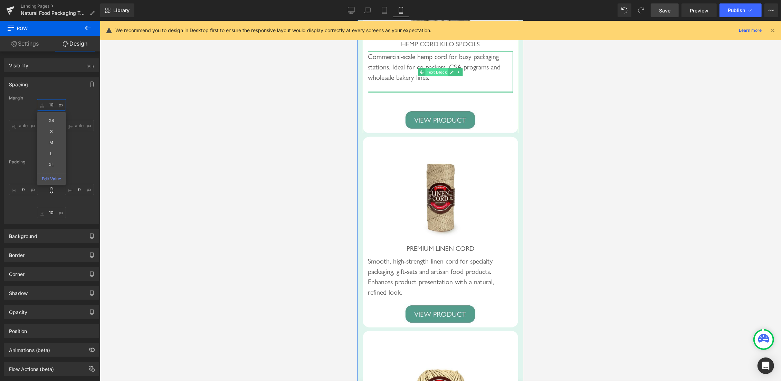
scroll to position [2489, 0]
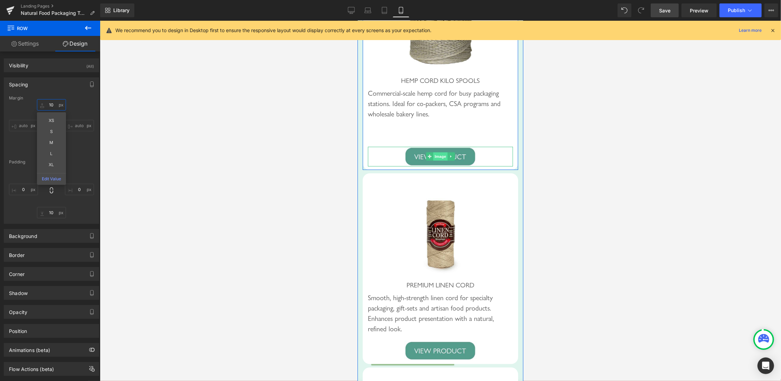
click at [436, 160] on span "Image" at bounding box center [440, 156] width 15 height 8
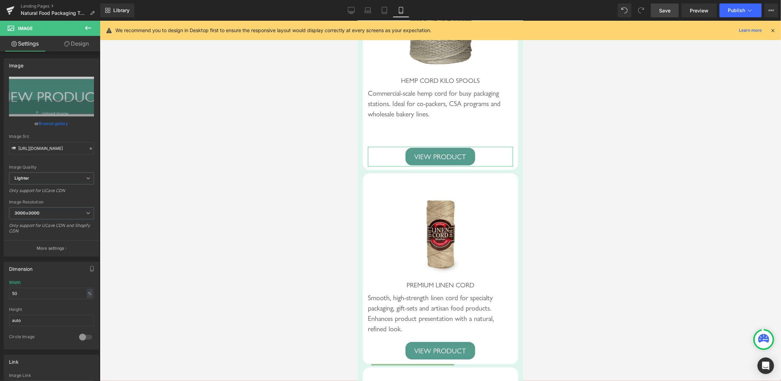
click at [74, 46] on link "Design" at bounding box center [76, 44] width 50 height 16
click at [0, 0] on div "Spacing" at bounding box center [0, 0] width 0 height 0
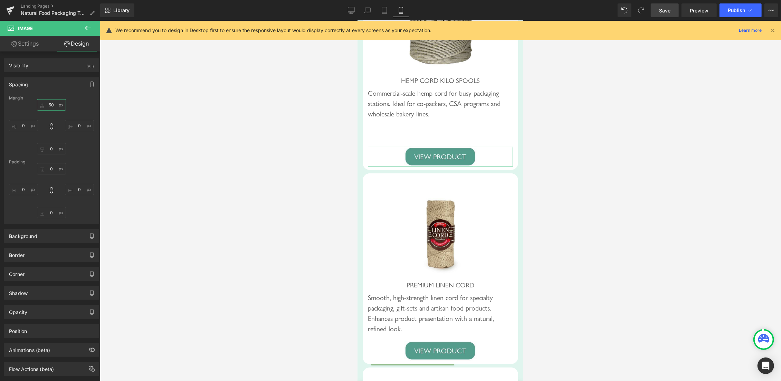
click at [49, 106] on input "50" at bounding box center [51, 104] width 29 height 11
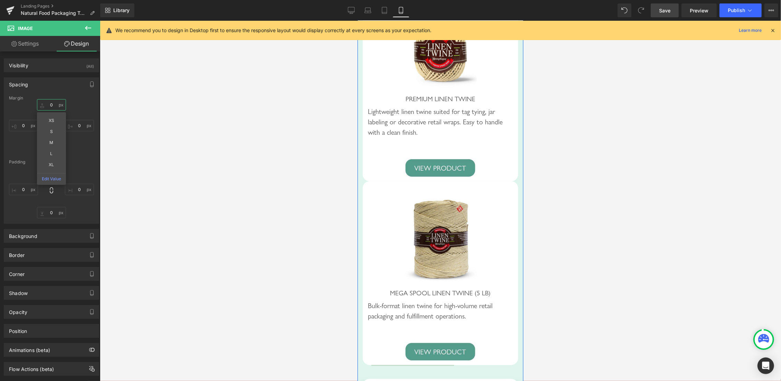
scroll to position [2855, 0]
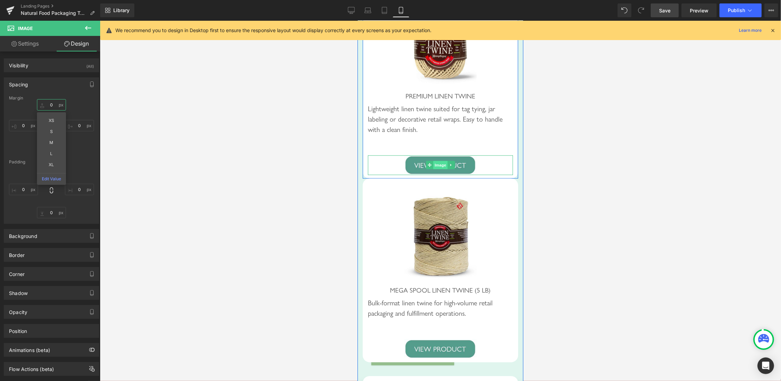
click at [436, 169] on span "Image" at bounding box center [440, 165] width 15 height 8
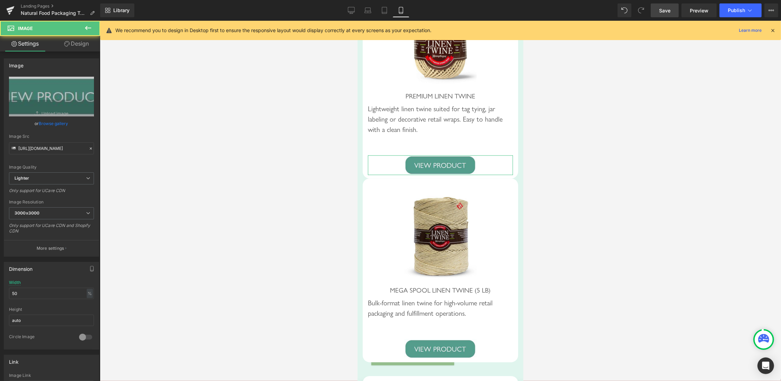
click at [81, 45] on link "Design" at bounding box center [76, 44] width 50 height 16
click at [0, 0] on div "Spacing" at bounding box center [0, 0] width 0 height 0
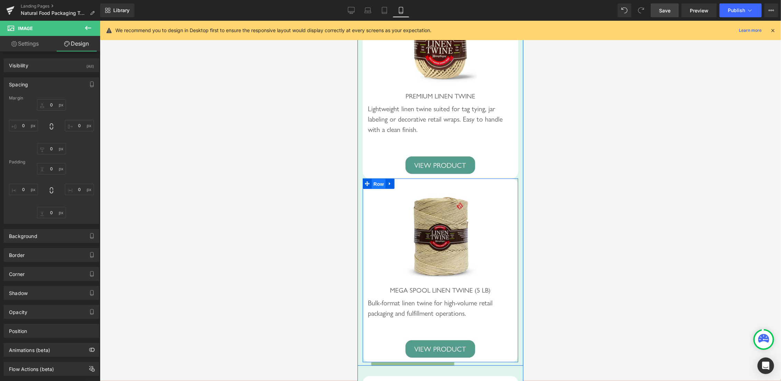
click at [374, 189] on span "Row" at bounding box center [378, 184] width 14 height 10
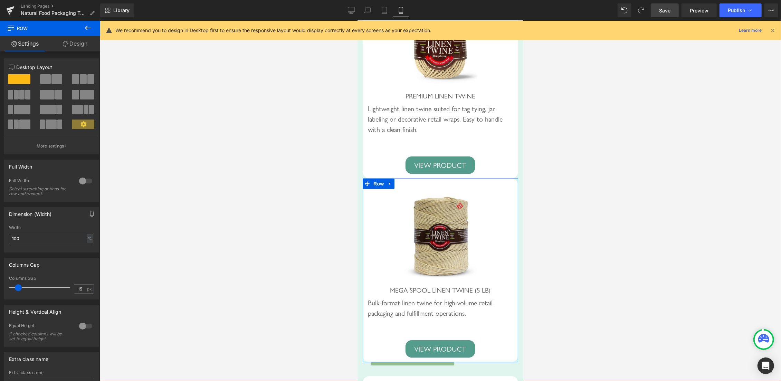
click at [80, 44] on link "Design" at bounding box center [75, 44] width 50 height 16
click at [0, 0] on div "Spacing" at bounding box center [0, 0] width 0 height 0
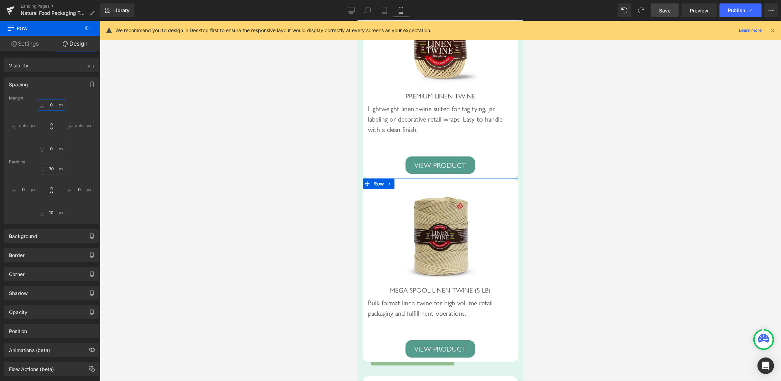
click at [43, 105] on input "0" at bounding box center [51, 104] width 29 height 11
click at [43, 104] on input "0" at bounding box center [51, 104] width 29 height 11
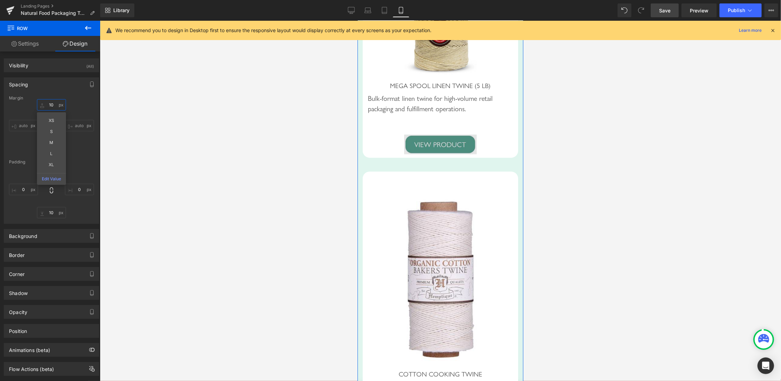
scroll to position [3075, 0]
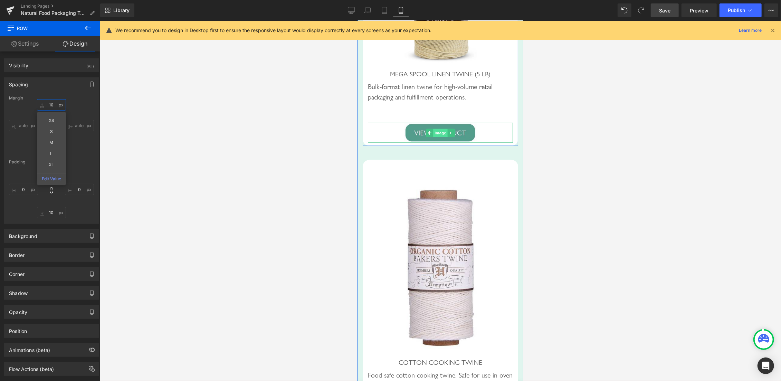
click at [433, 137] on span "Image" at bounding box center [440, 132] width 15 height 8
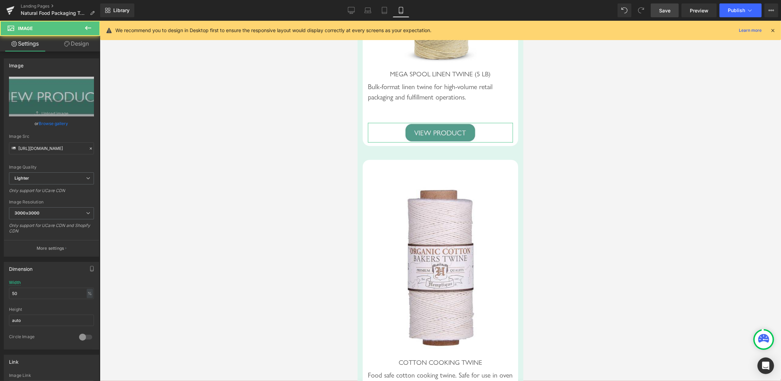
click at [80, 39] on link "Design" at bounding box center [76, 44] width 50 height 16
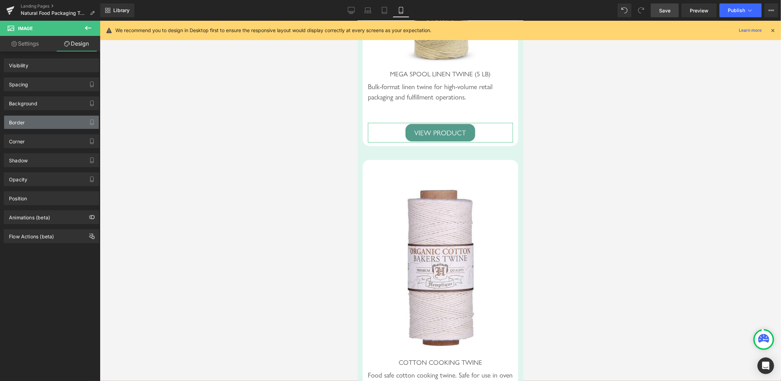
click at [31, 84] on div "Spacing" at bounding box center [51, 84] width 95 height 13
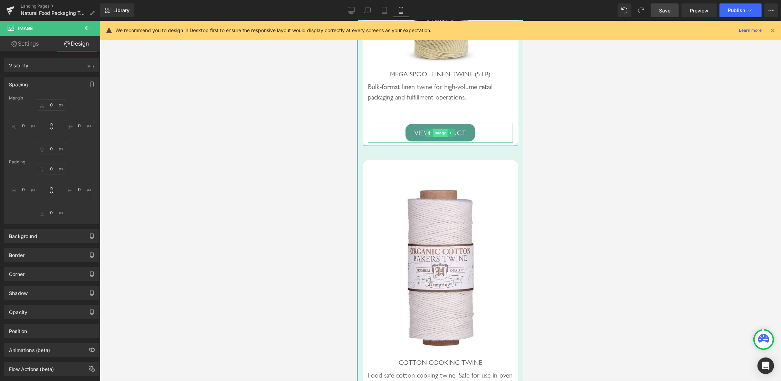
click at [433, 137] on span "Image" at bounding box center [440, 132] width 15 height 8
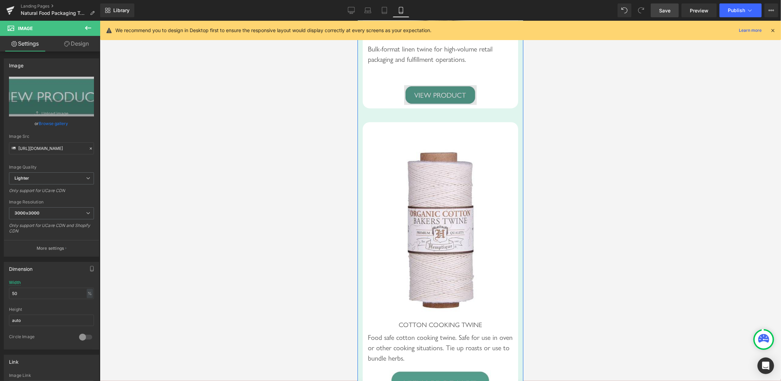
scroll to position [3111, 0]
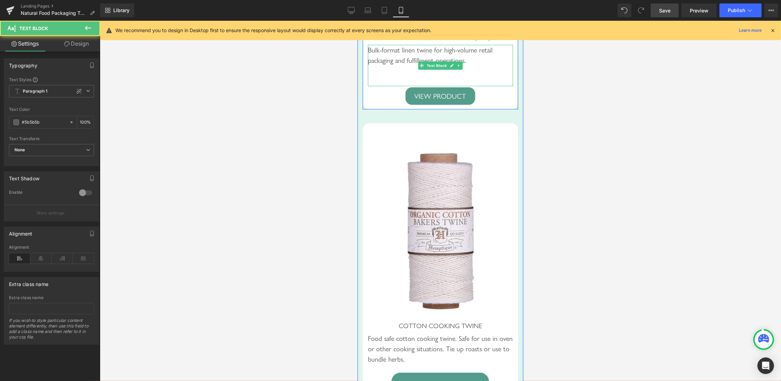
click at [439, 86] on div "Bulk-format linen twine for high-volume retail packaging and fulfillment operat…" at bounding box center [439, 65] width 145 height 41
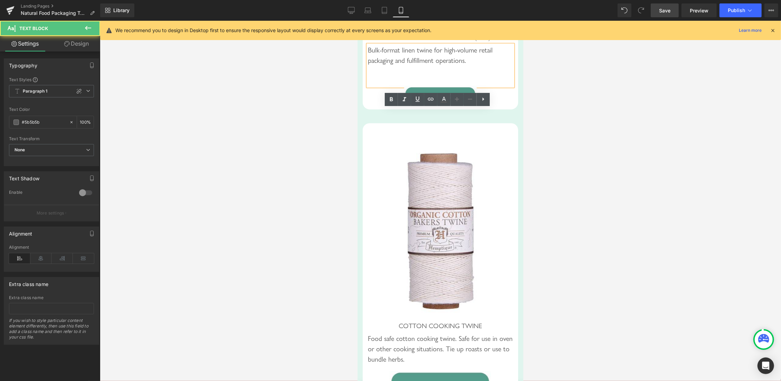
click at [431, 86] on div "Bulk-format linen twine for high-volume retail packaging and fulfillment operat…" at bounding box center [439, 65] width 145 height 41
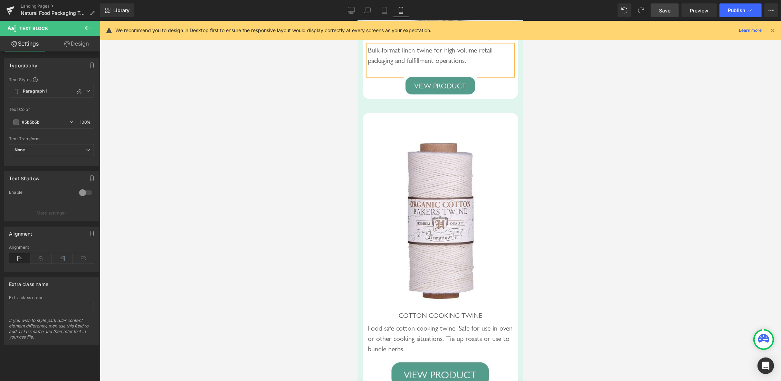
click at [570, 181] on div at bounding box center [440, 201] width 681 height 360
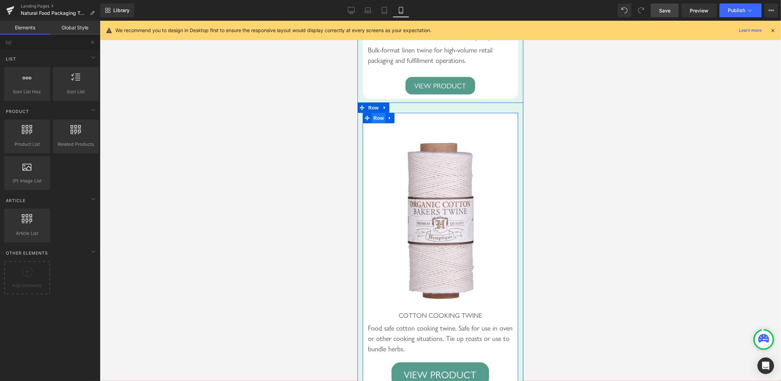
click at [371, 123] on span "Row" at bounding box center [378, 118] width 14 height 10
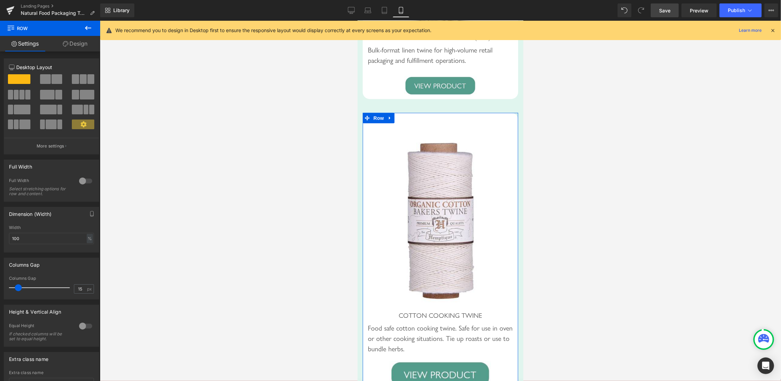
click at [79, 43] on link "Design" at bounding box center [75, 44] width 50 height 16
click at [0, 0] on div "Spacing" at bounding box center [0, 0] width 0 height 0
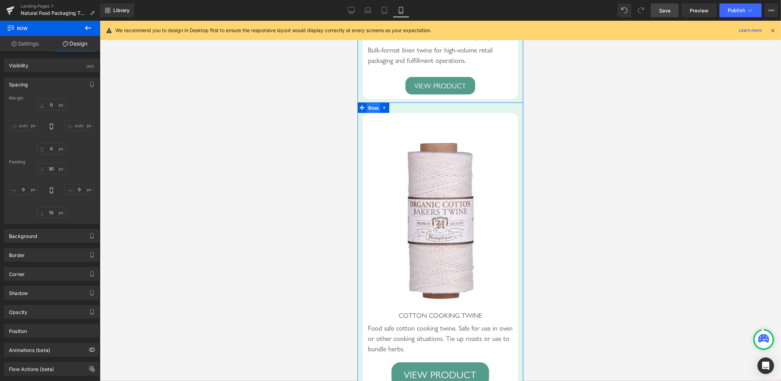
click at [370, 113] on span "Row" at bounding box center [373, 108] width 14 height 10
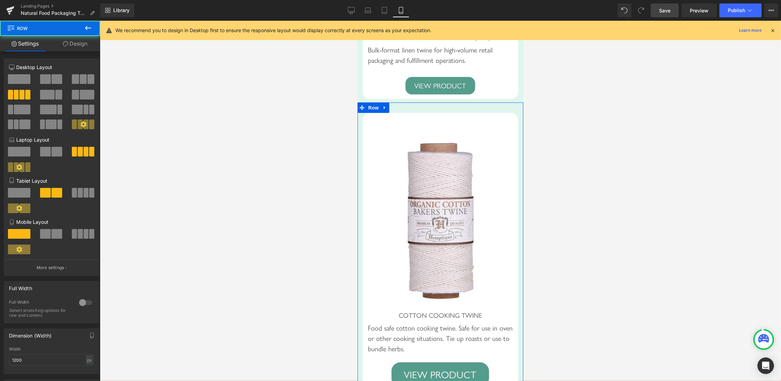
click at [74, 45] on link "Design" at bounding box center [75, 44] width 50 height 16
click at [0, 0] on div "Spacing" at bounding box center [0, 0] width 0 height 0
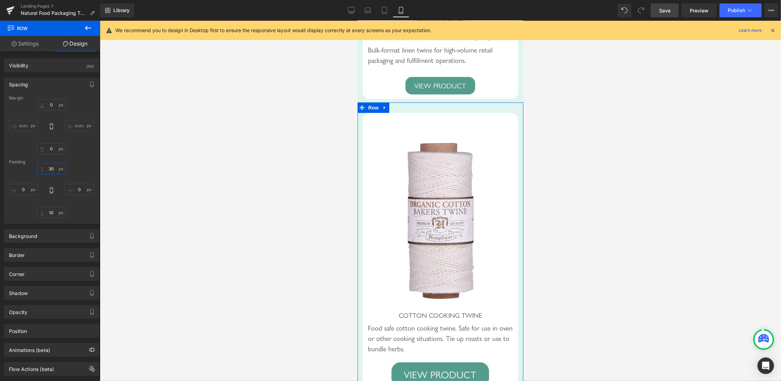
click at [48, 170] on input "30" at bounding box center [51, 168] width 29 height 11
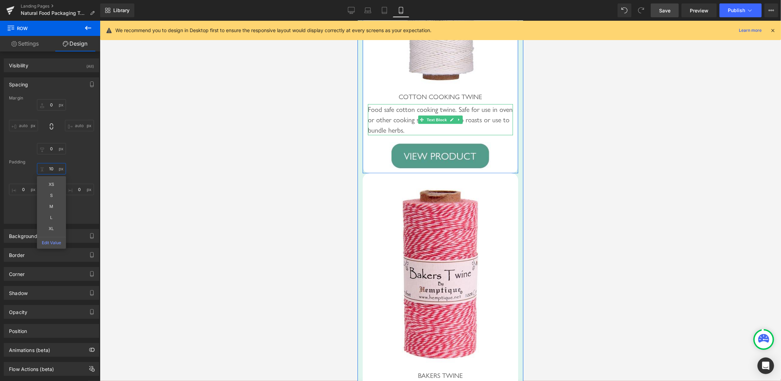
scroll to position [3331, 0]
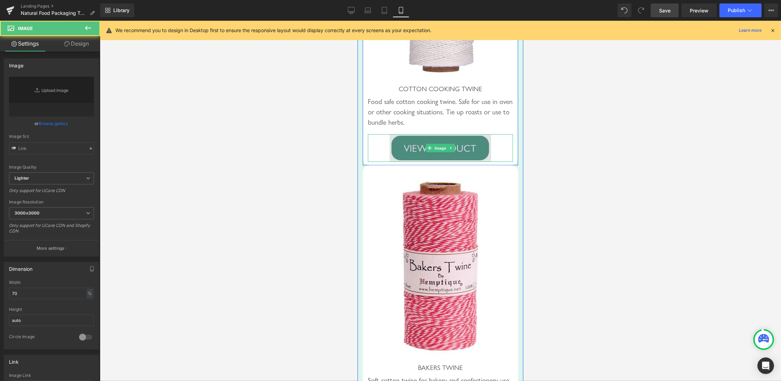
click at [416, 162] on img at bounding box center [440, 148] width 102 height 28
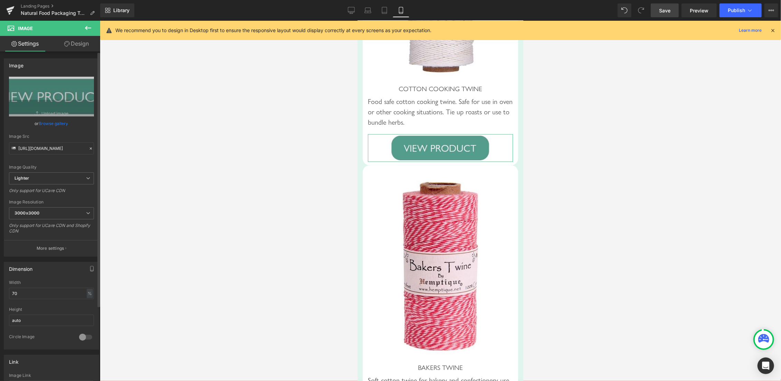
drag, startPoint x: 24, startPoint y: 282, endPoint x: 0, endPoint y: 286, distance: 24.1
click at [0, 286] on div "Dimension 70% Width 70 % % px auto Height auto 0 Circle Image" at bounding box center [51, 303] width 103 height 93
drag, startPoint x: 34, startPoint y: 294, endPoint x: 0, endPoint y: 293, distance: 34.2
click at [9, 293] on input "70" at bounding box center [51, 293] width 85 height 11
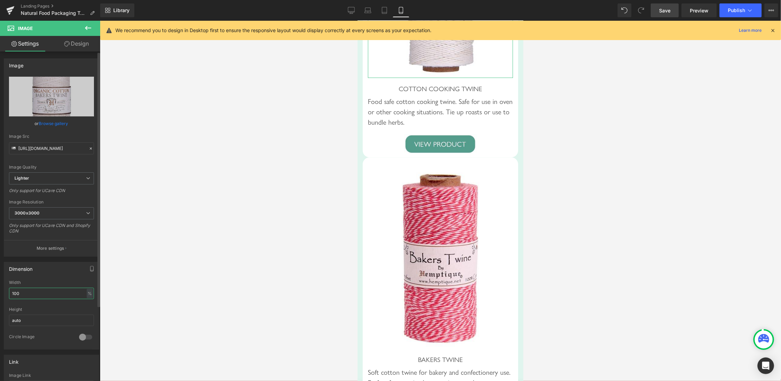
drag, startPoint x: 22, startPoint y: 292, endPoint x: 0, endPoint y: 288, distance: 23.0
click at [9, 288] on input "100" at bounding box center [51, 293] width 85 height 11
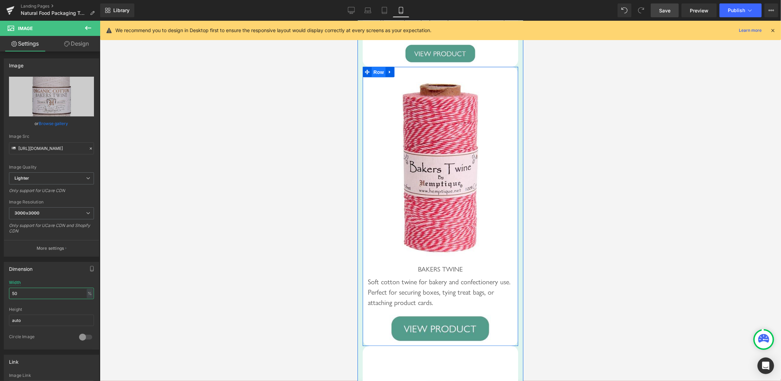
click at [372, 77] on span "Row" at bounding box center [378, 72] width 14 height 10
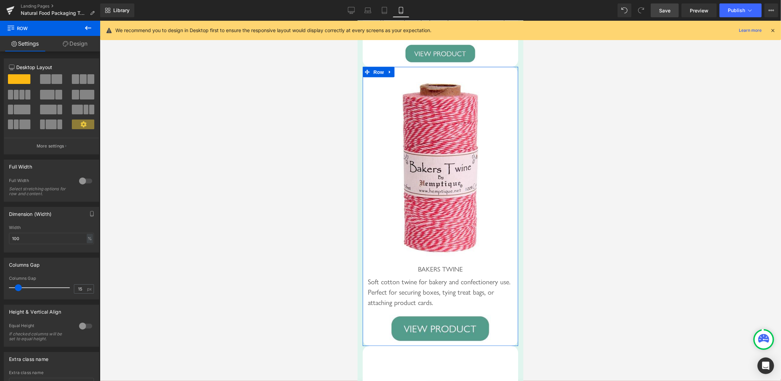
click at [81, 45] on link "Design" at bounding box center [75, 44] width 50 height 16
click at [0, 0] on div "Spacing" at bounding box center [0, 0] width 0 height 0
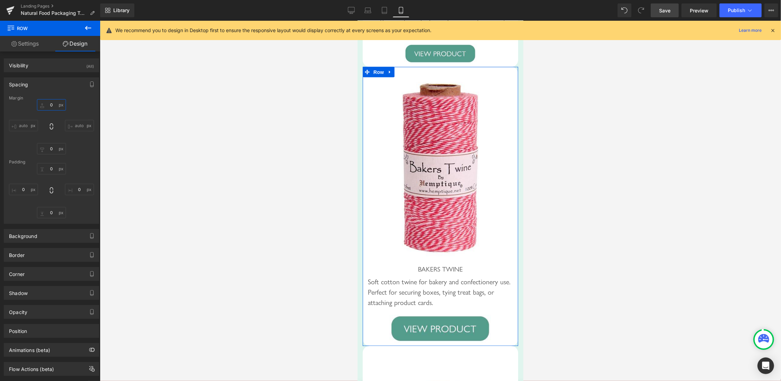
click at [46, 102] on input "text" at bounding box center [51, 104] width 29 height 11
click at [45, 106] on input "0" at bounding box center [51, 104] width 29 height 11
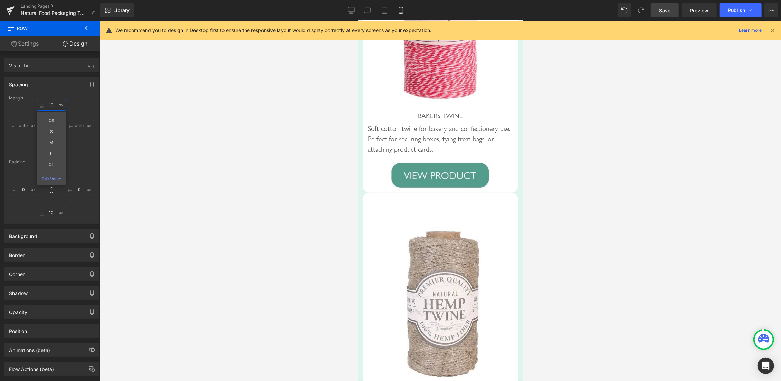
scroll to position [3514, 0]
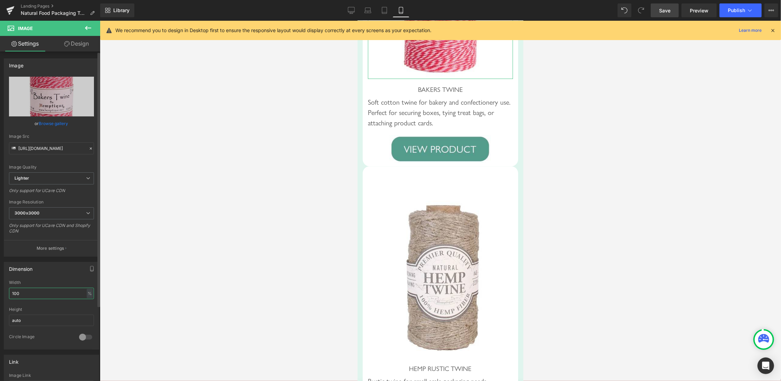
drag, startPoint x: 27, startPoint y: 295, endPoint x: 0, endPoint y: 289, distance: 27.8
click at [9, 289] on input "100" at bounding box center [51, 293] width 85 height 11
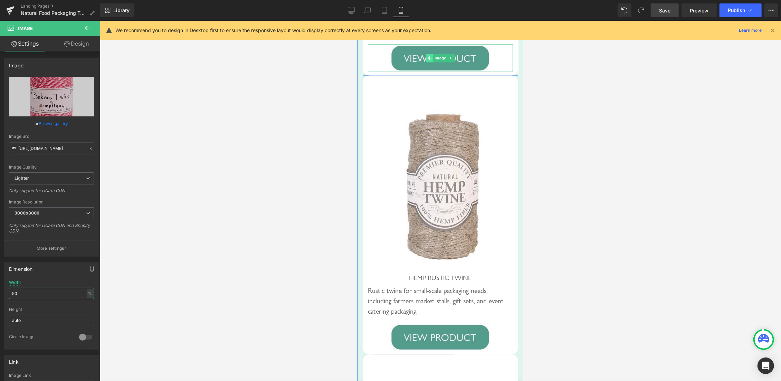
click at [425, 62] on span at bounding box center [428, 58] width 7 height 8
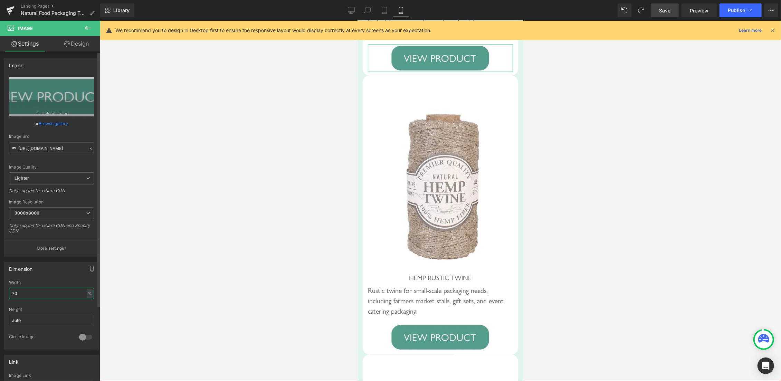
drag, startPoint x: 30, startPoint y: 294, endPoint x: 0, endPoint y: 282, distance: 32.0
click at [9, 288] on input "70" at bounding box center [51, 293] width 85 height 11
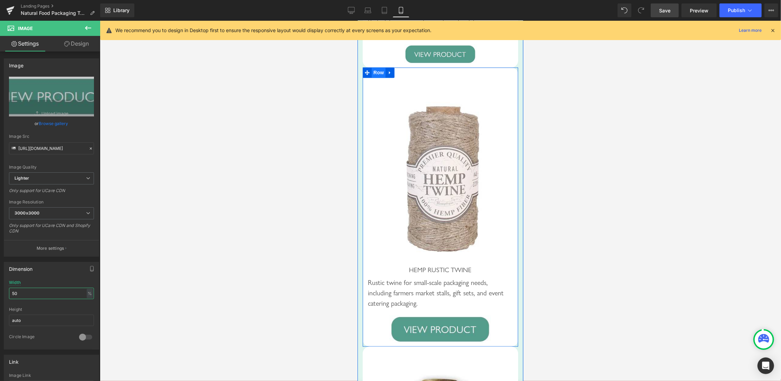
click at [374, 78] on span "Row" at bounding box center [378, 72] width 14 height 10
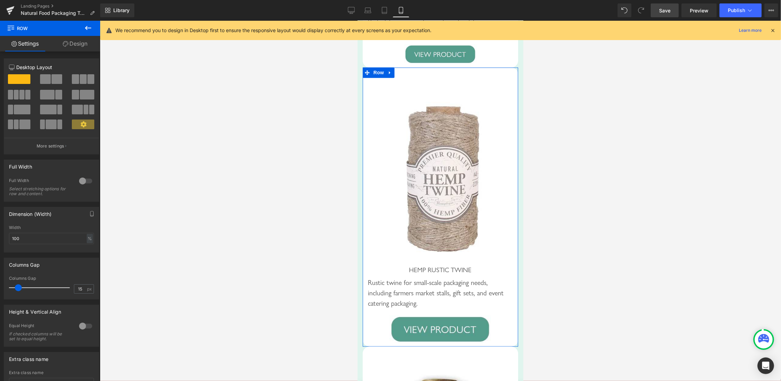
click at [79, 41] on link "Design" at bounding box center [75, 44] width 50 height 16
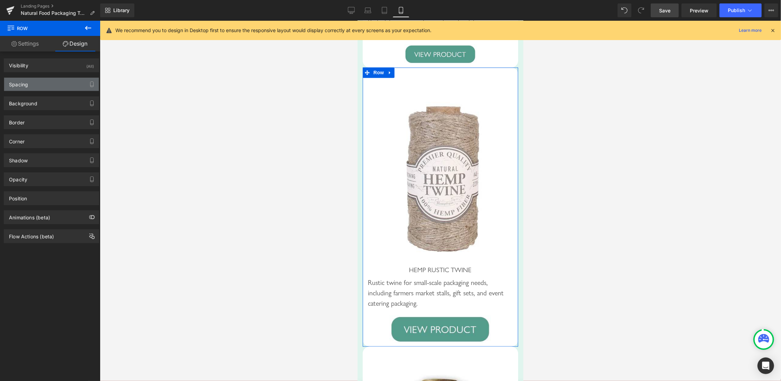
click at [51, 83] on div "Spacing" at bounding box center [51, 84] width 95 height 13
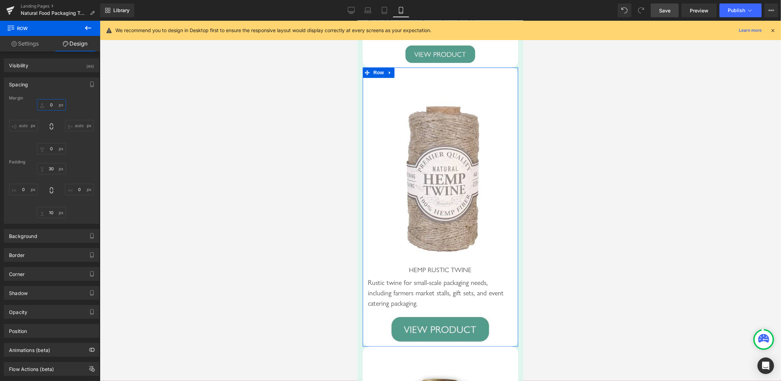
click at [48, 103] on input "0" at bounding box center [51, 104] width 29 height 11
click at [48, 108] on input "0" at bounding box center [51, 104] width 29 height 11
click at [46, 106] on input "0" at bounding box center [51, 104] width 29 height 11
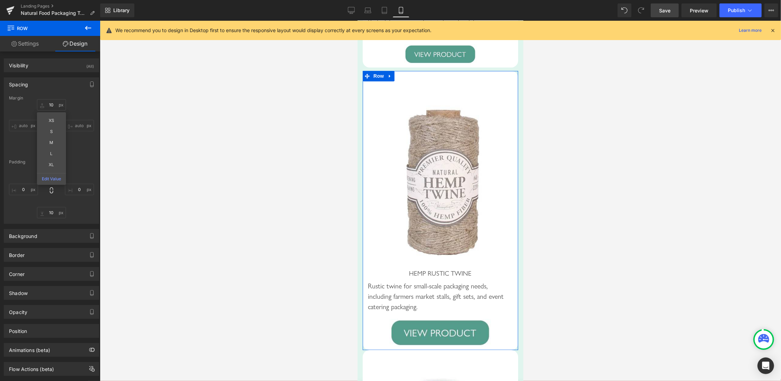
click at [71, 154] on div "10 10 XS S M L XL Edit Value auto auto 0px 0 auto auto" at bounding box center [51, 126] width 85 height 55
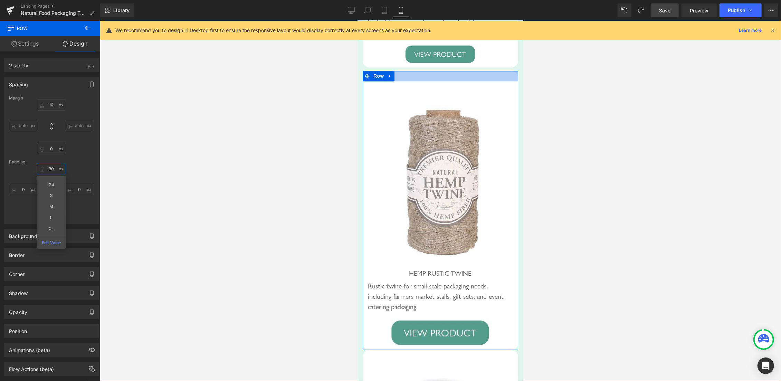
click at [48, 170] on input "30" at bounding box center [51, 168] width 29 height 11
click at [46, 169] on input "30" at bounding box center [51, 168] width 29 height 11
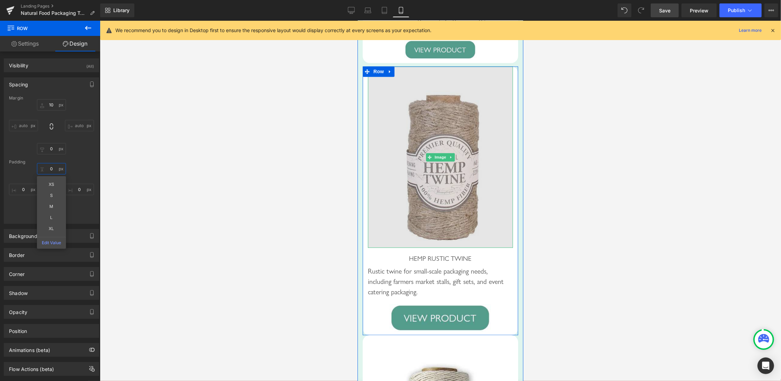
scroll to position [3624, 0]
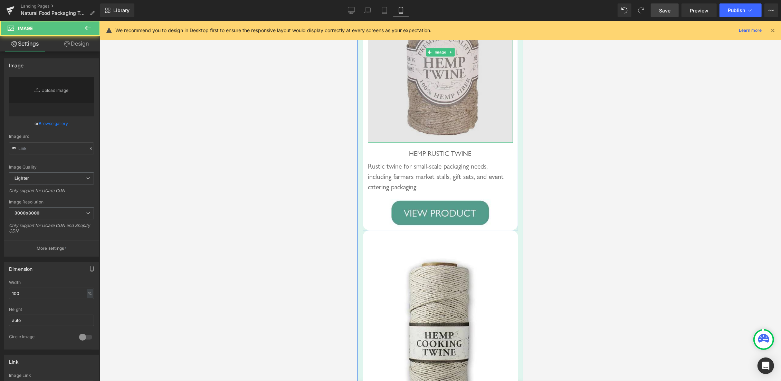
drag, startPoint x: 427, startPoint y: 123, endPoint x: 427, endPoint y: 255, distance: 132.6
click at [427, 123] on img at bounding box center [439, 51] width 145 height 181
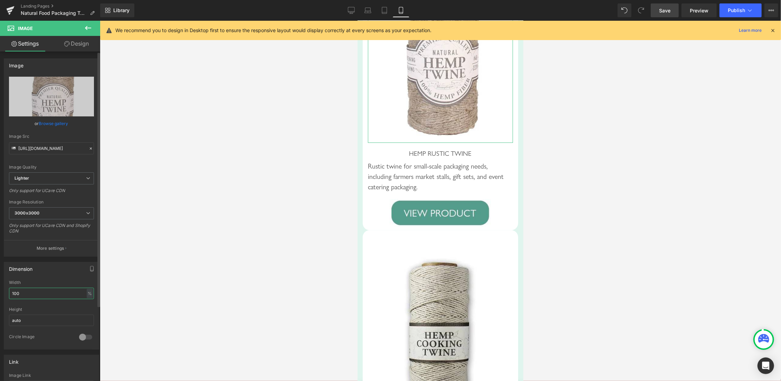
drag, startPoint x: 42, startPoint y: 294, endPoint x: 0, endPoint y: 280, distance: 44.1
click at [9, 288] on input "100" at bounding box center [51, 293] width 85 height 11
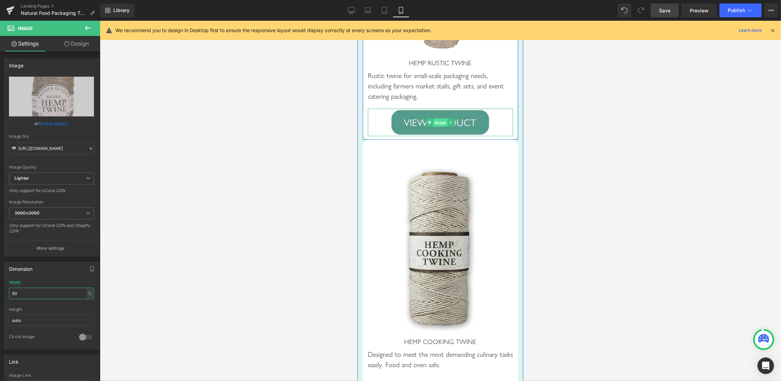
click at [433, 126] on span "Image" at bounding box center [440, 122] width 15 height 8
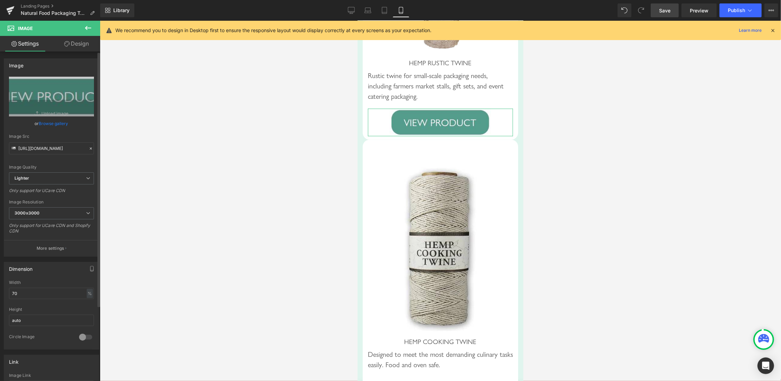
drag, startPoint x: 25, startPoint y: 287, endPoint x: 16, endPoint y: 287, distance: 9.0
click at [19, 287] on div "Width 70 % % px" at bounding box center [51, 293] width 85 height 27
drag, startPoint x: 19, startPoint y: 293, endPoint x: 0, endPoint y: 286, distance: 20.3
click at [9, 288] on input "70" at bounding box center [51, 293] width 85 height 11
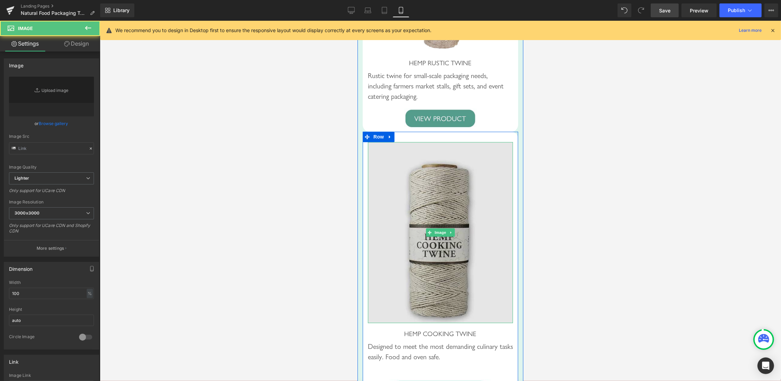
click at [398, 239] on img at bounding box center [439, 232] width 145 height 181
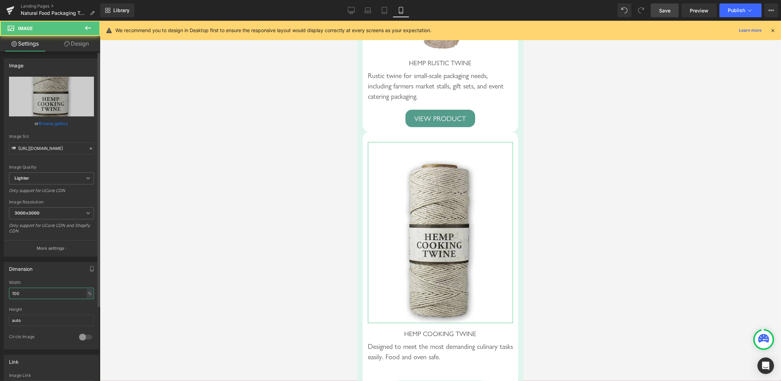
click at [9, 288] on input "100" at bounding box center [51, 293] width 85 height 11
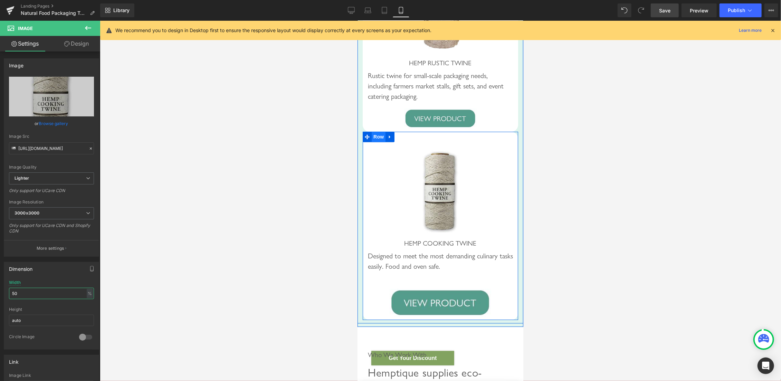
click at [379, 142] on span "Row" at bounding box center [378, 136] width 14 height 10
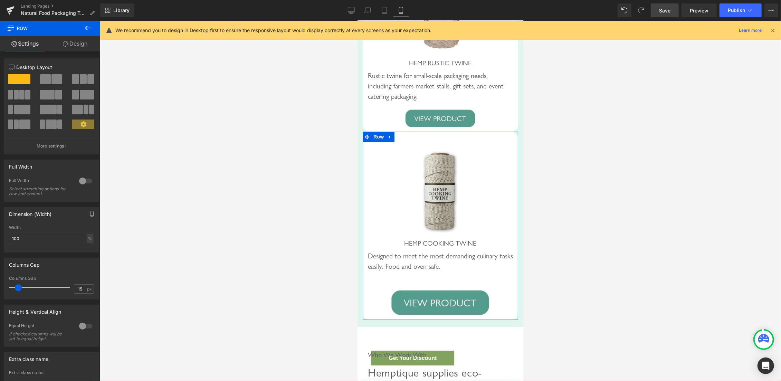
click at [76, 40] on link "Design" at bounding box center [75, 44] width 50 height 16
click at [0, 0] on div "Spacing" at bounding box center [0, 0] width 0 height 0
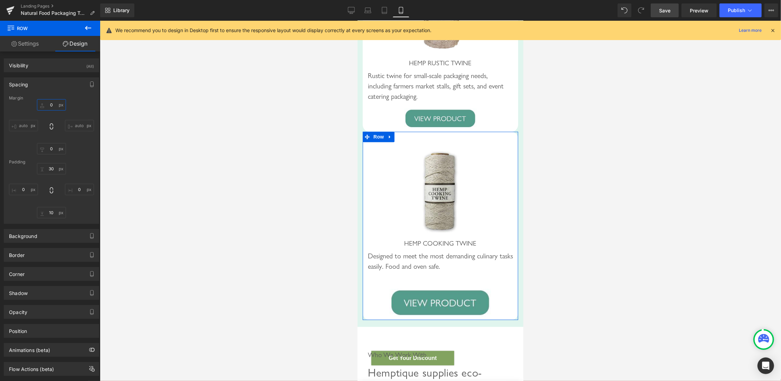
click at [45, 105] on input "0" at bounding box center [51, 104] width 29 height 11
click at [44, 104] on input "0" at bounding box center [51, 104] width 29 height 11
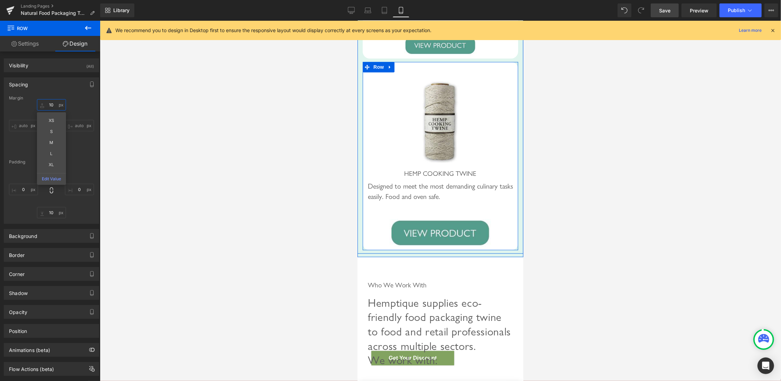
scroll to position [3734, 0]
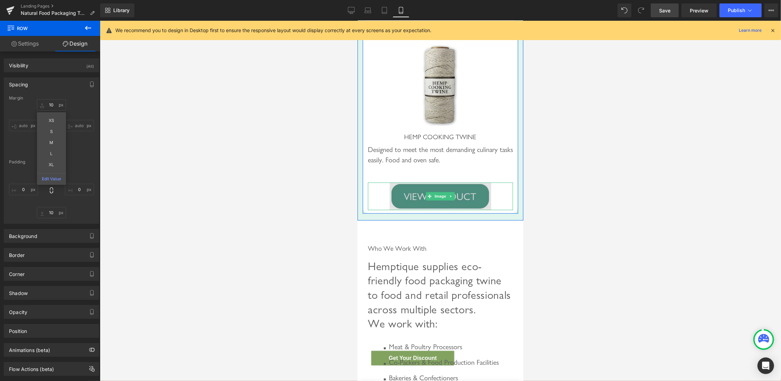
click at [409, 210] on img at bounding box center [440, 196] width 102 height 28
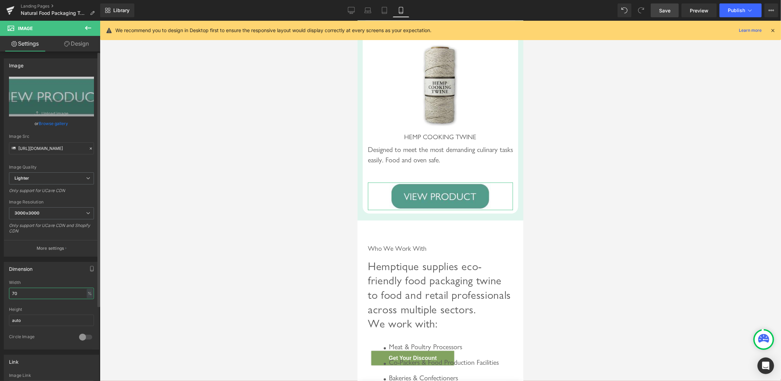
drag, startPoint x: 25, startPoint y: 290, endPoint x: 0, endPoint y: 286, distance: 25.5
click at [9, 288] on input "70" at bounding box center [51, 293] width 85 height 11
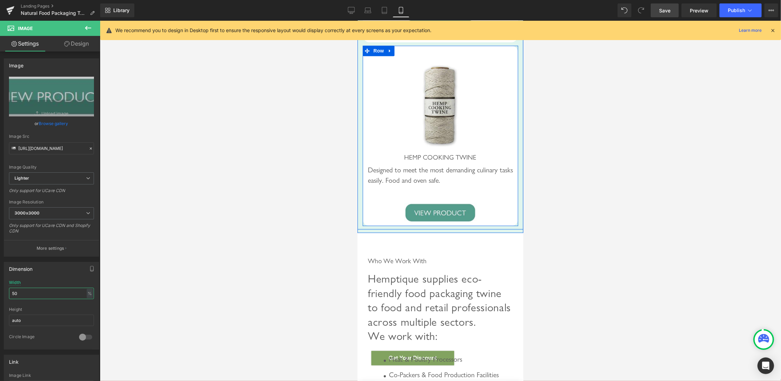
scroll to position [3697, 0]
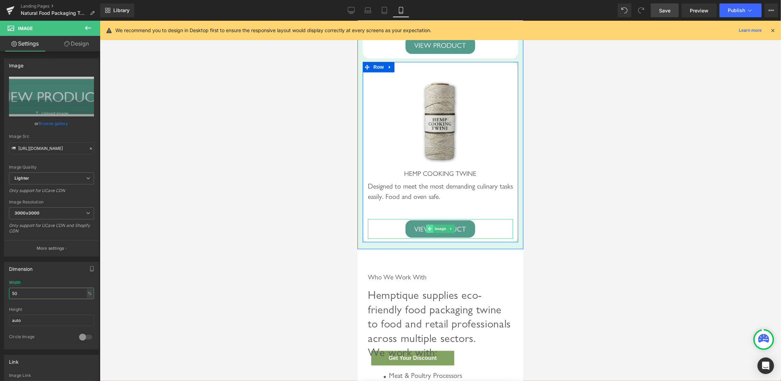
click at [427, 230] on icon at bounding box center [429, 229] width 4 height 4
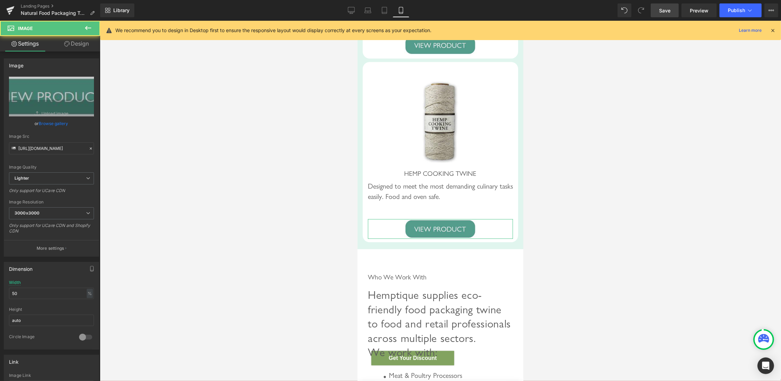
click at [84, 47] on link "Design" at bounding box center [76, 44] width 50 height 16
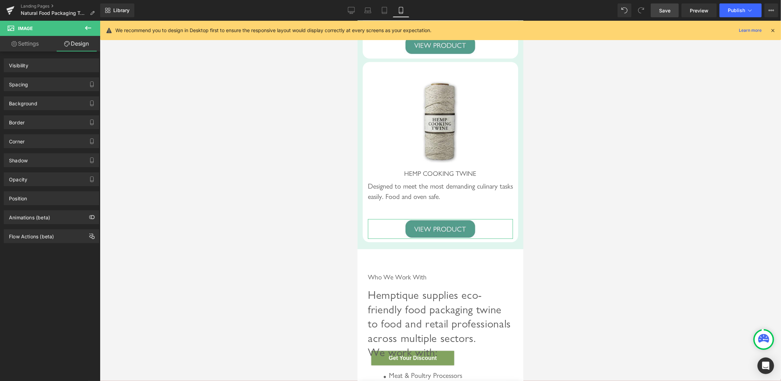
click at [39, 88] on div "Spacing" at bounding box center [51, 84] width 95 height 13
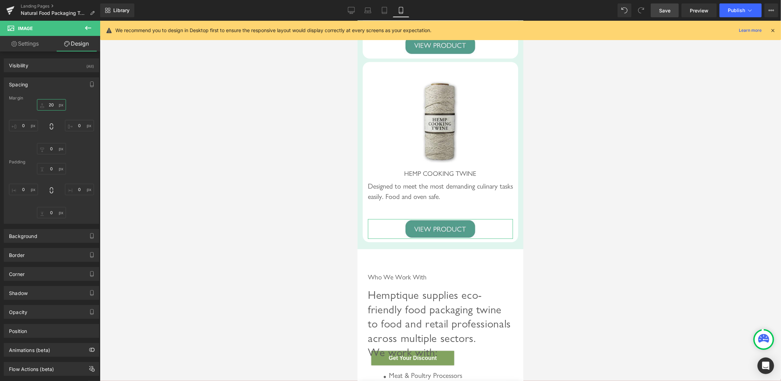
click at [49, 104] on input "20" at bounding box center [51, 104] width 29 height 11
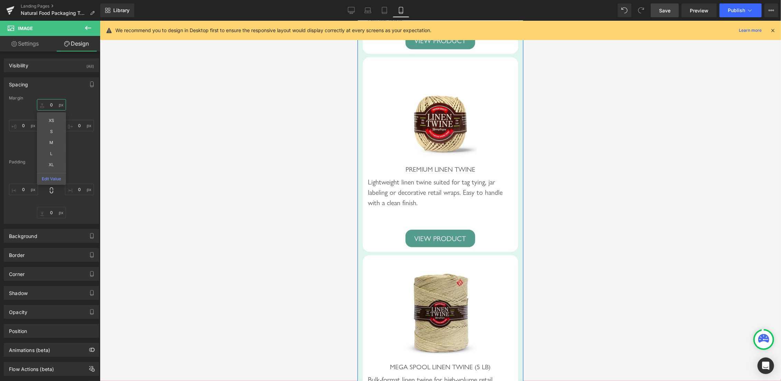
scroll to position [2745, 0]
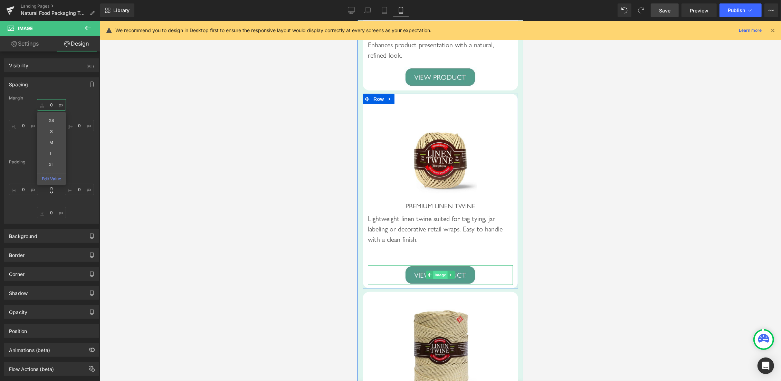
click at [435, 279] on span "Image" at bounding box center [440, 274] width 15 height 8
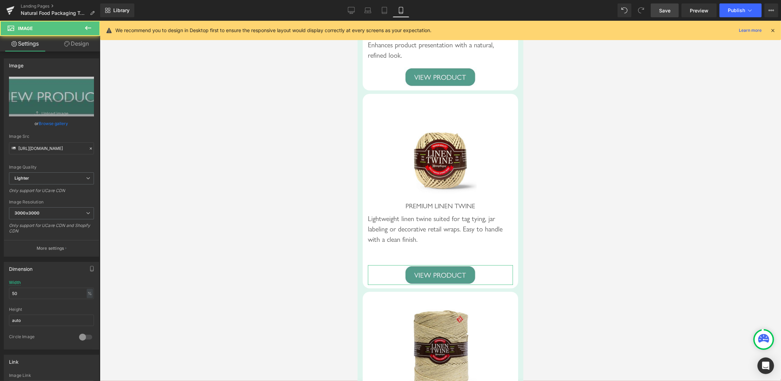
click at [77, 44] on link "Design" at bounding box center [76, 44] width 50 height 16
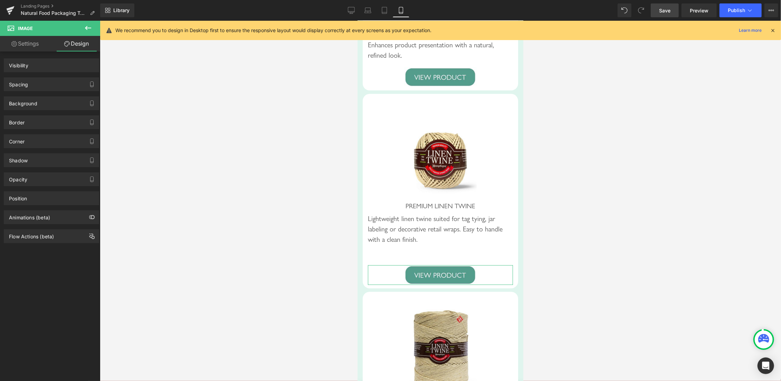
click at [40, 82] on div "Spacing" at bounding box center [51, 84] width 95 height 13
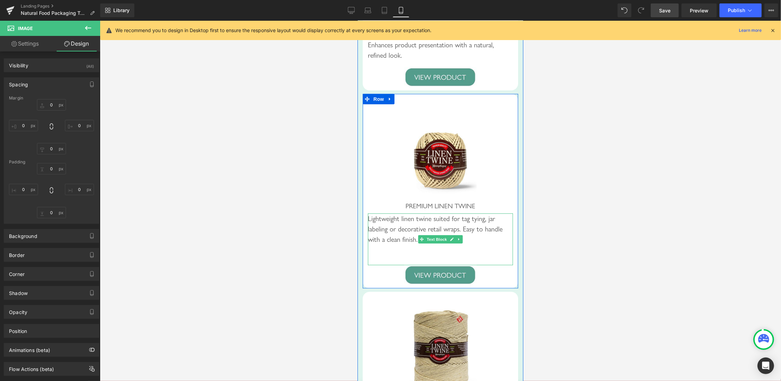
click at [435, 265] on div "Lightweight linen twine suited for tag tying, jar labeling or decorative retail…" at bounding box center [439, 239] width 145 height 52
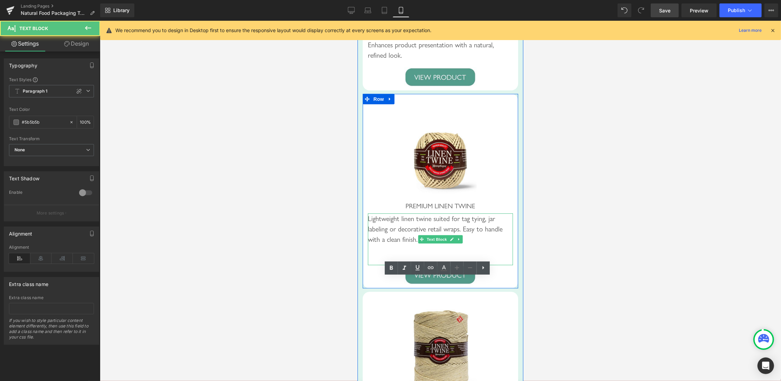
click at [416, 265] on div "Lightweight linen twine suited for tag tying, jar labeling or decorative retail…" at bounding box center [439, 239] width 145 height 52
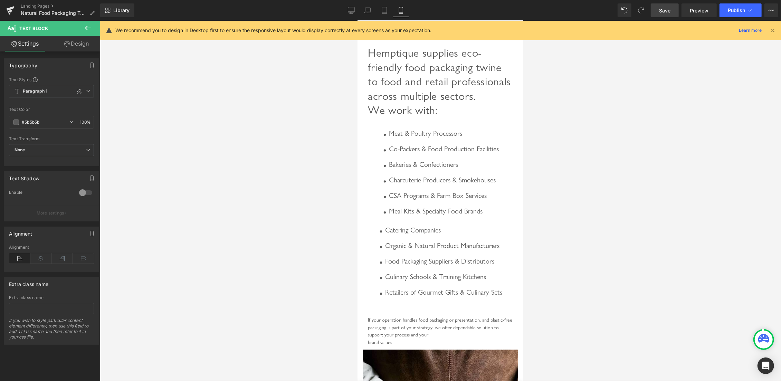
scroll to position [3953, 0]
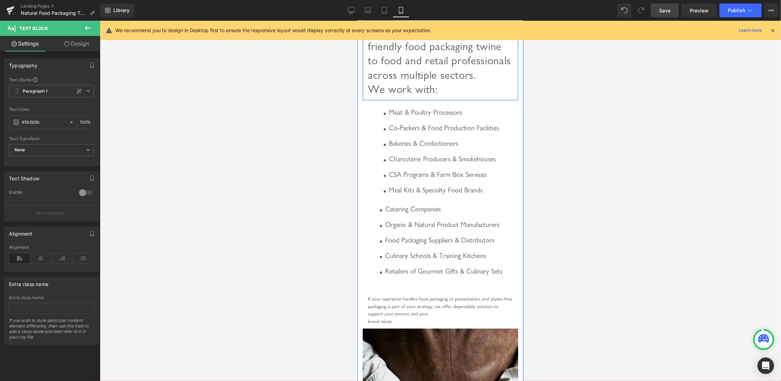
click at [405, 18] on span "Who We Work With" at bounding box center [396, 14] width 59 height 8
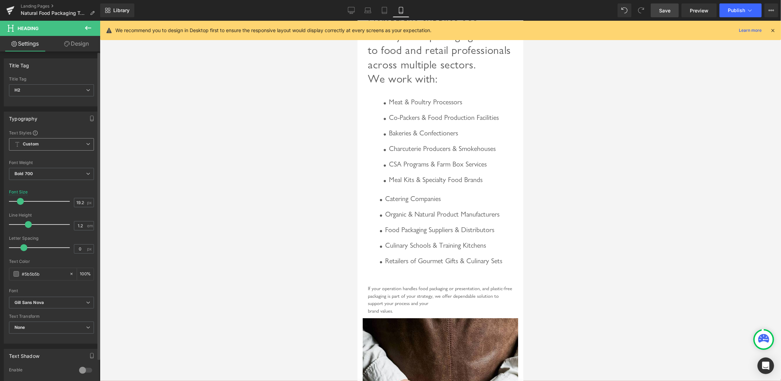
click at [71, 142] on span "Custom" at bounding box center [51, 144] width 85 height 12
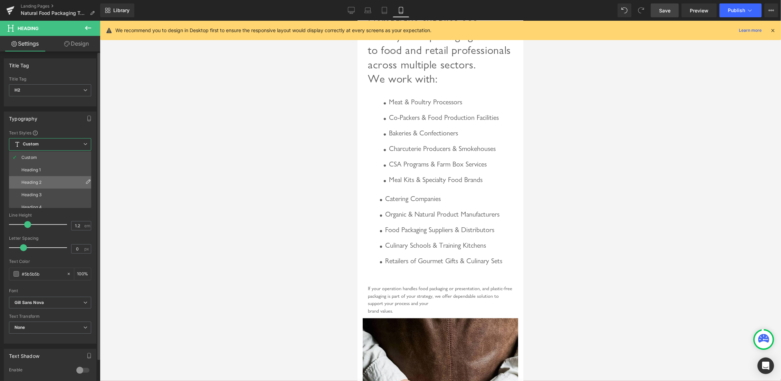
click at [45, 184] on li "Heading 2" at bounding box center [51, 182] width 85 height 12
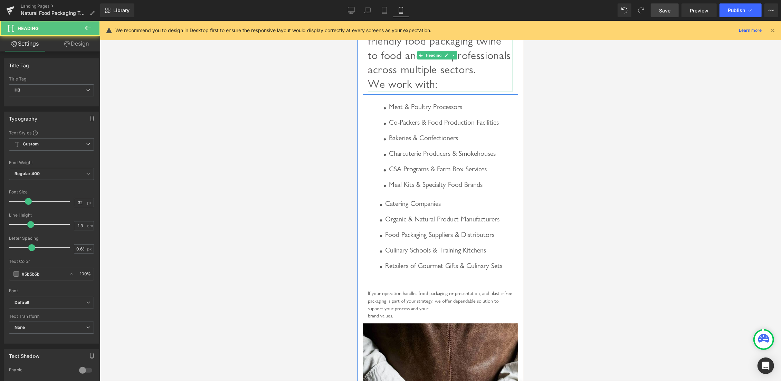
click at [417, 90] on span "Hemptique supplies eco-friendly food packaging twine to food and retail profess…" at bounding box center [438, 54] width 143 height 70
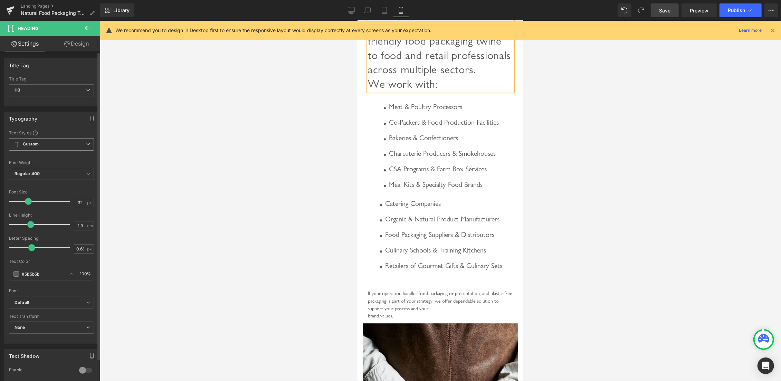
click at [53, 145] on span "Custom" at bounding box center [51, 144] width 85 height 12
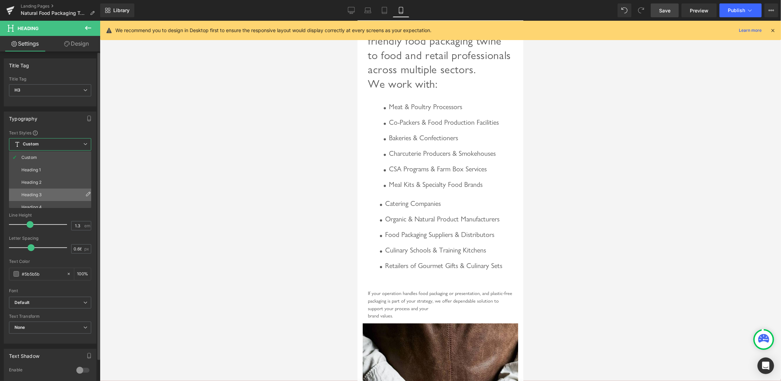
click at [39, 192] on div "Heading 3" at bounding box center [31, 194] width 20 height 5
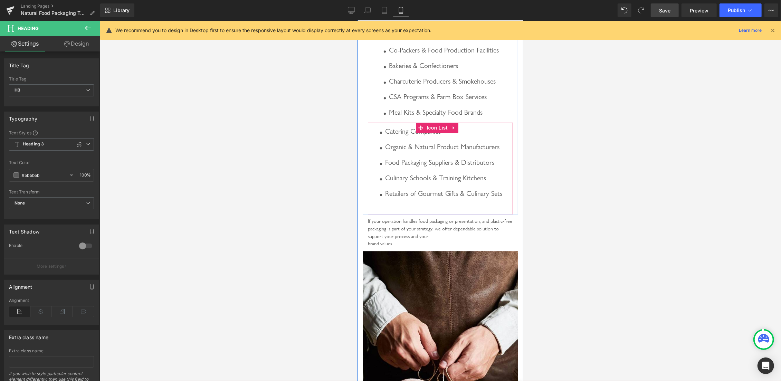
scroll to position [4063, 0]
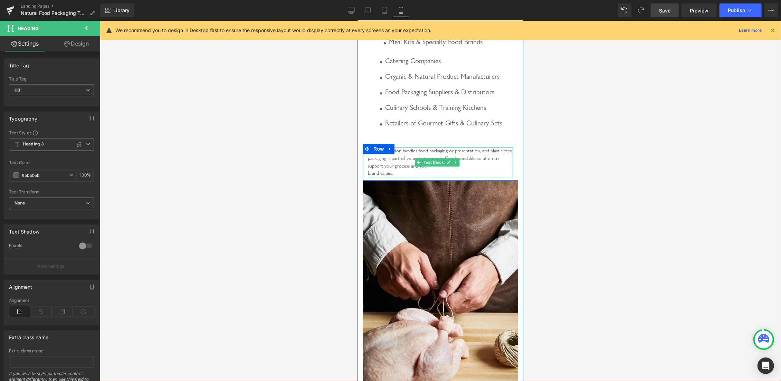
click at [404, 176] on div "If your operation handles food packaging or presentation, and plastic-free pack…" at bounding box center [439, 162] width 145 height 30
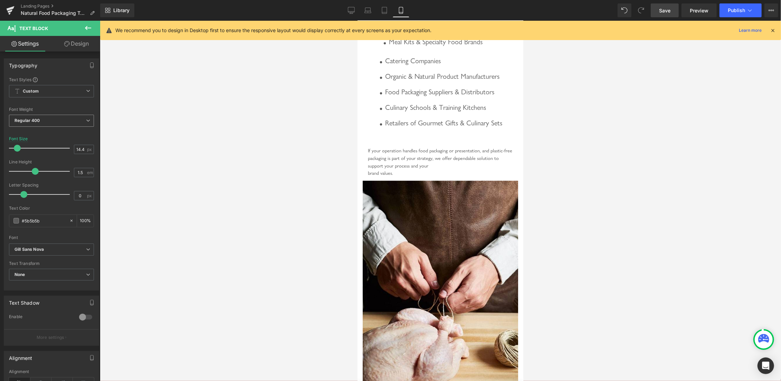
click at [80, 118] on span "Regular 400" at bounding box center [51, 121] width 85 height 12
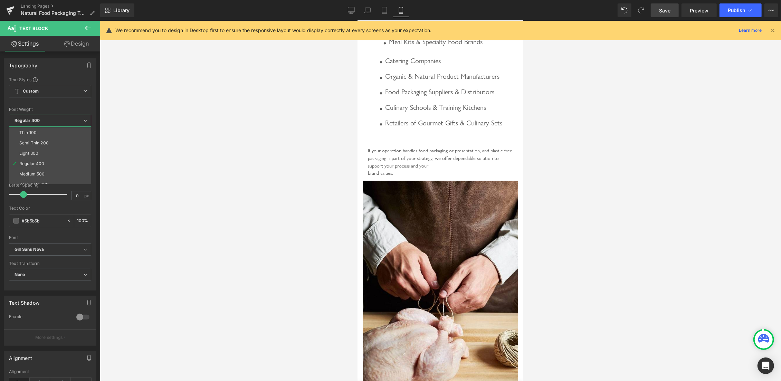
click at [80, 118] on span "Regular 400" at bounding box center [50, 121] width 82 height 12
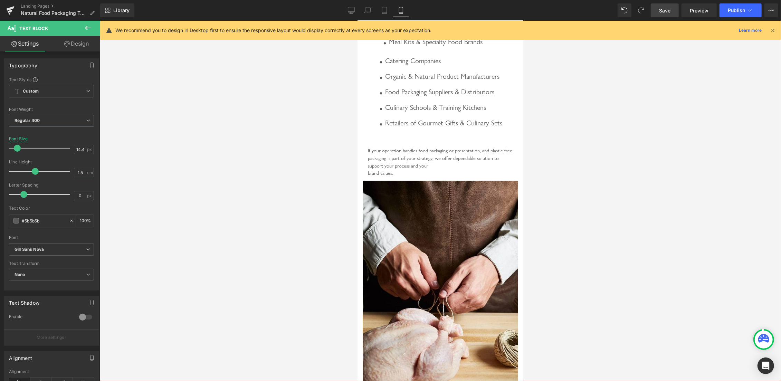
click at [79, 113] on div "Font Weight Regular 400 Thin 100 Semi Thin 200 Light 300 Regular 400 Medium 500…" at bounding box center [51, 121] width 85 height 28
click at [80, 86] on span "Custom" at bounding box center [51, 91] width 85 height 12
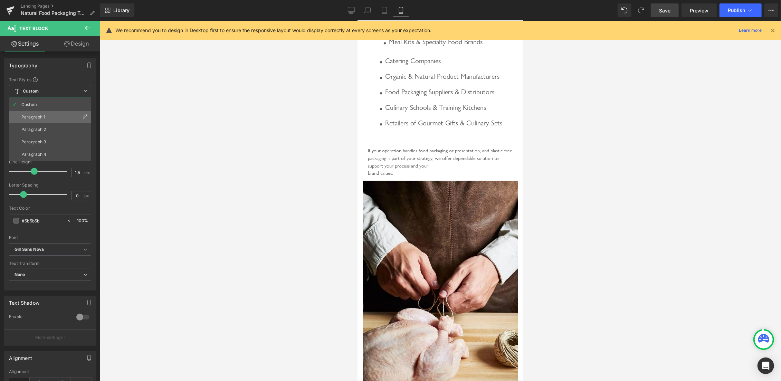
click at [61, 116] on li "Paragraph 1" at bounding box center [50, 117] width 82 height 12
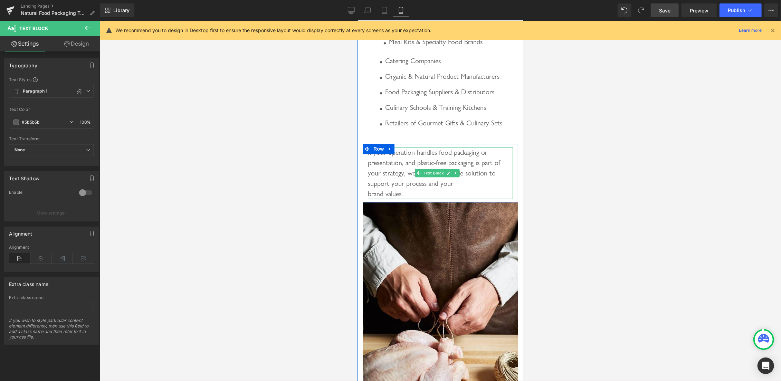
click at [404, 199] on div "If your operation handles food packaging or presentation, and plastic-free pack…" at bounding box center [439, 173] width 145 height 52
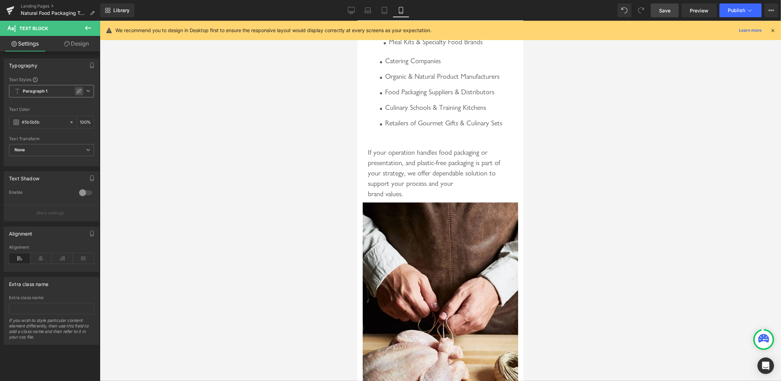
click at [77, 91] on icon at bounding box center [79, 91] width 5 height 5
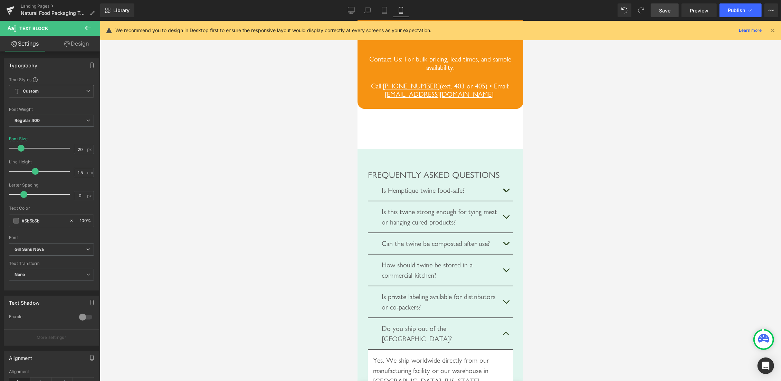
scroll to position [4942, 0]
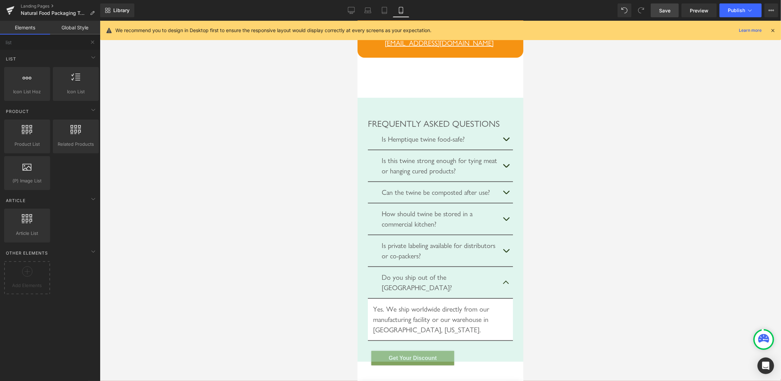
scroll to position [4832, 0]
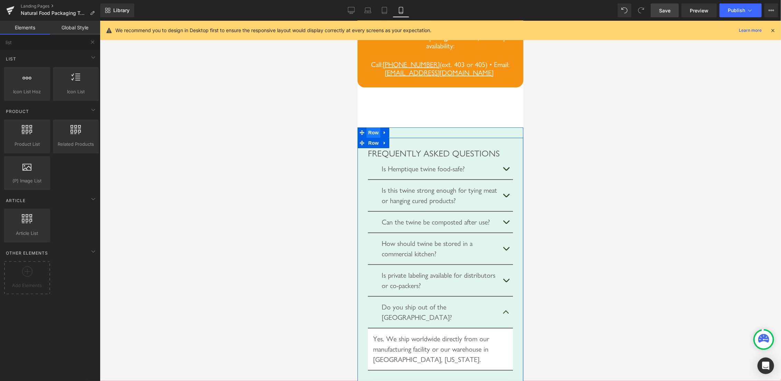
click at [371, 137] on span "Row" at bounding box center [373, 132] width 14 height 10
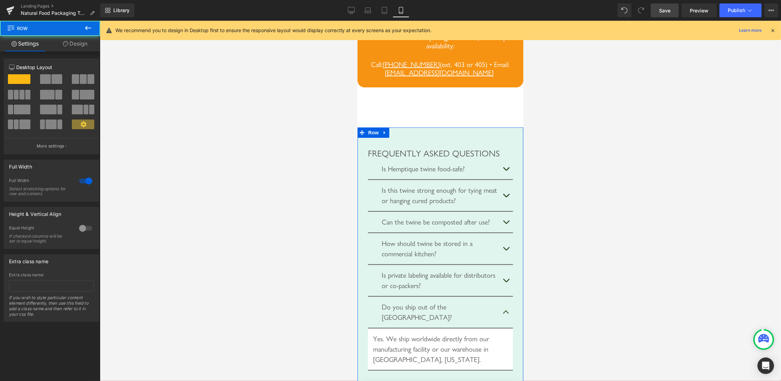
click at [73, 47] on link "Design" at bounding box center [75, 44] width 50 height 16
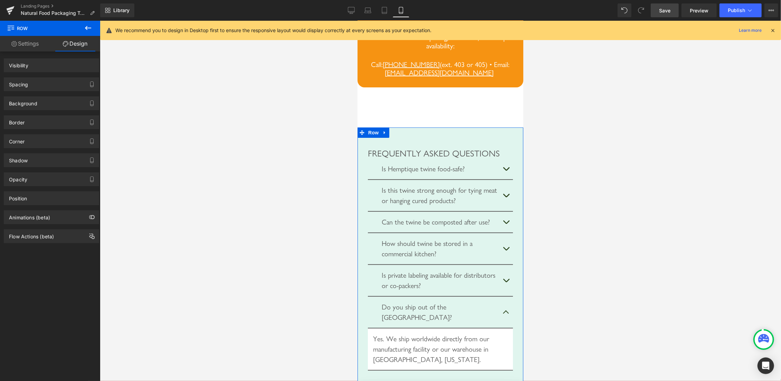
click at [42, 83] on div "Spacing" at bounding box center [51, 84] width 95 height 13
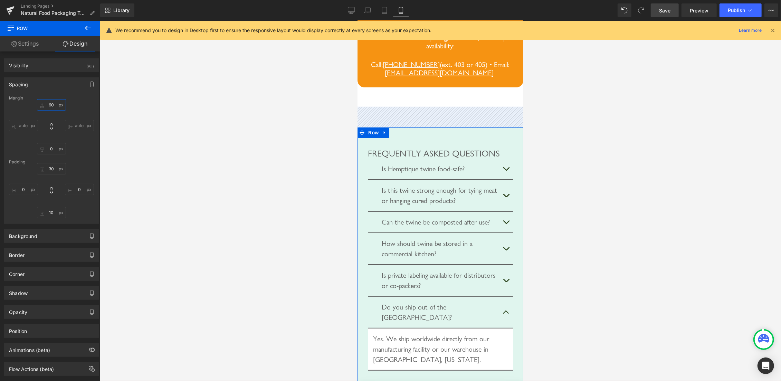
click at [47, 102] on input "60" at bounding box center [51, 104] width 29 height 11
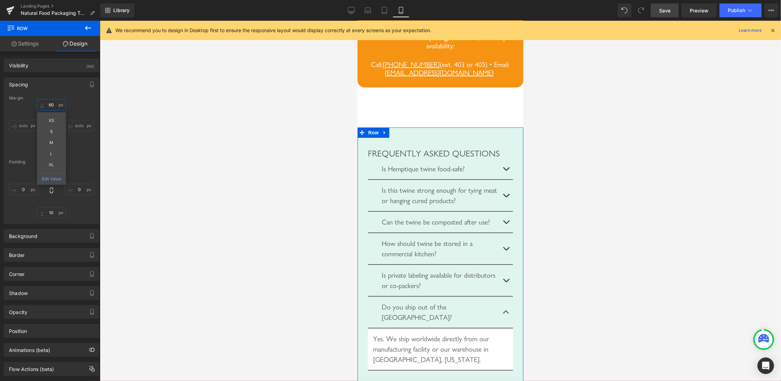
click at [47, 105] on input "60" at bounding box center [51, 104] width 29 height 11
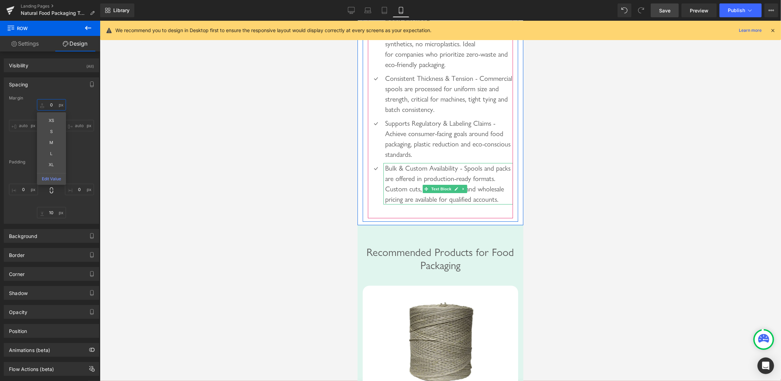
scroll to position [2160, 0]
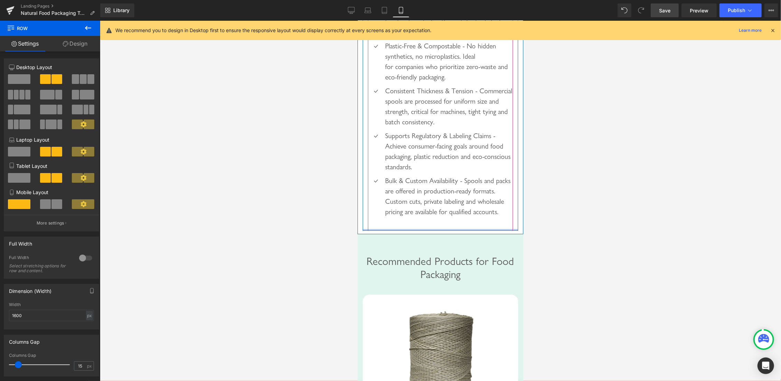
drag, startPoint x: 448, startPoint y: 296, endPoint x: 449, endPoint y: 284, distance: 12.1
click at [449, 230] on div "Image Icon Food-Safe Materials - Made from uncoated, plant-based fibers, our pr…" at bounding box center [439, 47] width 155 height 368
click at [437, 230] on div at bounding box center [439, 225] width 145 height 10
click at [676, 236] on div at bounding box center [440, 201] width 681 height 360
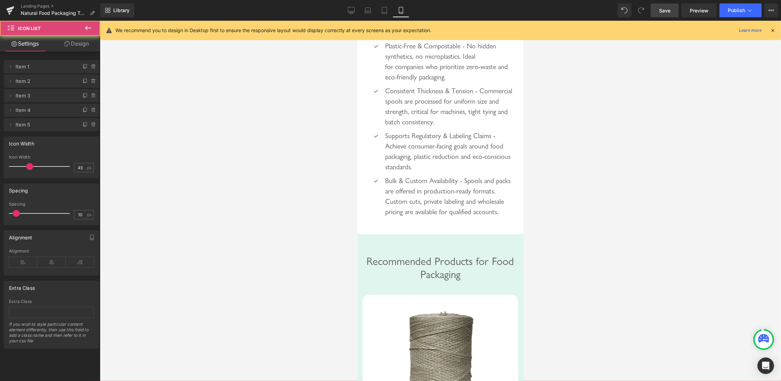
scroll to position [2196, 0]
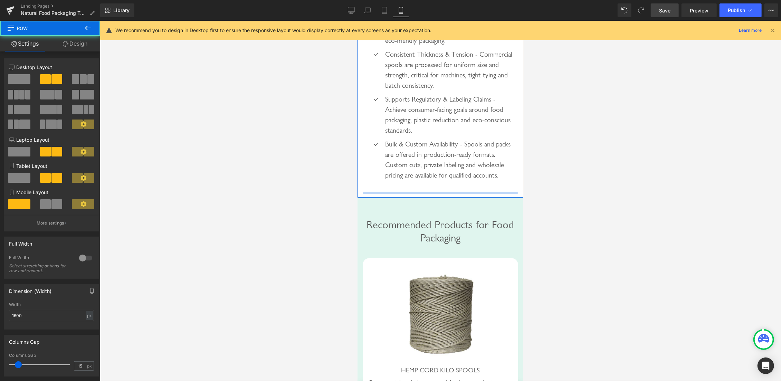
click at [423, 194] on div "Image Icon Food-Safe Materials - Made from uncoated, plant-based fibers, our pr…" at bounding box center [439, 10] width 155 height 368
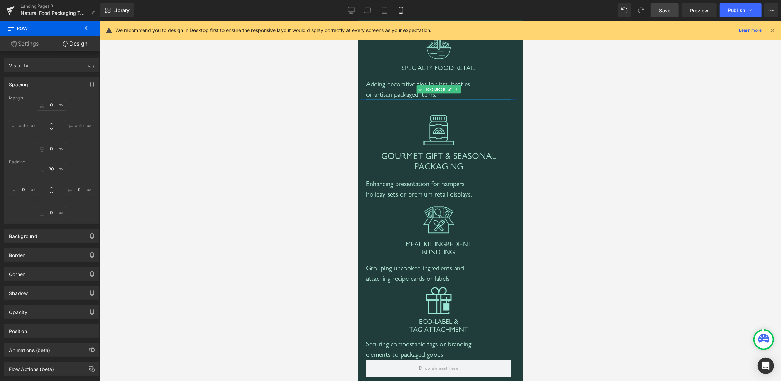
scroll to position [1281, 0]
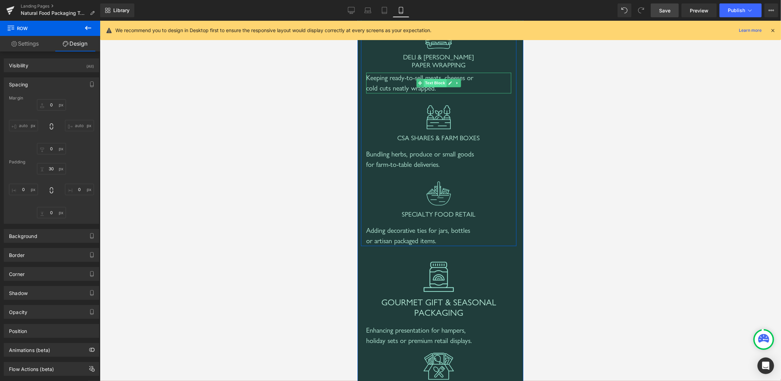
click at [427, 87] on span "Text Block" at bounding box center [434, 82] width 23 height 8
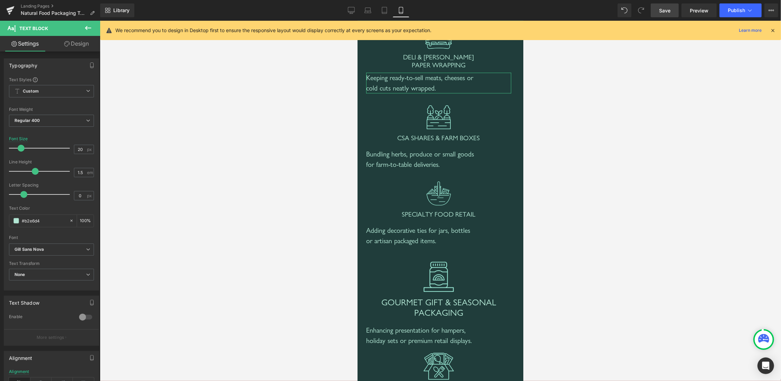
scroll to position [107, 0]
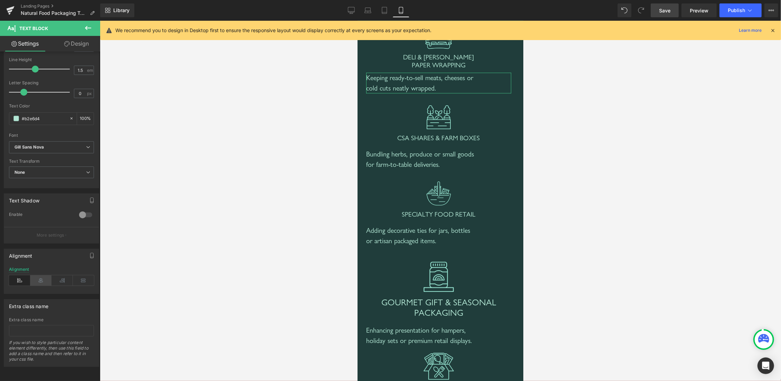
click at [43, 275] on icon at bounding box center [40, 280] width 21 height 10
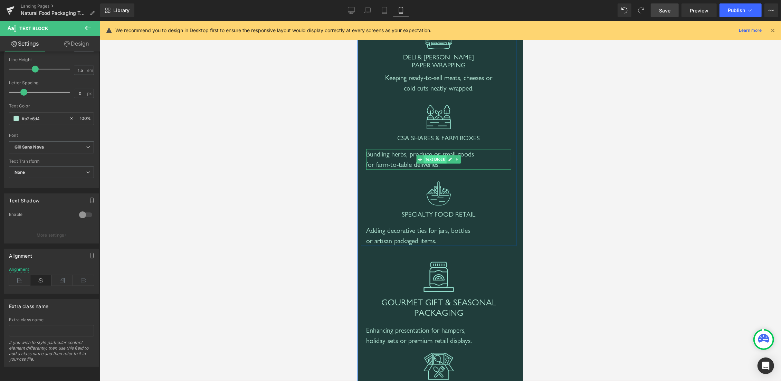
click at [429, 163] on span "Text Block" at bounding box center [434, 159] width 23 height 8
click at [41, 275] on icon at bounding box center [40, 280] width 21 height 10
click at [433, 239] on span "Text Block" at bounding box center [434, 235] width 23 height 8
click at [35, 277] on icon at bounding box center [40, 280] width 21 height 10
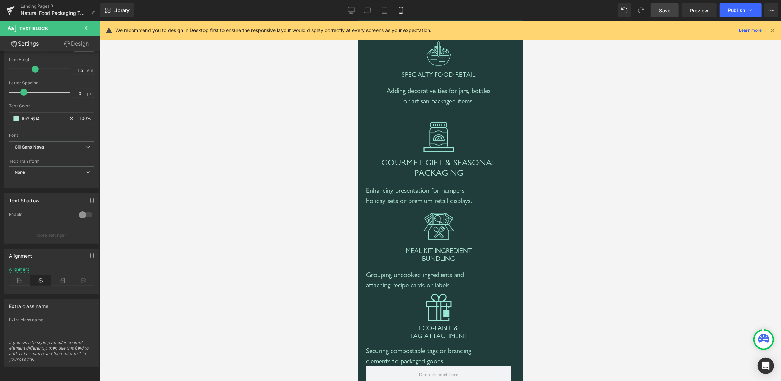
scroll to position [1464, 0]
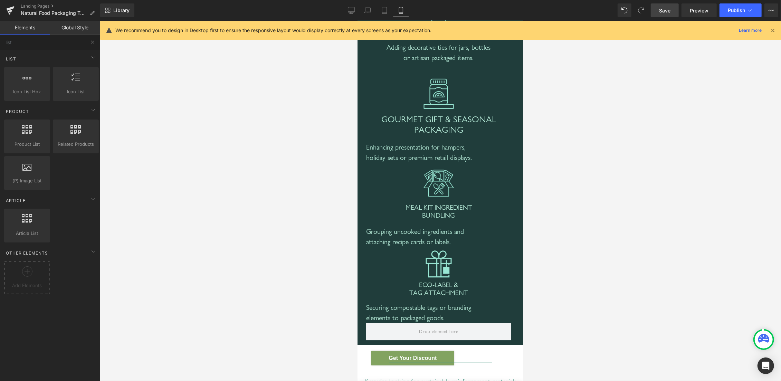
click at [627, 159] on div at bounding box center [440, 201] width 681 height 360
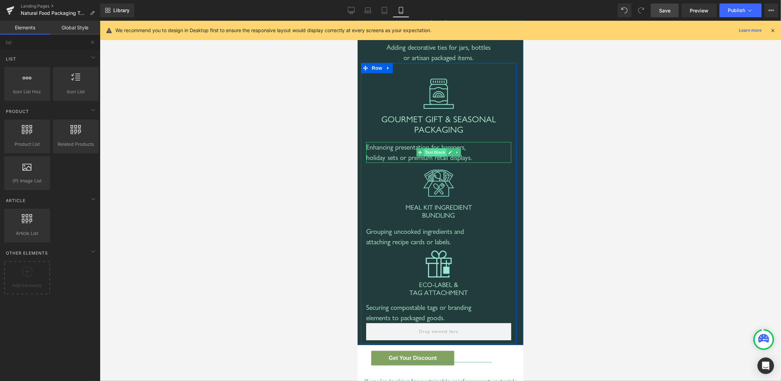
click at [427, 156] on span "Text Block" at bounding box center [434, 152] width 23 height 8
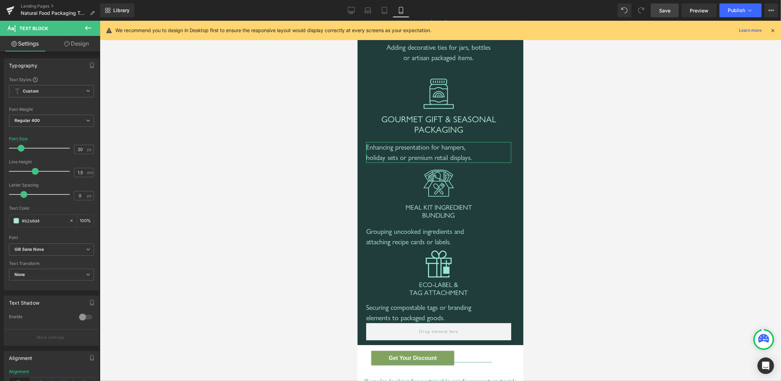
scroll to position [107, 0]
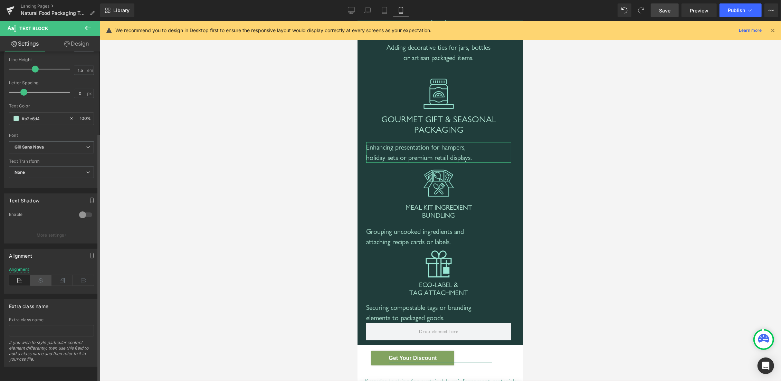
click at [41, 275] on icon at bounding box center [40, 280] width 21 height 10
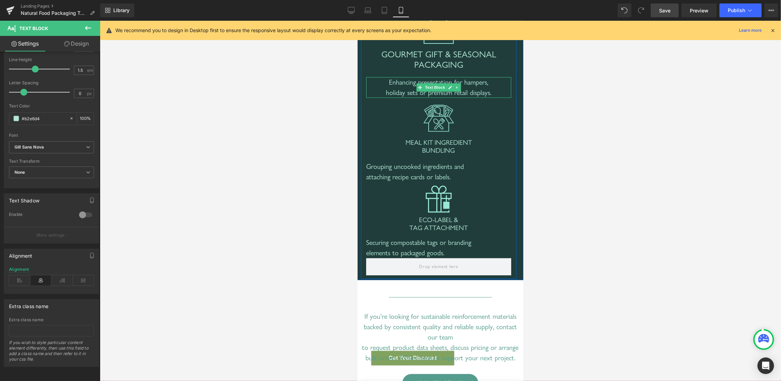
scroll to position [1537, 0]
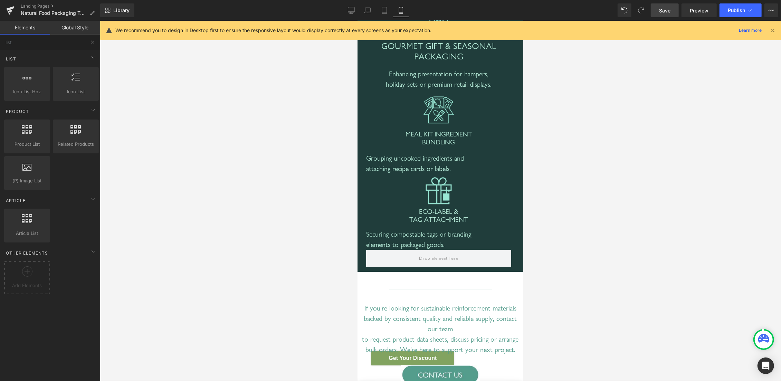
click at [556, 179] on div at bounding box center [440, 201] width 681 height 360
click at [429, 167] on span "Text Block" at bounding box center [434, 163] width 23 height 8
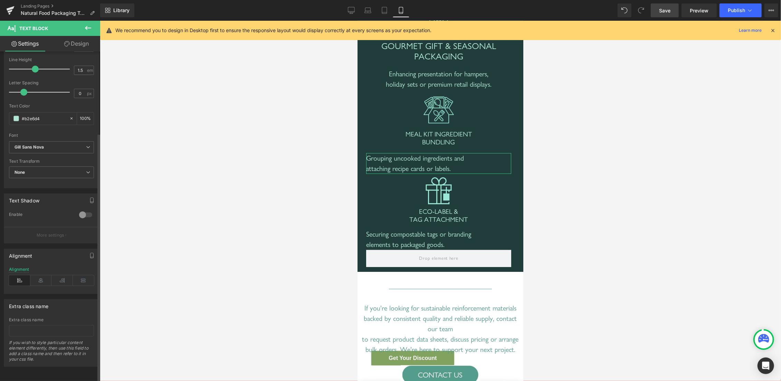
scroll to position [107, 0]
click at [38, 275] on icon at bounding box center [40, 280] width 21 height 10
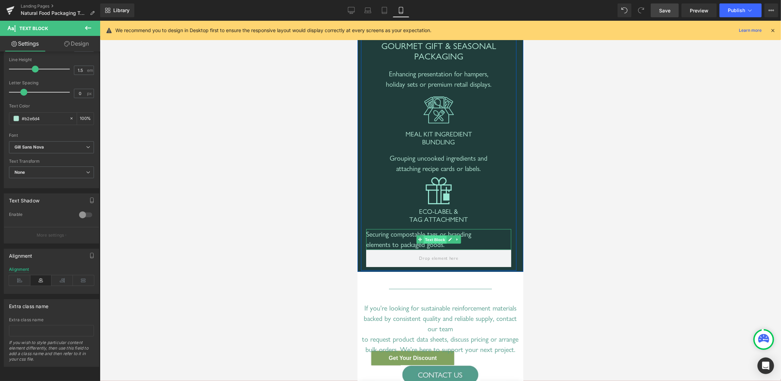
click at [428, 243] on span "Text Block" at bounding box center [434, 239] width 23 height 8
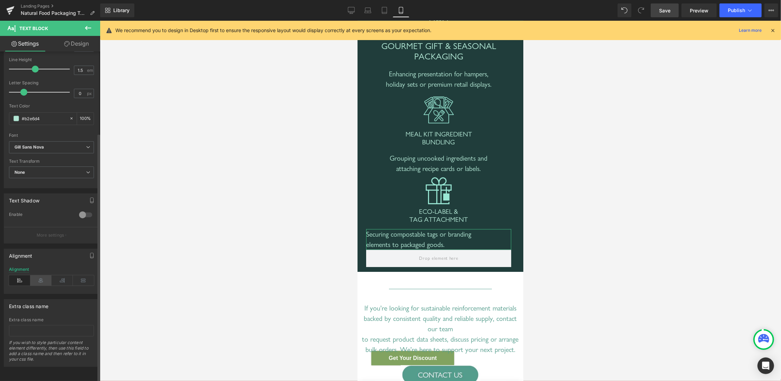
click at [35, 275] on icon at bounding box center [40, 280] width 21 height 10
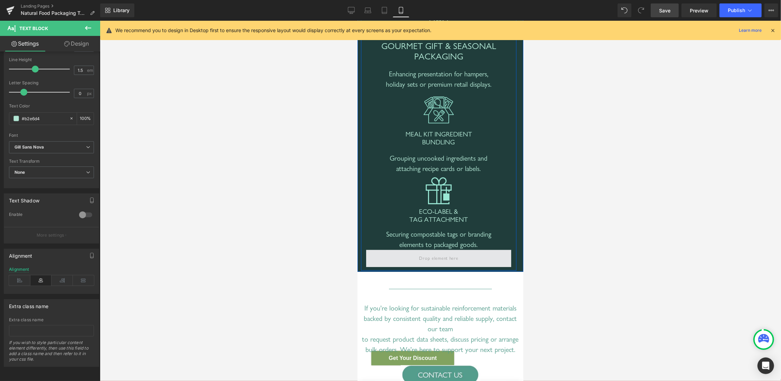
click at [382, 267] on span at bounding box center [438, 257] width 145 height 17
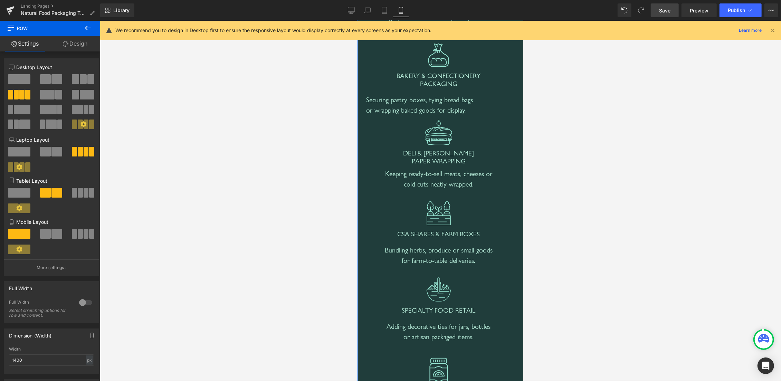
scroll to position [1062, 0]
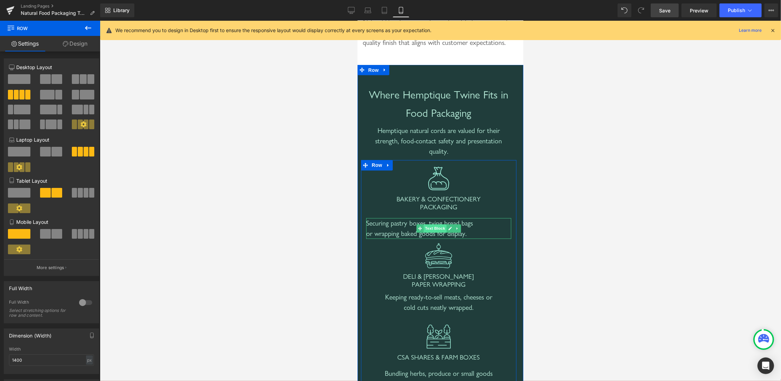
click at [432, 232] on span "Text Block" at bounding box center [434, 228] width 23 height 8
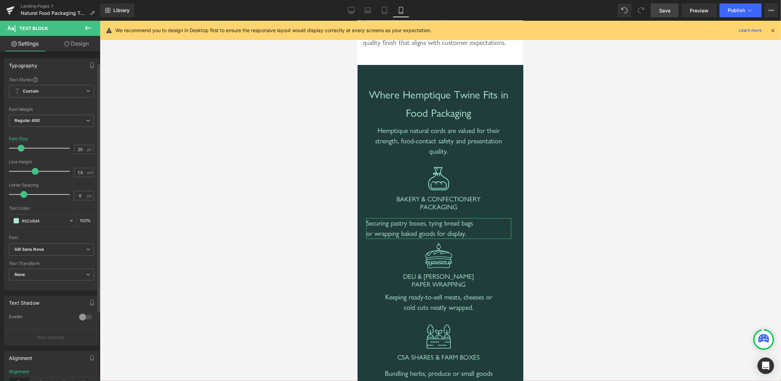
scroll to position [107, 0]
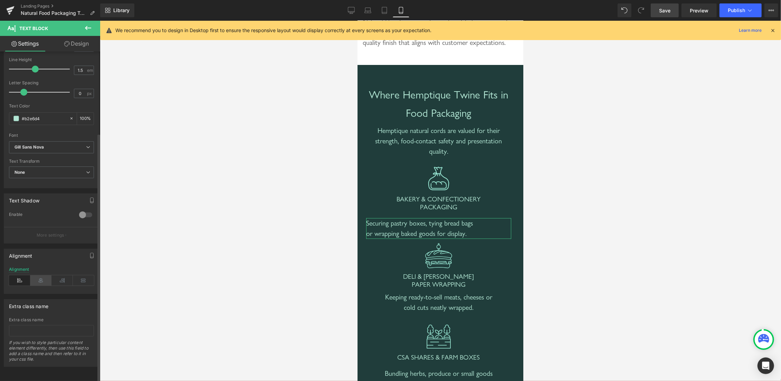
click at [34, 276] on icon at bounding box center [40, 280] width 21 height 10
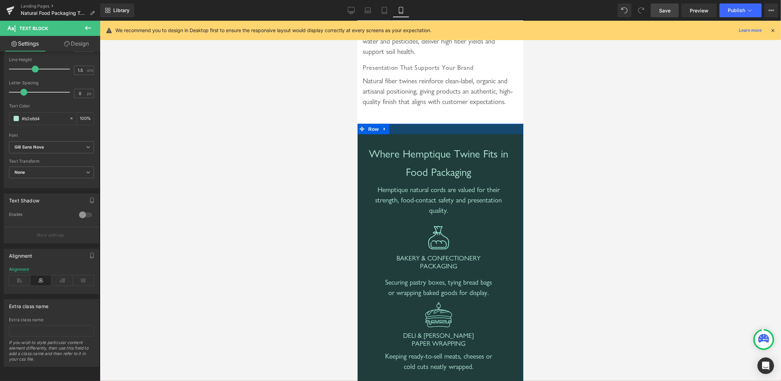
scroll to position [952, 0]
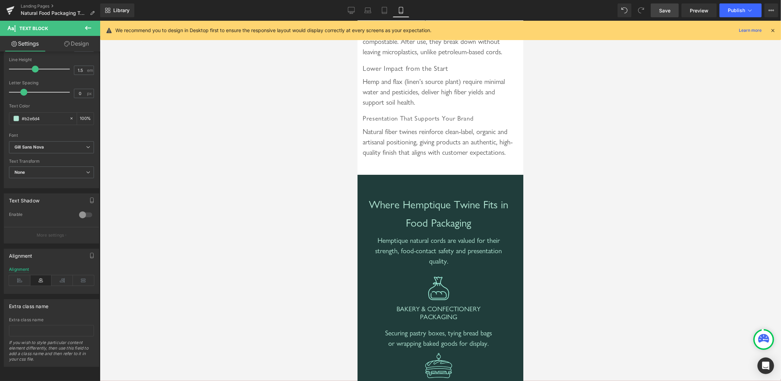
click at [664, 8] on span "Save" at bounding box center [664, 10] width 11 height 7
click at [349, 8] on icon at bounding box center [351, 10] width 7 height 7
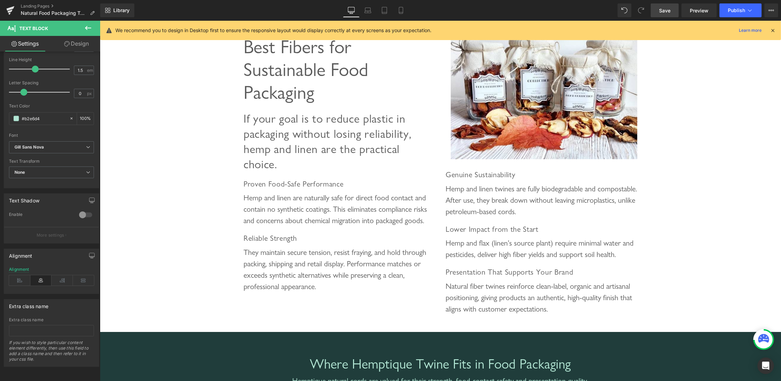
scroll to position [384, 0]
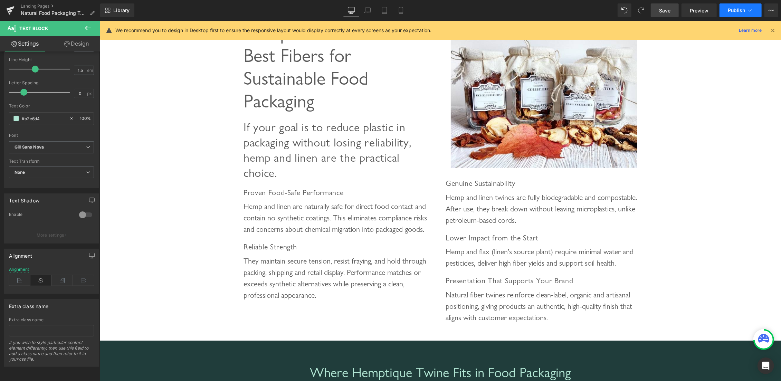
click at [729, 13] on span "Publish" at bounding box center [736, 11] width 17 height 6
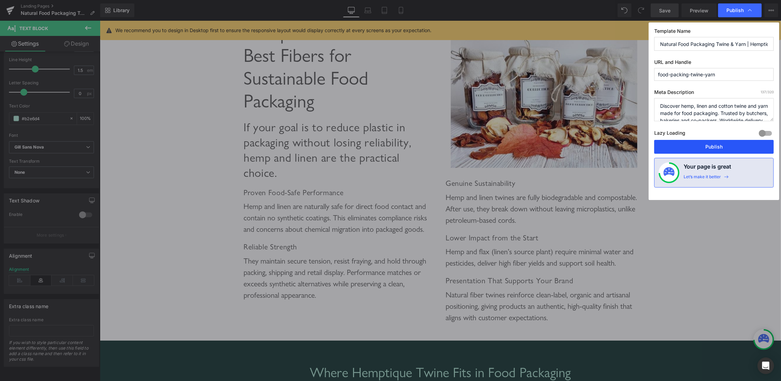
click at [694, 146] on button "Publish" at bounding box center [713, 147] width 119 height 14
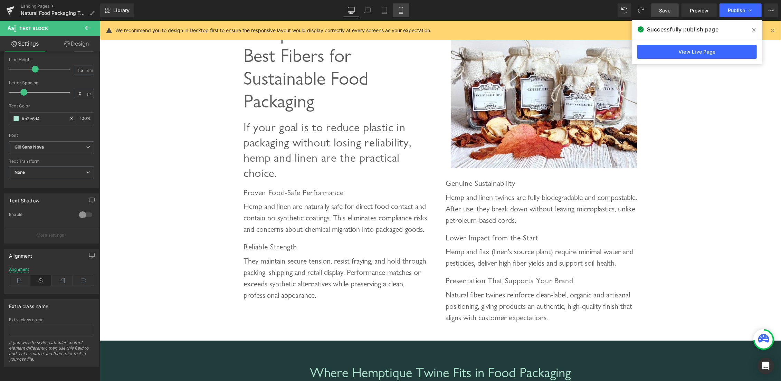
click at [402, 12] on icon at bounding box center [401, 12] width 4 height 0
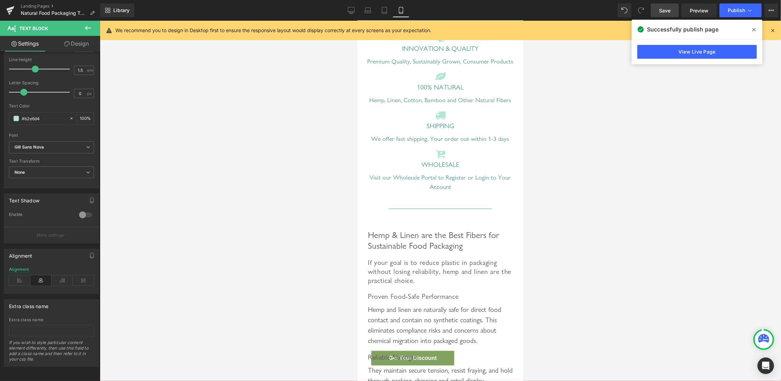
scroll to position [403, 0]
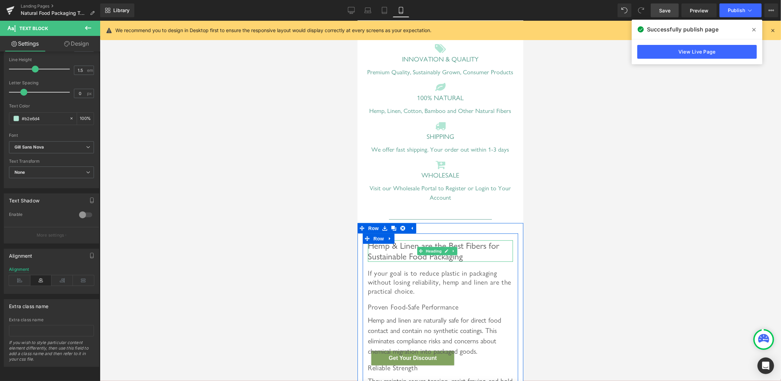
click at [394, 261] on span "Hemp & Linen are the Best Fibers for Sustainable Food Packaging" at bounding box center [432, 251] width 131 height 22
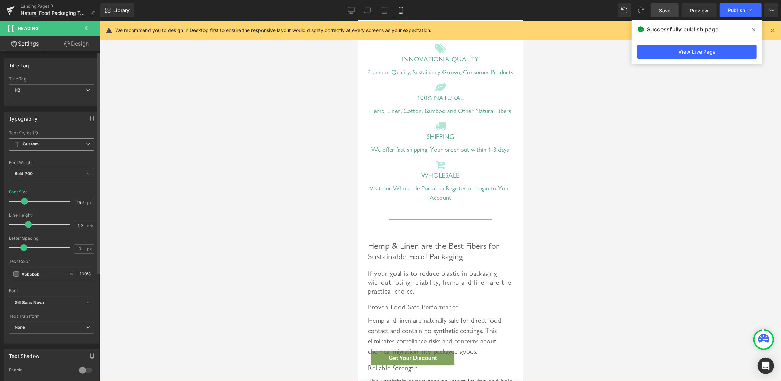
click at [86, 143] on span "Custom" at bounding box center [51, 144] width 85 height 12
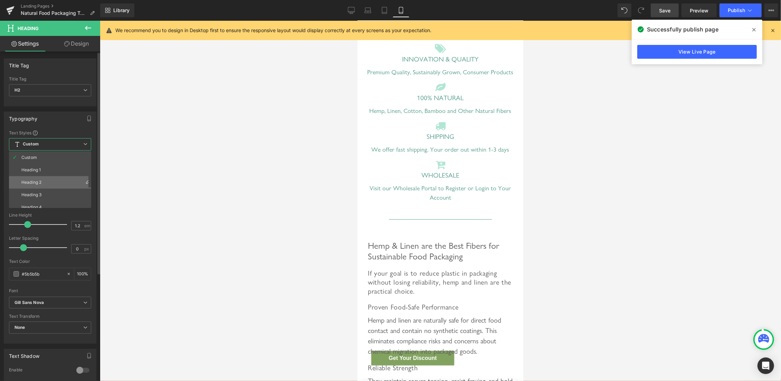
click at [49, 184] on li "Heading 2" at bounding box center [51, 182] width 85 height 12
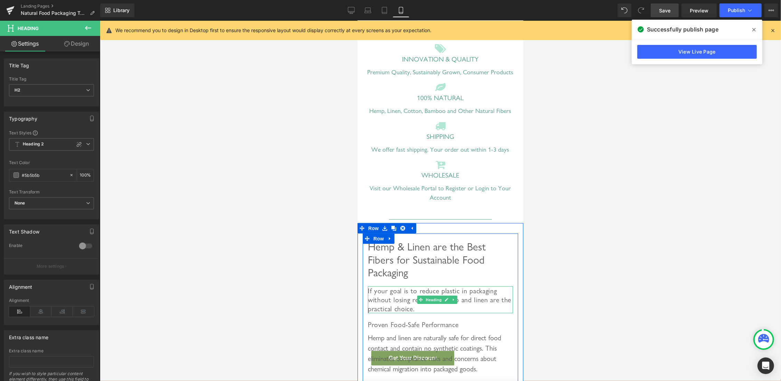
click at [407, 313] on h3 "If your goal is to reduce plastic in packaging without losing reliability, hemp…" at bounding box center [439, 299] width 145 height 27
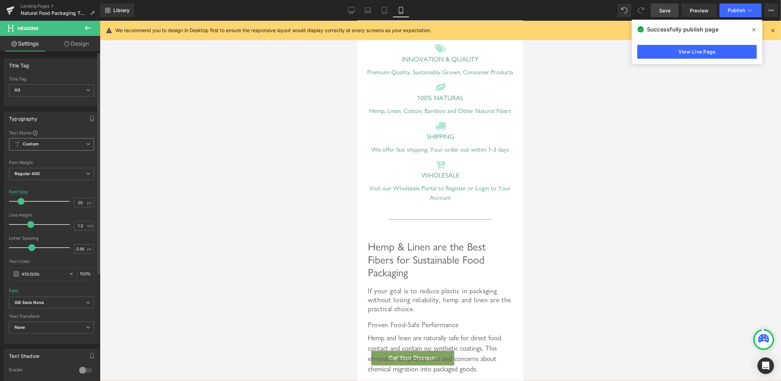
click at [77, 144] on span "Custom" at bounding box center [51, 144] width 85 height 12
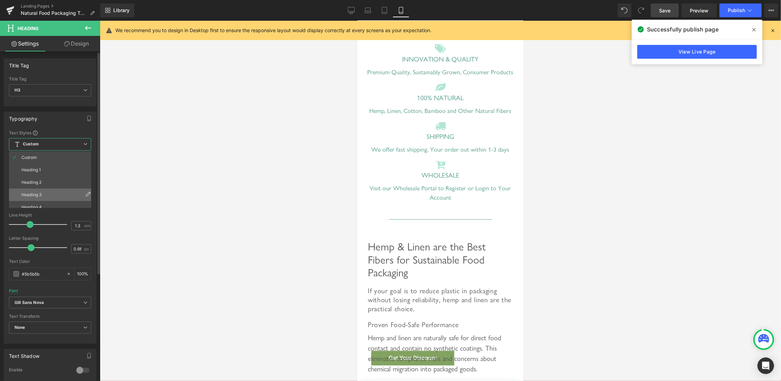
click at [41, 190] on li "Heading 3" at bounding box center [51, 195] width 85 height 12
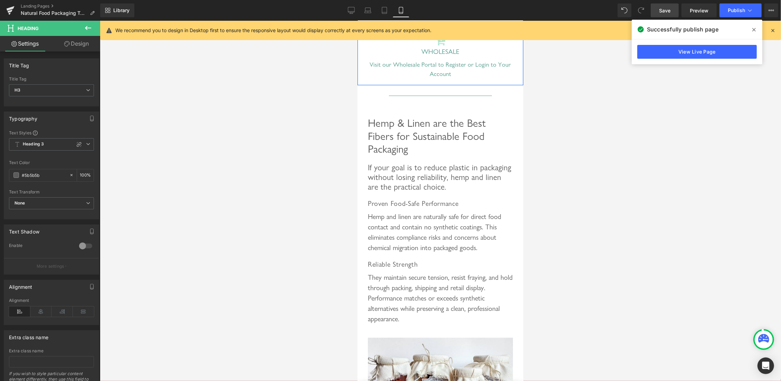
scroll to position [586, 0]
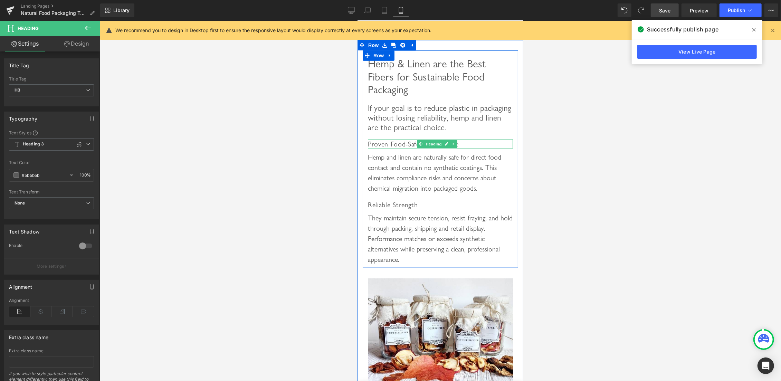
click at [442, 148] on span "Heading" at bounding box center [433, 144] width 19 height 8
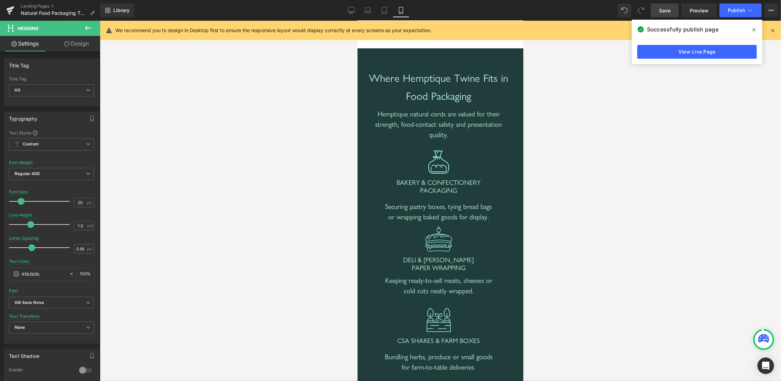
scroll to position [1171, 0]
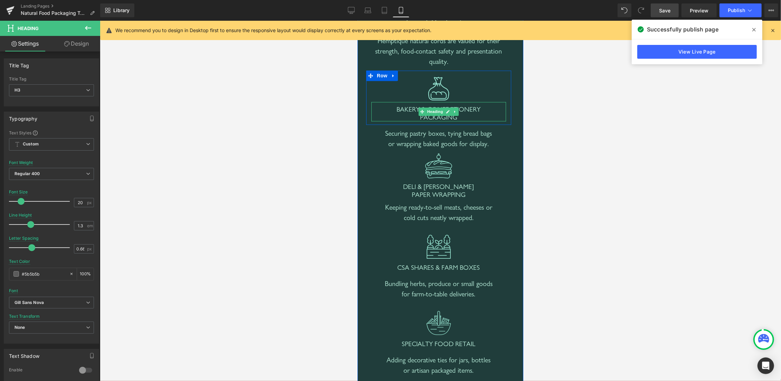
click at [406, 121] on span "BAKERY & CONFECTIONERY PACKAGING" at bounding box center [438, 113] width 84 height 16
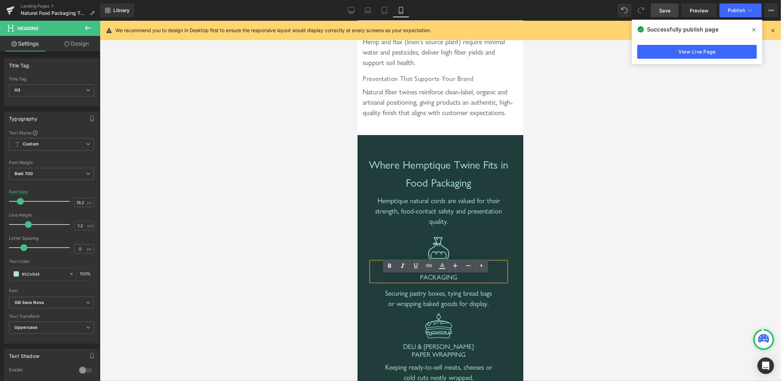
scroll to position [879, 0]
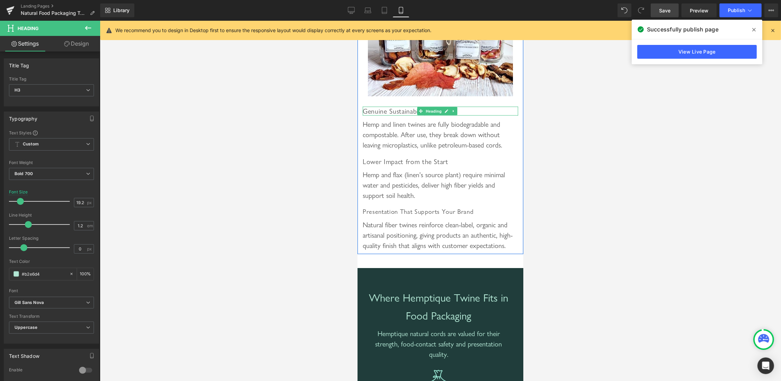
click at [404, 115] on span "Genuine Sustainability" at bounding box center [394, 111] width 65 height 8
click at [86, 143] on icon at bounding box center [88, 144] width 4 height 4
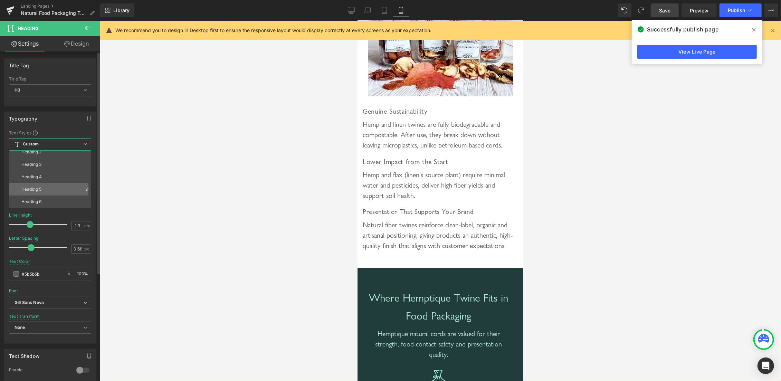
scroll to position [0, 0]
click at [59, 193] on li "Heading 3" at bounding box center [51, 195] width 85 height 12
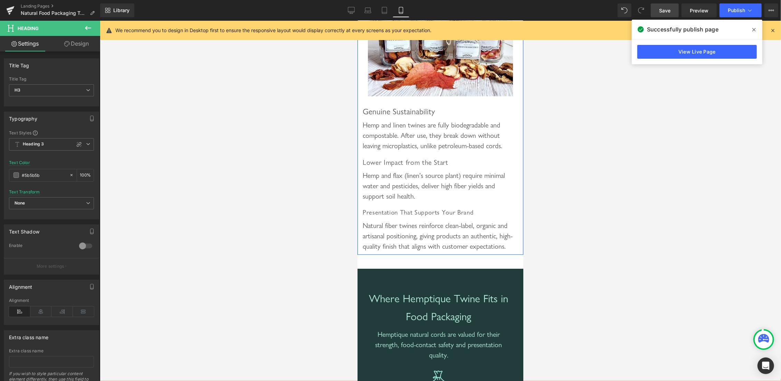
click at [395, 166] on span "Lower Impact from the Start" at bounding box center [405, 162] width 86 height 8
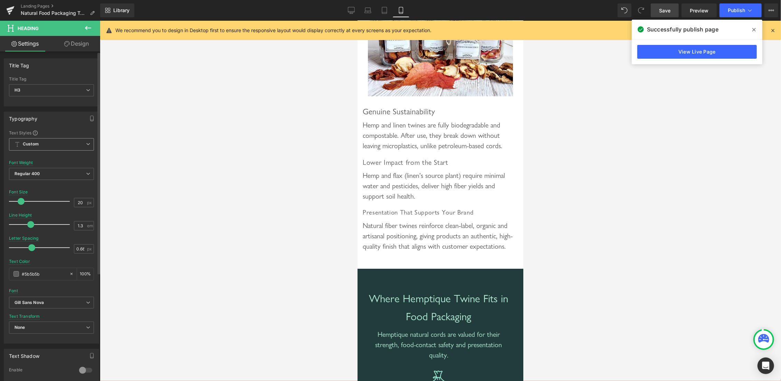
click at [86, 143] on icon at bounding box center [88, 144] width 4 height 4
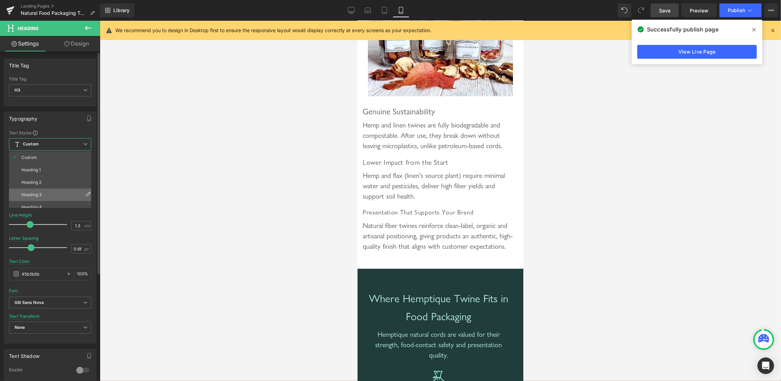
drag, startPoint x: 44, startPoint y: 190, endPoint x: 69, endPoint y: 153, distance: 44.3
click at [44, 190] on li "Heading 3" at bounding box center [51, 195] width 85 height 12
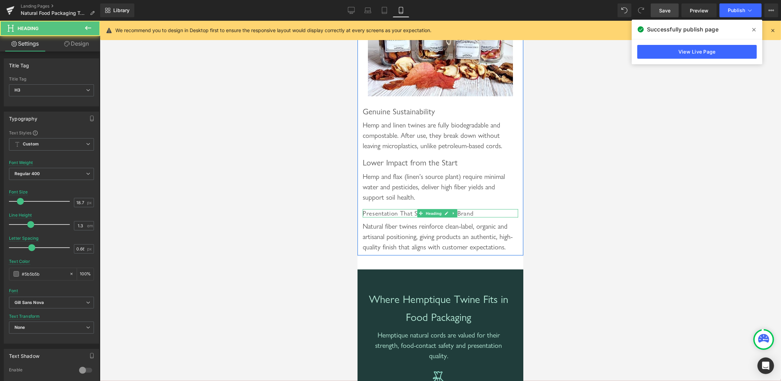
click at [396, 217] on span "Presentation That Supports Your Brand" at bounding box center [417, 213] width 111 height 8
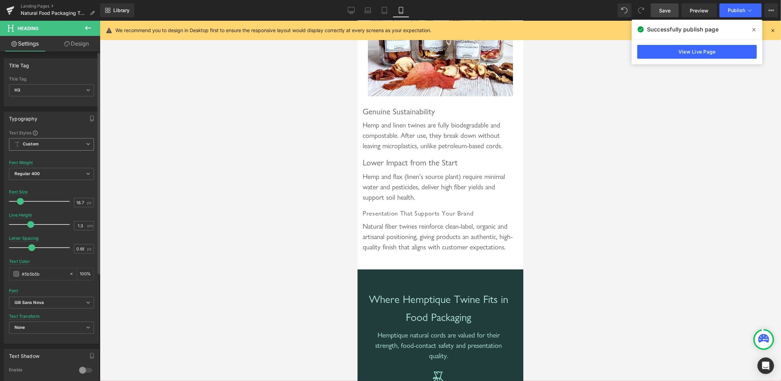
click at [86, 144] on icon at bounding box center [88, 144] width 4 height 4
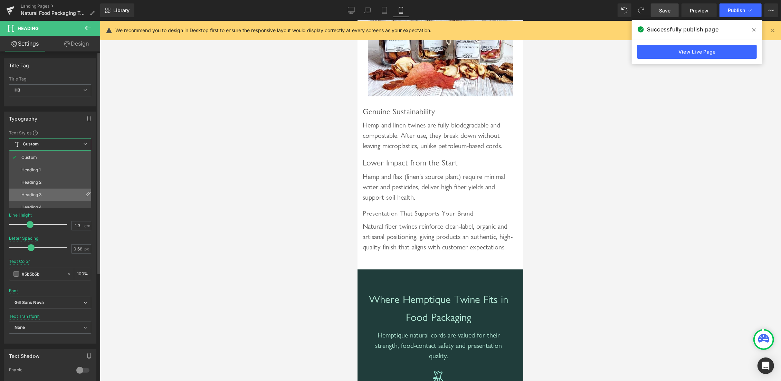
click at [46, 195] on li "Heading 3" at bounding box center [51, 195] width 85 height 12
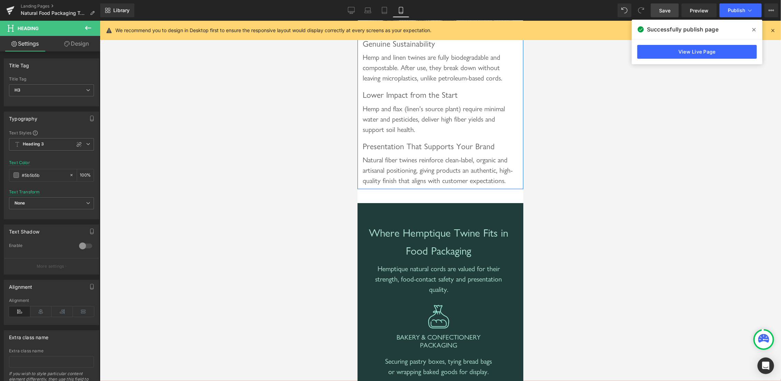
scroll to position [952, 0]
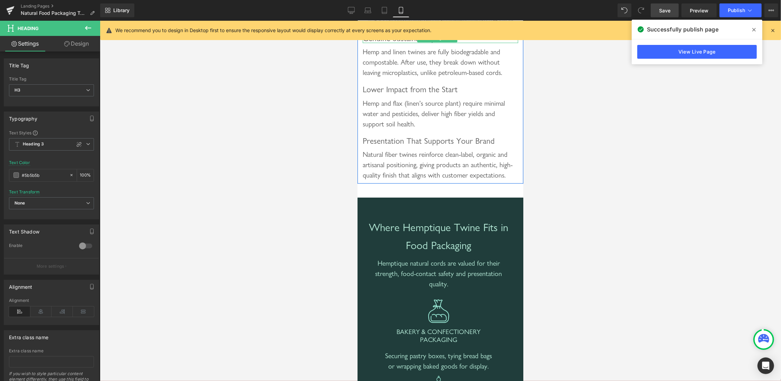
click at [400, 43] on span "Genuine Sustainability" at bounding box center [398, 38] width 72 height 10
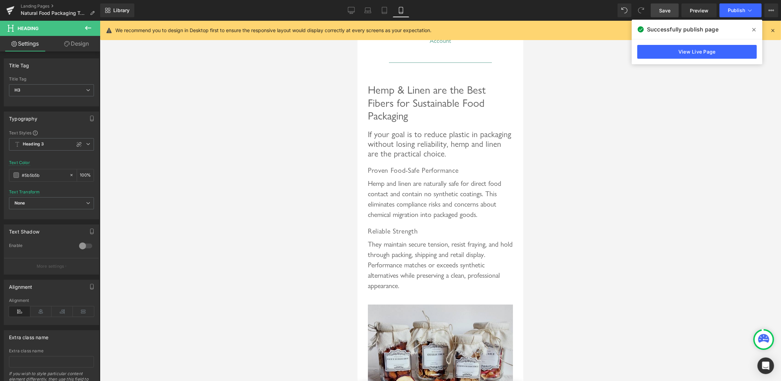
scroll to position [549, 0]
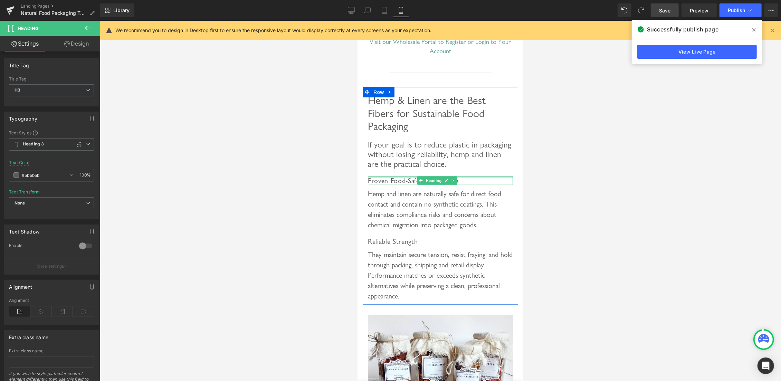
click at [396, 178] on div at bounding box center [439, 177] width 145 height 2
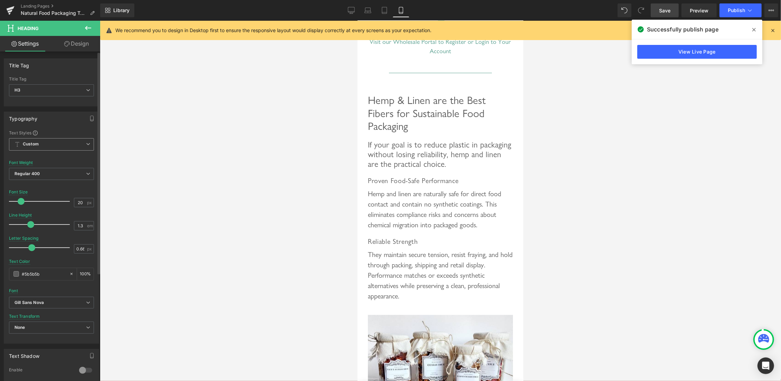
click at [86, 144] on icon at bounding box center [88, 144] width 4 height 4
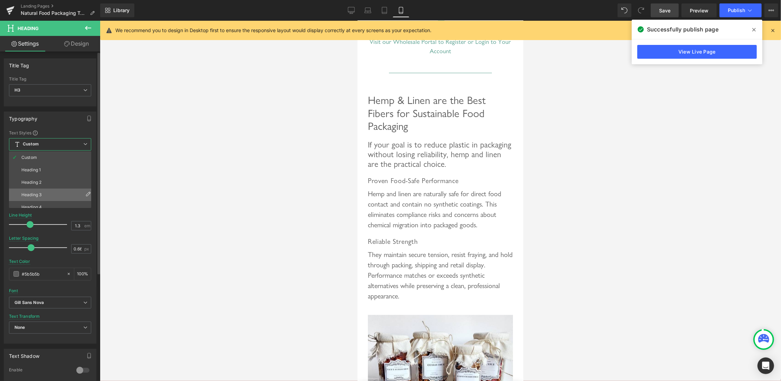
click at [40, 195] on div "Heading 3" at bounding box center [31, 194] width 20 height 5
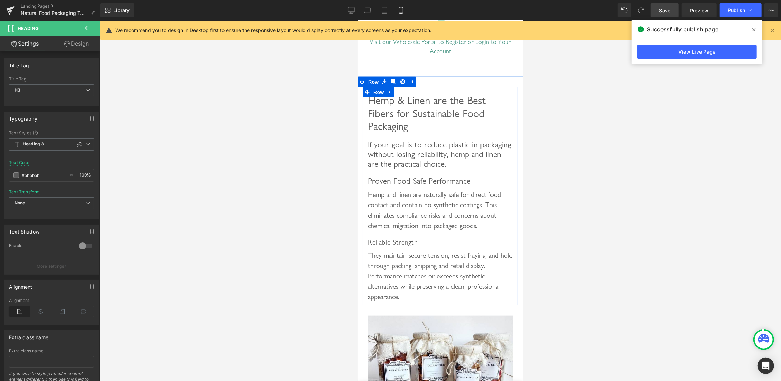
click at [396, 246] on span "Reliable Strength" at bounding box center [392, 242] width 50 height 8
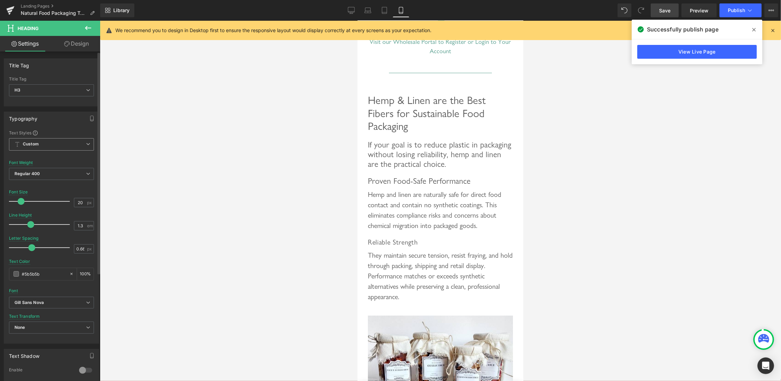
click at [79, 146] on span "Custom" at bounding box center [51, 144] width 85 height 12
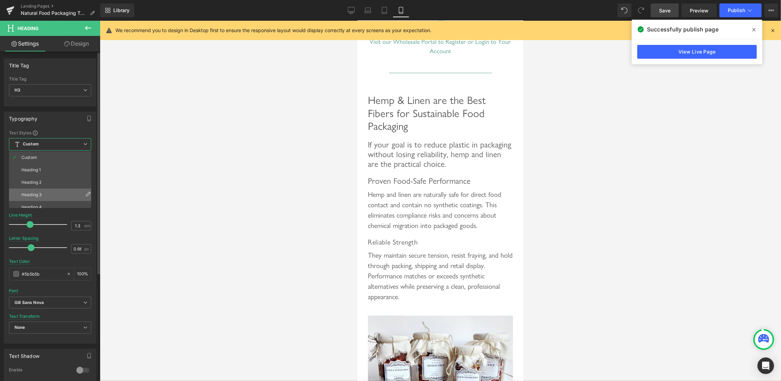
click at [36, 197] on div "Heading 3" at bounding box center [31, 194] width 20 height 5
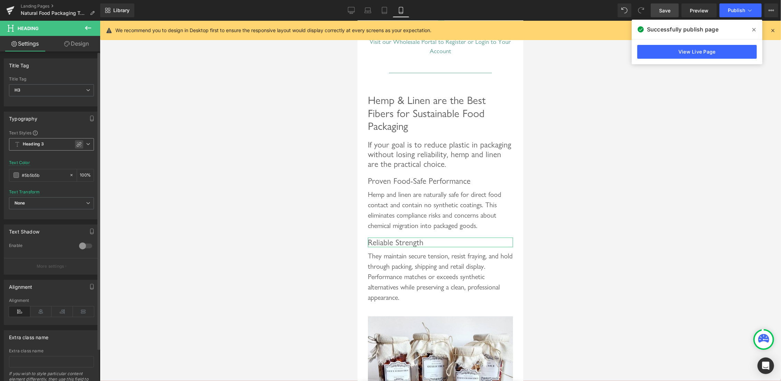
click at [76, 142] on icon at bounding box center [79, 145] width 6 height 6
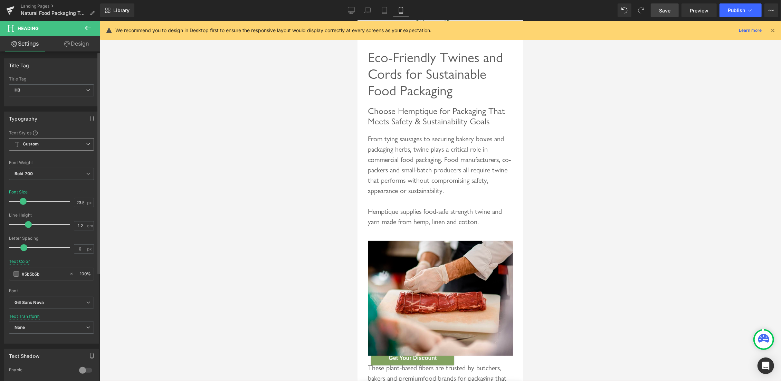
scroll to position [0, 0]
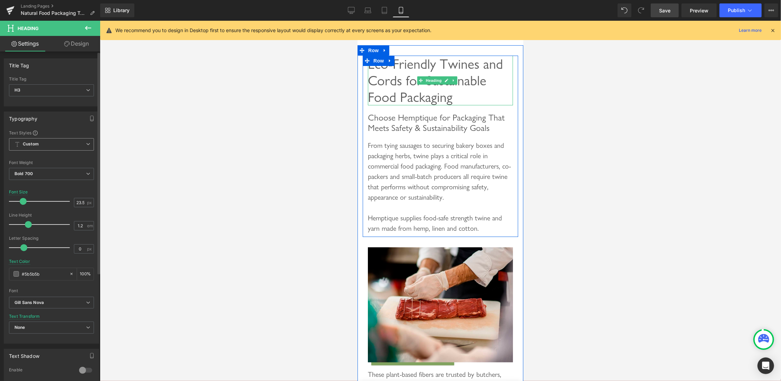
click at [395, 81] on span "Eco-Friendly Twines and Cords for Sustainable Food Packaging" at bounding box center [434, 80] width 135 height 50
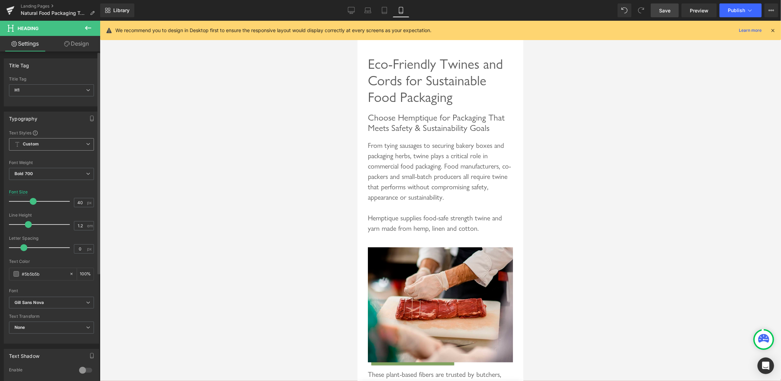
click at [86, 143] on icon at bounding box center [88, 144] width 4 height 4
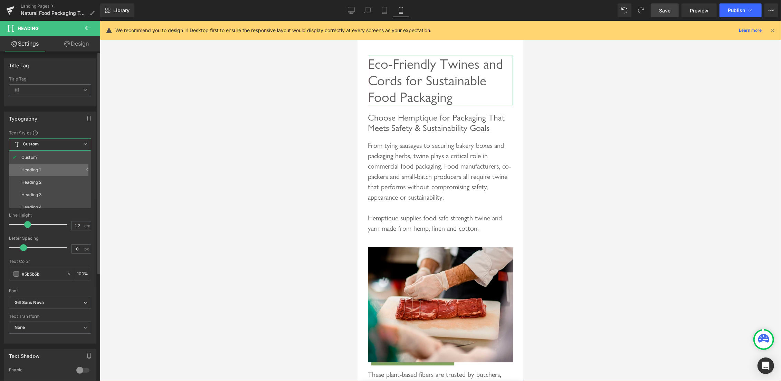
click at [47, 168] on li "Heading 1" at bounding box center [51, 170] width 85 height 12
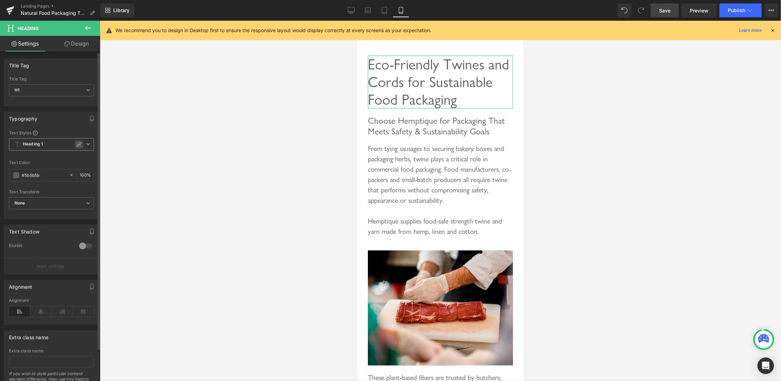
click at [75, 143] on div at bounding box center [79, 144] width 8 height 8
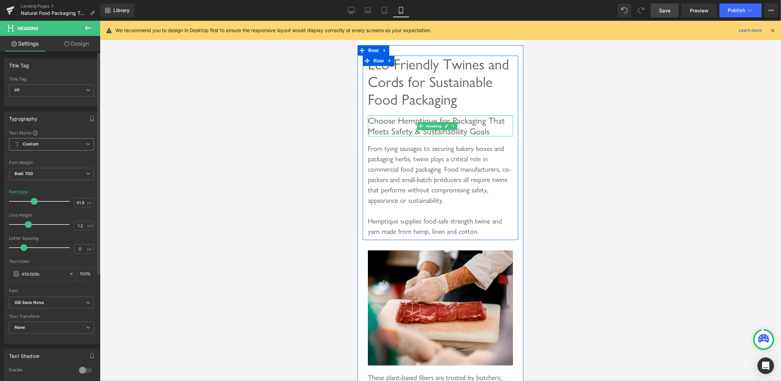
click at [392, 134] on span "Choose Hemptique for Packaging That Meets Safety & Sustainability Goals" at bounding box center [435, 126] width 137 height 22
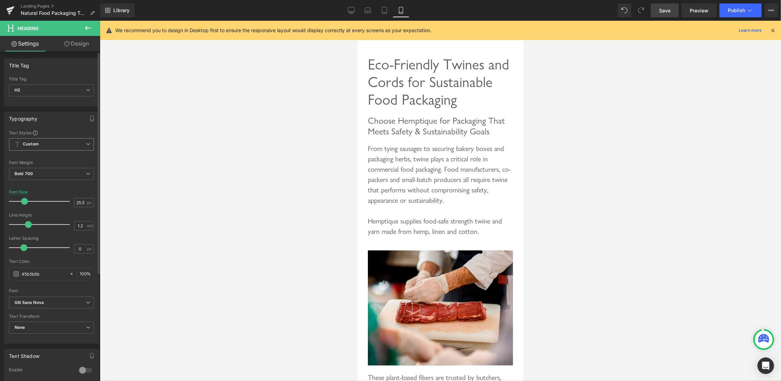
click at [86, 144] on icon at bounding box center [88, 144] width 4 height 4
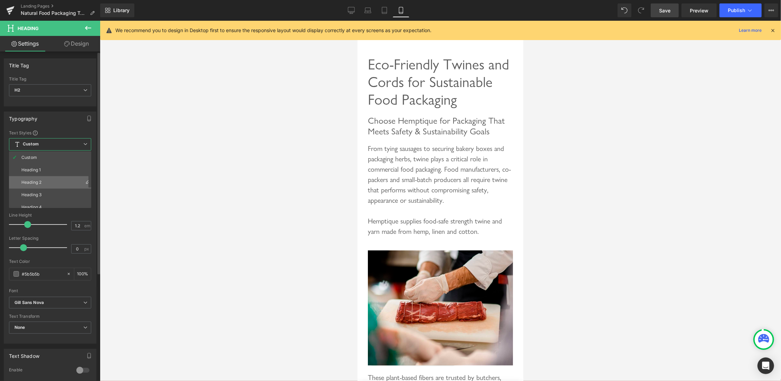
click at [36, 183] on div "Heading 2" at bounding box center [31, 182] width 20 height 5
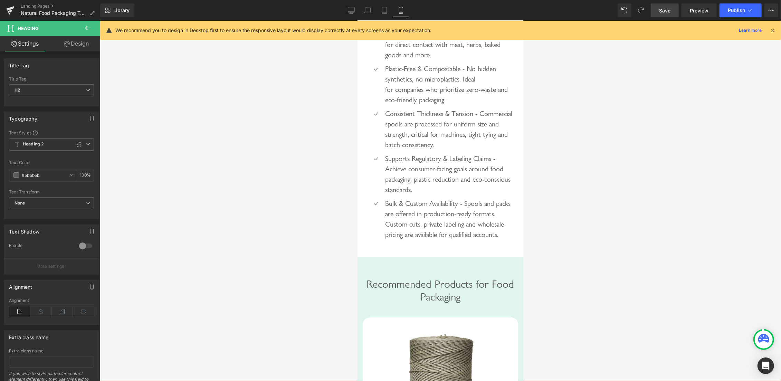
scroll to position [2196, 0]
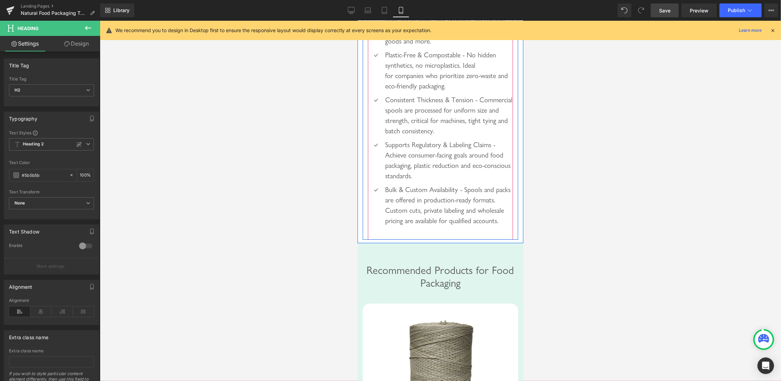
click at [435, 15] on span "Icon List" at bounding box center [436, 9] width 24 height 10
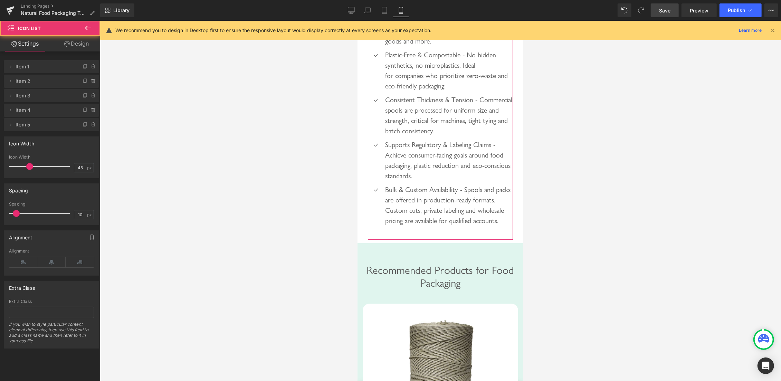
click at [76, 45] on link "Design" at bounding box center [76, 44] width 50 height 16
click at [0, 0] on div "Spacing" at bounding box center [0, 0] width 0 height 0
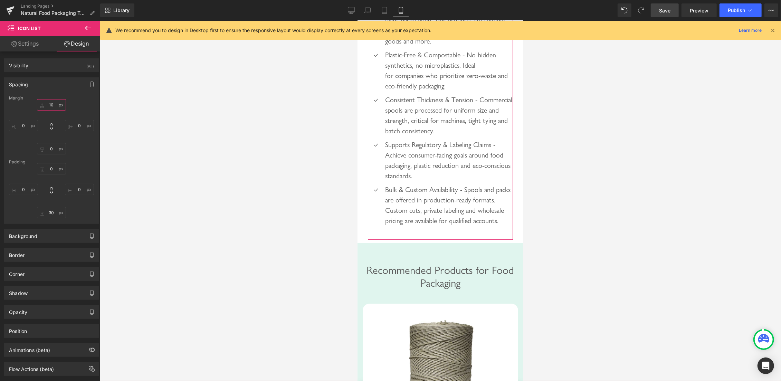
click at [48, 106] on input "10" at bounding box center [51, 104] width 29 height 11
click at [47, 102] on input "10" at bounding box center [51, 104] width 29 height 11
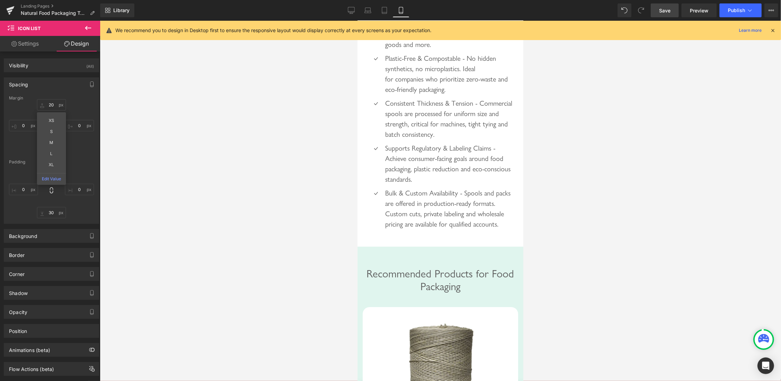
click at [129, 100] on div at bounding box center [440, 201] width 681 height 360
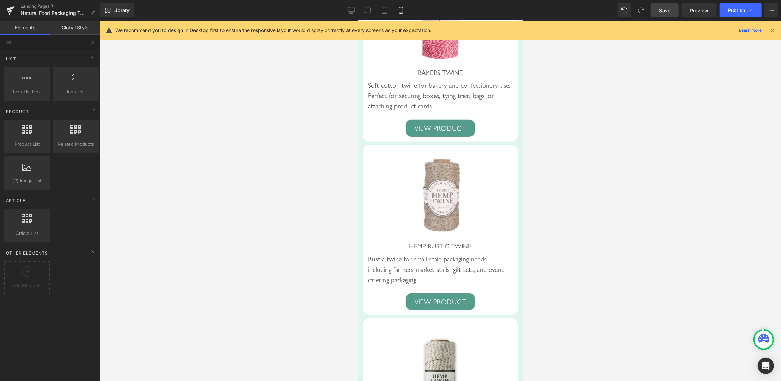
scroll to position [3477, 0]
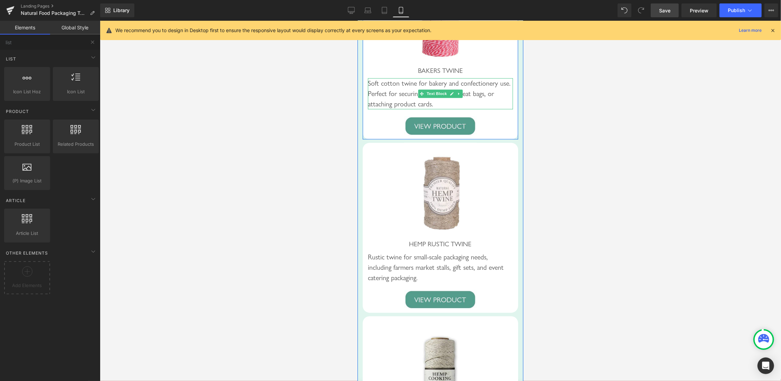
click at [406, 109] on div "Soft cotton twine for bakery and confectionery use. Perfect for securing boxes,…" at bounding box center [439, 93] width 145 height 31
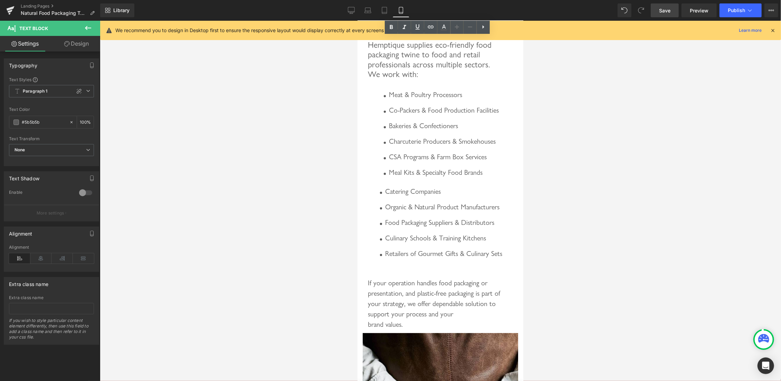
scroll to position [3990, 0]
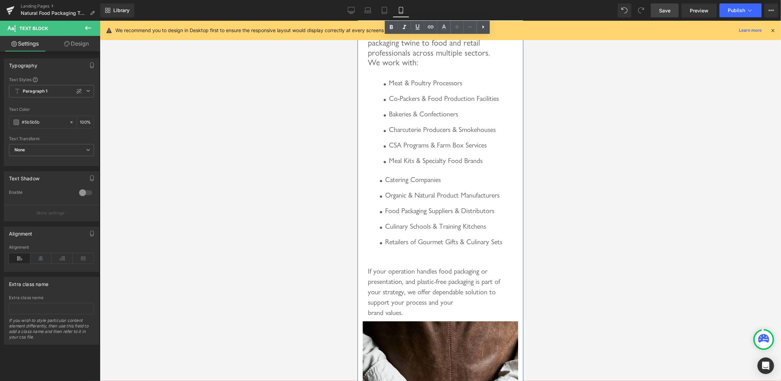
click at [403, 67] on span "Hemptique supplies eco-friendly food packaging twine to food and retail profess…" at bounding box center [429, 47] width 124 height 39
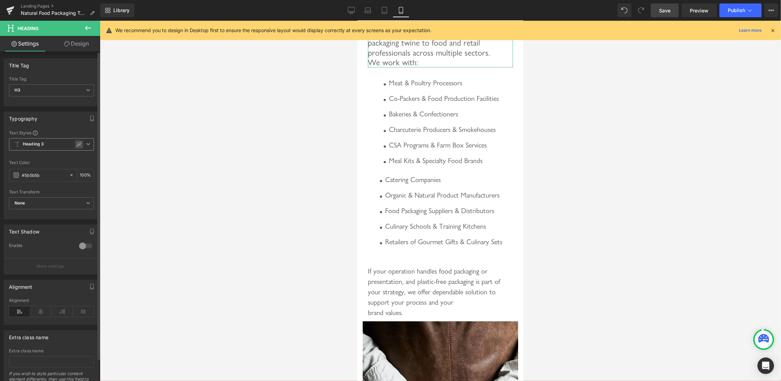
click at [76, 142] on icon at bounding box center [79, 145] width 6 height 6
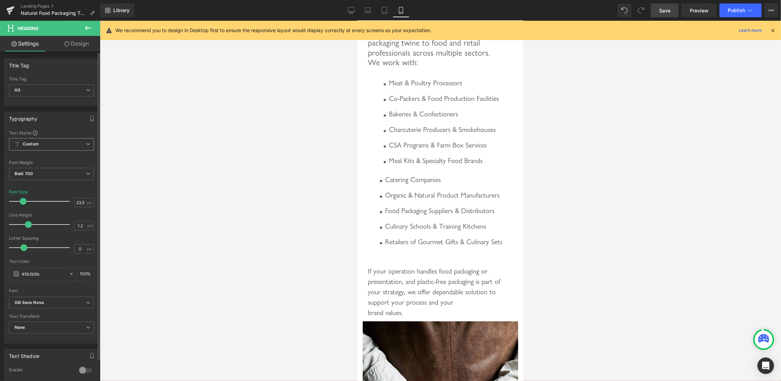
click at [662, 12] on span "Save" at bounding box center [664, 10] width 11 height 7
drag, startPoint x: 348, startPoint y: 8, endPoint x: 355, endPoint y: 9, distance: 7.0
click at [347, 8] on link "Desktop" at bounding box center [351, 10] width 17 height 14
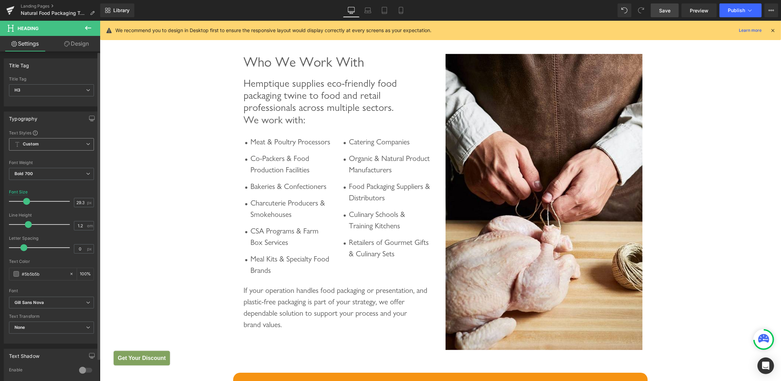
scroll to position [1863, 0]
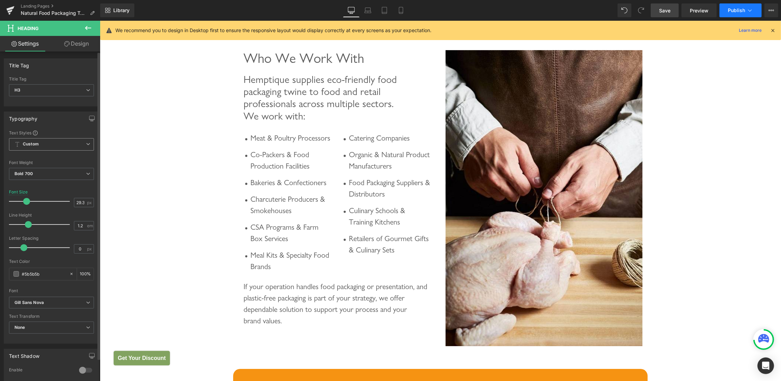
click at [731, 9] on span "Publish" at bounding box center [736, 11] width 17 height 6
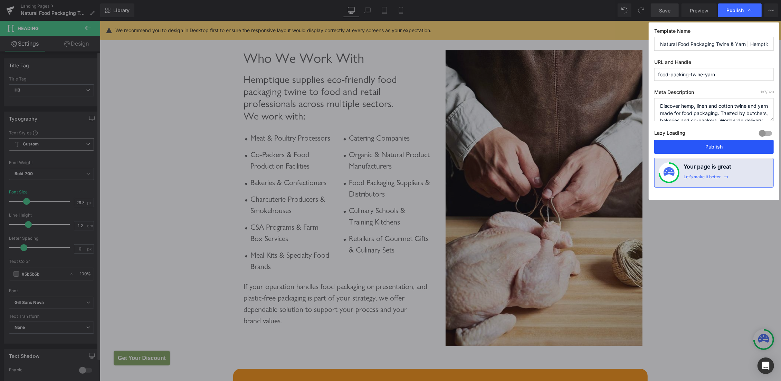
click at [700, 142] on button "Publish" at bounding box center [713, 147] width 119 height 14
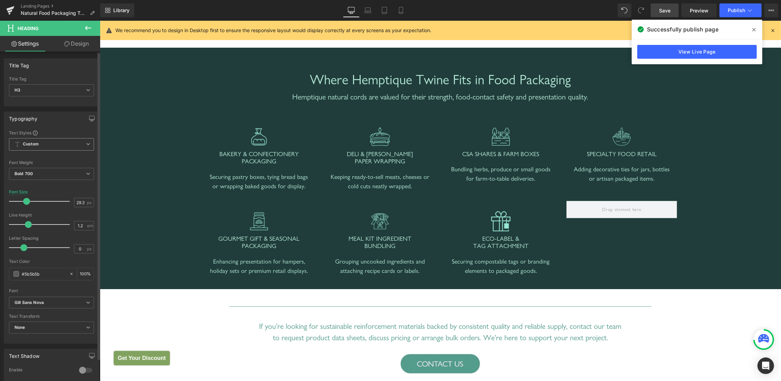
scroll to position [692, 0]
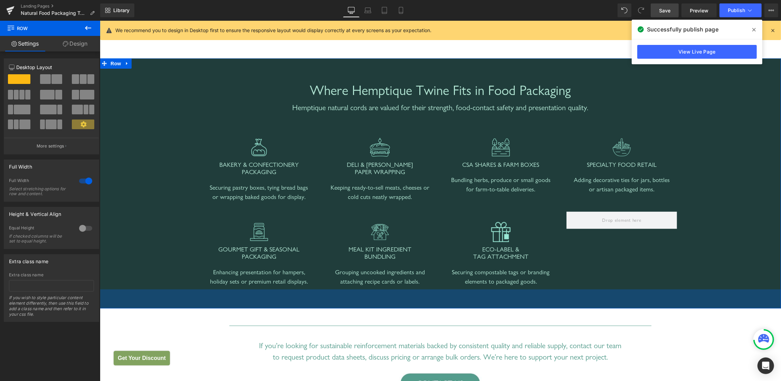
drag, startPoint x: 401, startPoint y: 297, endPoint x: 401, endPoint y: 305, distance: 8.6
click at [401, 305] on div "55px" at bounding box center [439, 298] width 681 height 19
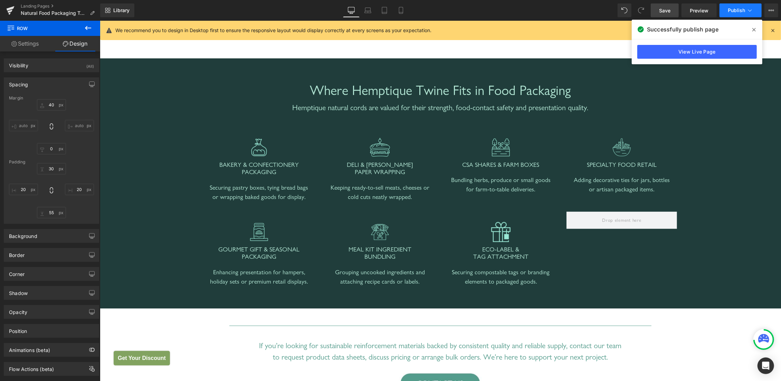
click at [737, 11] on span "Publish" at bounding box center [736, 11] width 17 height 6
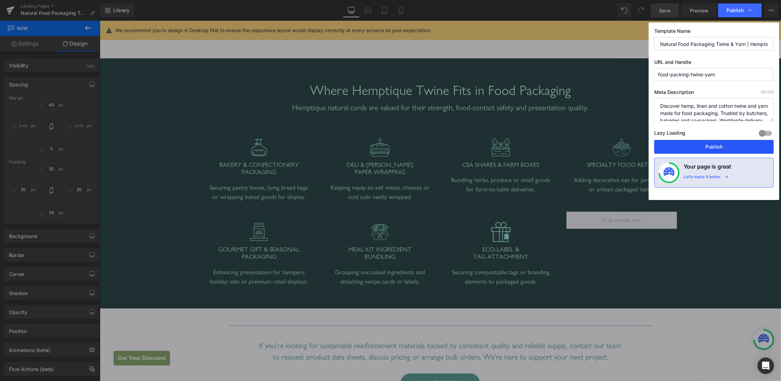
click at [711, 141] on button "Publish" at bounding box center [713, 147] width 119 height 14
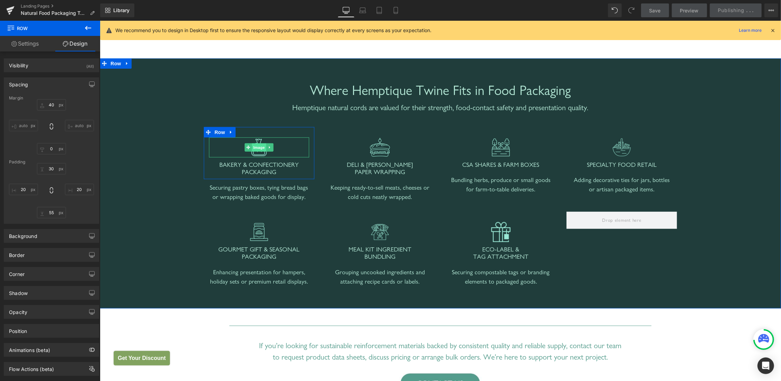
click at [256, 148] on span "Image" at bounding box center [258, 147] width 15 height 8
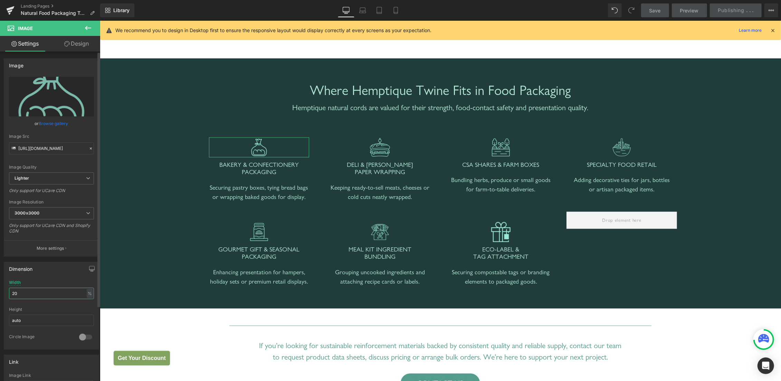
drag, startPoint x: 26, startPoint y: 292, endPoint x: 0, endPoint y: 291, distance: 26.3
click at [9, 291] on input "20" at bounding box center [51, 293] width 85 height 11
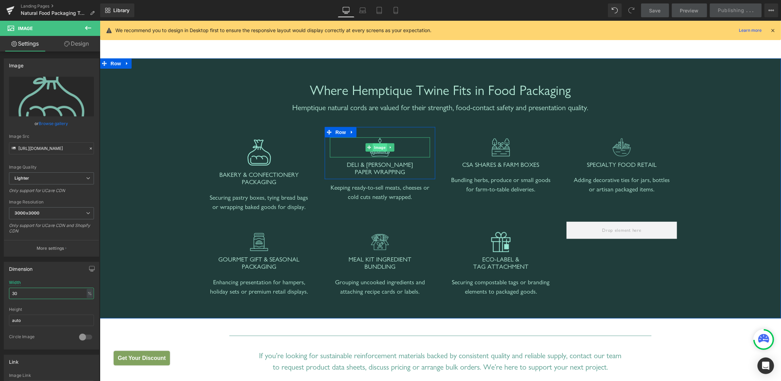
click at [374, 148] on span "Image" at bounding box center [379, 147] width 15 height 8
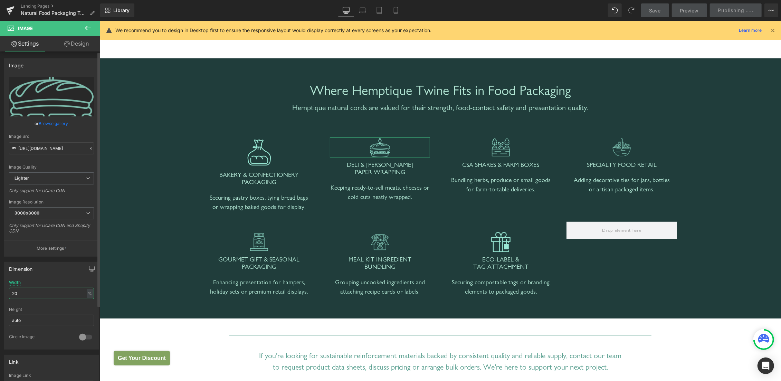
click at [9, 290] on input "20" at bounding box center [51, 293] width 85 height 11
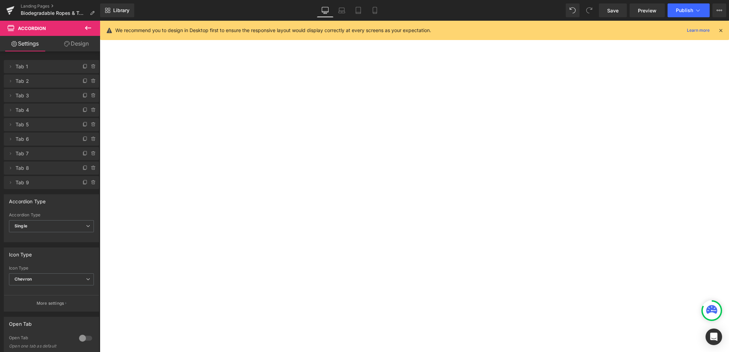
click at [372, 10] on icon at bounding box center [375, 10] width 7 height 7
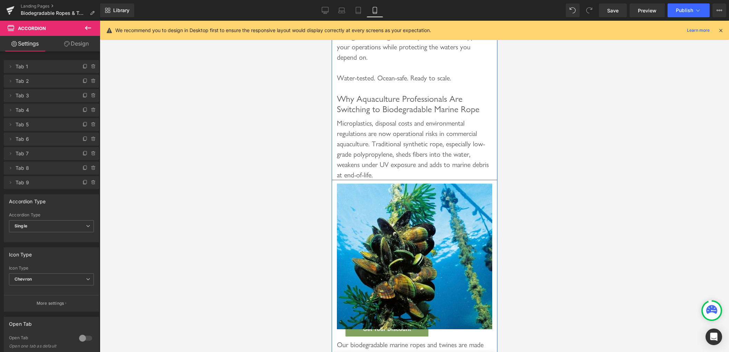
scroll to position [185, 0]
click at [422, 107] on span "Heading" at bounding box center [431, 103] width 19 height 8
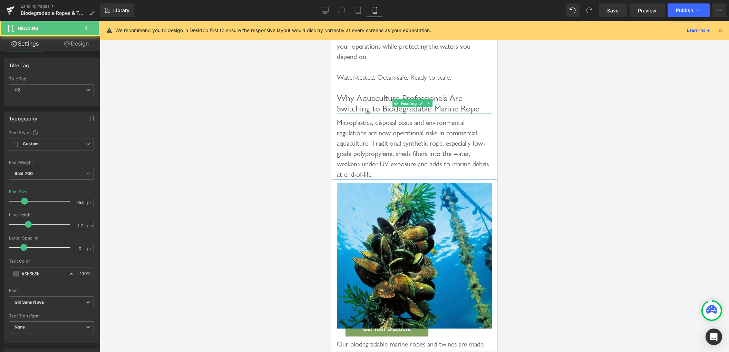
click at [345, 112] on span "Why Aquaculture Professionals Are Switching to Biodegradable Marine Rope" at bounding box center [408, 104] width 143 height 22
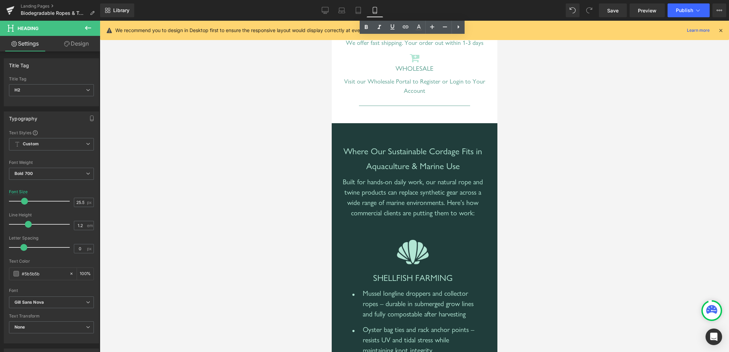
scroll to position [740, 0]
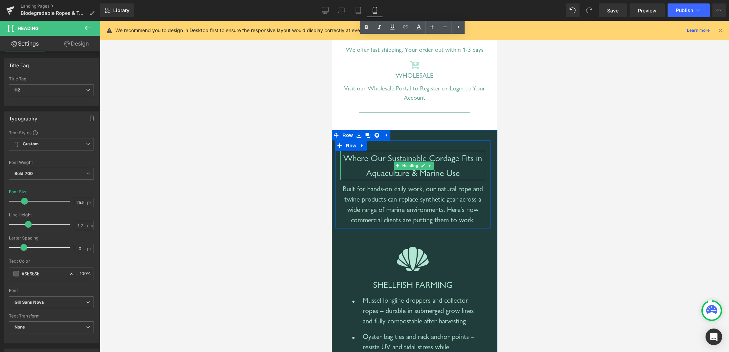
click at [384, 166] on span "Where Our Sustainable Cordage Fits in Aquaculture & Marine Use" at bounding box center [412, 166] width 139 height 26
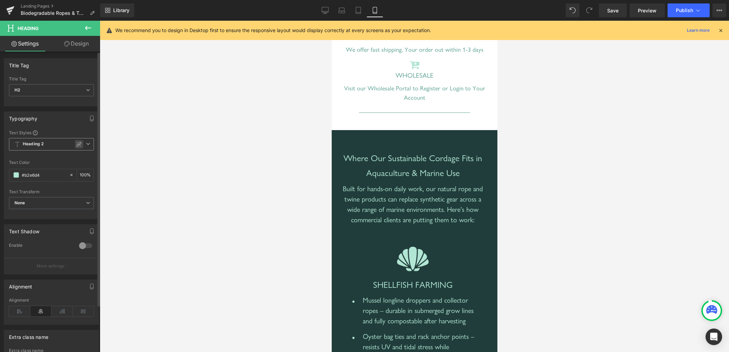
click at [77, 143] on icon at bounding box center [79, 144] width 5 height 5
type input "1.2"
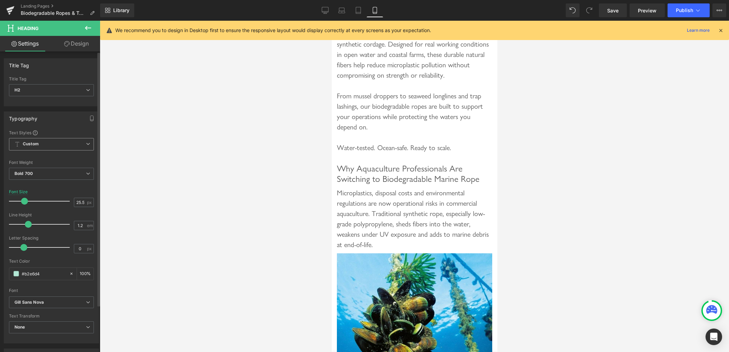
scroll to position [0, 0]
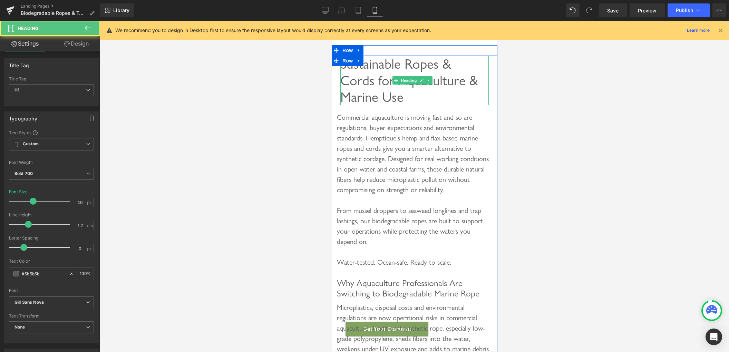
click at [383, 84] on span "Sustainable Ropes & Cords for Aquaculture & Marine Use" at bounding box center [409, 81] width 138 height 50
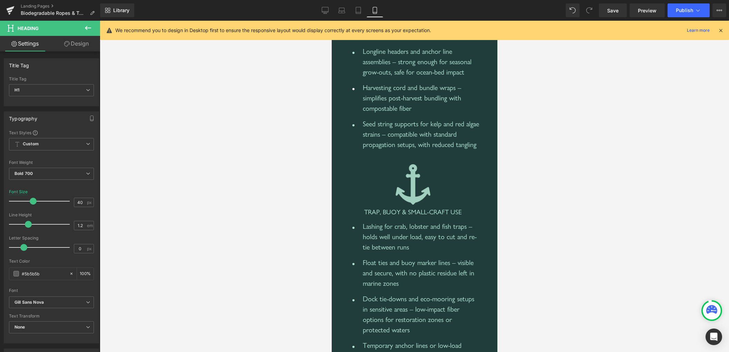
scroll to position [1333, 0]
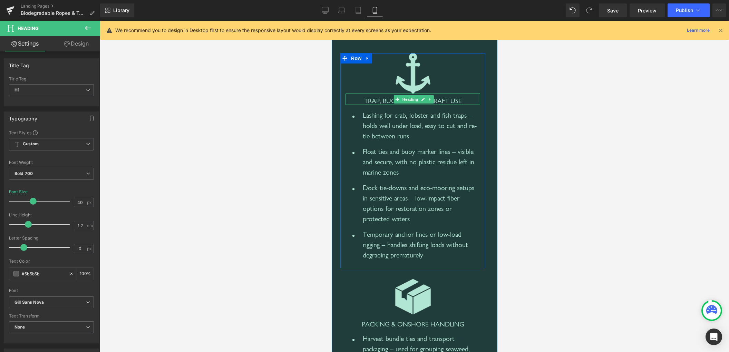
click at [448, 105] on span "Trap, Buoy & Small-Craft Use" at bounding box center [413, 101] width 98 height 8
click at [371, 105] on span "Trap, Buoy & Small-Craft Use" at bounding box center [413, 101] width 98 height 8
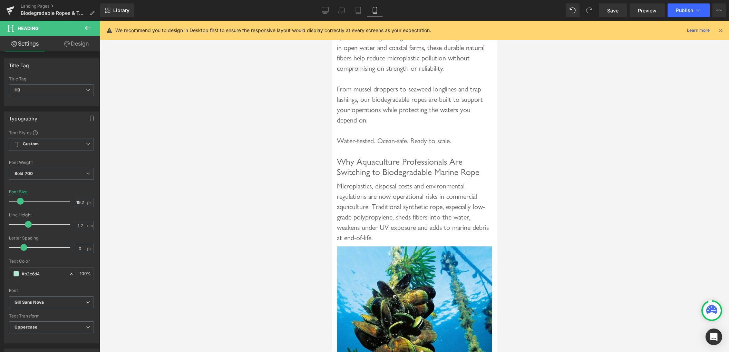
scroll to position [0, 0]
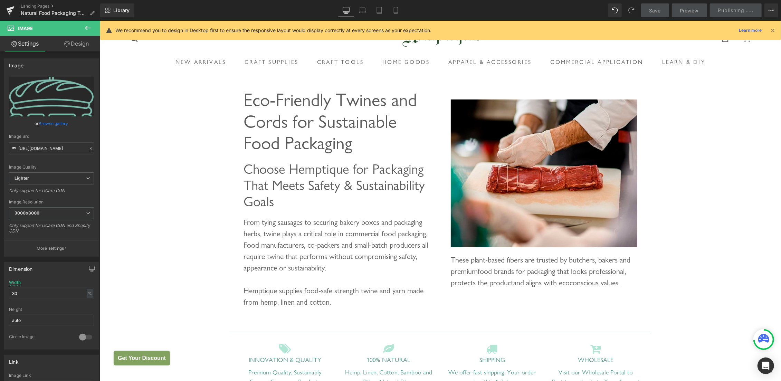
scroll to position [692, 0]
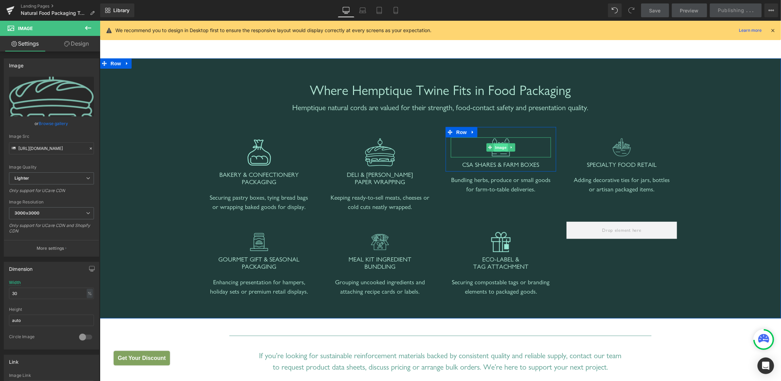
click at [495, 149] on span "Image" at bounding box center [500, 147] width 15 height 8
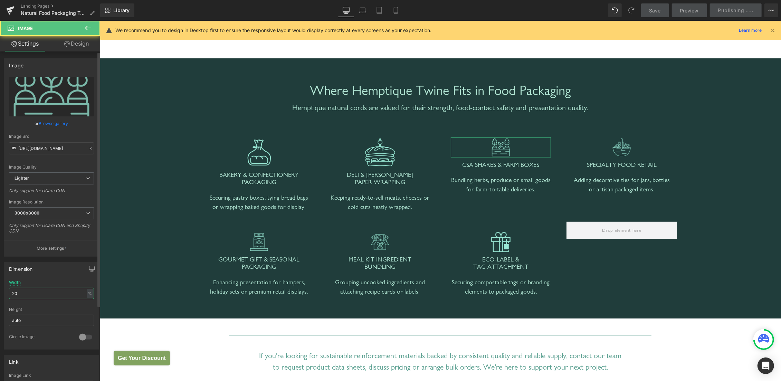
drag, startPoint x: 34, startPoint y: 294, endPoint x: 0, endPoint y: 286, distance: 34.8
click at [9, 288] on input "20" at bounding box center [51, 293] width 85 height 11
type input "30"
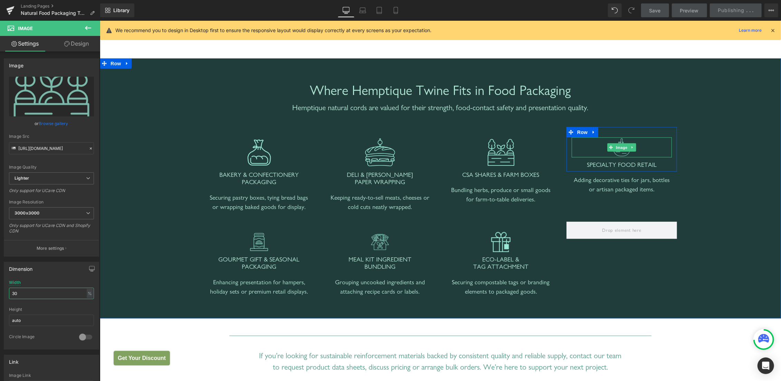
click at [617, 150] on span "Image" at bounding box center [621, 147] width 15 height 8
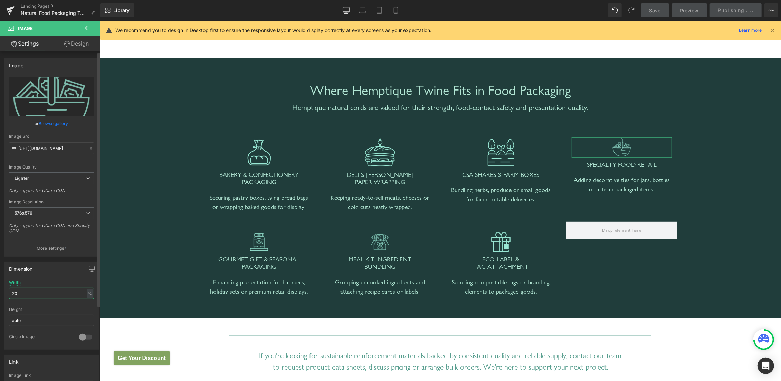
click at [9, 288] on input "20" at bounding box center [51, 293] width 85 height 11
type input "30"
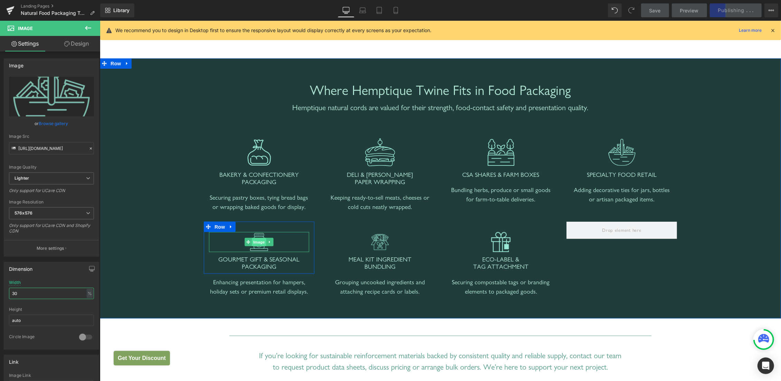
click at [259, 239] on span "Image" at bounding box center [258, 242] width 15 height 8
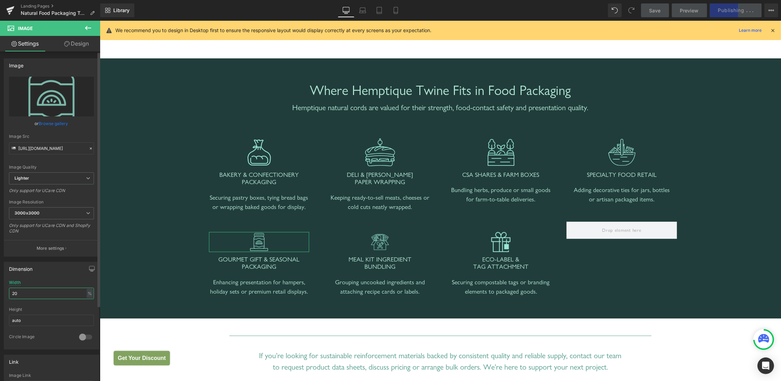
drag, startPoint x: 160, startPoint y: 218, endPoint x: 0, endPoint y: 287, distance: 173.6
click at [9, 288] on input "20" at bounding box center [51, 293] width 85 height 11
type input "30"
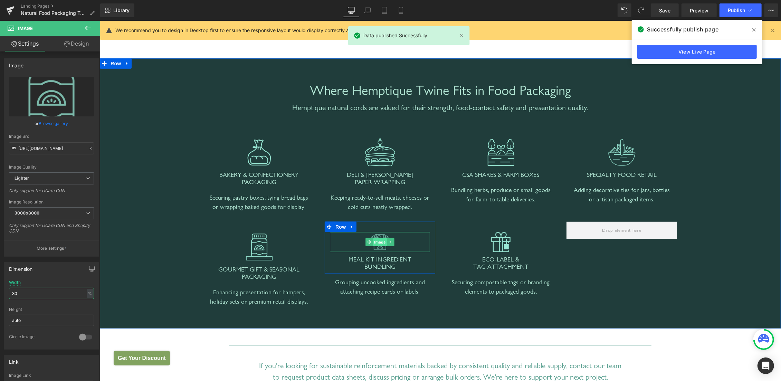
click at [379, 239] on span "Image" at bounding box center [379, 242] width 15 height 8
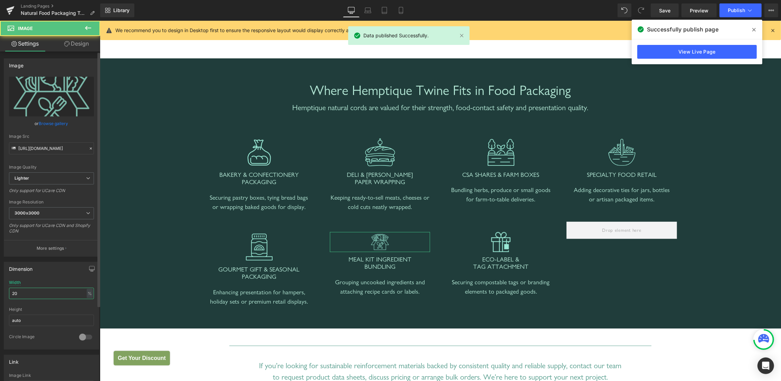
drag, startPoint x: 32, startPoint y: 291, endPoint x: 0, endPoint y: 282, distance: 33.9
click at [9, 288] on input "20" at bounding box center [51, 293] width 85 height 11
type input "30"
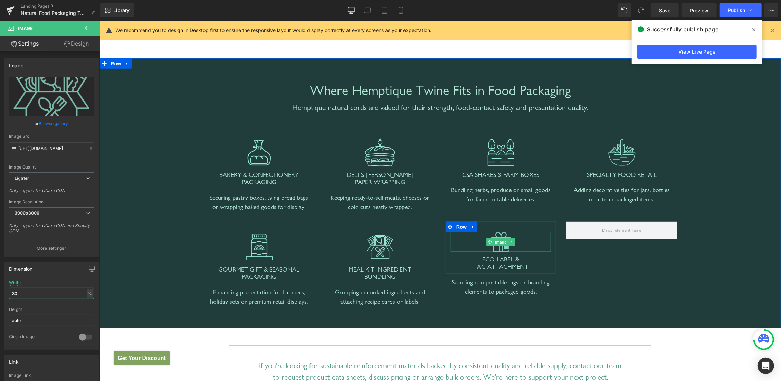
click at [500, 238] on span "Image" at bounding box center [500, 242] width 15 height 8
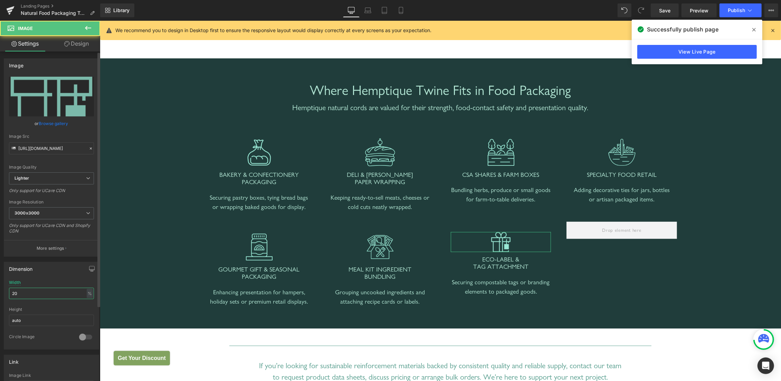
click at [9, 288] on input "20" at bounding box center [51, 293] width 85 height 11
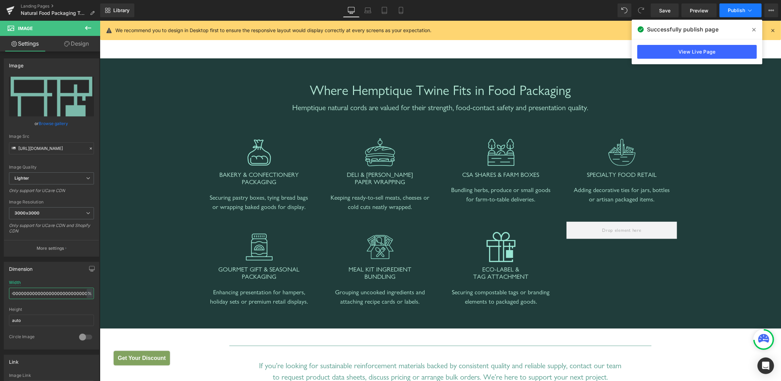
scroll to position [0, 76]
type input "3000000000000000000000000000000000000000000000000000000000"
click at [732, 12] on span "Publish" at bounding box center [736, 11] width 17 height 6
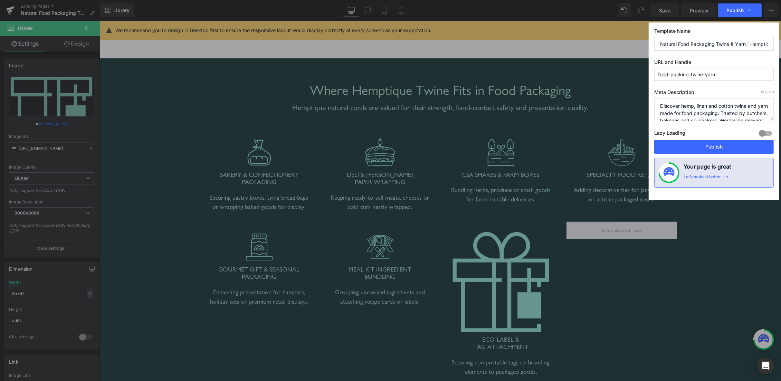
scroll to position [0, 0]
click at [705, 144] on button "Publish" at bounding box center [713, 147] width 119 height 14
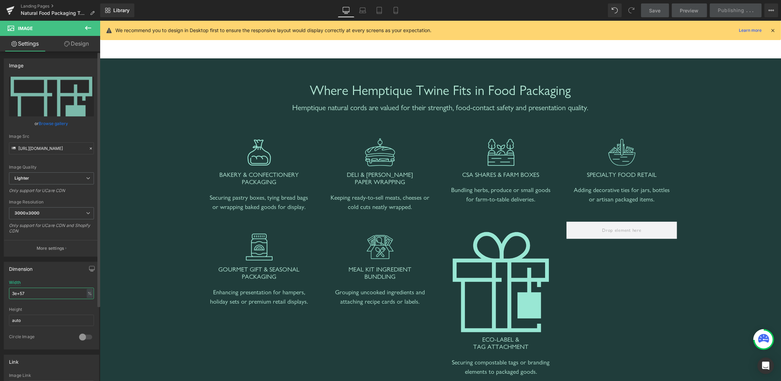
click at [9, 288] on input "3e+57" at bounding box center [51, 293] width 85 height 11
click at [512, 261] on img at bounding box center [500, 282] width 100 height 100
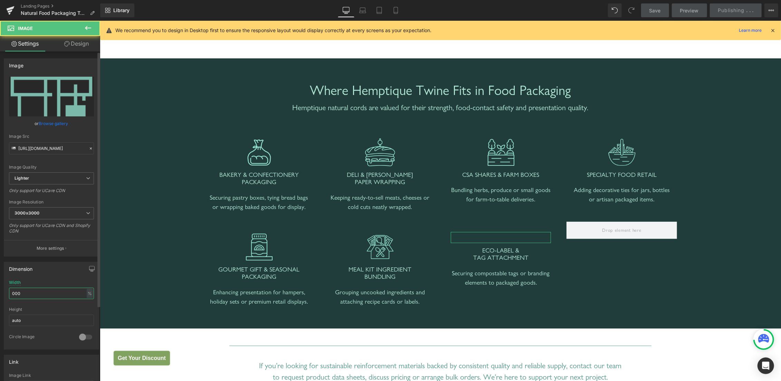
click at [34, 295] on input "000" at bounding box center [51, 293] width 85 height 11
click at [32, 294] on input "00000000000" at bounding box center [51, 293] width 85 height 11
click at [36, 292] on input "0000000000000000000000" at bounding box center [51, 293] width 85 height 11
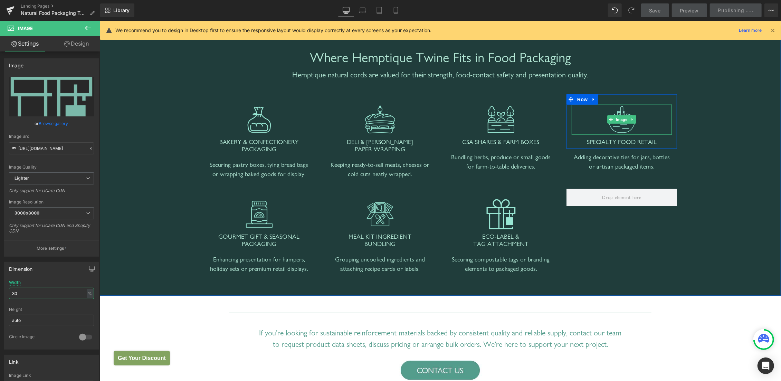
scroll to position [765, 0]
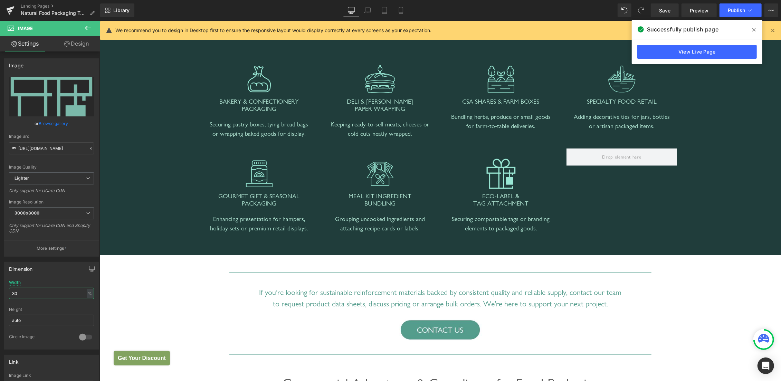
type input "30"
click at [498, 170] on span "Image" at bounding box center [500, 173] width 15 height 8
click at [736, 7] on button "Publish" at bounding box center [740, 10] width 42 height 14
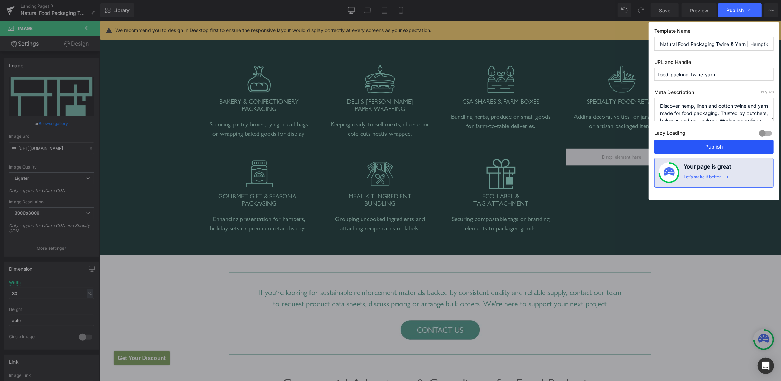
click at [712, 144] on button "Publish" at bounding box center [713, 147] width 119 height 14
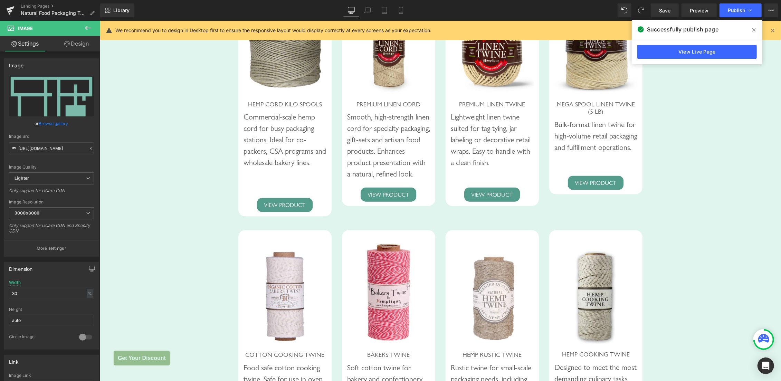
scroll to position [1460, 0]
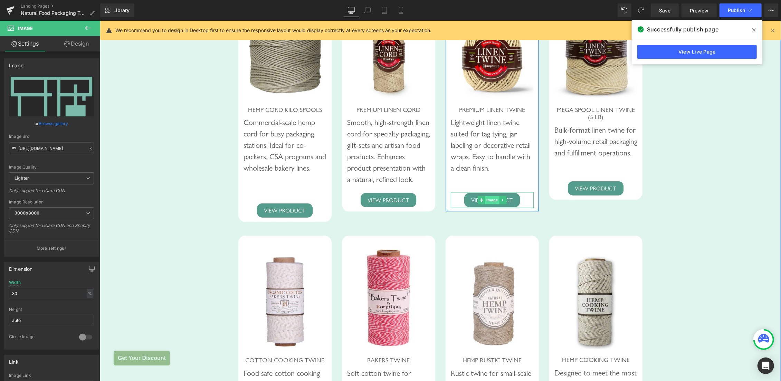
click at [485, 204] on span "Image" at bounding box center [492, 199] width 15 height 8
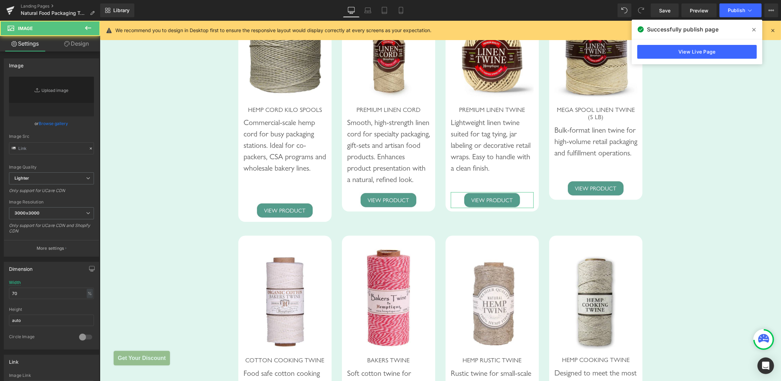
type input "[URL][DOMAIN_NAME]"
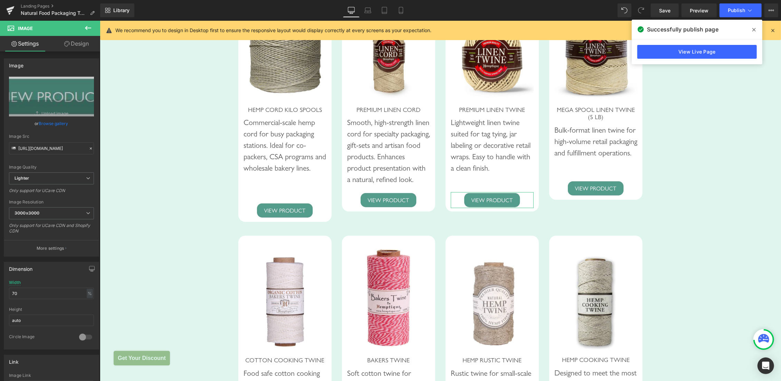
click at [81, 43] on link "Design" at bounding box center [76, 44] width 50 height 16
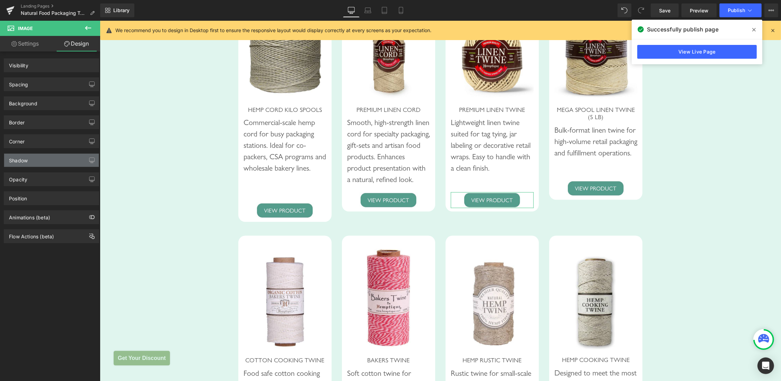
click at [49, 86] on div "Spacing" at bounding box center [51, 84] width 95 height 13
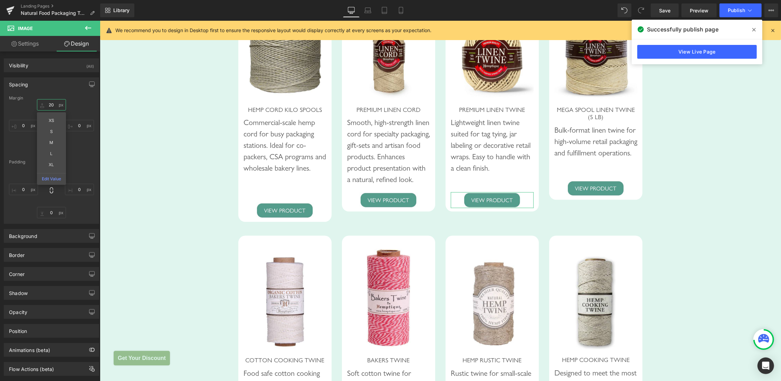
click at [49, 106] on input "20" at bounding box center [51, 104] width 29 height 11
click at [49, 105] on input "20" at bounding box center [51, 104] width 29 height 11
type input "40"
click at [90, 93] on div "Spacing [GEOGRAPHIC_DATA] 40 40 XS S M L XL Edit Value 0px 0 0px 0 0px 0 [GEOGR…" at bounding box center [51, 150] width 95 height 146
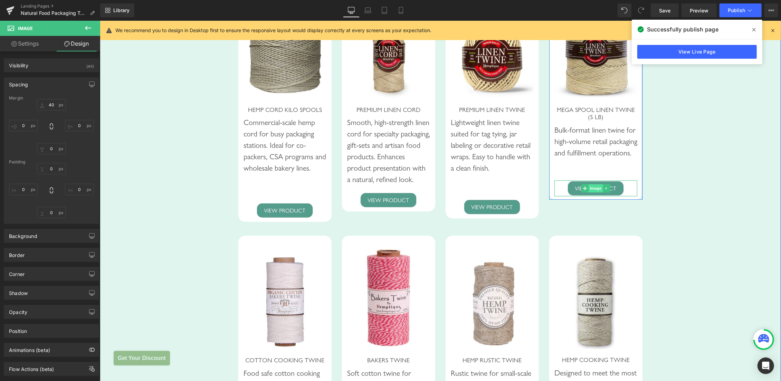
click at [593, 192] on span "Image" at bounding box center [595, 188] width 15 height 8
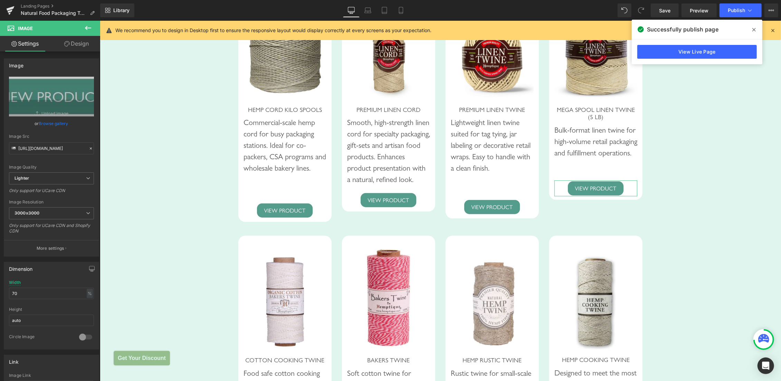
click at [78, 44] on link "Design" at bounding box center [76, 44] width 50 height 16
click at [585, 196] on div "Image" at bounding box center [595, 188] width 83 height 16
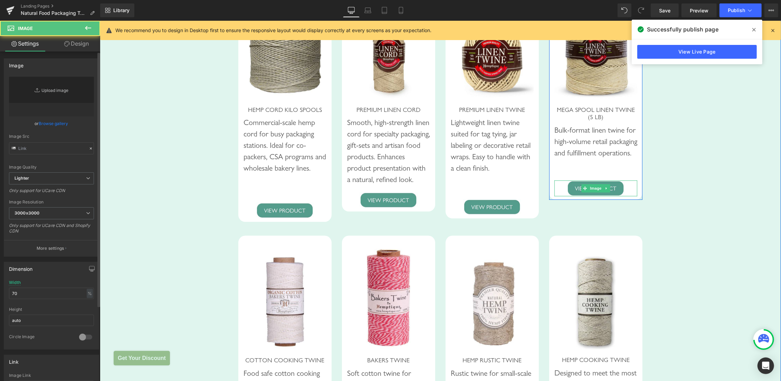
click at [45, 100] on link "Replace Image" at bounding box center [51, 97] width 85 height 40
click at [46, 84] on link "Replace Image" at bounding box center [51, 97] width 85 height 40
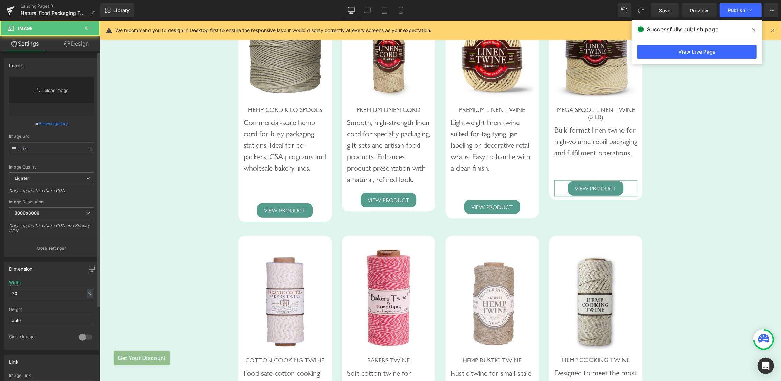
type input "[URL][DOMAIN_NAME]"
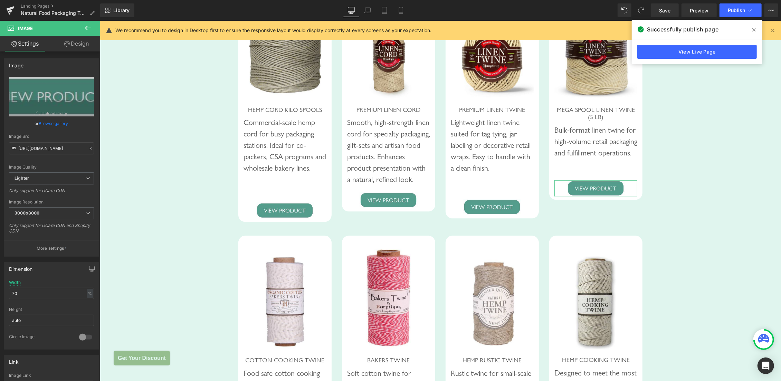
click at [78, 46] on link "Design" at bounding box center [76, 44] width 50 height 16
click at [0, 0] on div "Spacing" at bounding box center [0, 0] width 0 height 0
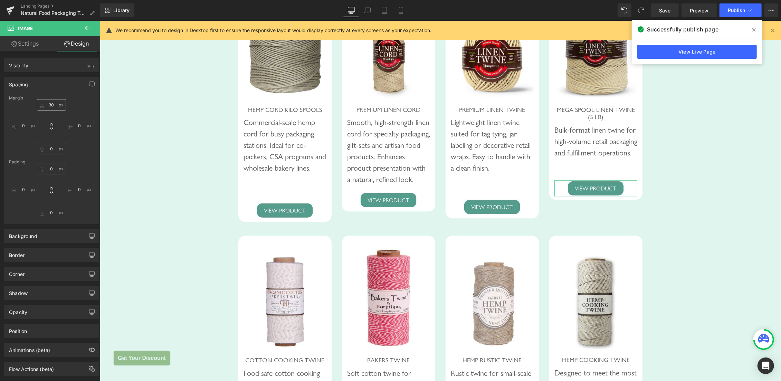
type input "30"
type input "0"
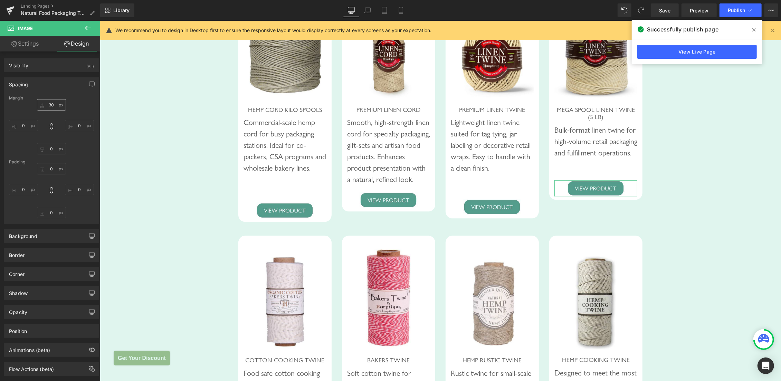
type input "0"
click at [46, 104] on input "30" at bounding box center [51, 104] width 29 height 11
click at [48, 106] on input "30" at bounding box center [51, 104] width 29 height 11
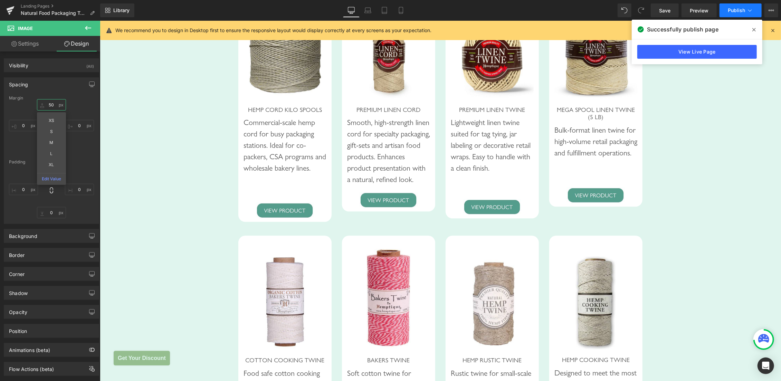
type input "50"
click at [741, 8] on span "Publish" at bounding box center [736, 11] width 17 height 6
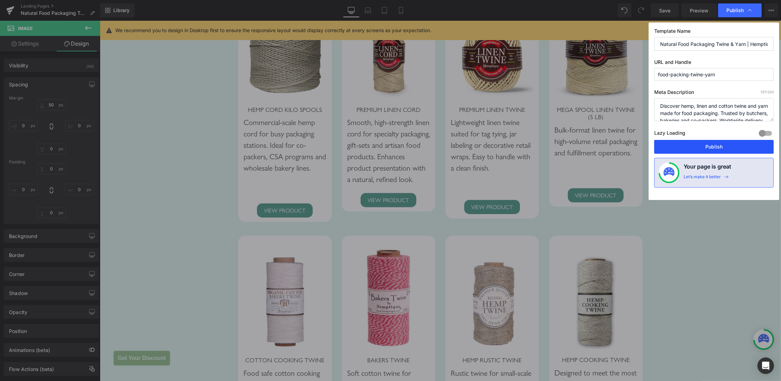
click at [714, 145] on button "Publish" at bounding box center [713, 147] width 119 height 14
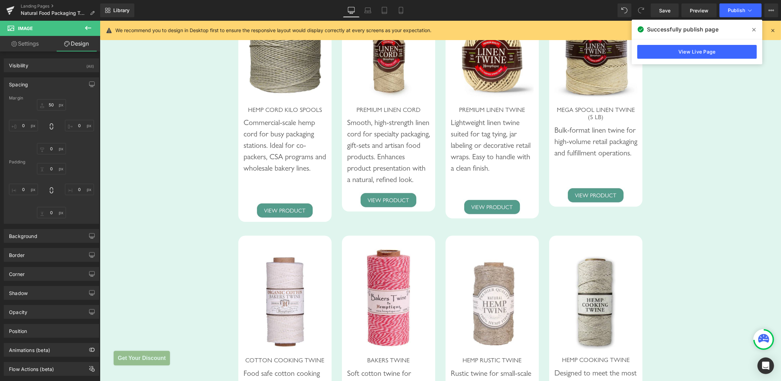
click at [677, 50] on link "View Live Page" at bounding box center [696, 52] width 119 height 14
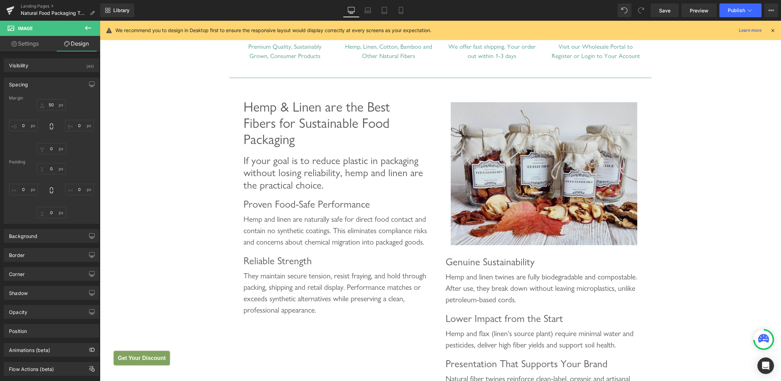
scroll to position [472, 0]
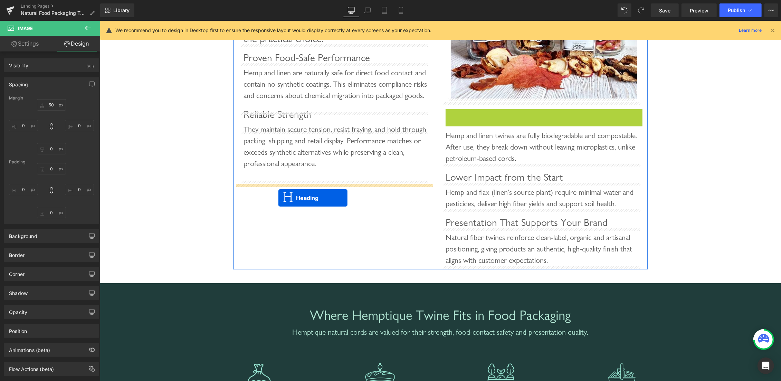
drag, startPoint x: 522, startPoint y: 112, endPoint x: 278, endPoint y: 197, distance: 258.8
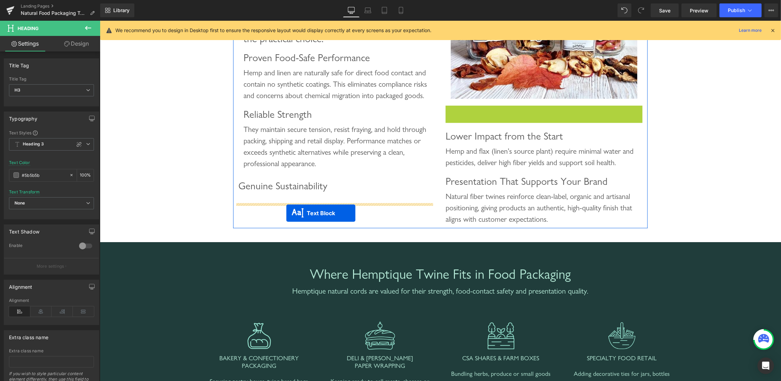
drag, startPoint x: 529, startPoint y: 121, endPoint x: 286, endPoint y: 213, distance: 260.1
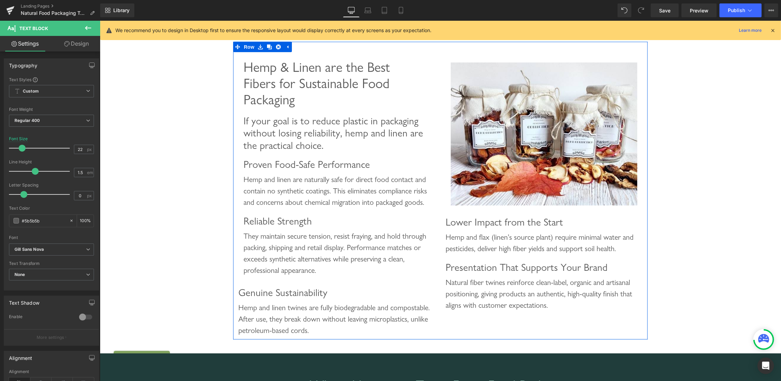
scroll to position [399, 0]
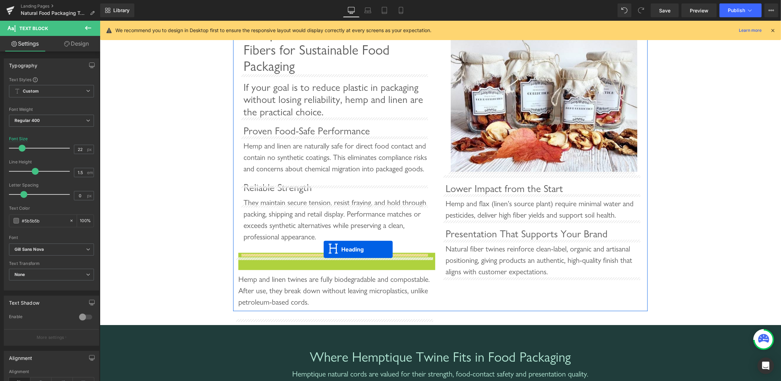
drag, startPoint x: 314, startPoint y: 270, endPoint x: 323, endPoint y: 249, distance: 22.6
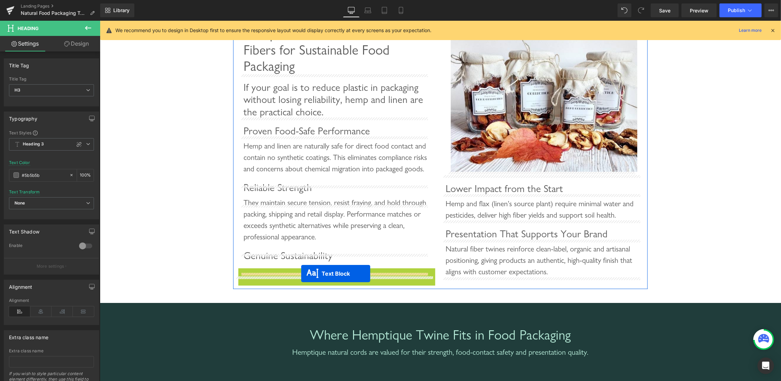
drag, startPoint x: 316, startPoint y: 298, endPoint x: 301, endPoint y: 273, distance: 29.3
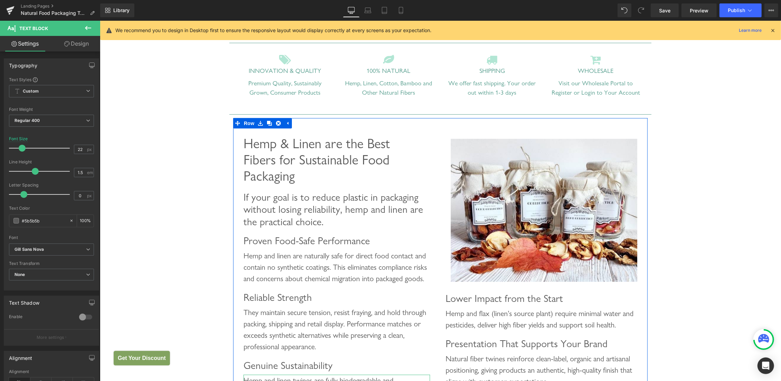
scroll to position [435, 0]
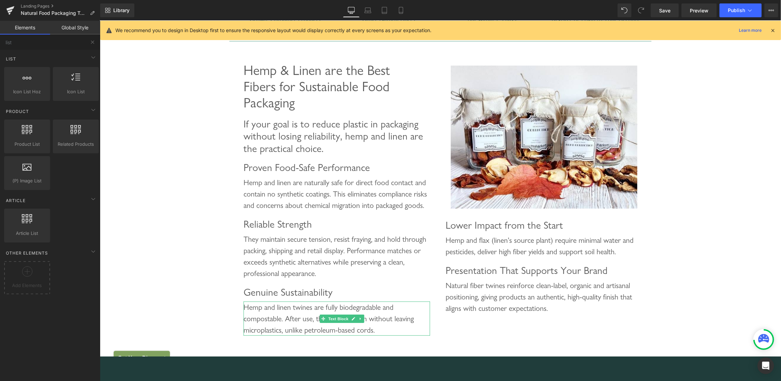
scroll to position [362, 0]
click at [730, 9] on span "Publish" at bounding box center [736, 11] width 17 height 6
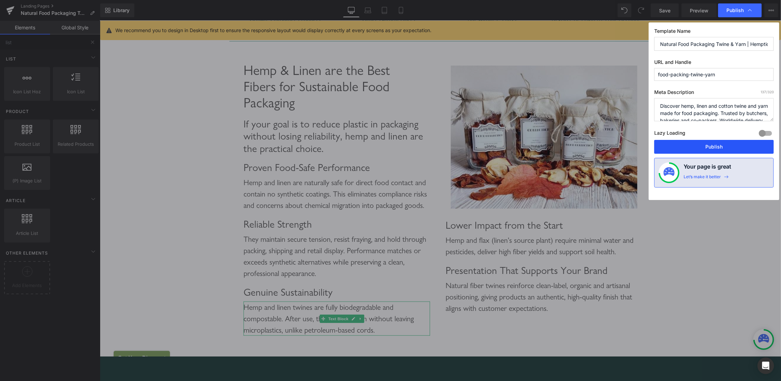
click at [713, 144] on button "Publish" at bounding box center [713, 147] width 119 height 14
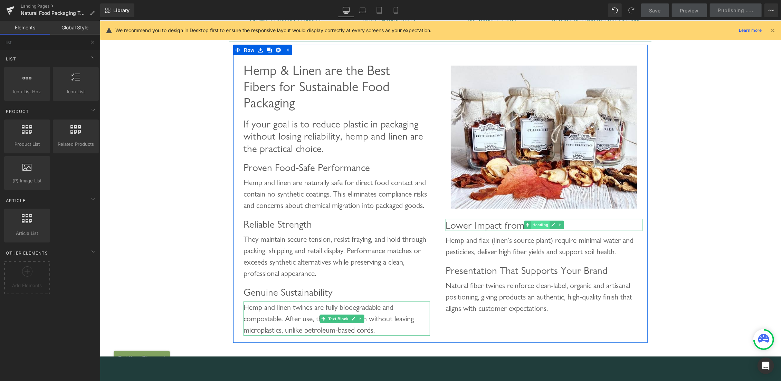
click at [532, 226] on span "Heading" at bounding box center [540, 224] width 19 height 8
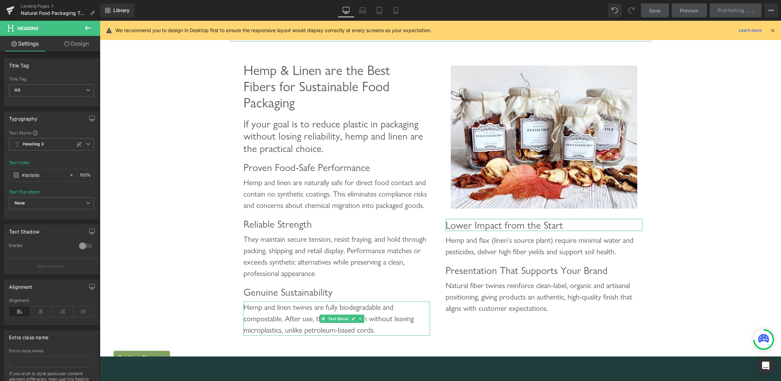
click at [83, 44] on link "Design" at bounding box center [76, 44] width 50 height 16
click at [0, 0] on div "Spacing" at bounding box center [0, 0] width 0 height 0
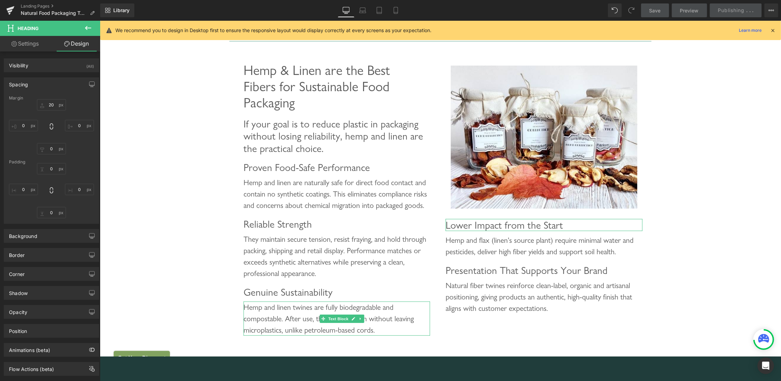
type input "20"
type input "0"
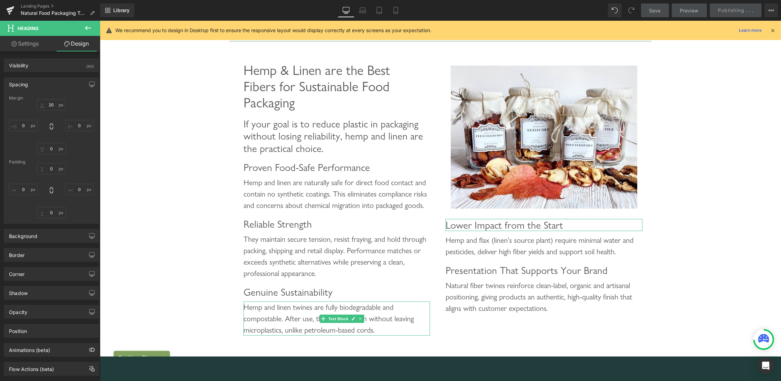
type input "0"
click at [47, 103] on input "20" at bounding box center [51, 104] width 29 height 11
click at [48, 105] on input "20" at bounding box center [51, 104] width 29 height 11
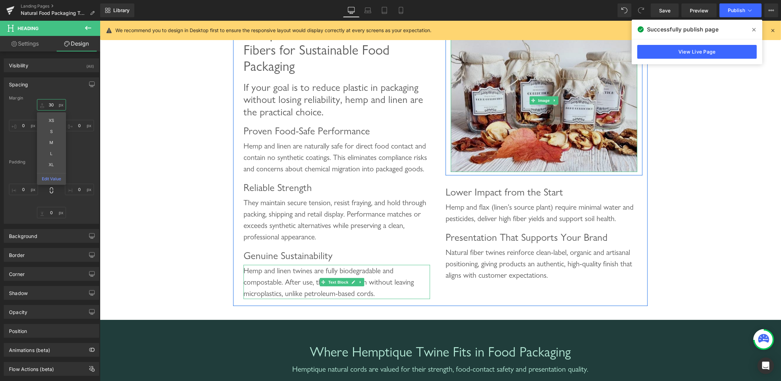
scroll to position [435, 0]
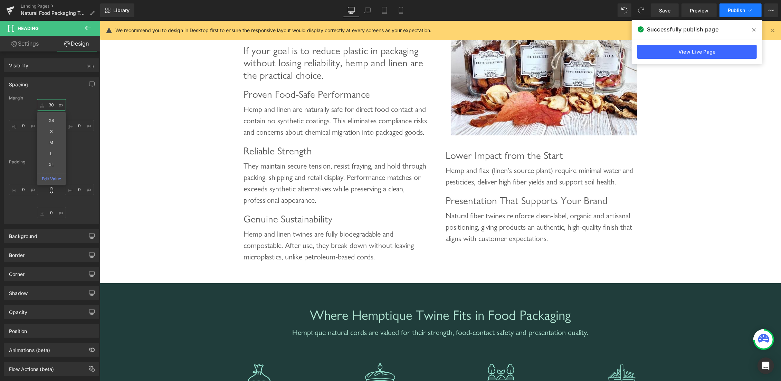
type input "30"
click at [734, 12] on span "Publish" at bounding box center [736, 11] width 17 height 6
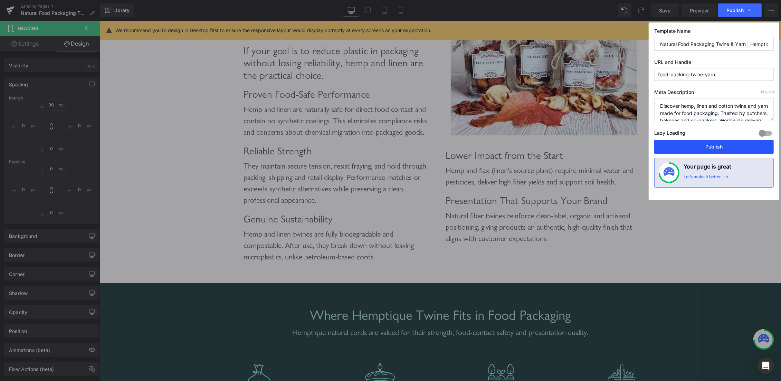
click at [709, 143] on button "Publish" at bounding box center [713, 147] width 119 height 14
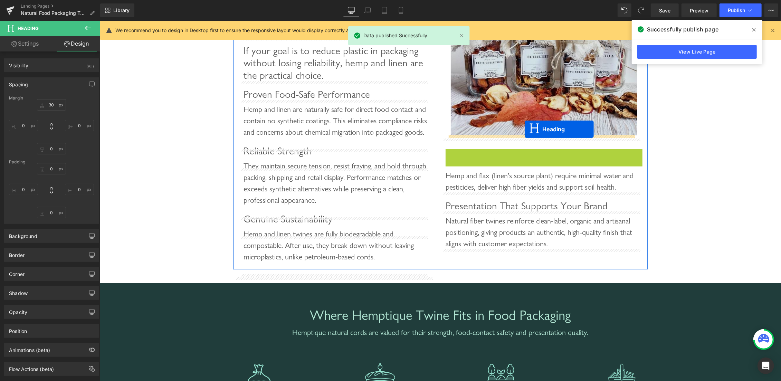
drag, startPoint x: 523, startPoint y: 156, endPoint x: 524, endPoint y: 129, distance: 27.3
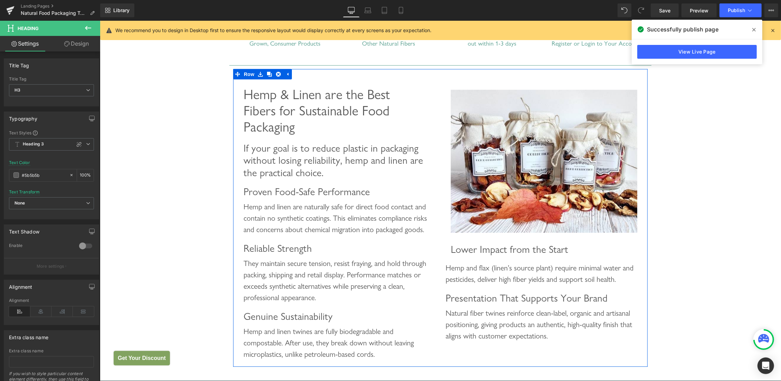
scroll to position [326, 0]
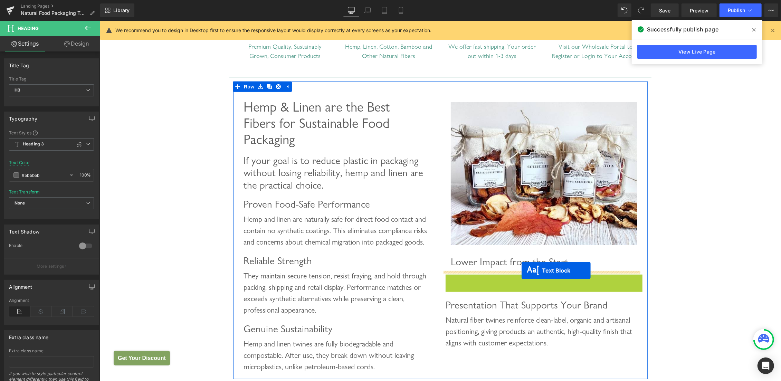
drag, startPoint x: 523, startPoint y: 284, endPoint x: 521, endPoint y: 270, distance: 14.3
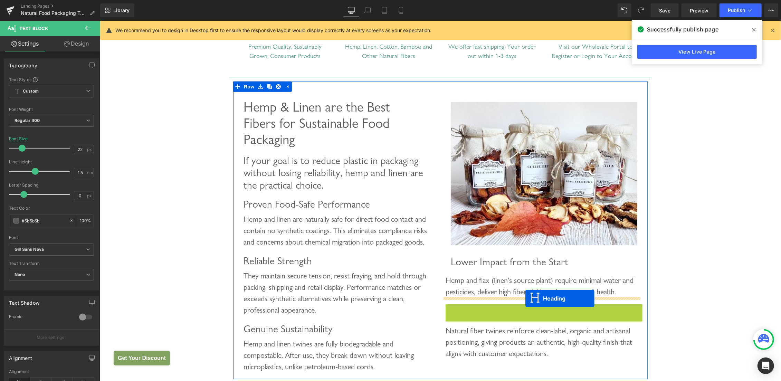
drag, startPoint x: 521, startPoint y: 309, endPoint x: 525, endPoint y: 298, distance: 12.0
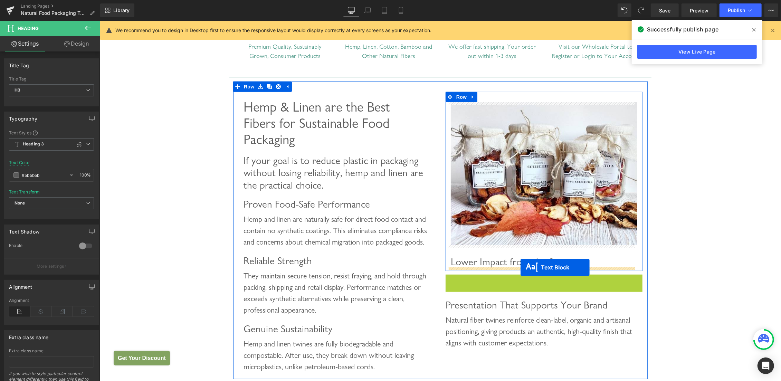
drag, startPoint x: 522, startPoint y: 287, endPoint x: 520, endPoint y: 267, distance: 20.2
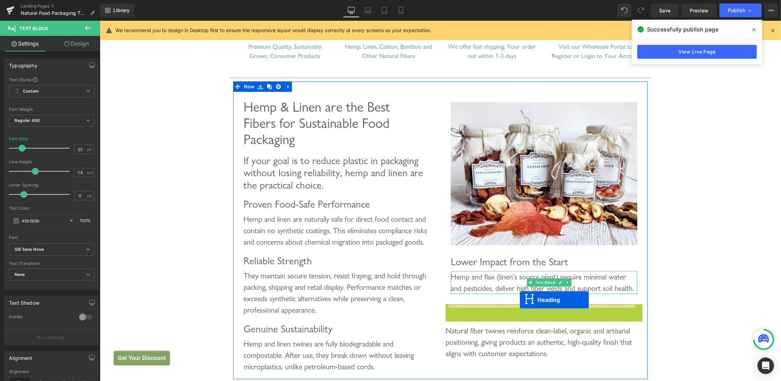
drag, startPoint x: 526, startPoint y: 320, endPoint x: 519, endPoint y: 299, distance: 22.3
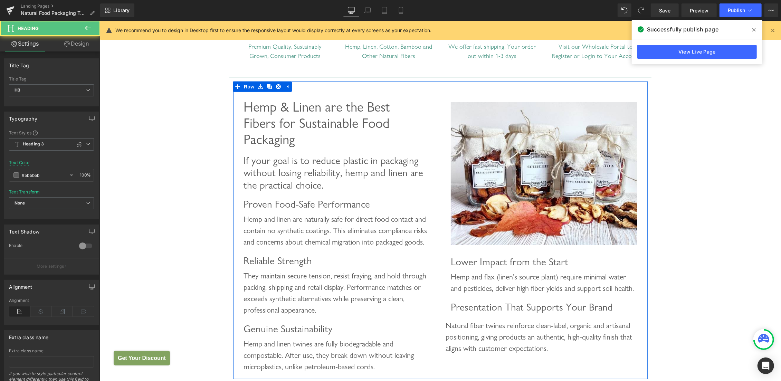
scroll to position [399, 0]
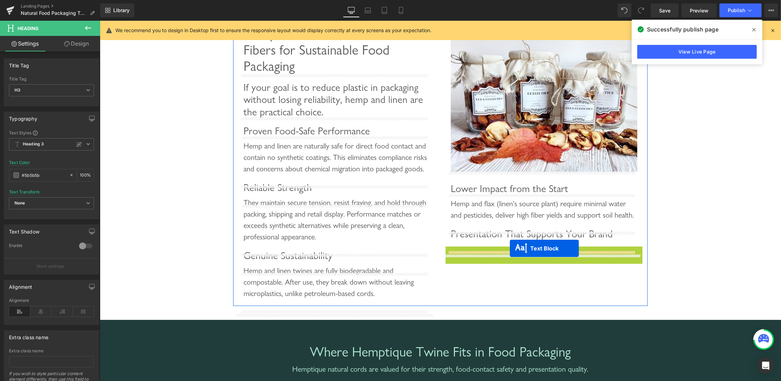
drag, startPoint x: 522, startPoint y: 272, endPoint x: 509, endPoint y: 248, distance: 27.6
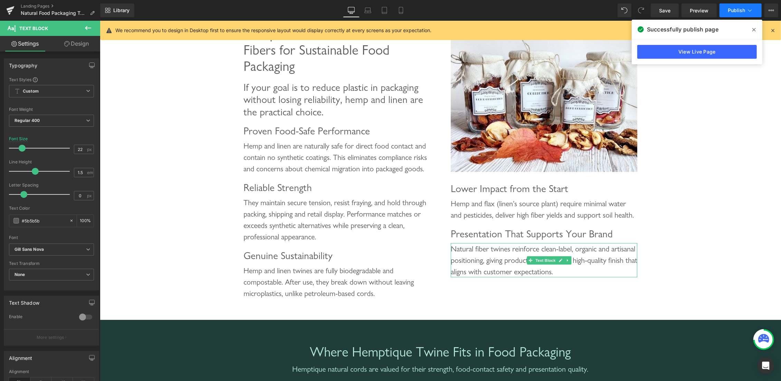
click at [735, 14] on button "Publish" at bounding box center [740, 10] width 42 height 14
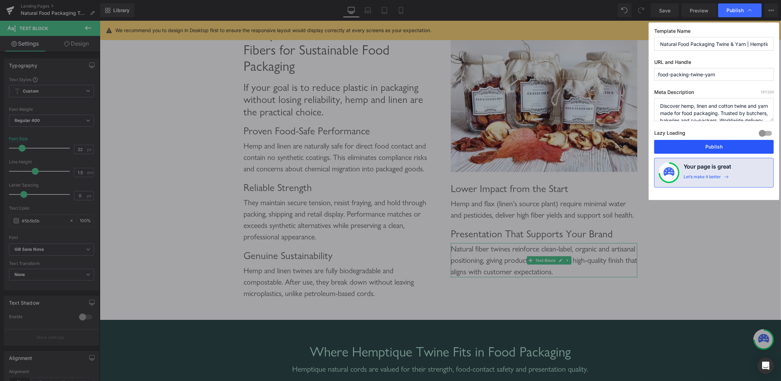
click at [716, 144] on button "Publish" at bounding box center [713, 147] width 119 height 14
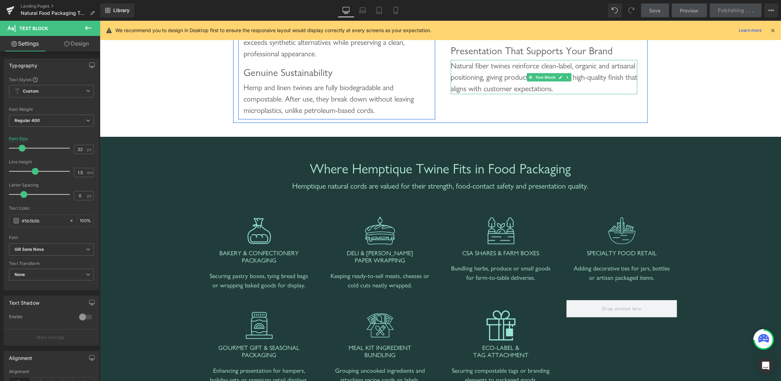
scroll to position [728, 0]
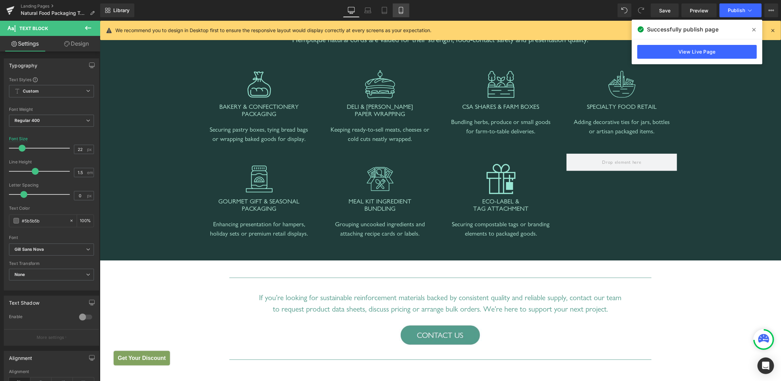
click at [401, 8] on icon at bounding box center [400, 10] width 7 height 7
type input "20"
type input "100"
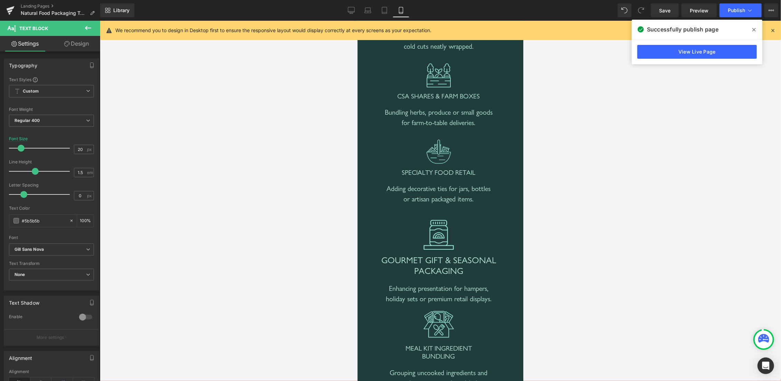
scroll to position [1448, 0]
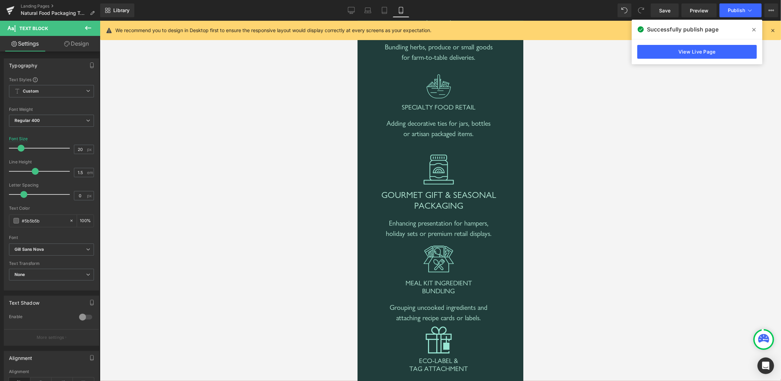
click at [428, 210] on div "GOURMET GIFT & SEASONAL PACKAGING Heading" at bounding box center [438, 198] width 135 height 25
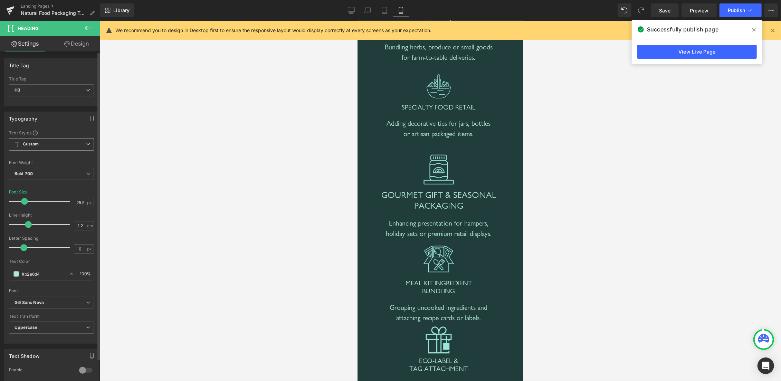
click at [86, 143] on icon at bounding box center [88, 144] width 4 height 4
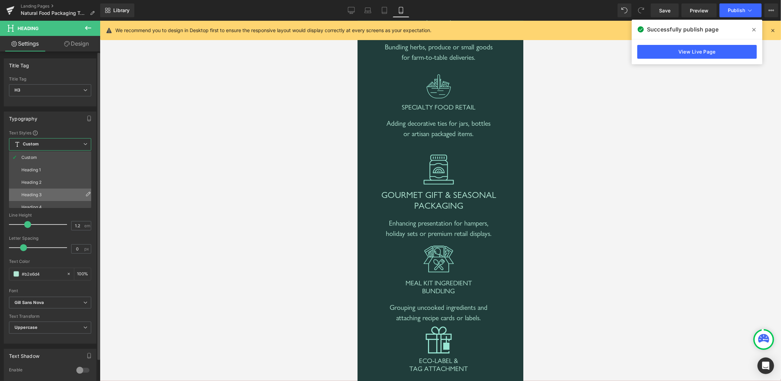
click at [38, 192] on div "Heading 3" at bounding box center [31, 194] width 20 height 5
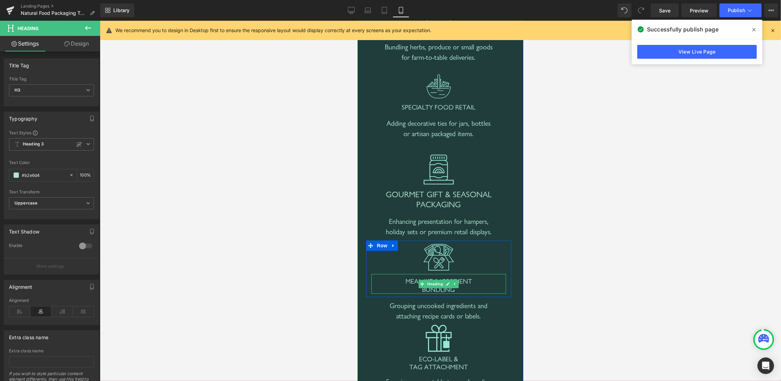
click at [405, 293] on span "MEAL KIT INGREDIENT BUNDLING" at bounding box center [438, 285] width 66 height 16
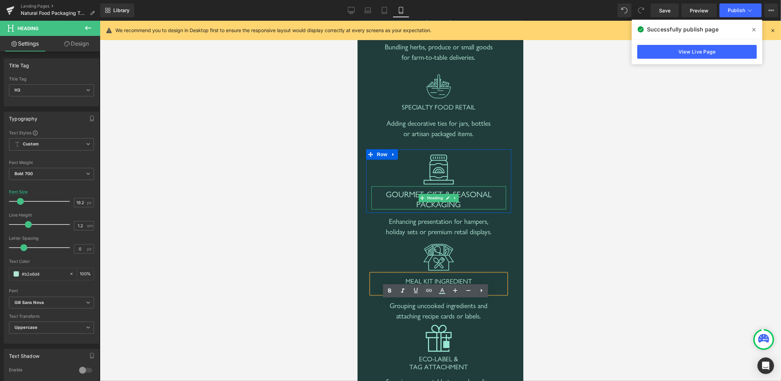
click at [405, 209] on span "GOURMET GIFT & SEASONAL PACKAGING" at bounding box center [438, 199] width 106 height 20
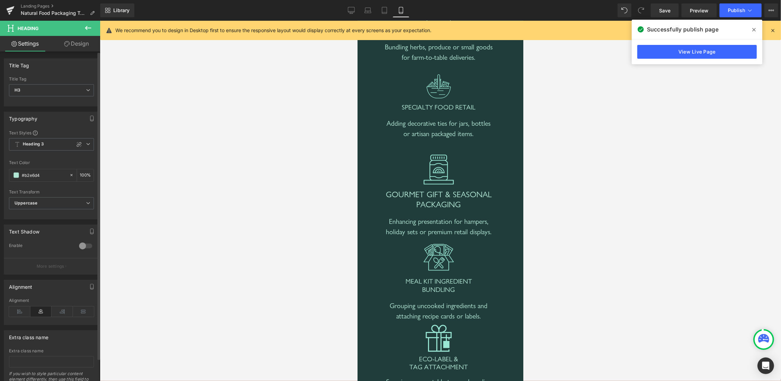
click at [77, 143] on icon at bounding box center [79, 144] width 5 height 5
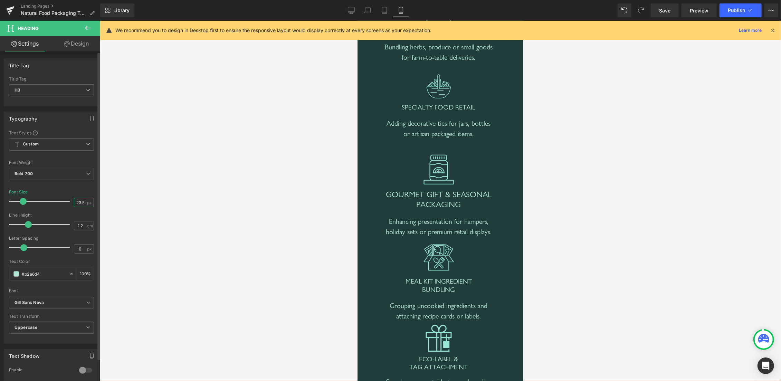
click at [74, 205] on input "23.54" at bounding box center [80, 202] width 12 height 9
click at [74, 202] on input "23.54" at bounding box center [80, 202] width 12 height 9
type input "19.2"
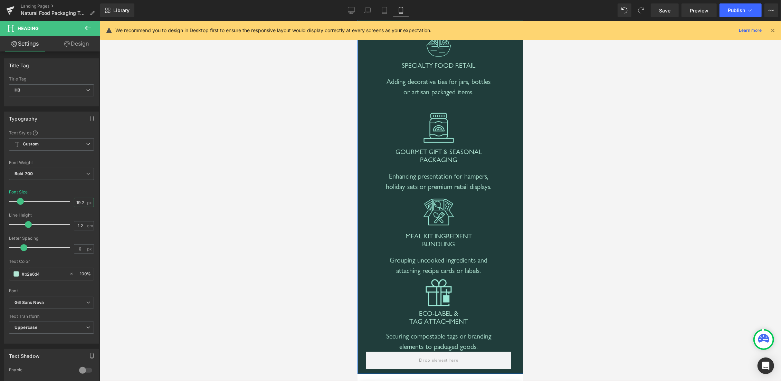
scroll to position [1557, 0]
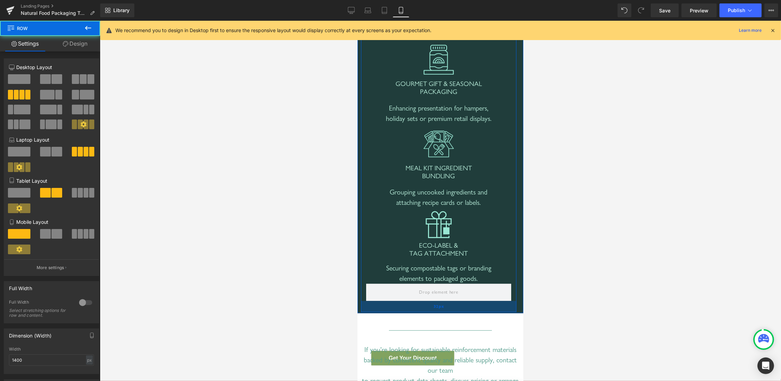
drag, startPoint x: 471, startPoint y: 328, endPoint x: 471, endPoint y: 335, distance: 7.6
click at [471, 311] on div "32px" at bounding box center [438, 305] width 155 height 11
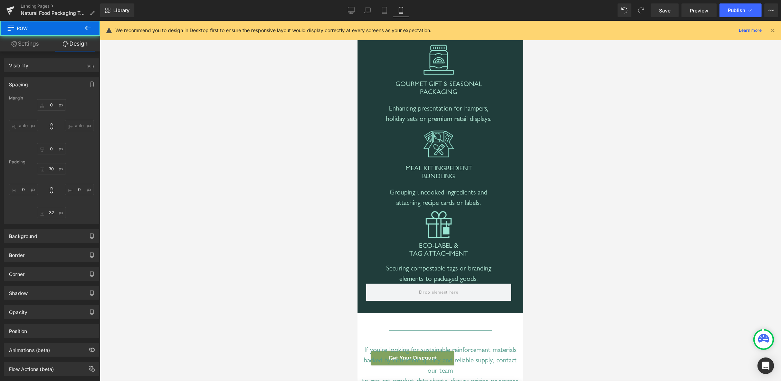
type input "0"
type input "30"
type input "0"
type input "32"
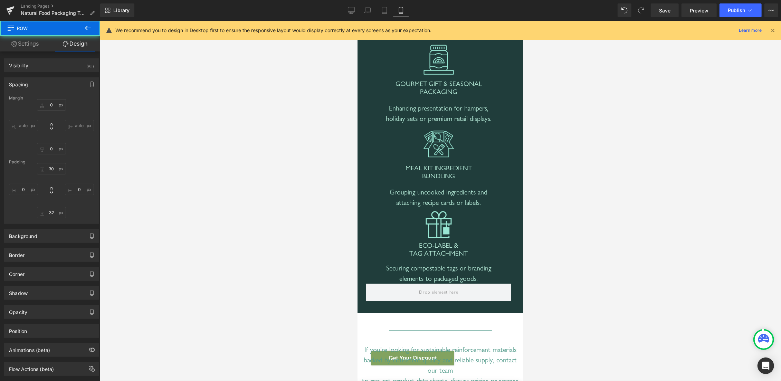
type input "0"
click at [670, 8] on span "Save" at bounding box center [664, 10] width 11 height 7
click at [354, 8] on icon at bounding box center [351, 10] width 7 height 7
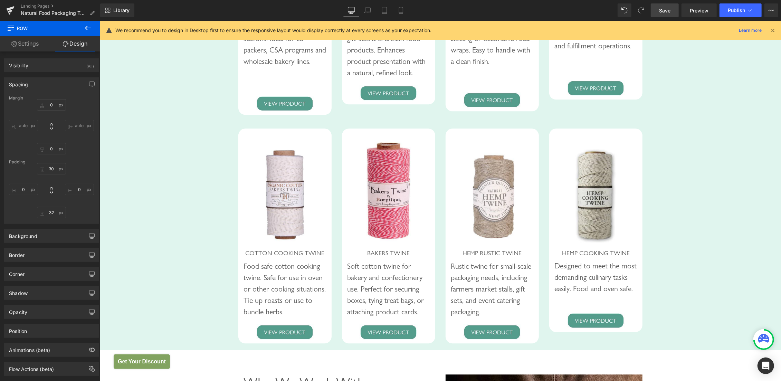
scroll to position [827, 0]
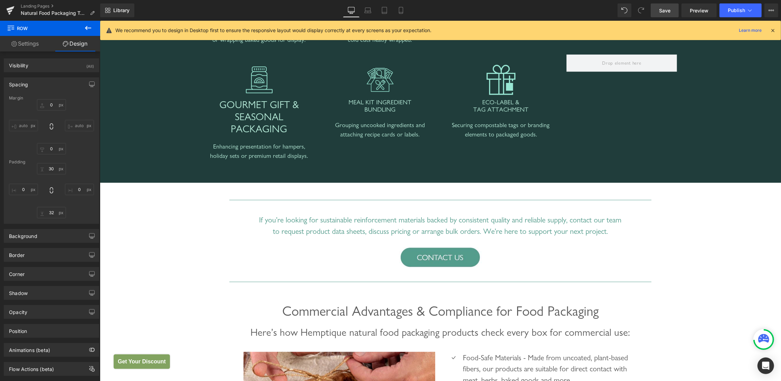
type input "0"
type input "30"
type input "0"
type input "10"
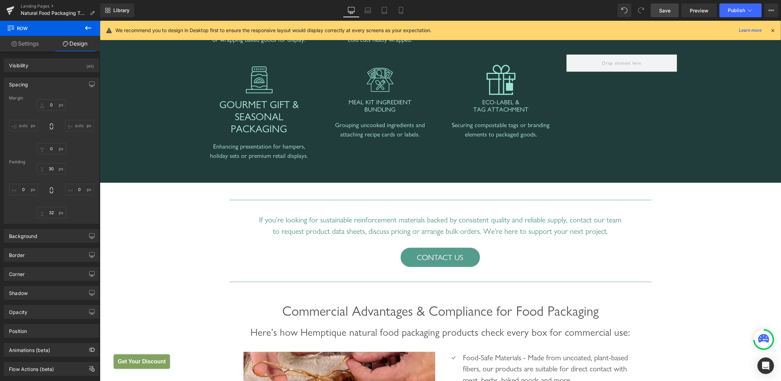
type input "0"
click at [728, 14] on button "Publish" at bounding box center [740, 10] width 42 height 14
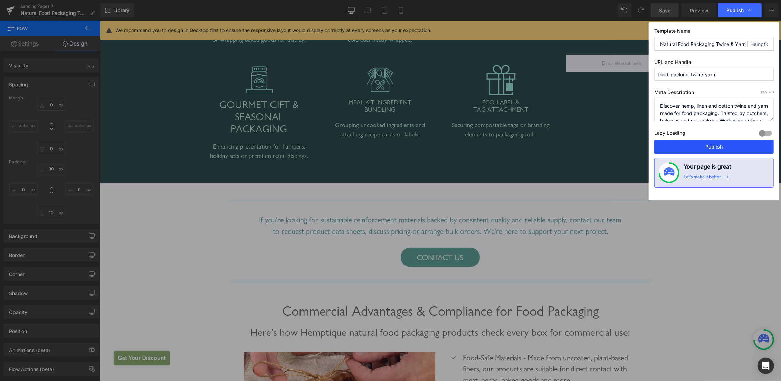
click at [711, 148] on button "Publish" at bounding box center [713, 147] width 119 height 14
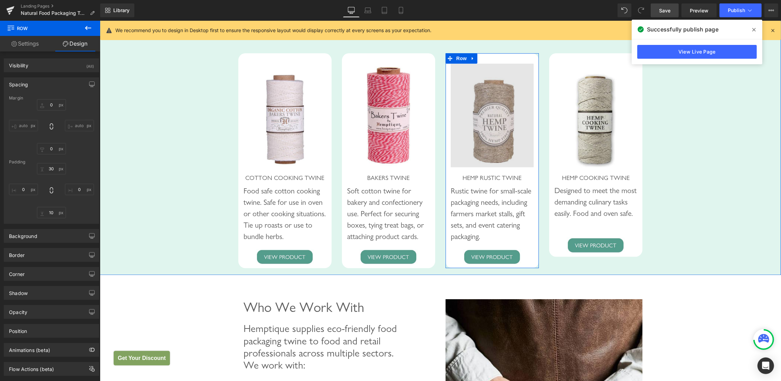
scroll to position [1450, 0]
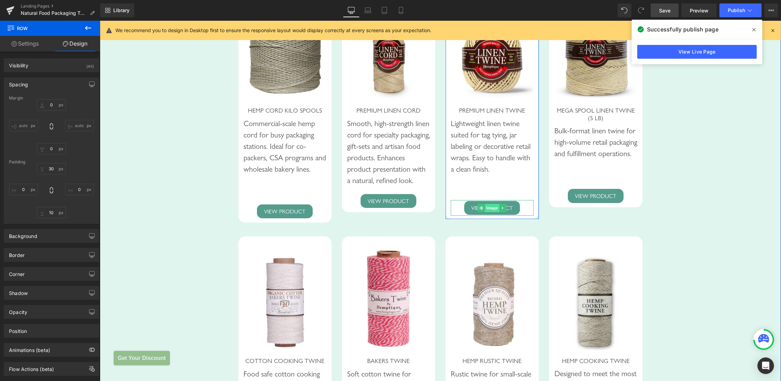
click at [485, 212] on span "Image" at bounding box center [492, 207] width 15 height 8
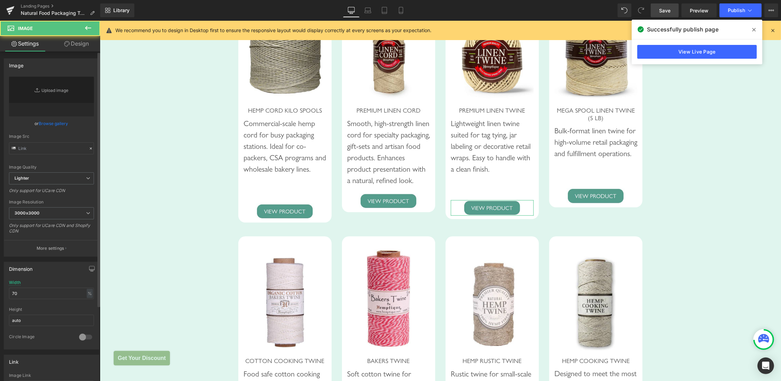
type input "[URL][DOMAIN_NAME]"
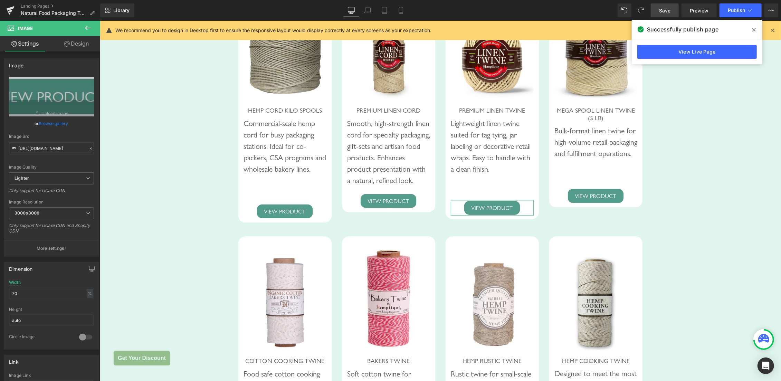
click at [85, 46] on link "Design" at bounding box center [76, 44] width 50 height 16
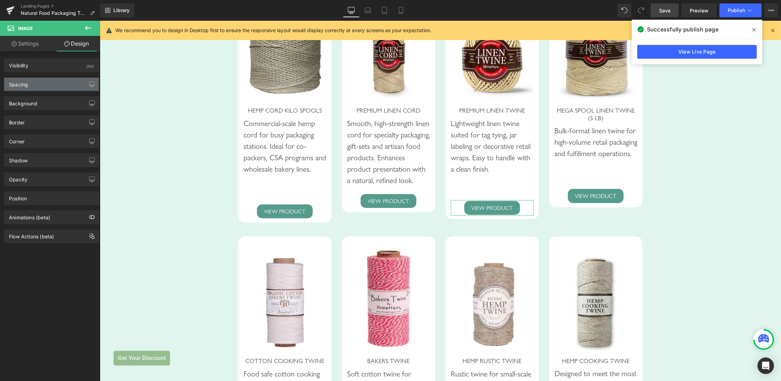
click at [50, 85] on div "Spacing" at bounding box center [51, 84] width 95 height 13
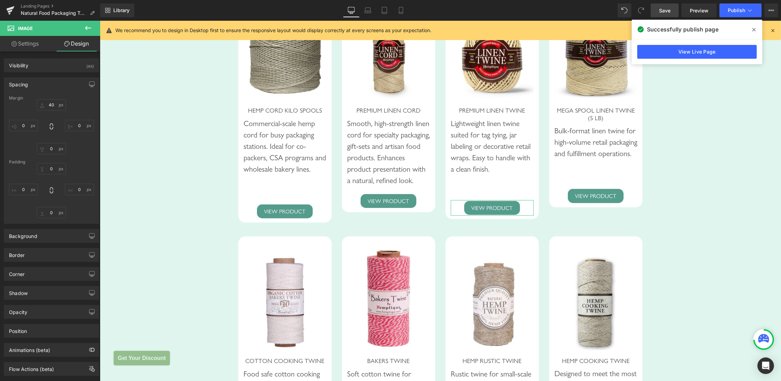
type input "40"
type input "0"
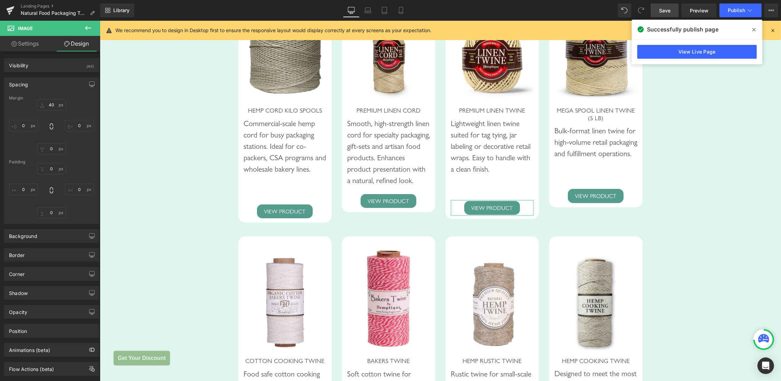
type input "0"
click at [47, 105] on input "40" at bounding box center [51, 104] width 29 height 11
click at [48, 106] on input "40" at bounding box center [51, 104] width 29 height 11
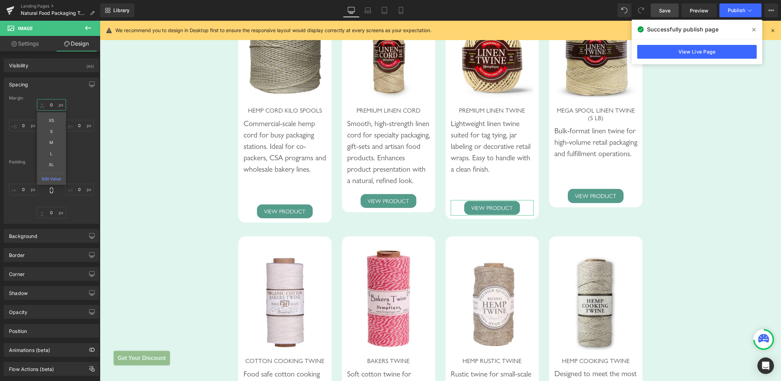
type input "50"
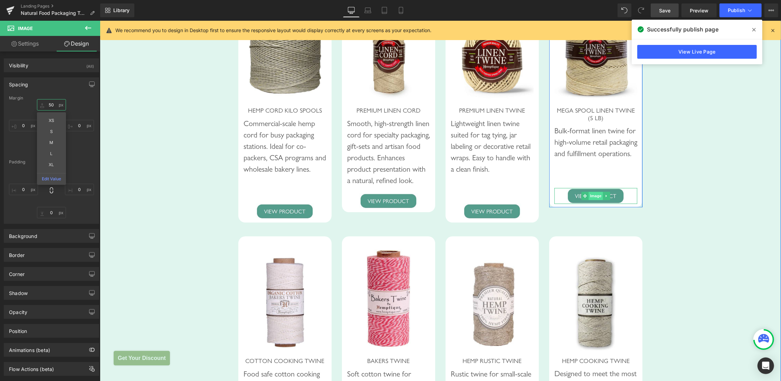
click at [591, 200] on span "Image" at bounding box center [595, 195] width 15 height 8
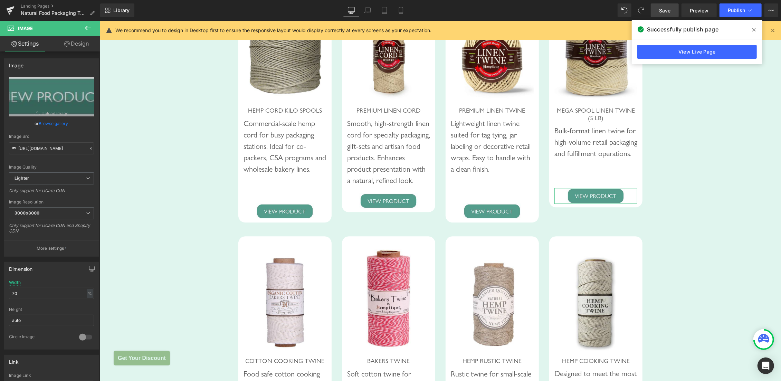
click at [79, 43] on link "Design" at bounding box center [76, 44] width 50 height 16
click at [0, 0] on div "Spacing" at bounding box center [0, 0] width 0 height 0
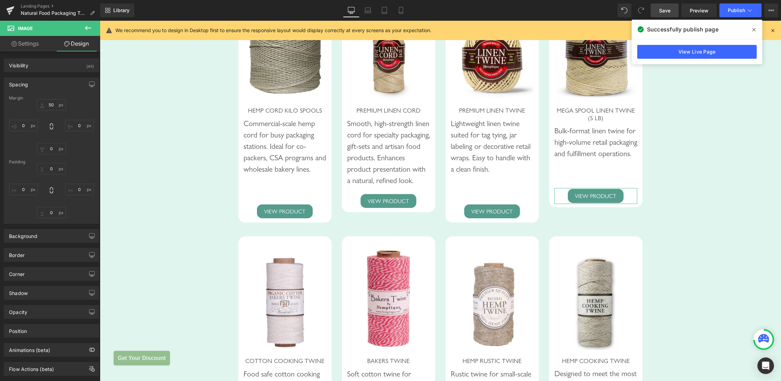
type input "50"
type input "0"
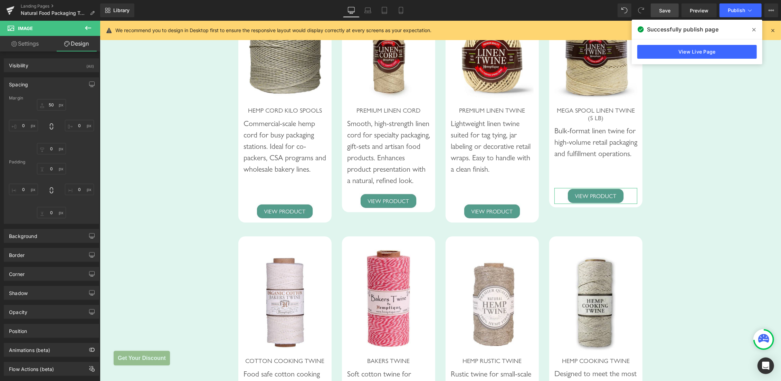
type input "0"
click at [48, 105] on input "50" at bounding box center [51, 104] width 29 height 11
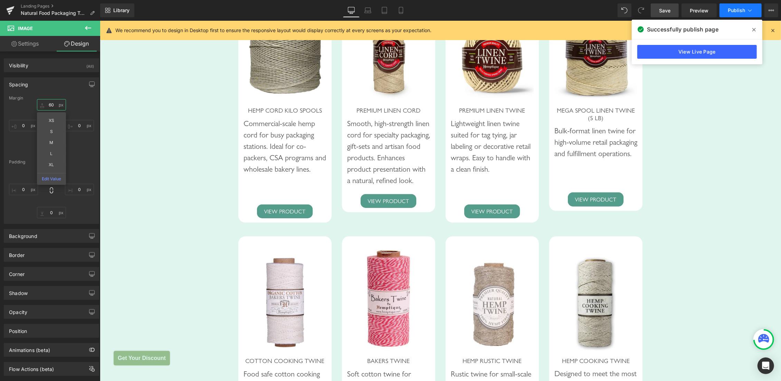
type input "60"
click at [735, 10] on span "Publish" at bounding box center [736, 11] width 17 height 6
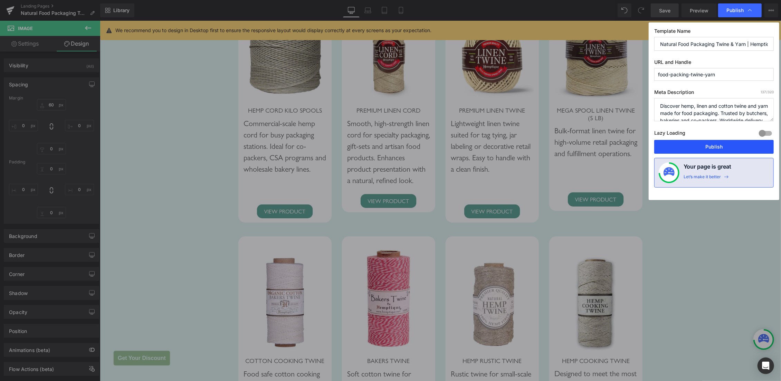
click at [716, 146] on button "Publish" at bounding box center [713, 147] width 119 height 14
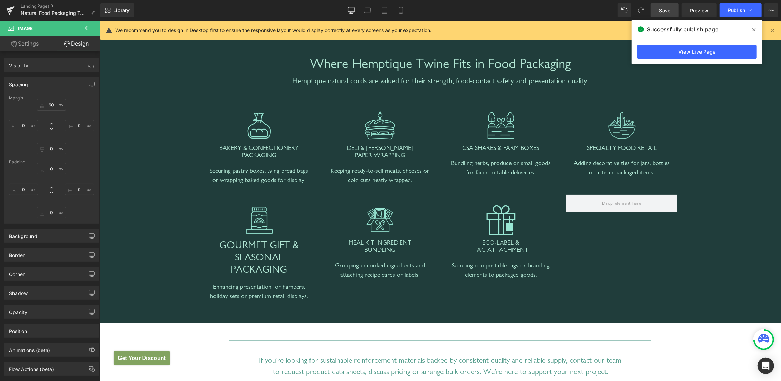
scroll to position [644, 0]
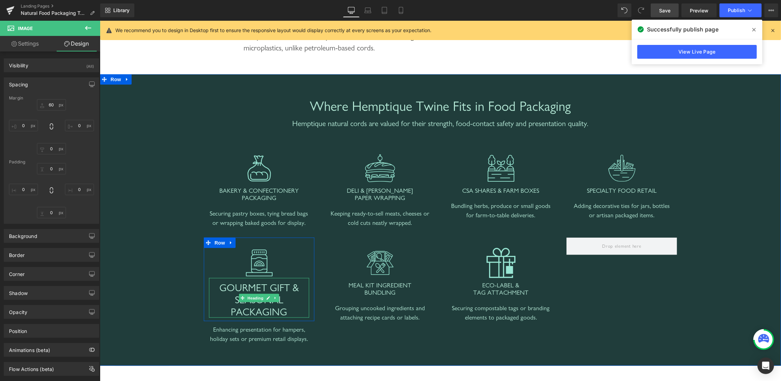
click at [250, 297] on span "GOURMET GIFT & SEASONAL PACKAGING" at bounding box center [258, 299] width 79 height 36
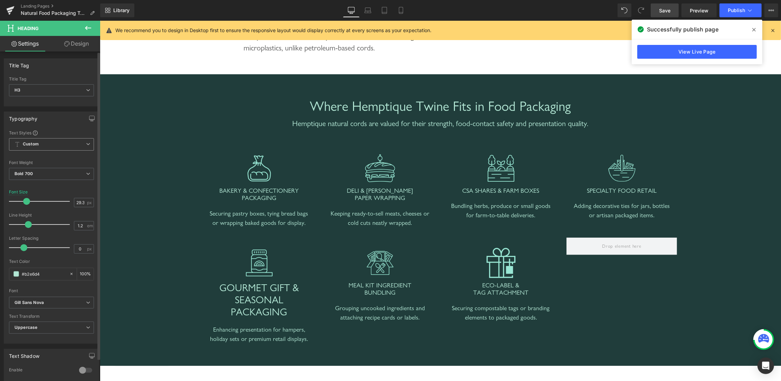
click at [70, 148] on span "Custom" at bounding box center [51, 144] width 85 height 12
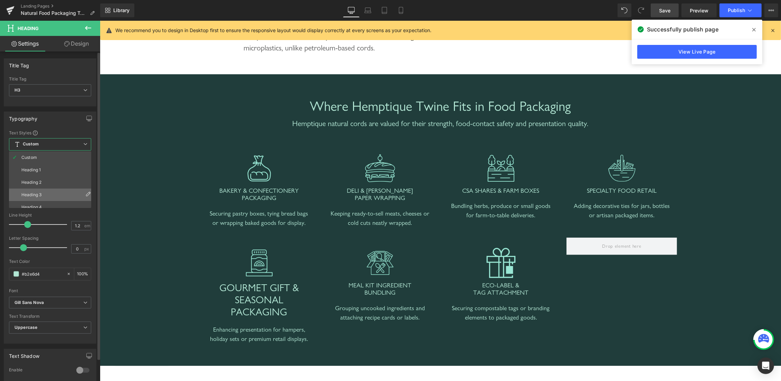
click at [51, 195] on li "Heading 3" at bounding box center [51, 195] width 85 height 12
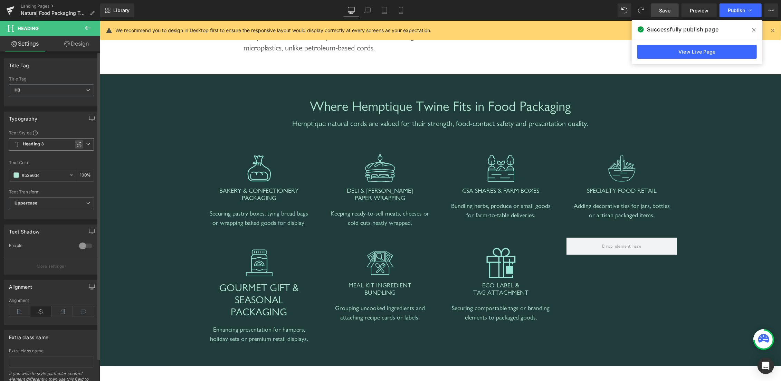
click at [76, 145] on icon at bounding box center [79, 145] width 6 height 6
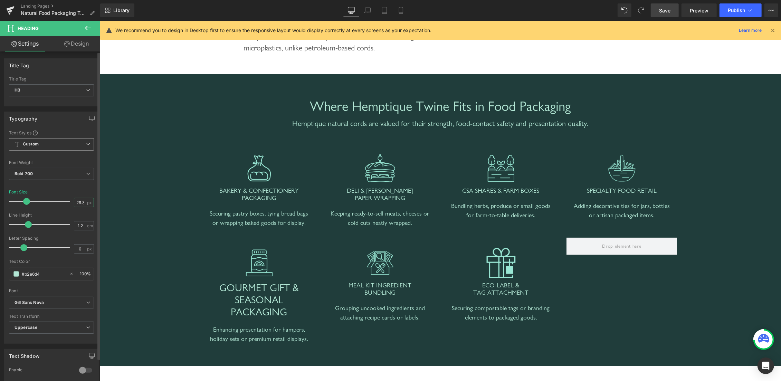
click at [74, 201] on input "29.33" at bounding box center [80, 202] width 12 height 9
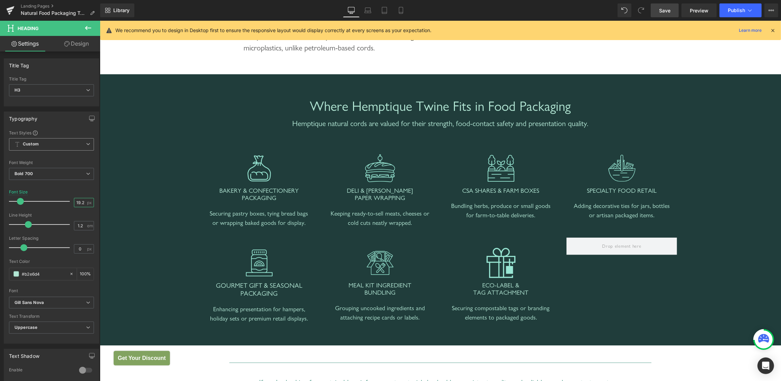
type input "19.2"
click at [672, 9] on link "Save" at bounding box center [665, 10] width 28 height 14
click at [736, 8] on span "Publish" at bounding box center [736, 11] width 17 height 6
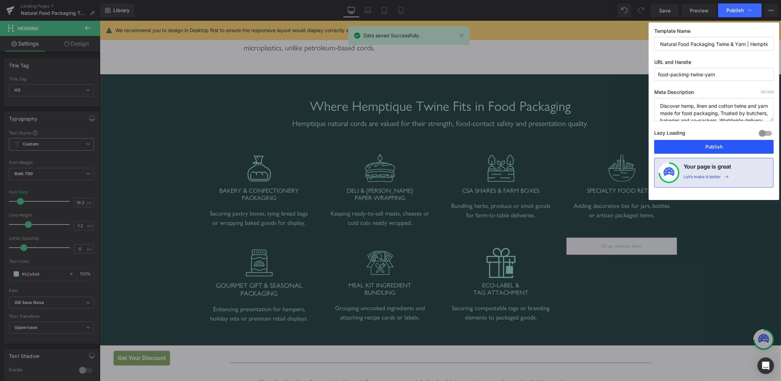
click at [715, 144] on button "Publish" at bounding box center [713, 147] width 119 height 14
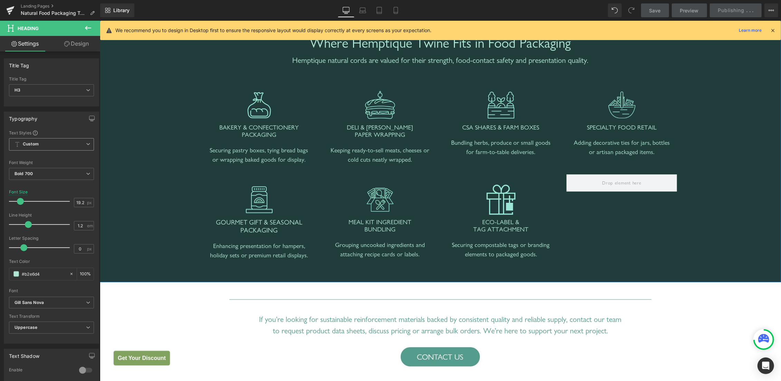
scroll to position [718, 0]
